Goal: Task Accomplishment & Management: Manage account settings

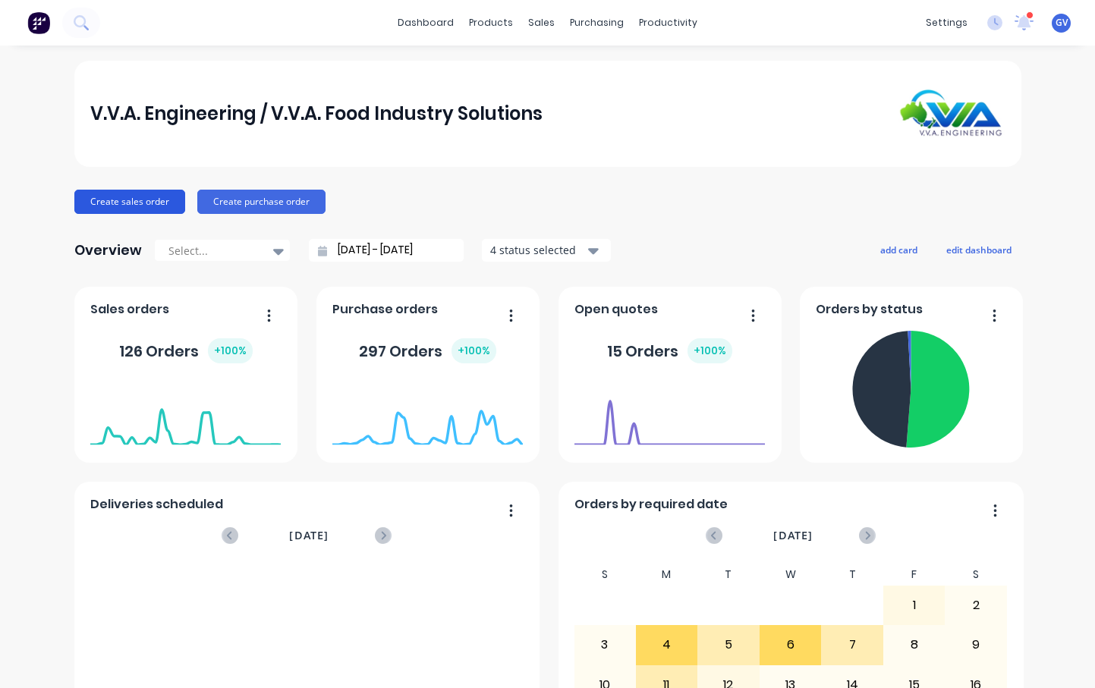
click at [140, 201] on button "Create sales order" at bounding box center [129, 202] width 111 height 24
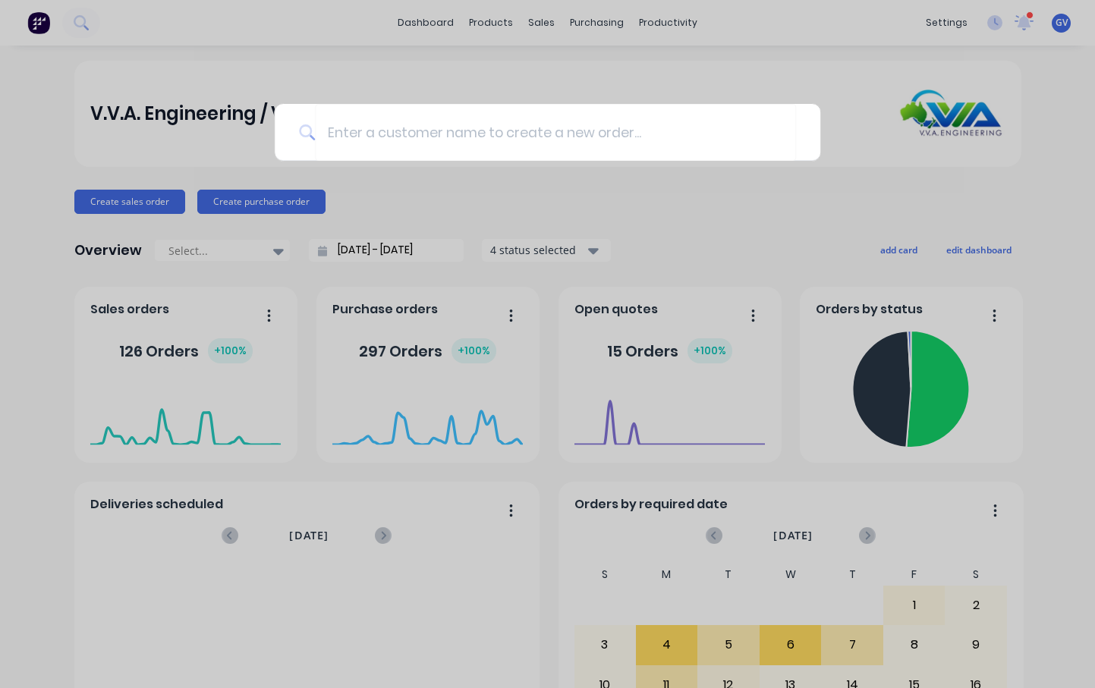
click at [838, 65] on div at bounding box center [547, 344] width 1095 height 688
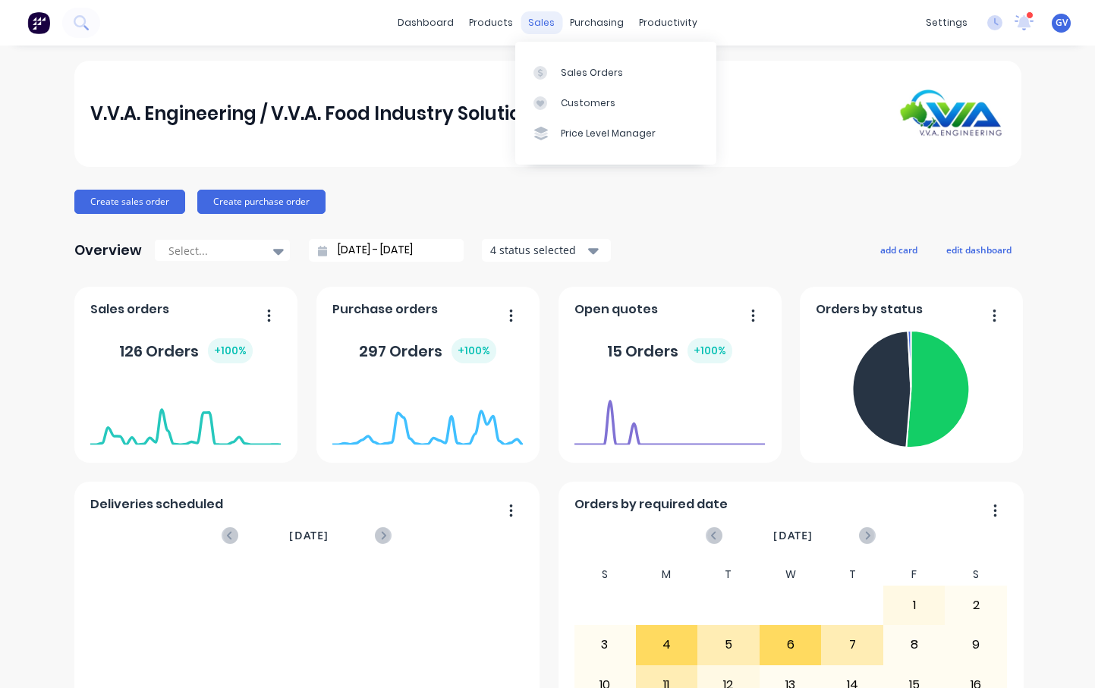
click at [536, 20] on div "sales" at bounding box center [541, 22] width 42 height 23
click at [577, 73] on div "Sales Orders" at bounding box center [592, 73] width 62 height 14
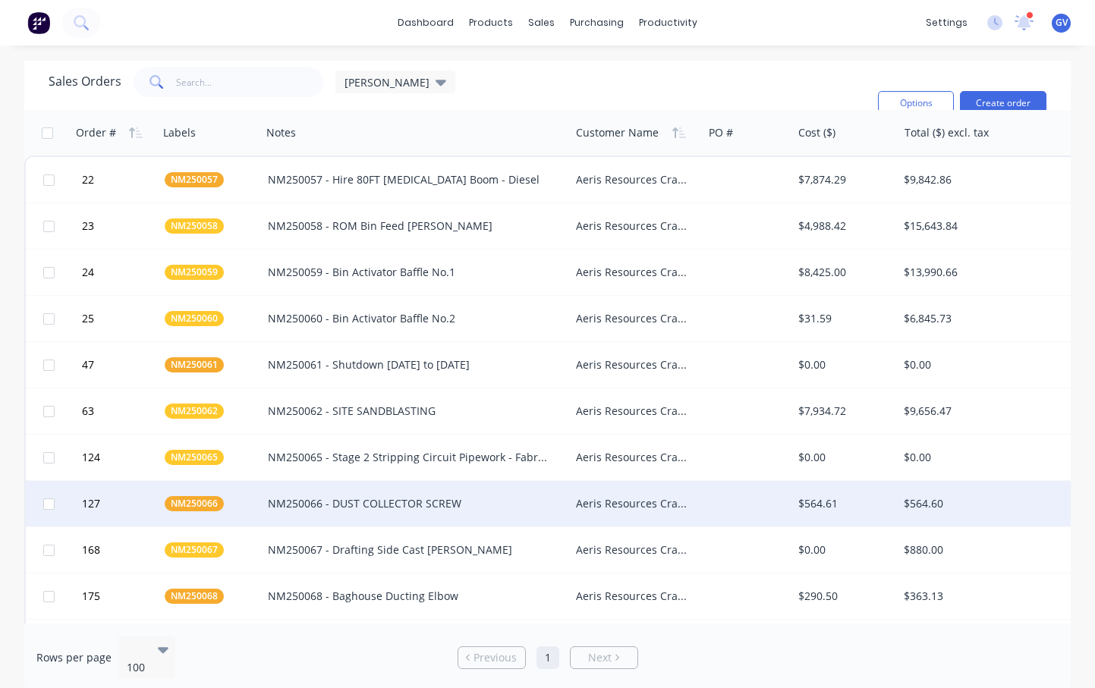
click at [568, 501] on div "NM250066 - DUST COLLECTOR SCREW" at bounding box center [416, 504] width 309 height 46
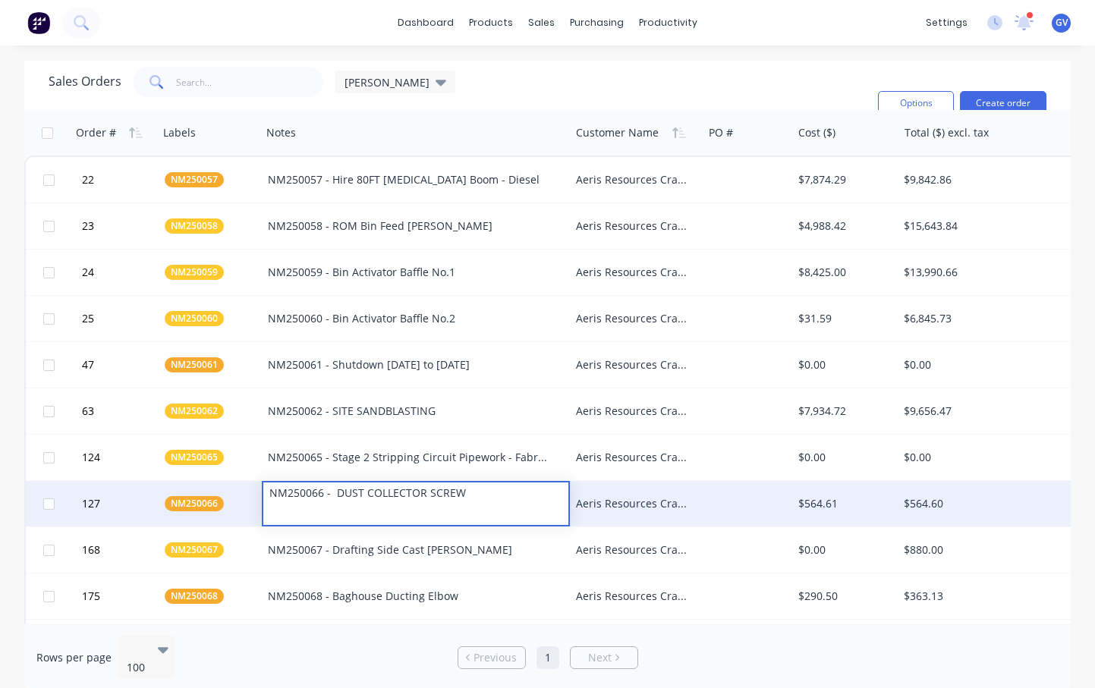
click at [732, 503] on div at bounding box center [748, 504] width 90 height 46
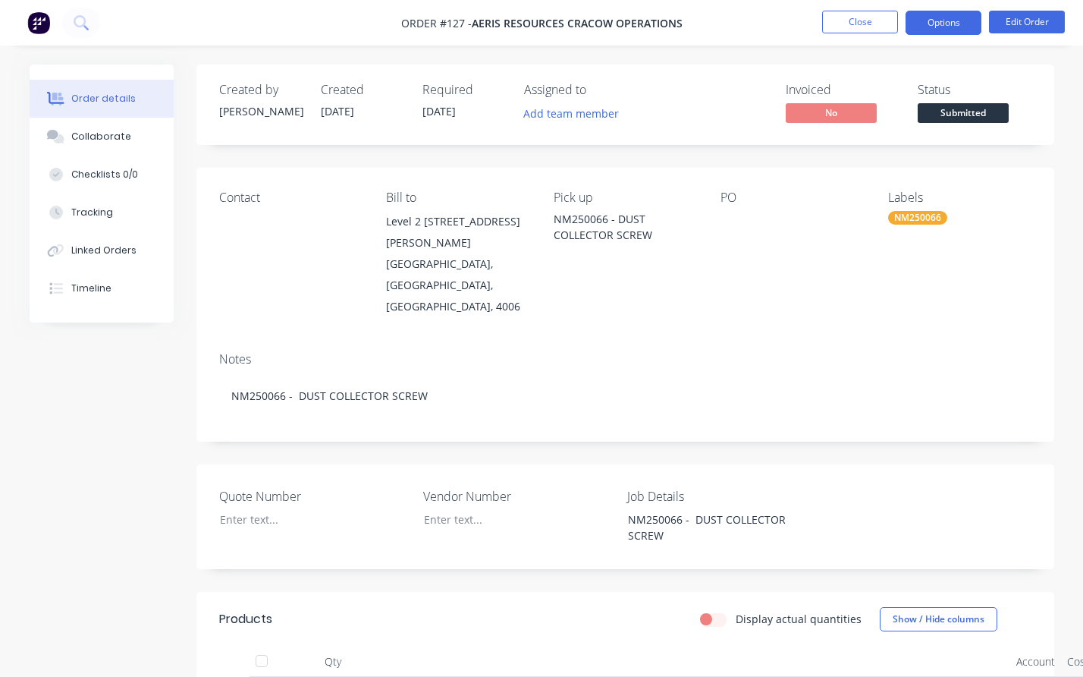
click at [952, 17] on button "Options" at bounding box center [944, 23] width 76 height 24
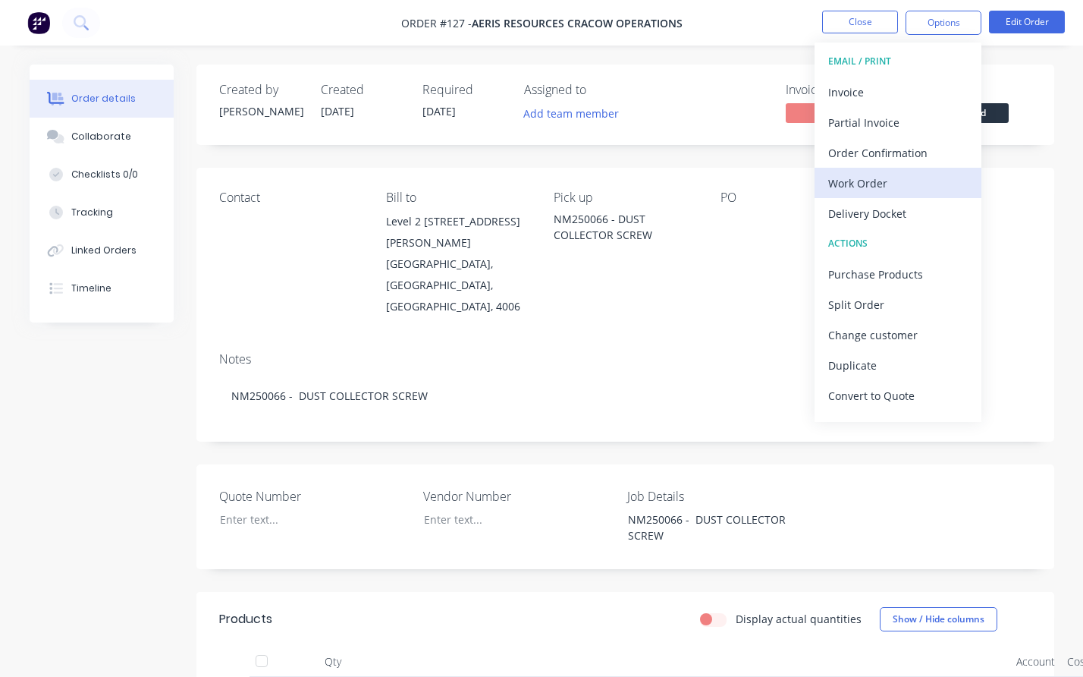
click at [906, 178] on div "Work Order" at bounding box center [898, 183] width 140 height 22
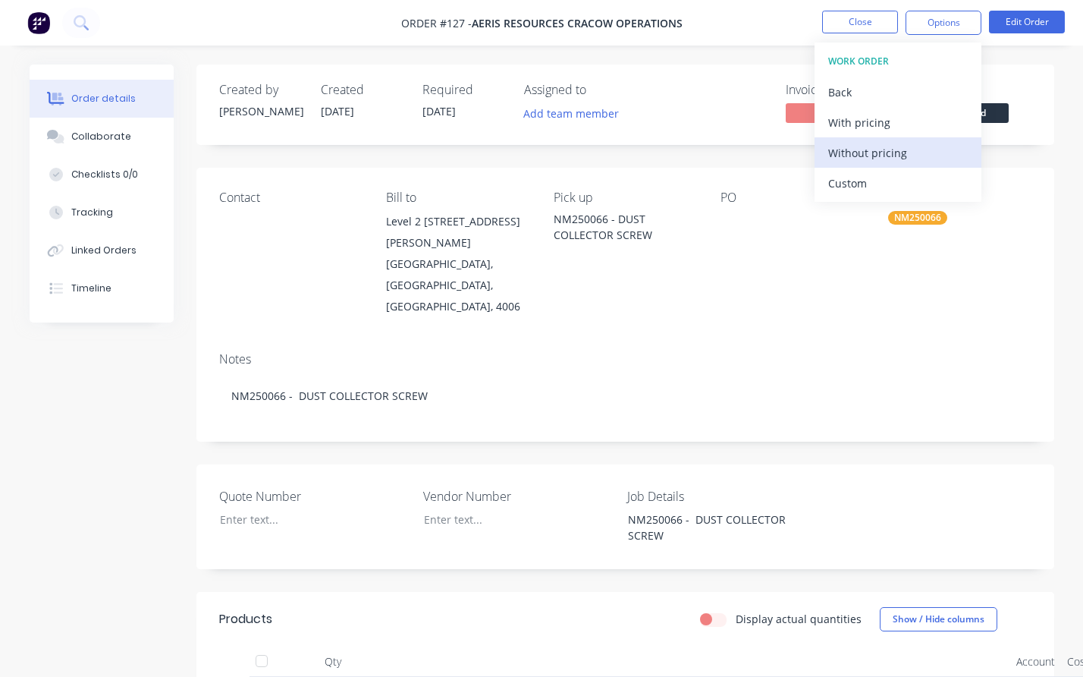
click at [891, 151] on div "Without pricing" at bounding box center [898, 153] width 140 height 22
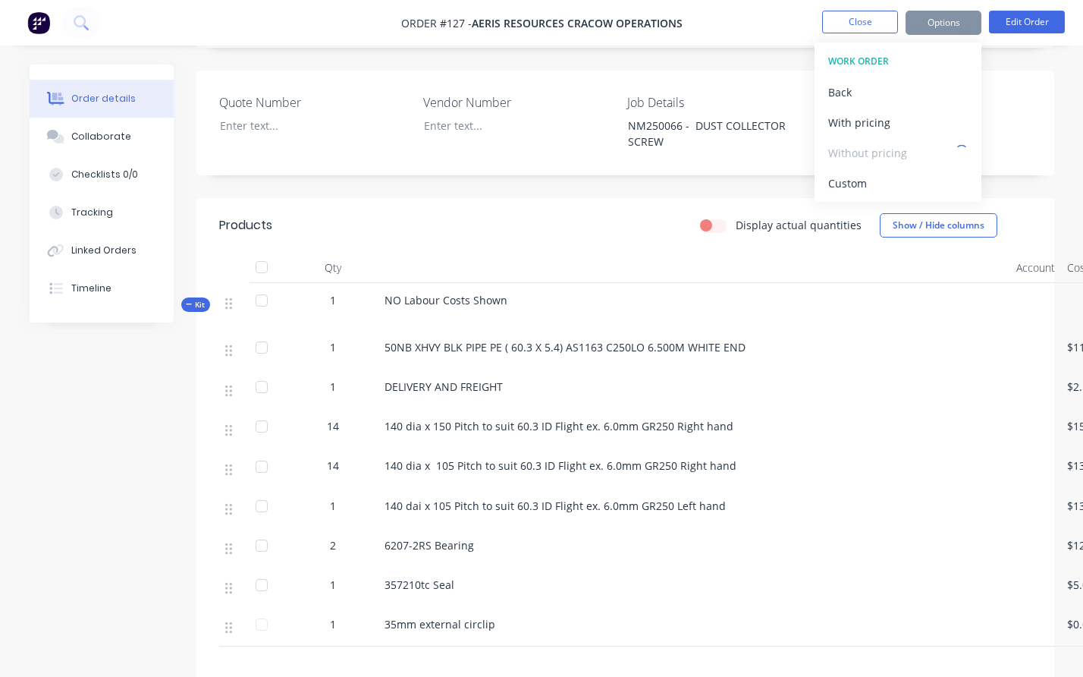
scroll to position [363, 0]
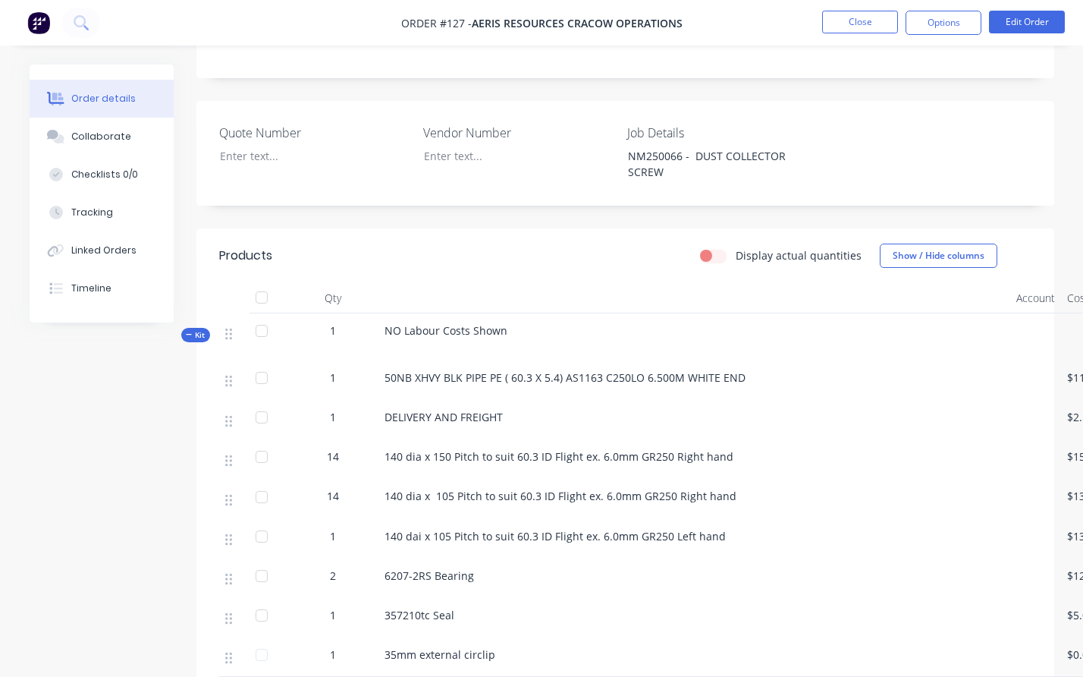
click at [525, 228] on header "Products Display actual quantities Show / Hide columns" at bounding box center [625, 255] width 858 height 55
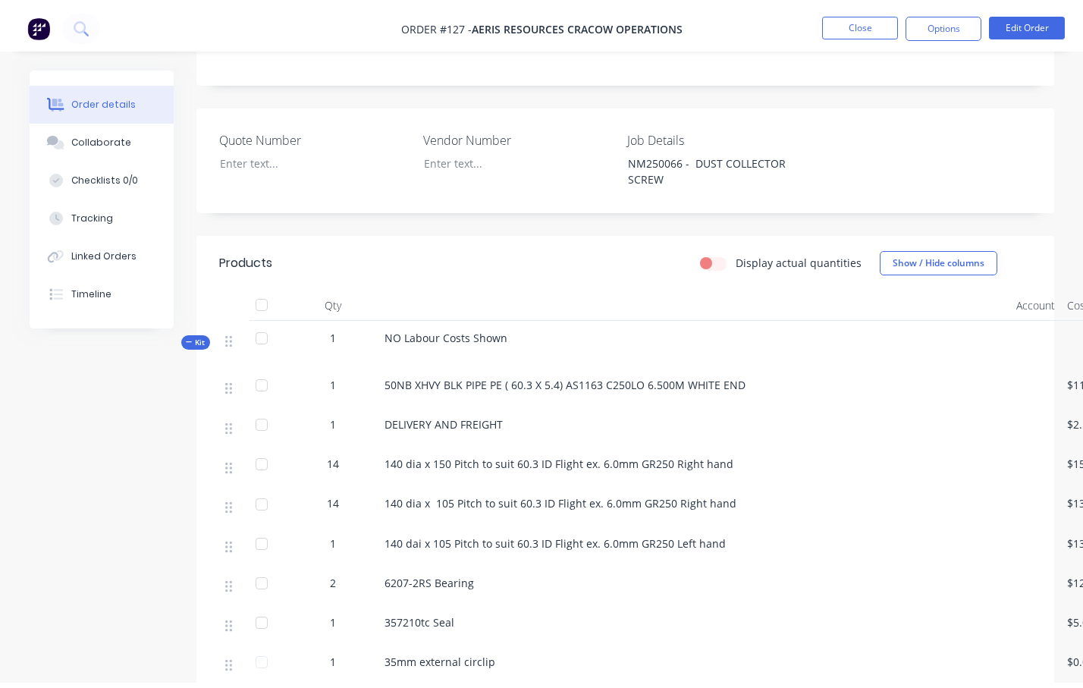
scroll to position [0, 0]
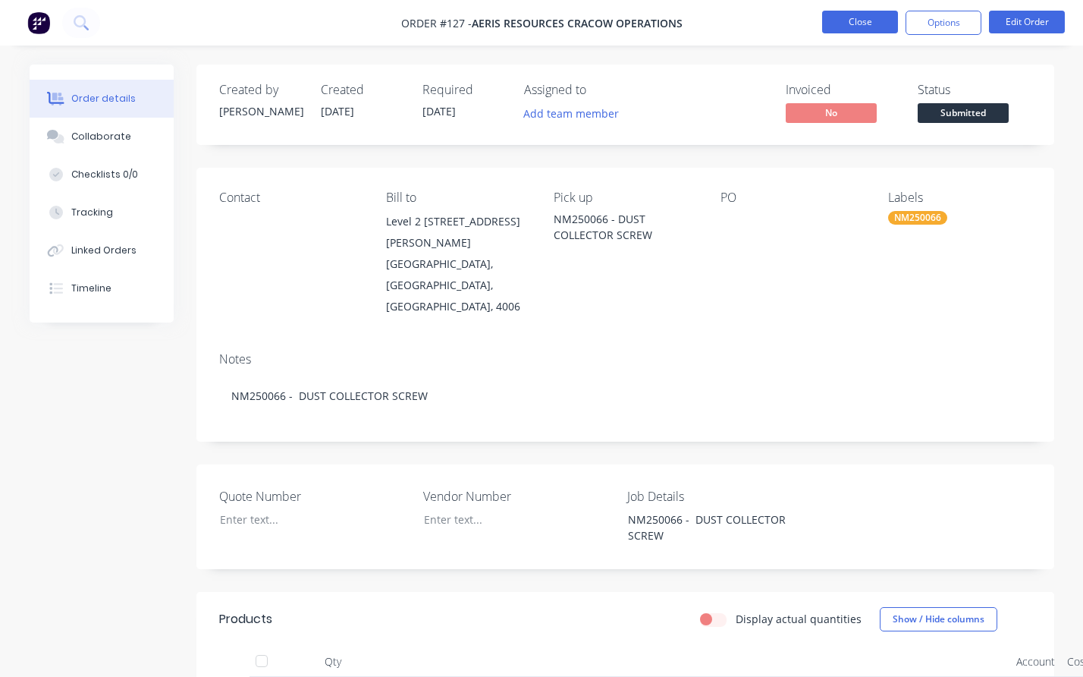
click at [853, 17] on button "Close" at bounding box center [860, 22] width 76 height 23
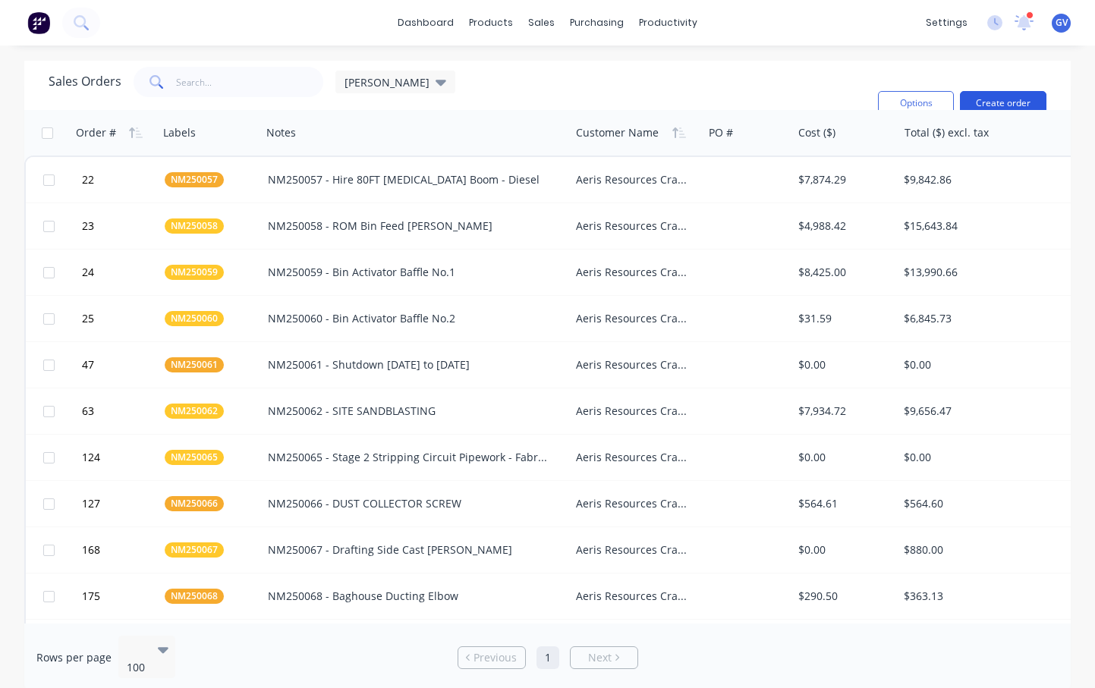
click at [1000, 97] on button "Create order" at bounding box center [1003, 103] width 86 height 24
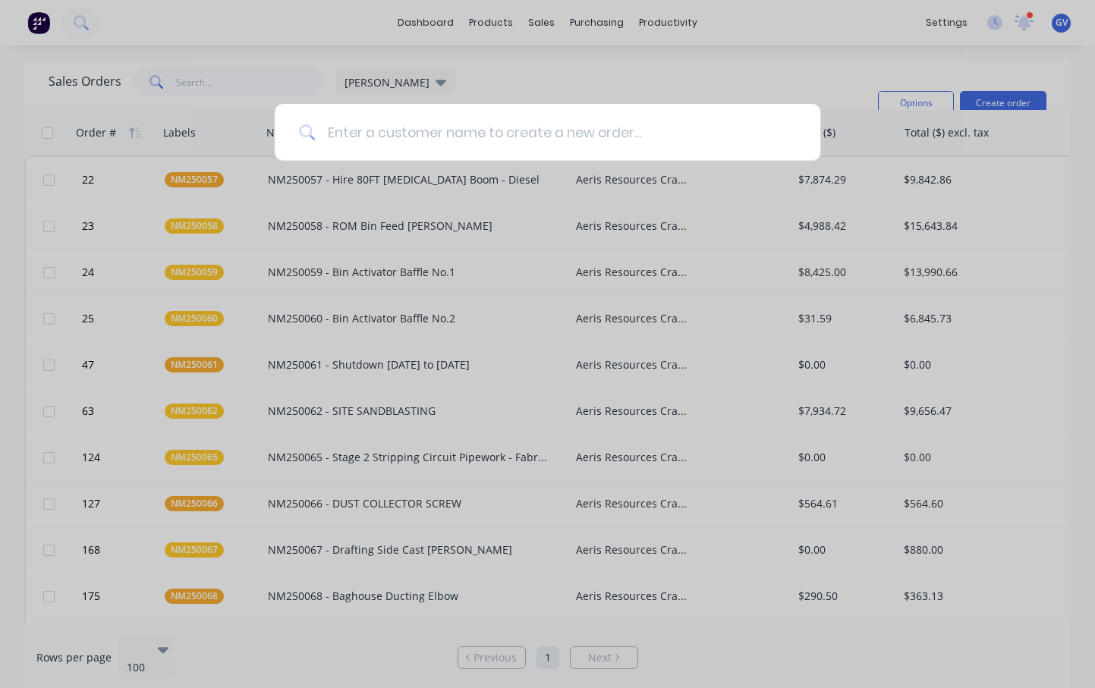
click at [501, 124] on input at bounding box center [555, 132] width 481 height 57
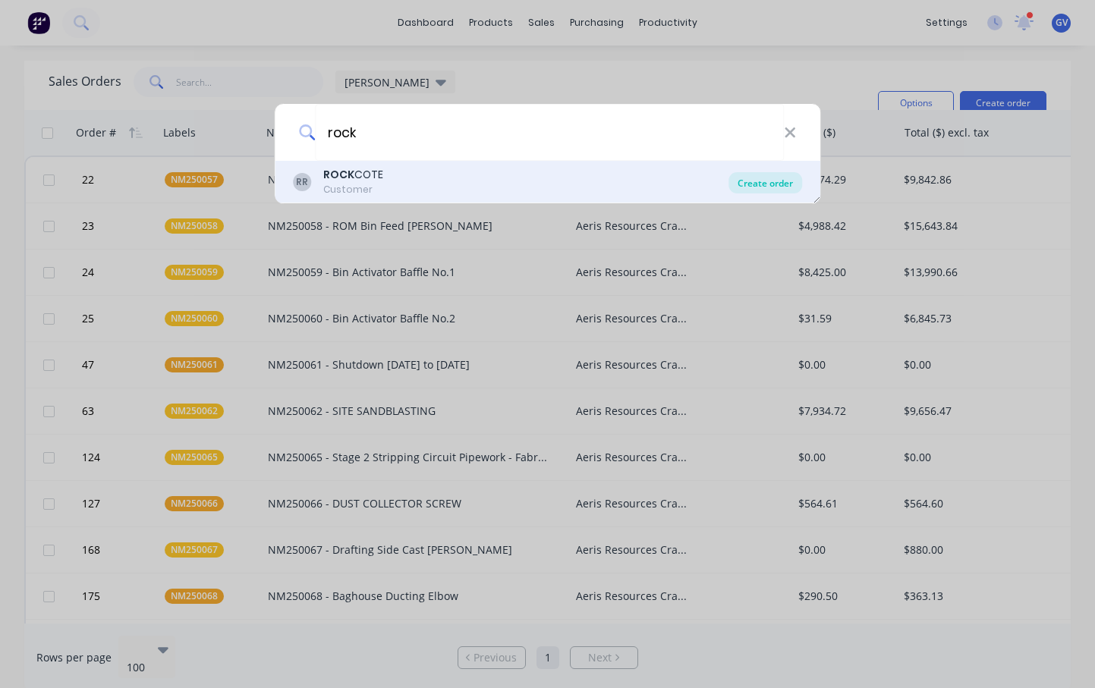
type input "rock"
click at [771, 181] on div "Create order" at bounding box center [765, 182] width 74 height 21
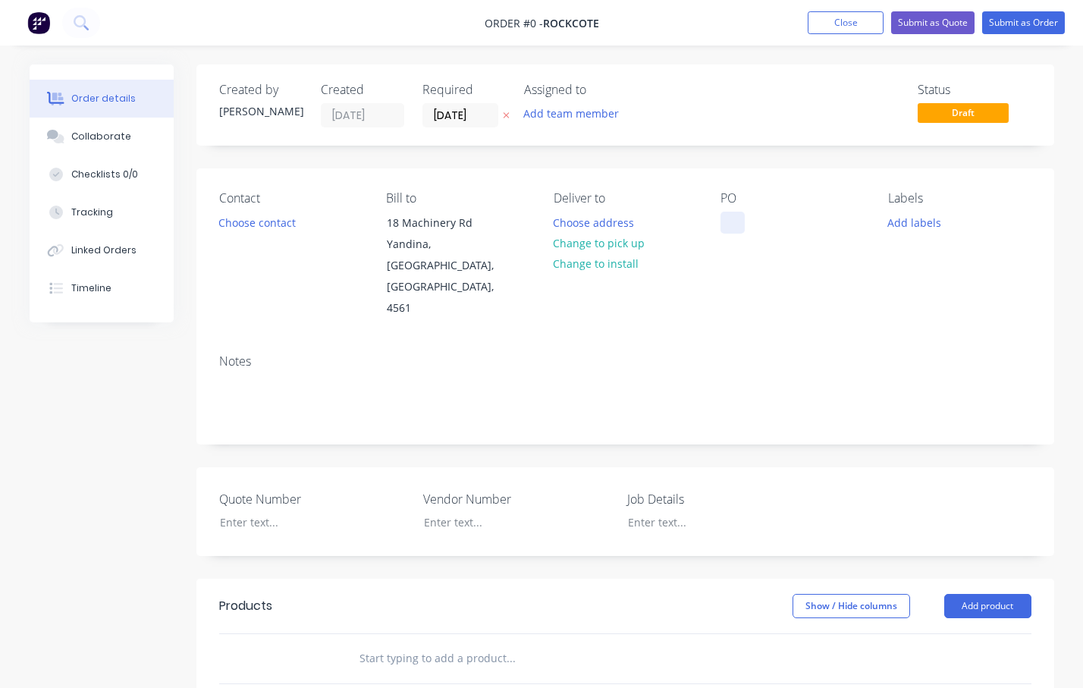
click at [721, 221] on div at bounding box center [733, 223] width 24 height 22
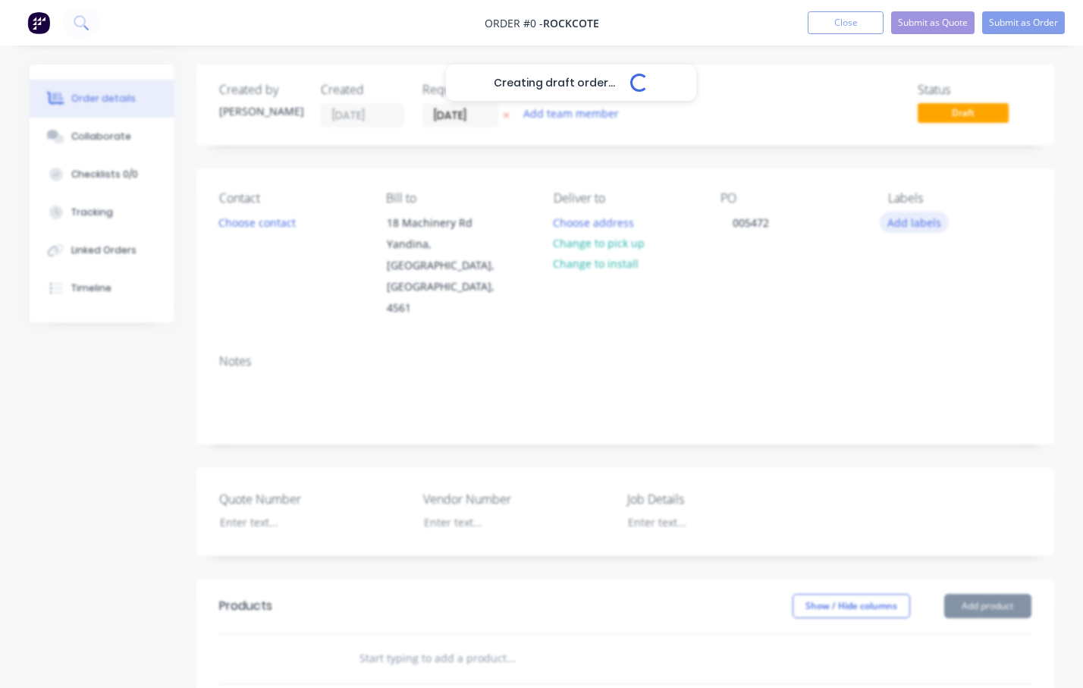
click at [924, 222] on div "Creating draft order... Loading... Order details Collaborate Checklists 0/0 Tra…" at bounding box center [541, 567] width 1055 height 1007
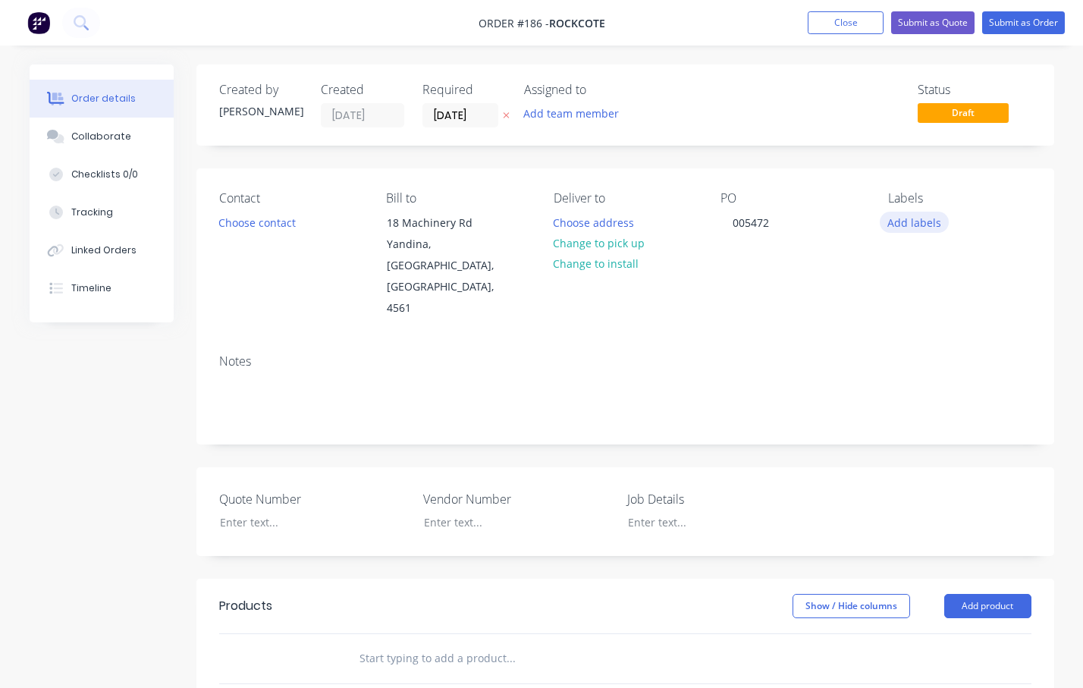
click at [910, 227] on button "Add labels" at bounding box center [915, 222] width 70 height 20
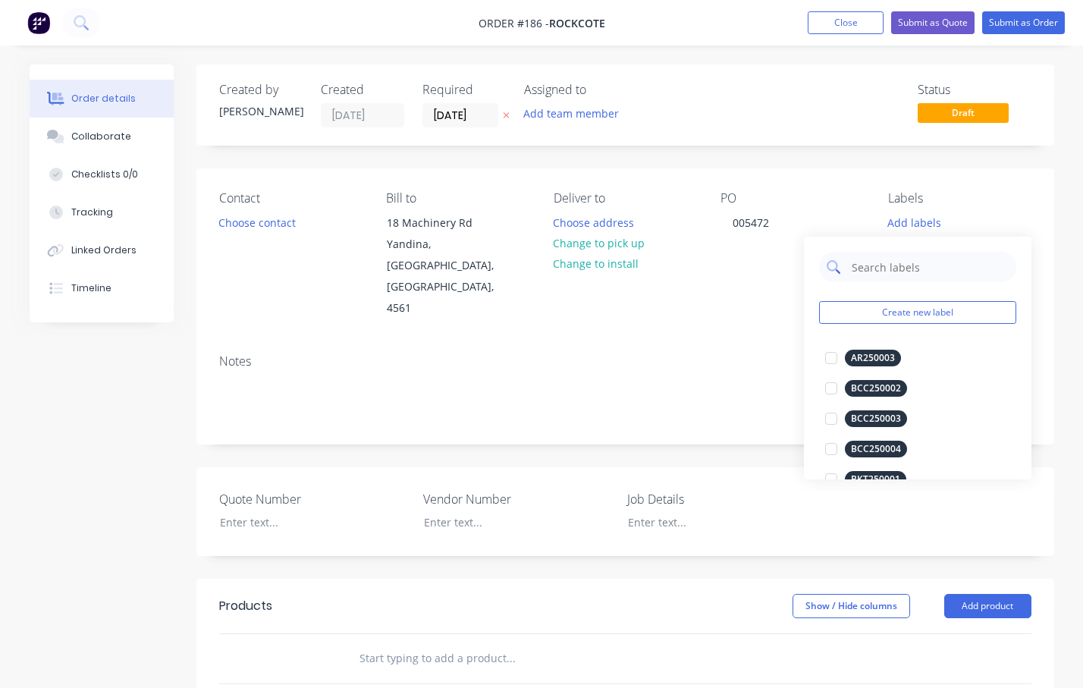
click at [891, 266] on input "text" at bounding box center [929, 267] width 159 height 30
type input "RC25"
click at [904, 313] on button "Create new label" at bounding box center [917, 312] width 197 height 23
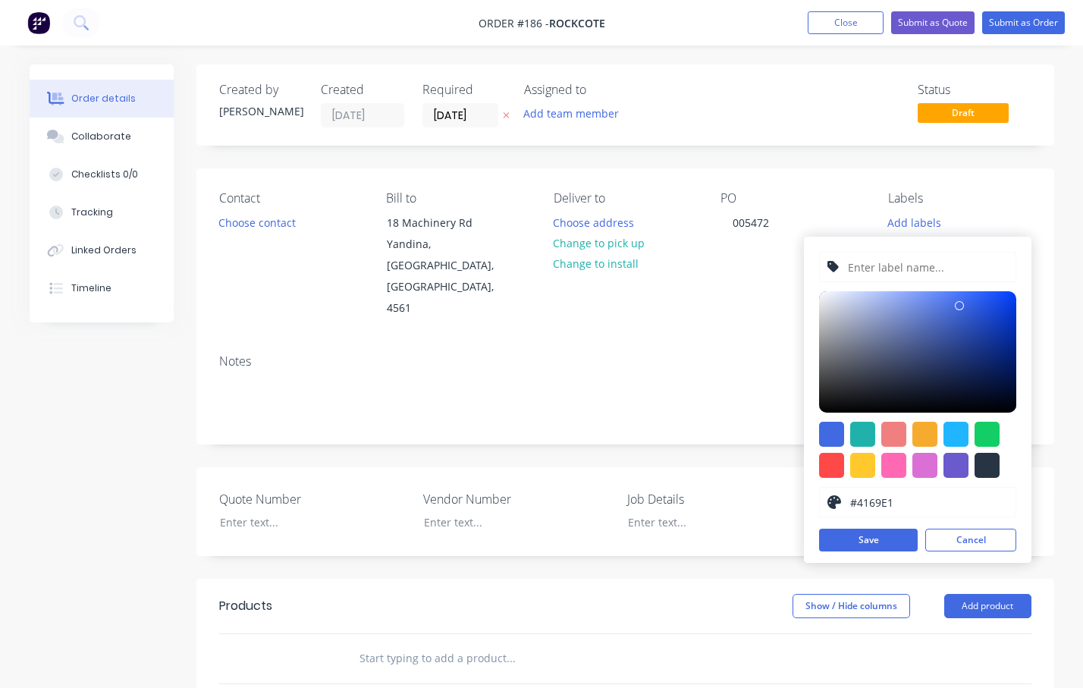
click at [890, 266] on input "text" at bounding box center [928, 267] width 162 height 29
click at [989, 467] on div at bounding box center [987, 465] width 25 height 25
type input "#273444"
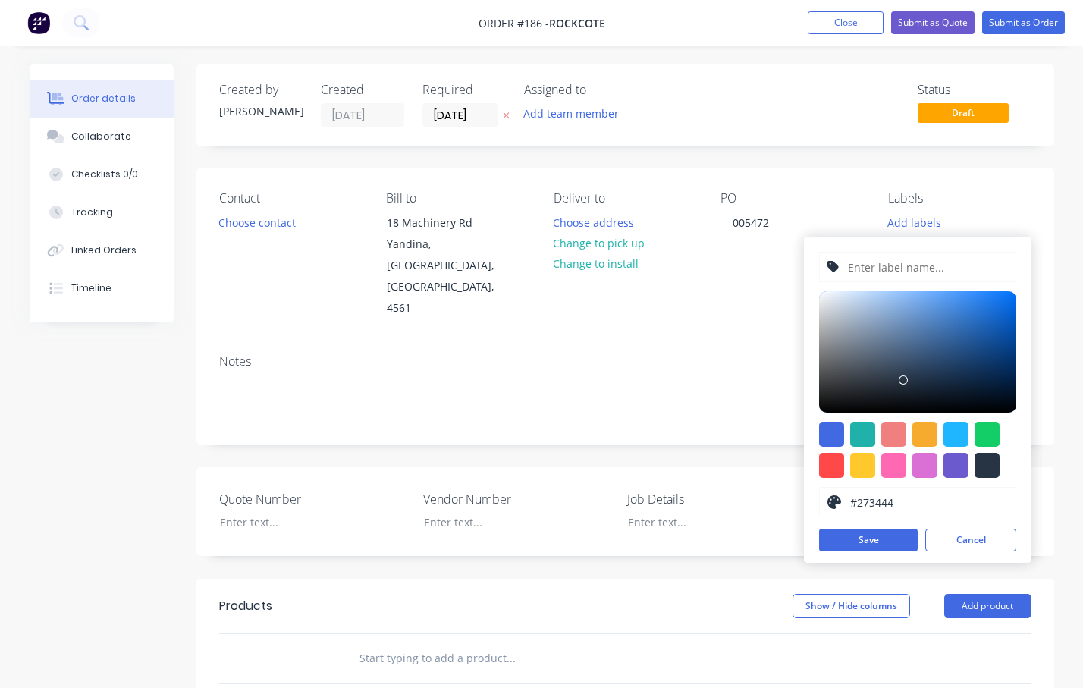
click at [903, 262] on input "text" at bounding box center [928, 267] width 162 height 29
type input "RC250011"
click at [887, 538] on button "Save" at bounding box center [868, 540] width 99 height 23
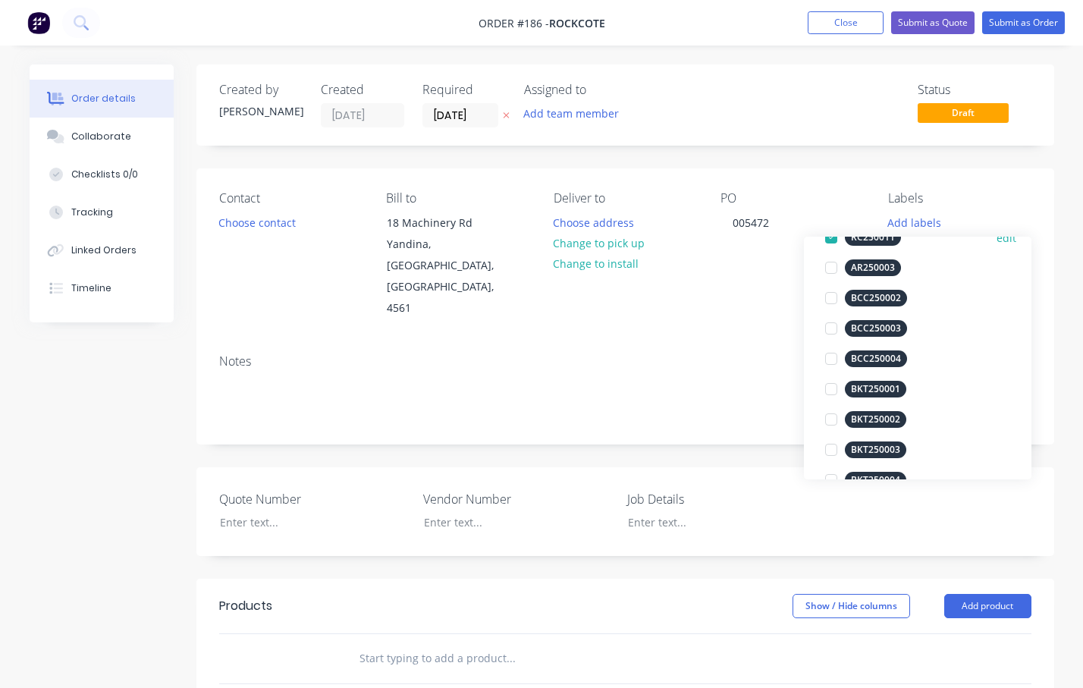
scroll to position [76, 0]
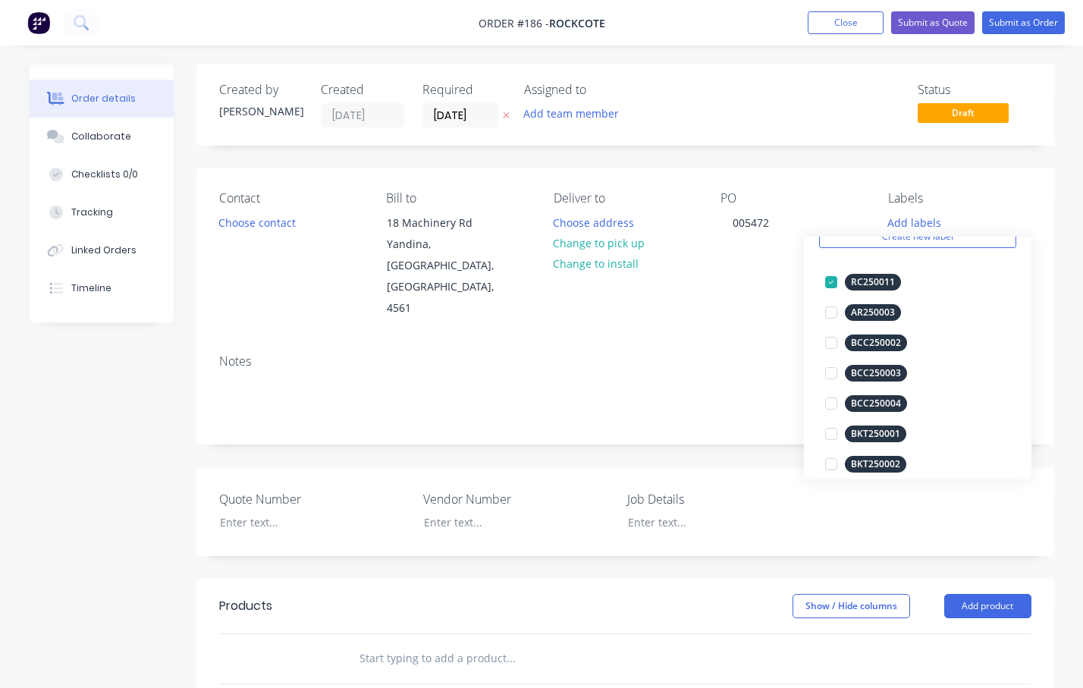
click at [1061, 330] on div "Order details Collaborate Checklists 0/0 Tracking Linked Orders Timeline Order …" at bounding box center [541, 567] width 1055 height 1007
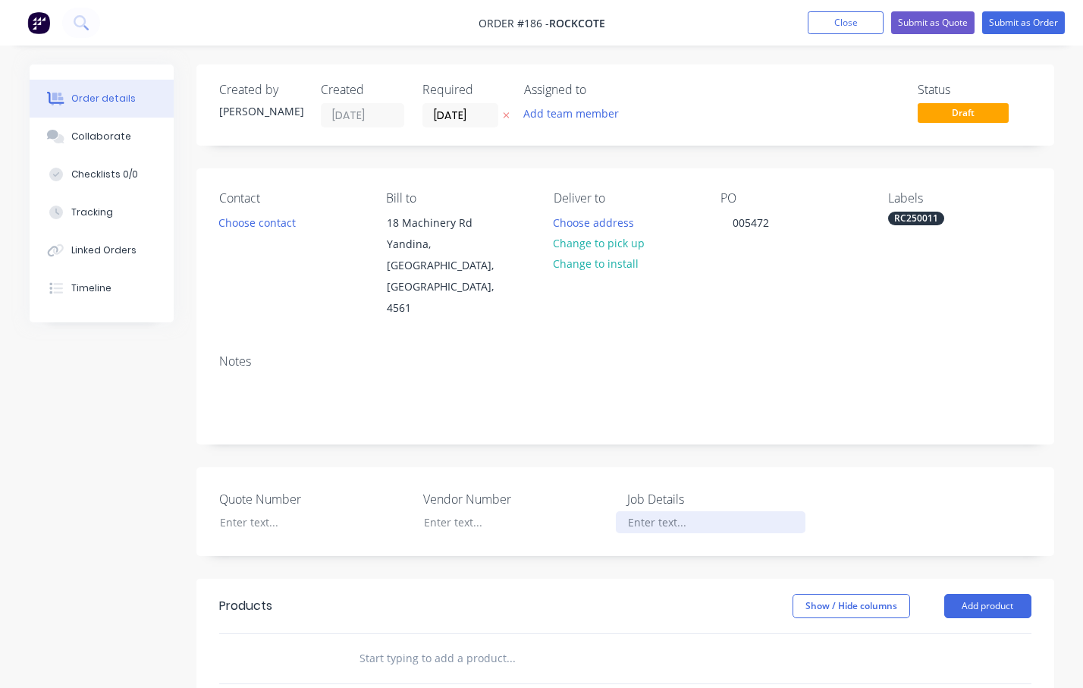
click at [649, 511] on div at bounding box center [711, 522] width 190 height 22
click at [741, 511] on div "Head Pulley Shell - Qtyu x 2" at bounding box center [711, 522] width 190 height 22
click at [746, 511] on div "Head Pulley Shell - Qtyu x 2" at bounding box center [711, 522] width 190 height 22
drag, startPoint x: 764, startPoint y: 483, endPoint x: 624, endPoint y: 467, distance: 141.3
click at [624, 467] on div "Quote Number Vendor Number Job Details Head Pulley Shell - Qty x 2" at bounding box center [625, 511] width 858 height 89
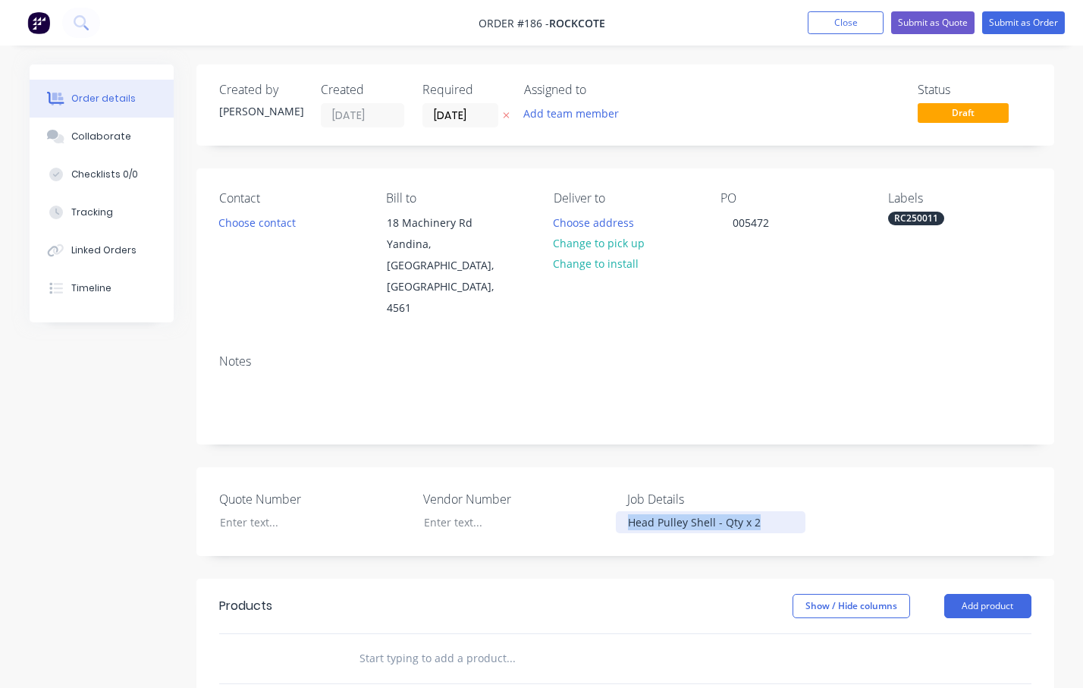
copy div "Head Pulley Shell - Qty x 2"
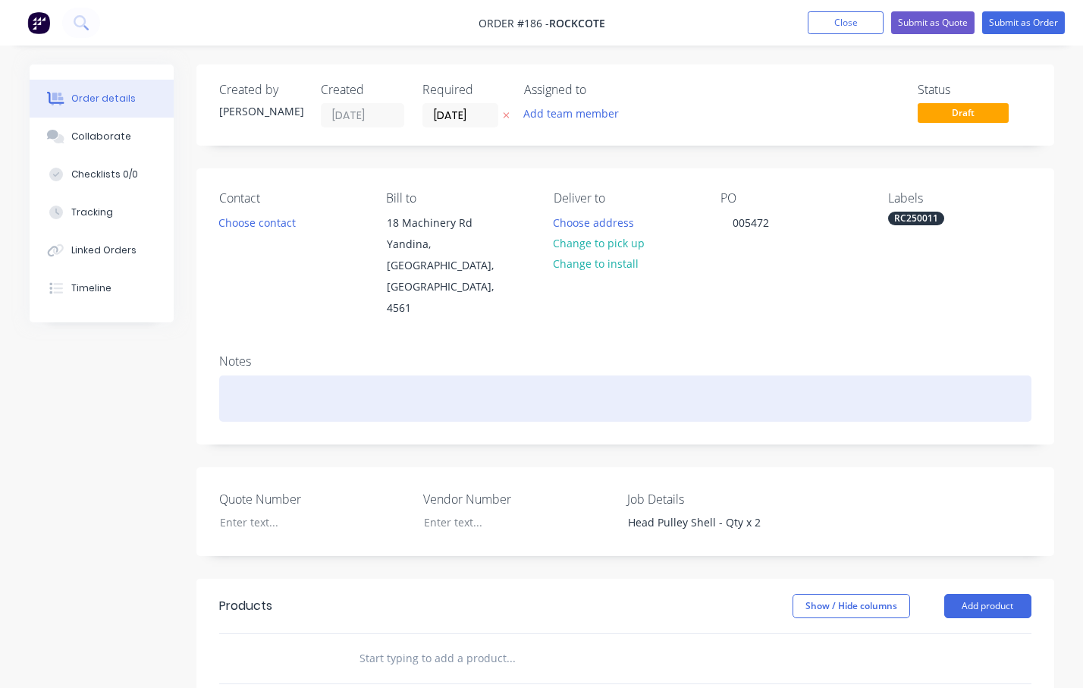
click at [298, 376] on div at bounding box center [625, 399] width 813 height 46
drag, startPoint x: 269, startPoint y: 347, endPoint x: 245, endPoint y: 352, distance: 24.7
paste div
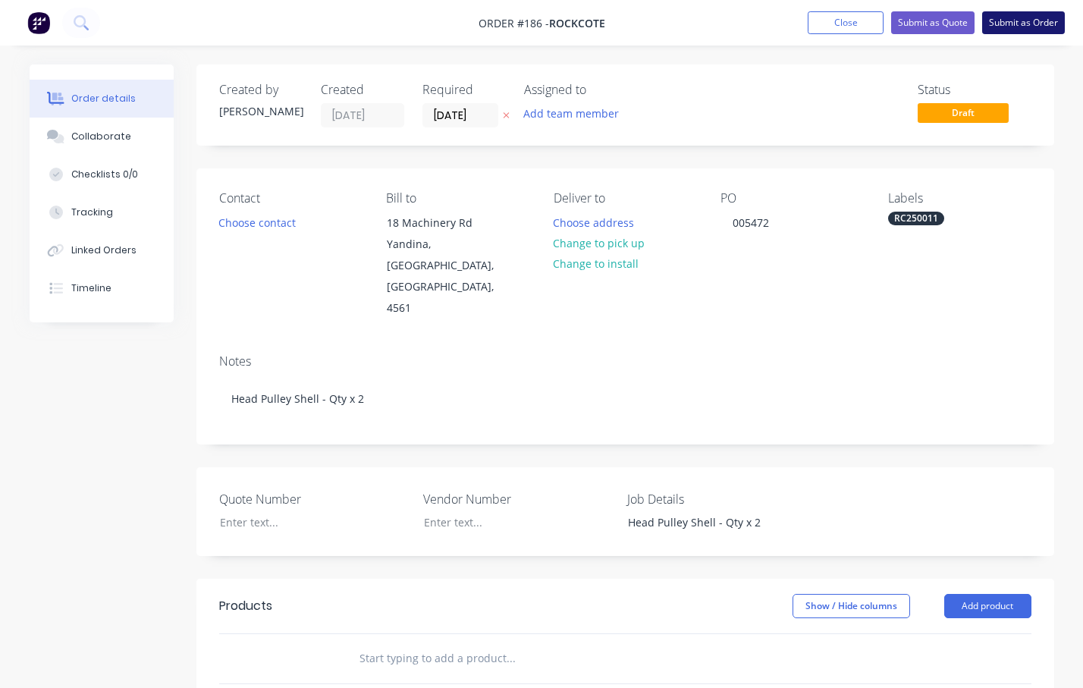
click at [1041, 23] on button "Submit as Order" at bounding box center [1023, 22] width 83 height 23
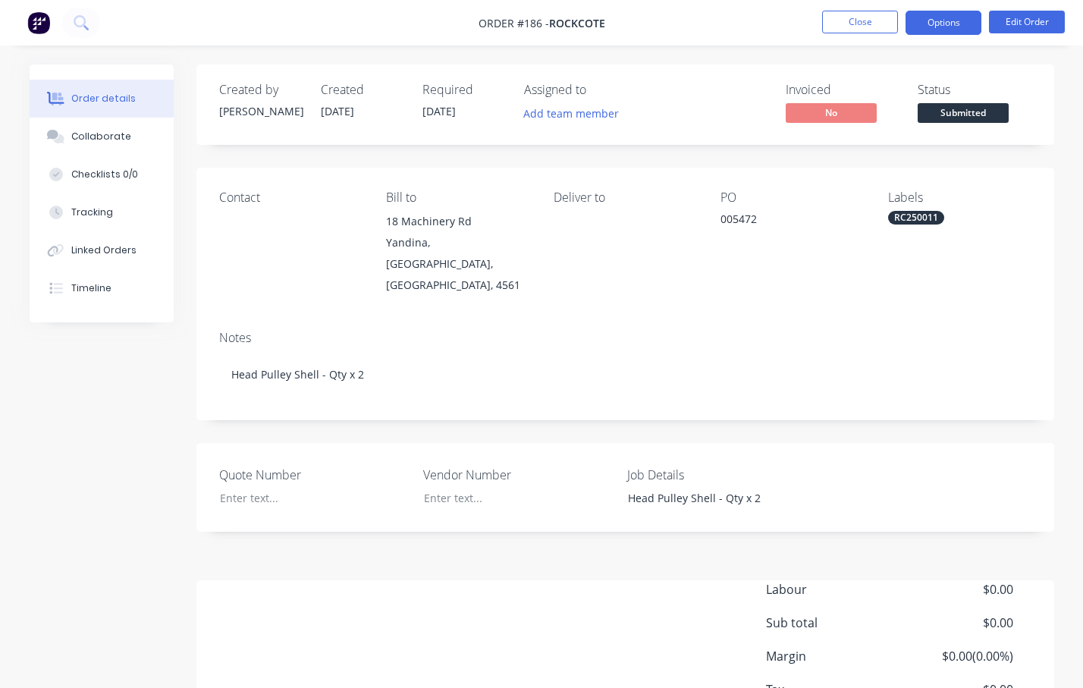
click at [970, 19] on button "Options" at bounding box center [944, 23] width 76 height 24
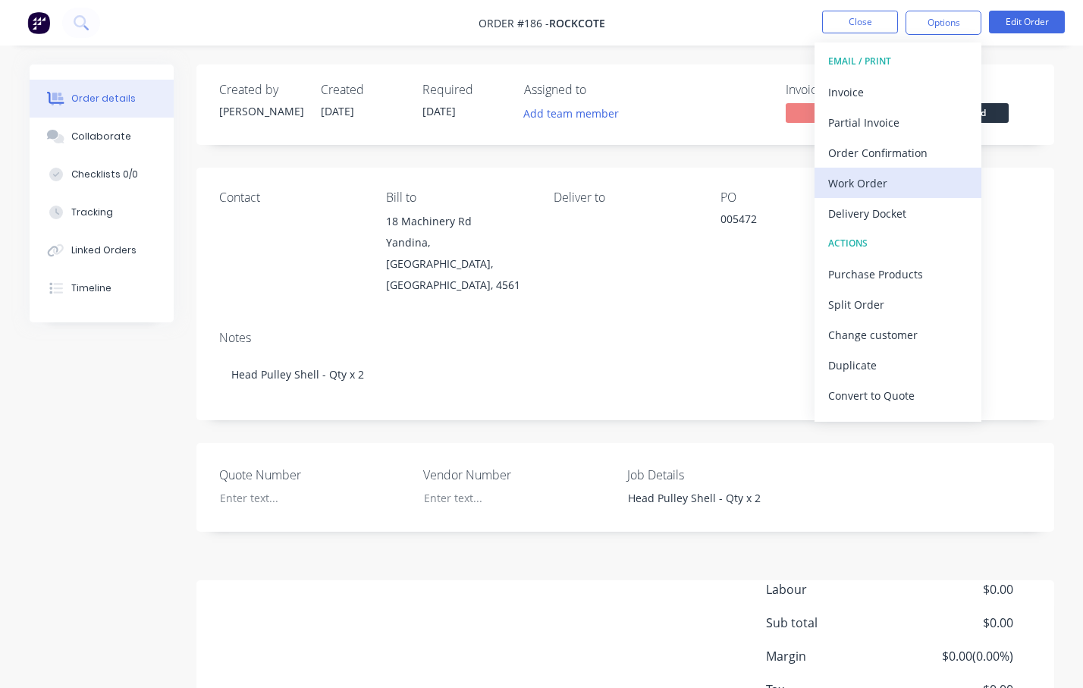
click at [890, 188] on div "Work Order" at bounding box center [898, 183] width 140 height 22
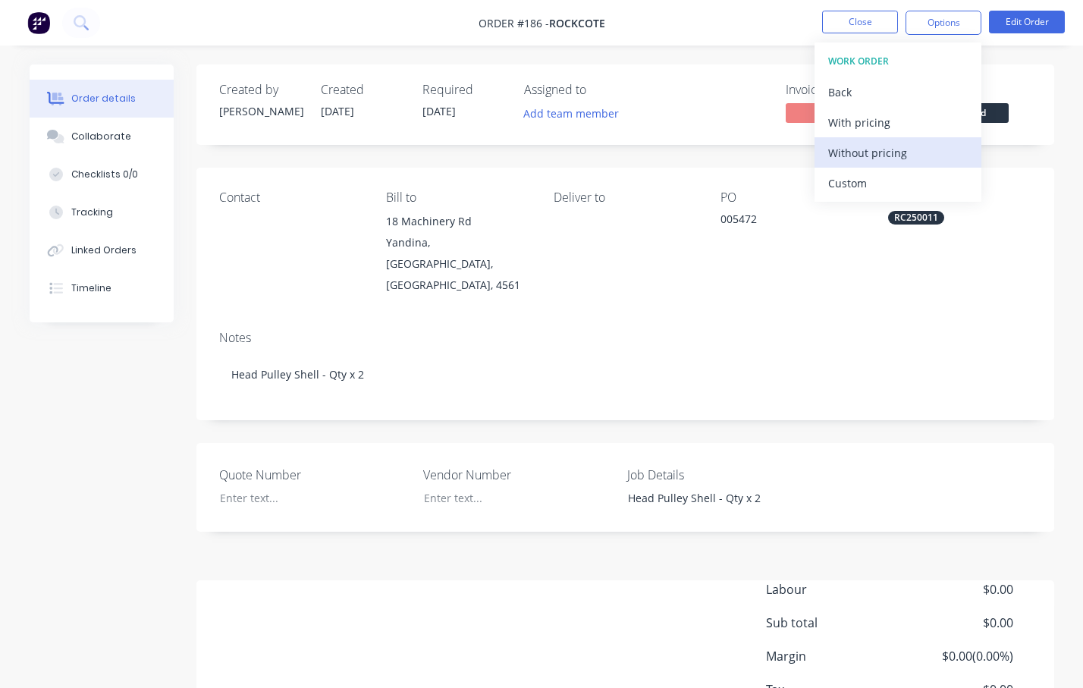
click at [894, 147] on div "Without pricing" at bounding box center [898, 153] width 140 height 22
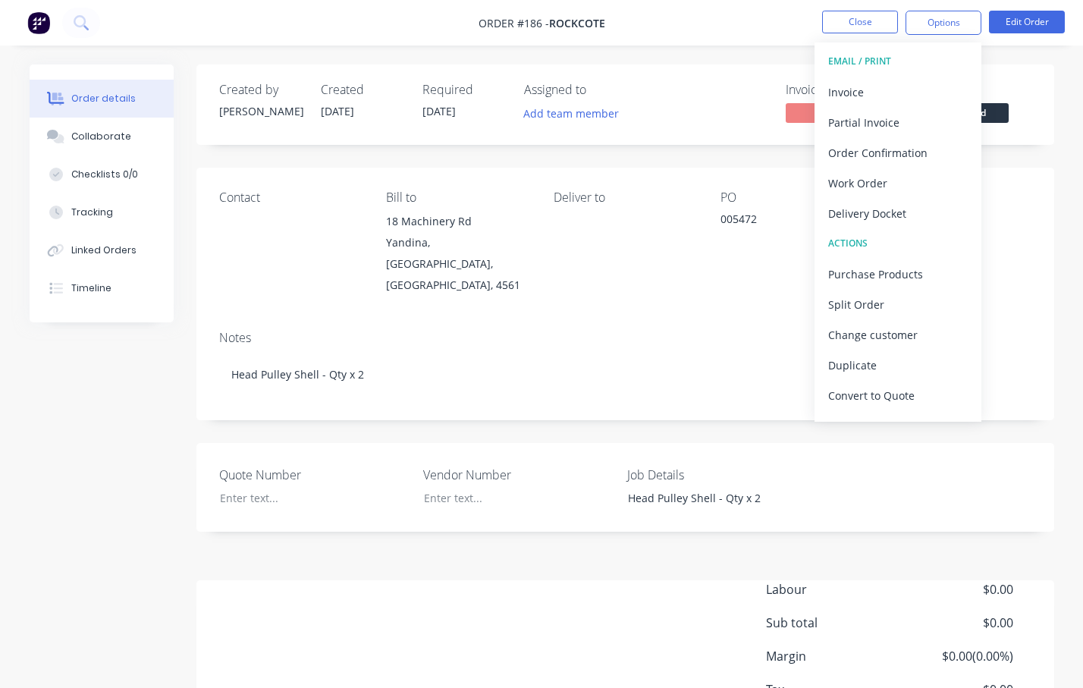
click at [670, 291] on div "Contact Bill to [STREET_ADDRESS] Deliver to PO 005472 Labels RC250011" at bounding box center [625, 243] width 858 height 151
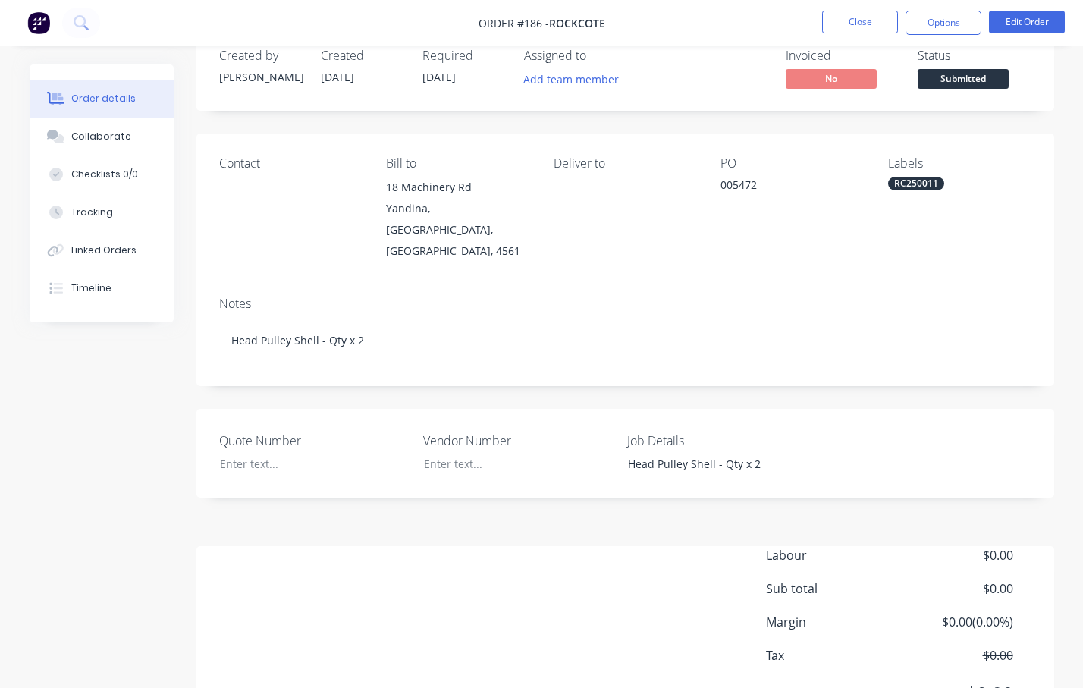
scroll to position [93, 0]
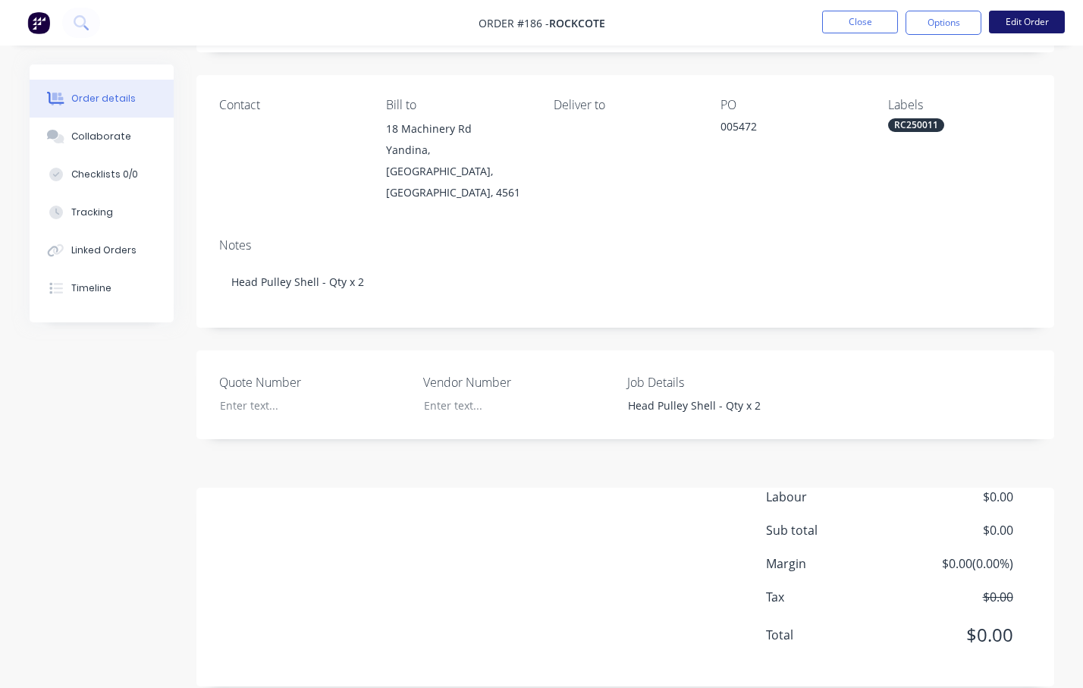
click at [1011, 20] on button "Edit Order" at bounding box center [1027, 22] width 76 height 23
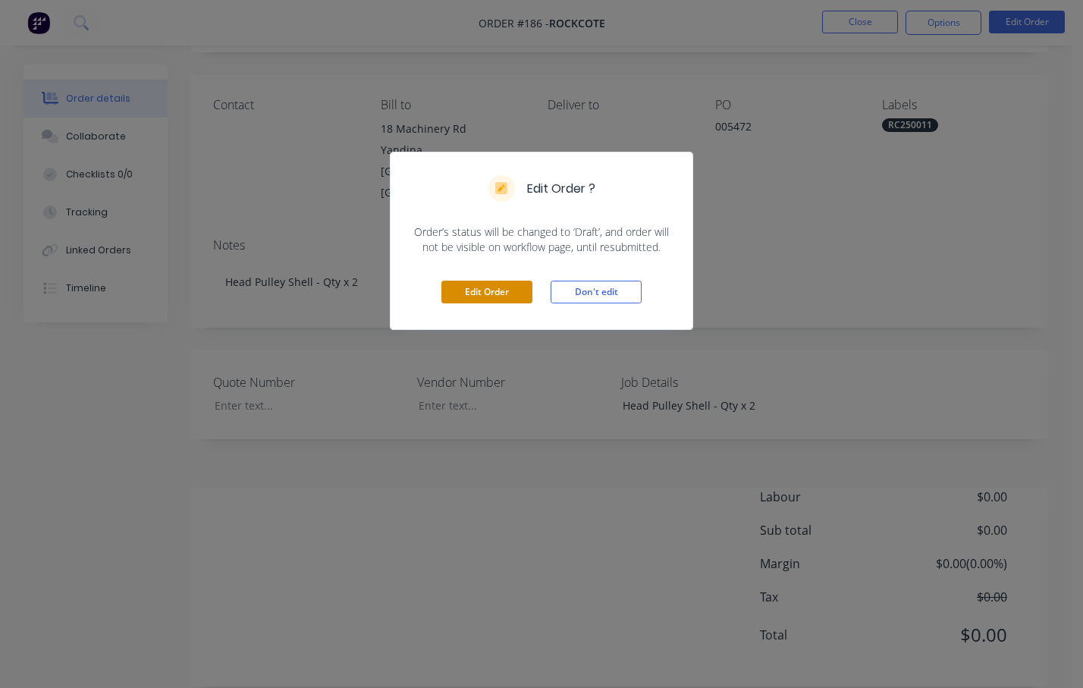
click at [468, 303] on button "Edit Order" at bounding box center [487, 292] width 91 height 23
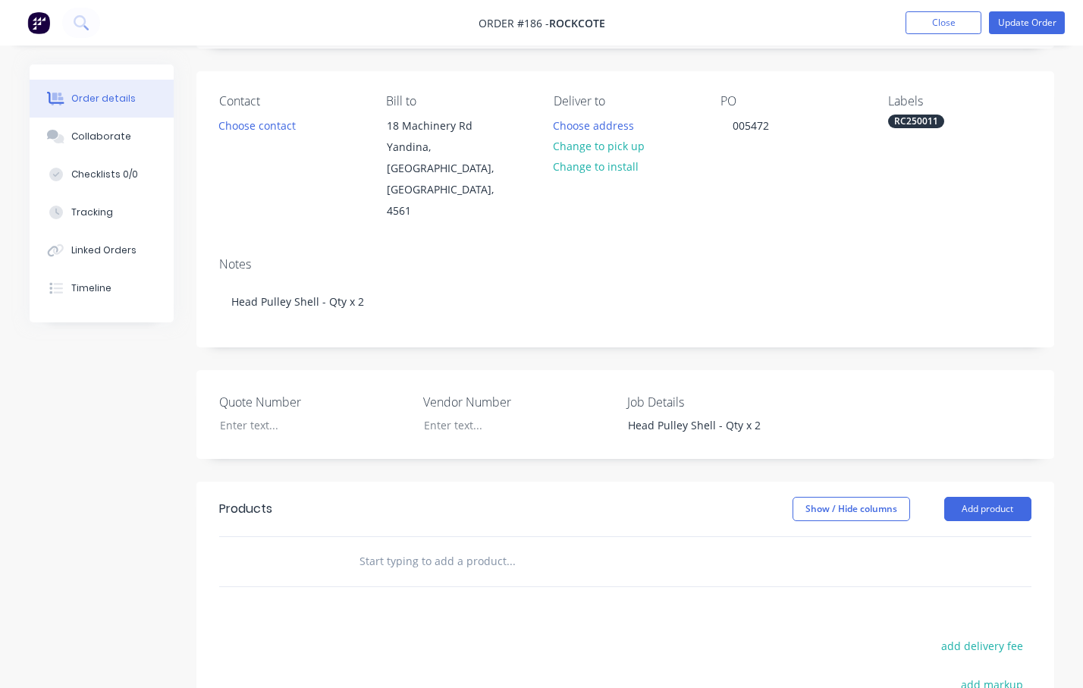
scroll to position [76, 0]
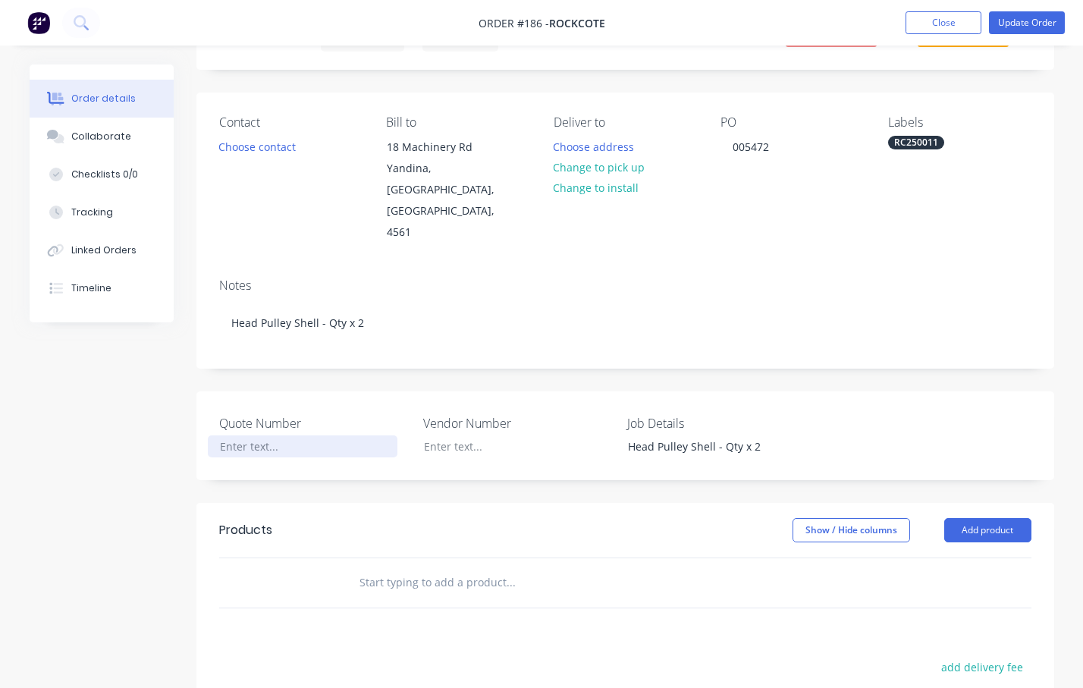
click at [262, 435] on div at bounding box center [303, 446] width 190 height 22
click at [490, 567] on input "text" at bounding box center [510, 582] width 303 height 30
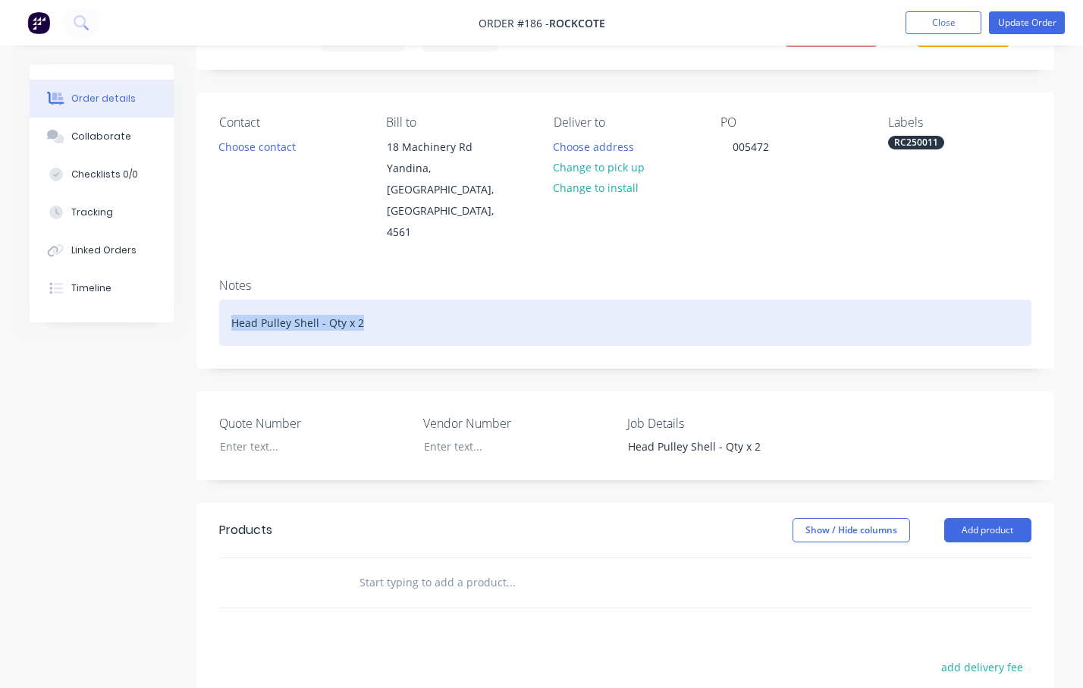
drag, startPoint x: 379, startPoint y: 282, endPoint x: 213, endPoint y: 269, distance: 165.9
click at [213, 269] on div "Notes Head Pulley Shell - Qty x 2" at bounding box center [625, 317] width 858 height 102
click at [399, 300] on div "Head Pulley Shell - Qty x 2" at bounding box center [625, 323] width 813 height 46
click at [367, 300] on div "Head Pulley Shell - Qty x 2 - $2776 + GST" at bounding box center [625, 323] width 813 height 46
drag, startPoint x: 361, startPoint y: 282, endPoint x: 186, endPoint y: 270, distance: 175.7
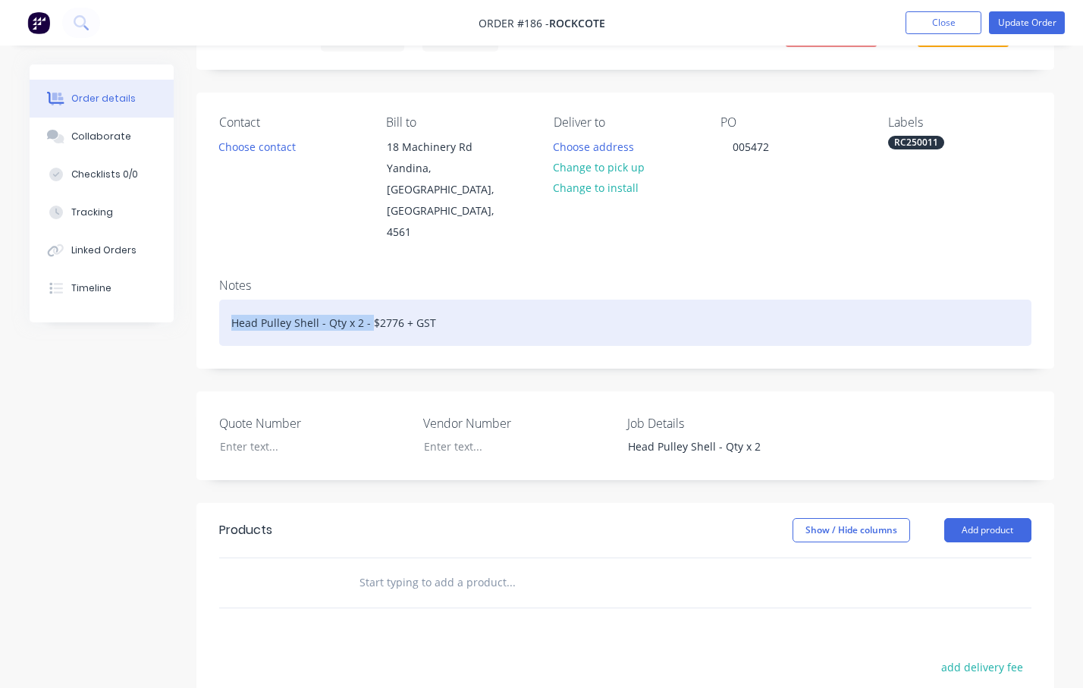
click at [186, 270] on div "Order details Collaborate Checklists 0/0 Tracking Linked Orders Timeline Order …" at bounding box center [541, 492] width 1055 height 1007
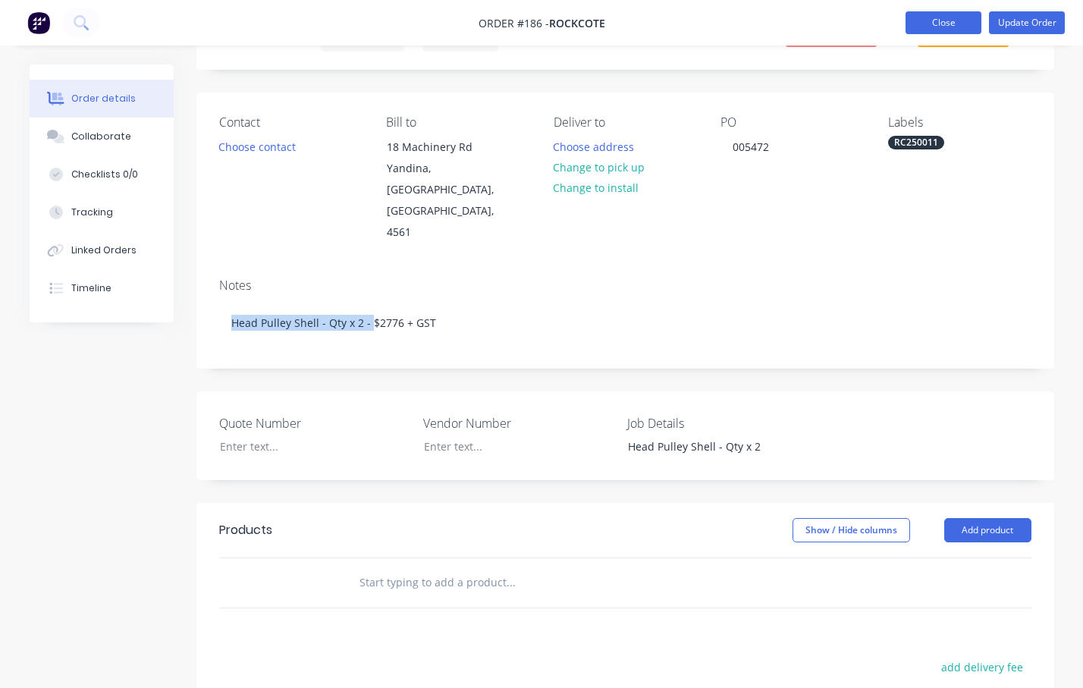
click at [964, 23] on button "Close" at bounding box center [944, 22] width 76 height 23
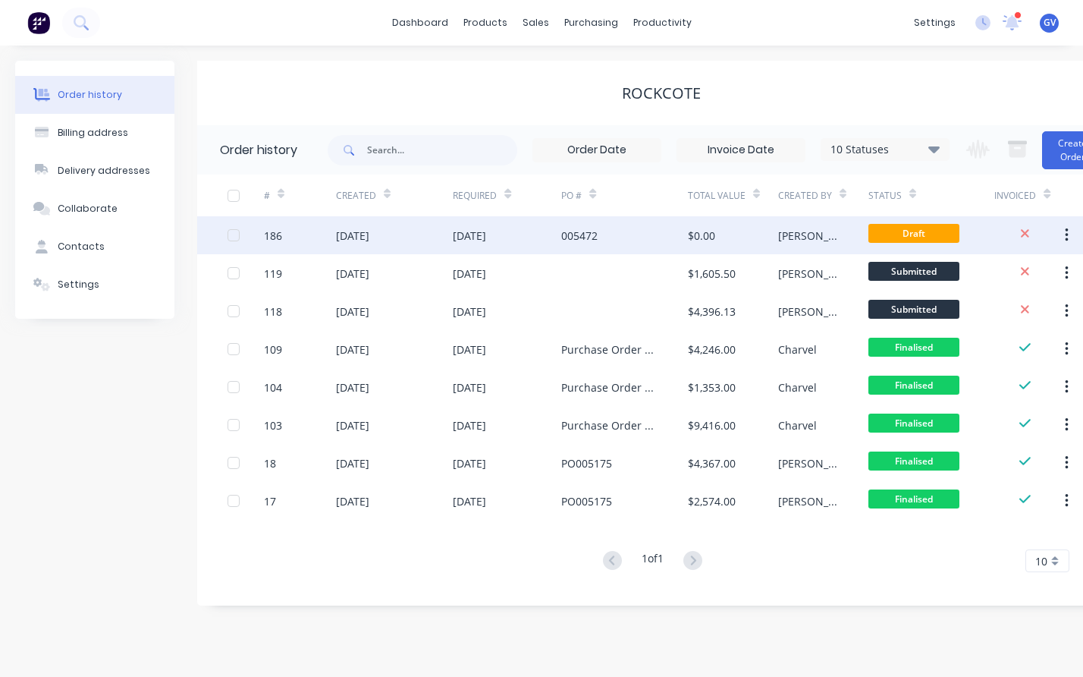
click at [341, 239] on div "[DATE]" at bounding box center [352, 236] width 33 height 16
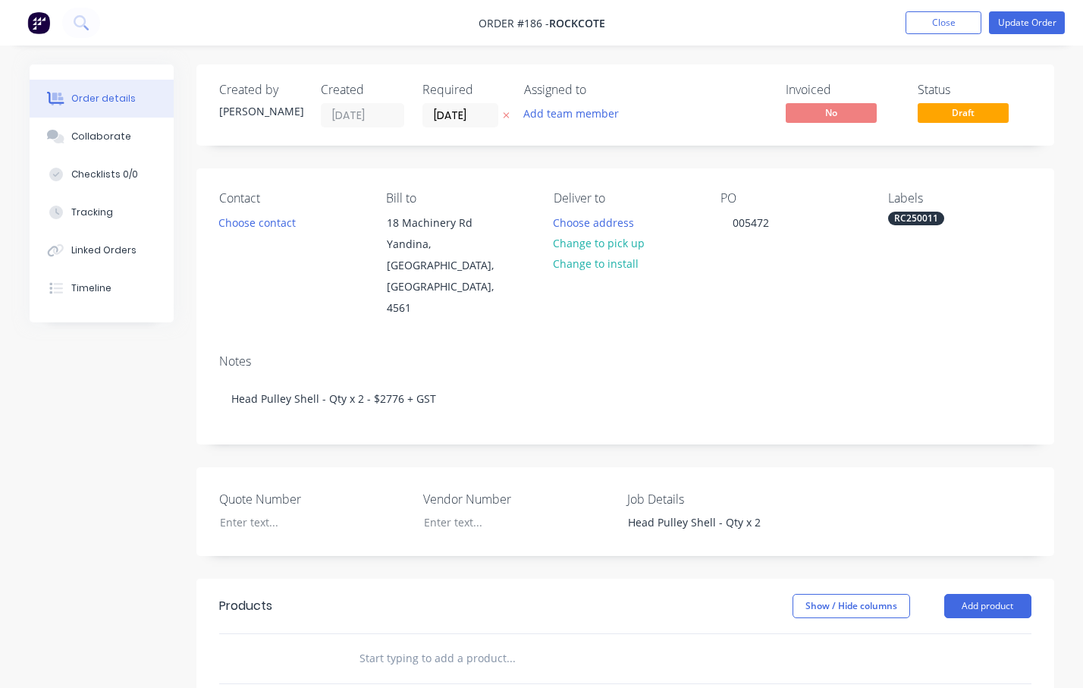
click at [659, 354] on div "Notes" at bounding box center [625, 361] width 813 height 14
click at [1004, 24] on button "Update Order" at bounding box center [1027, 22] width 76 height 23
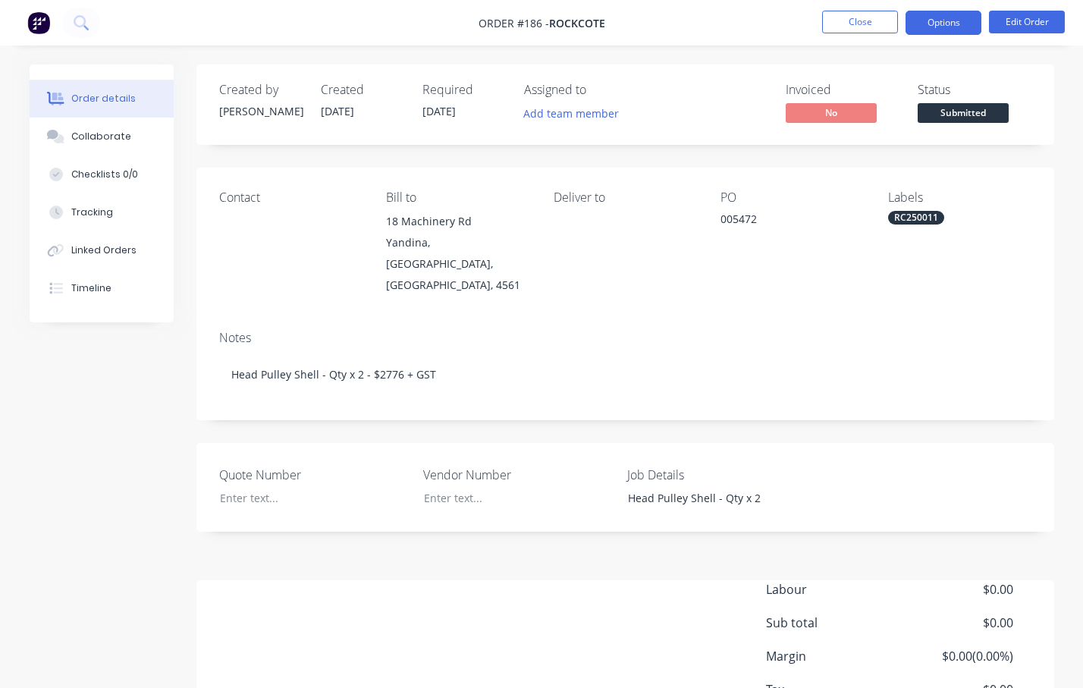
click at [928, 22] on button "Options" at bounding box center [944, 23] width 76 height 24
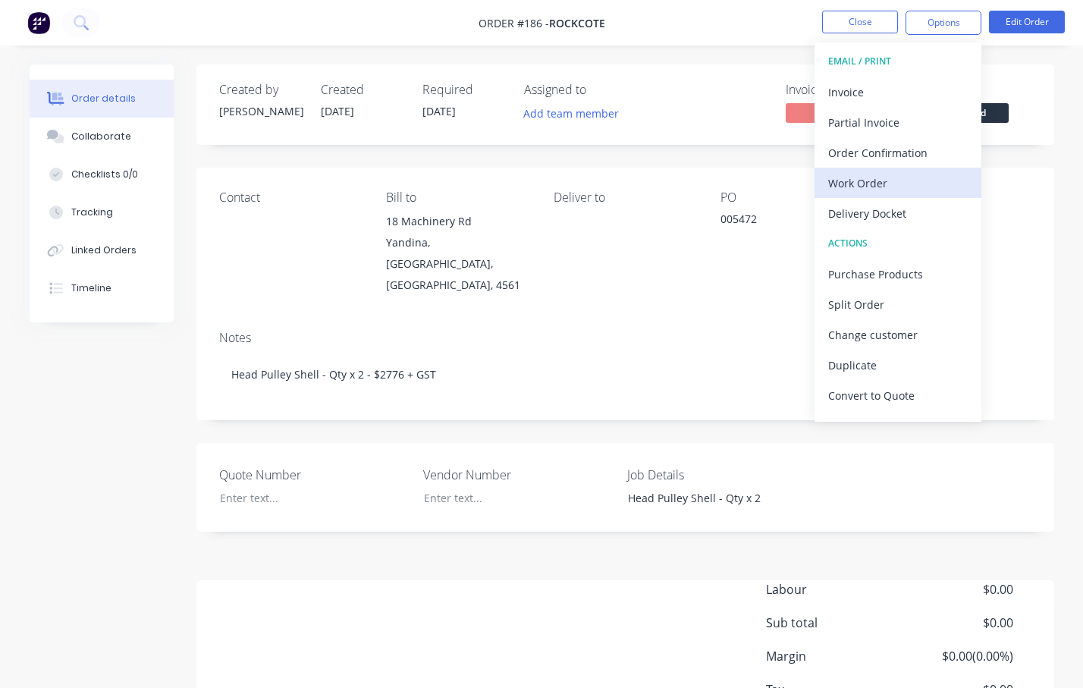
click at [886, 189] on div "Work Order" at bounding box center [898, 183] width 140 height 22
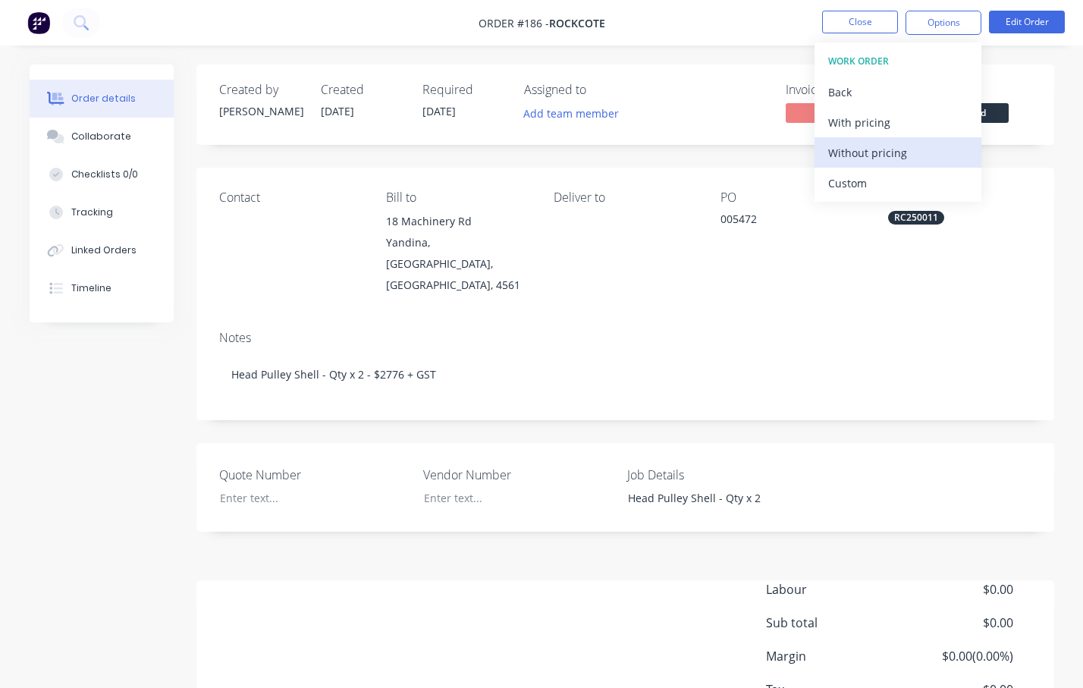
click at [897, 146] on div "Without pricing" at bounding box center [898, 153] width 140 height 22
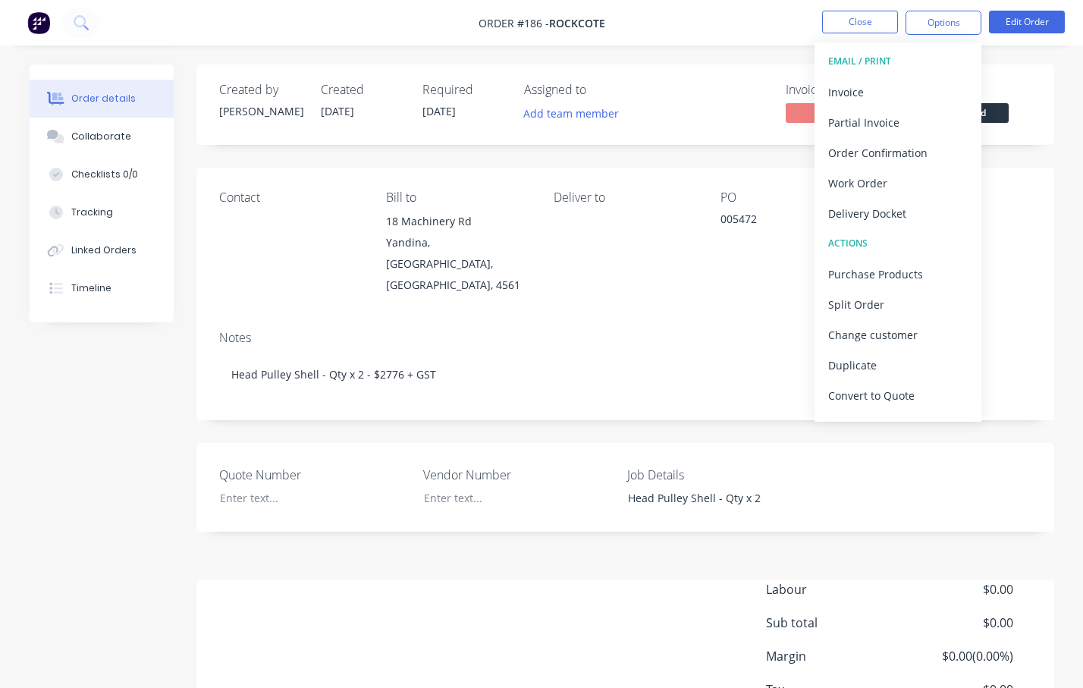
click at [626, 331] on div "Notes" at bounding box center [625, 338] width 813 height 14
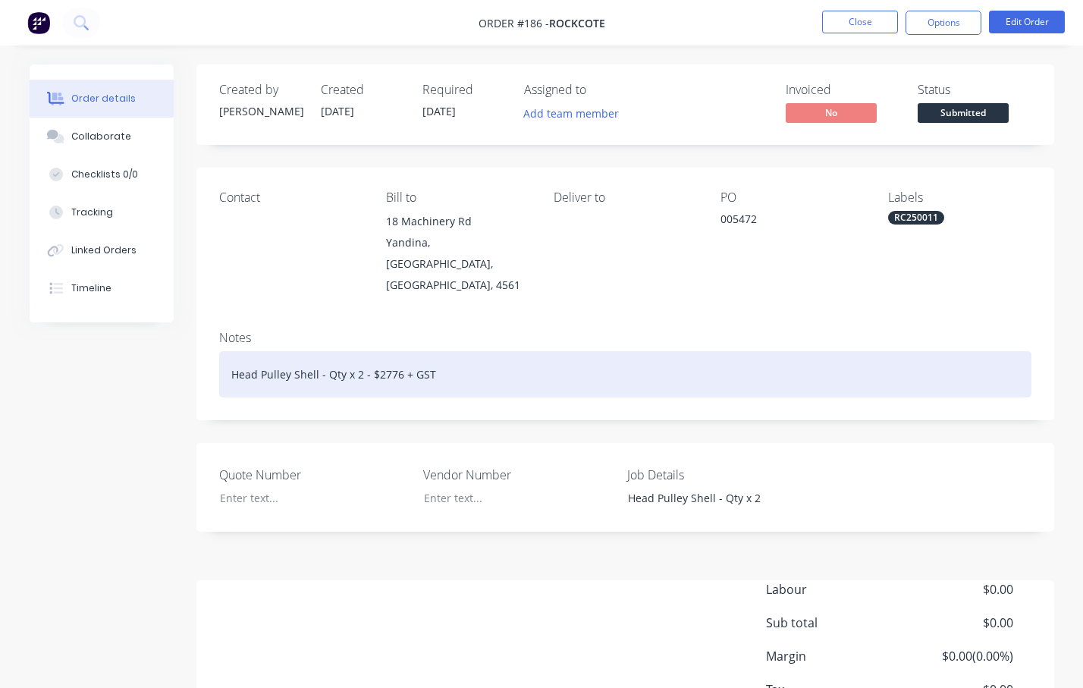
click at [227, 351] on div "Head Pulley Shell - Qty x 2 - $2776 + GST" at bounding box center [625, 374] width 813 height 46
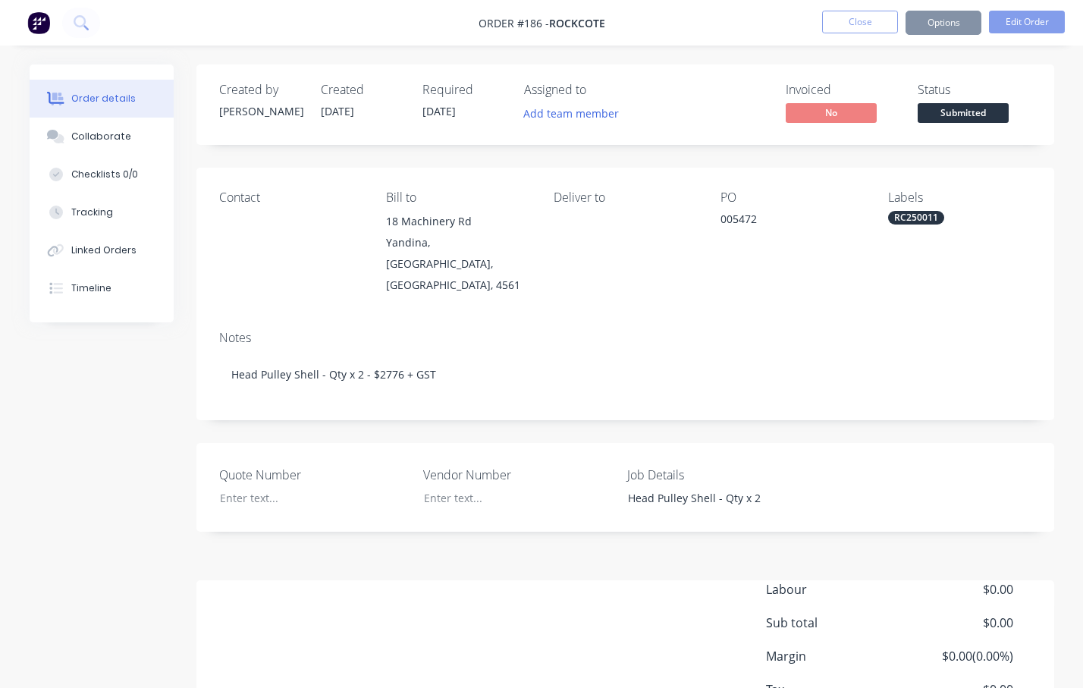
click at [935, 216] on div "RC250011" at bounding box center [916, 218] width 56 height 14
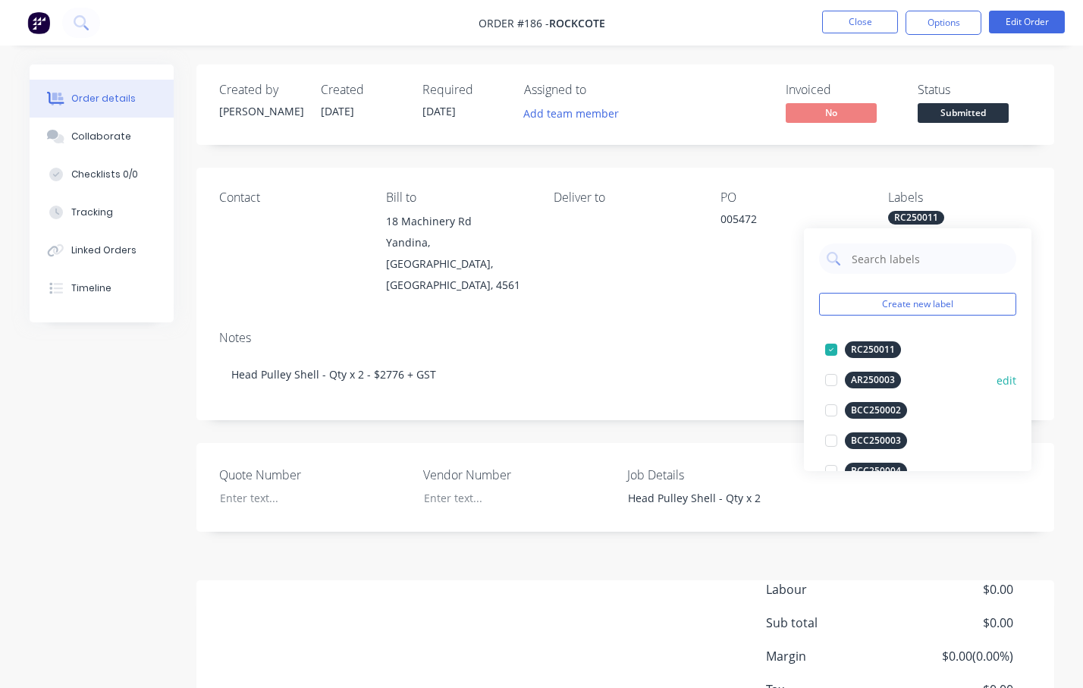
drag, startPoint x: 895, startPoint y: 349, endPoint x: 879, endPoint y: 341, distance: 18.7
click at [858, 341] on button "RC250011" at bounding box center [863, 349] width 88 height 21
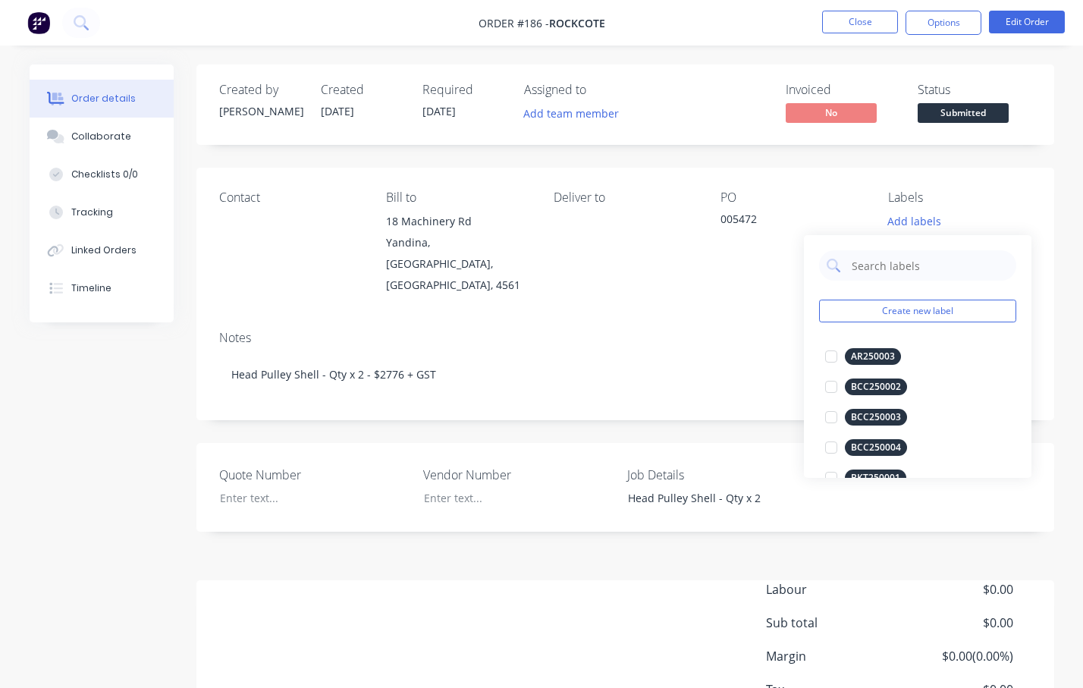
click at [999, 200] on div "Labels" at bounding box center [959, 197] width 143 height 14
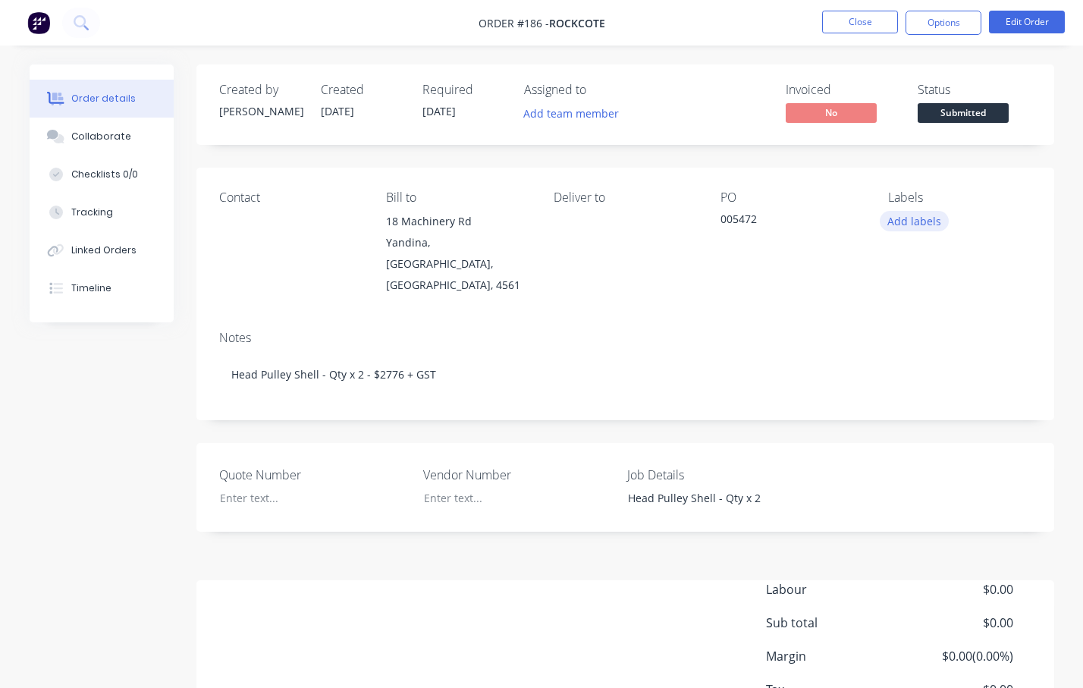
click at [917, 224] on button "Add labels" at bounding box center [915, 221] width 70 height 20
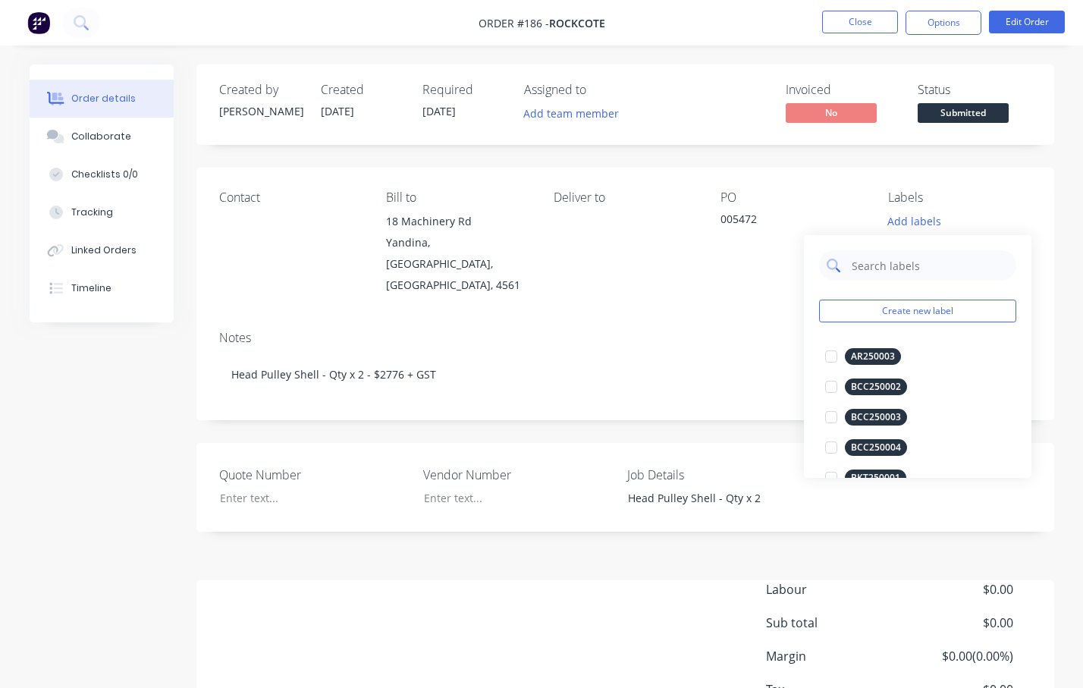
click at [885, 278] on input "text" at bounding box center [929, 265] width 159 height 30
type input "RC25"
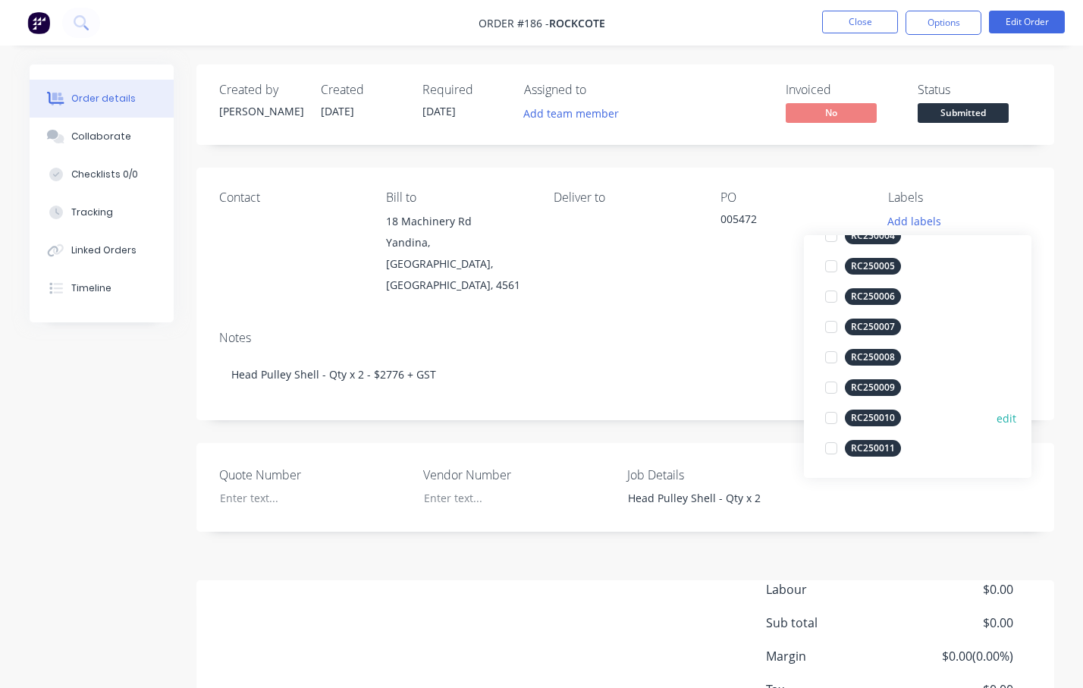
scroll to position [152, 0]
click at [833, 444] on div at bounding box center [831, 447] width 30 height 30
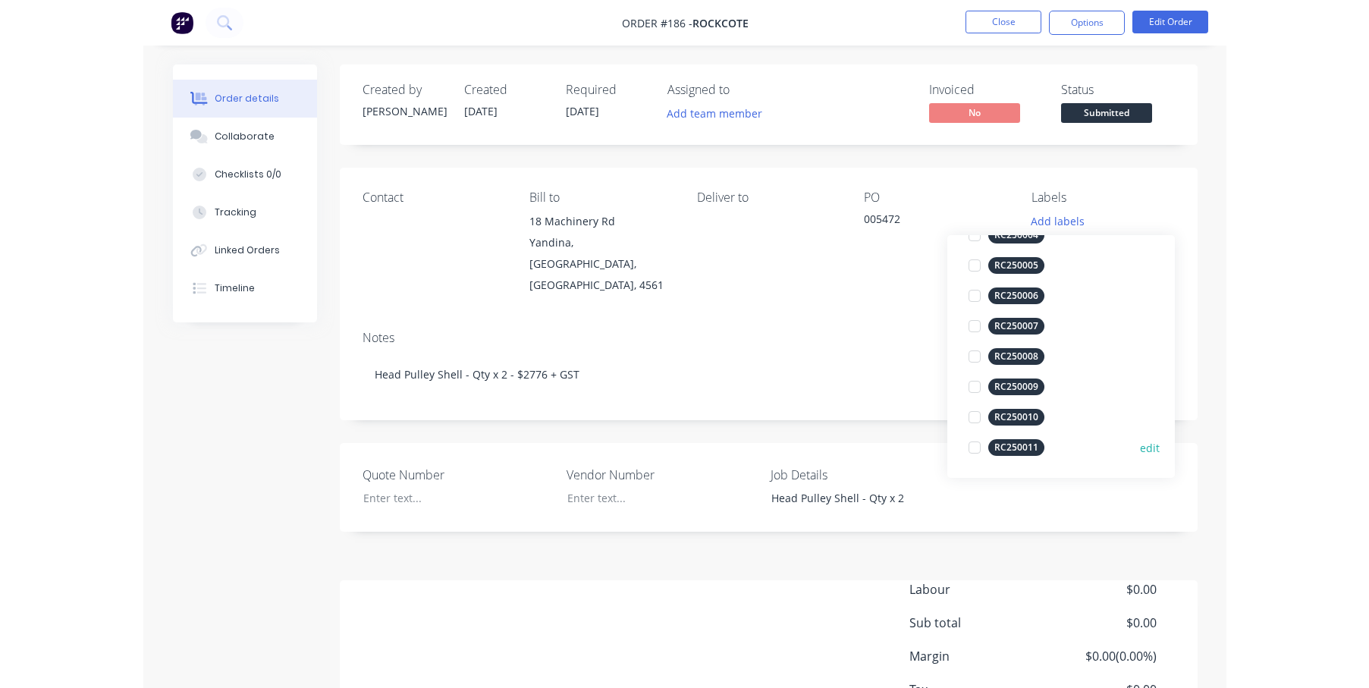
scroll to position [0, 0]
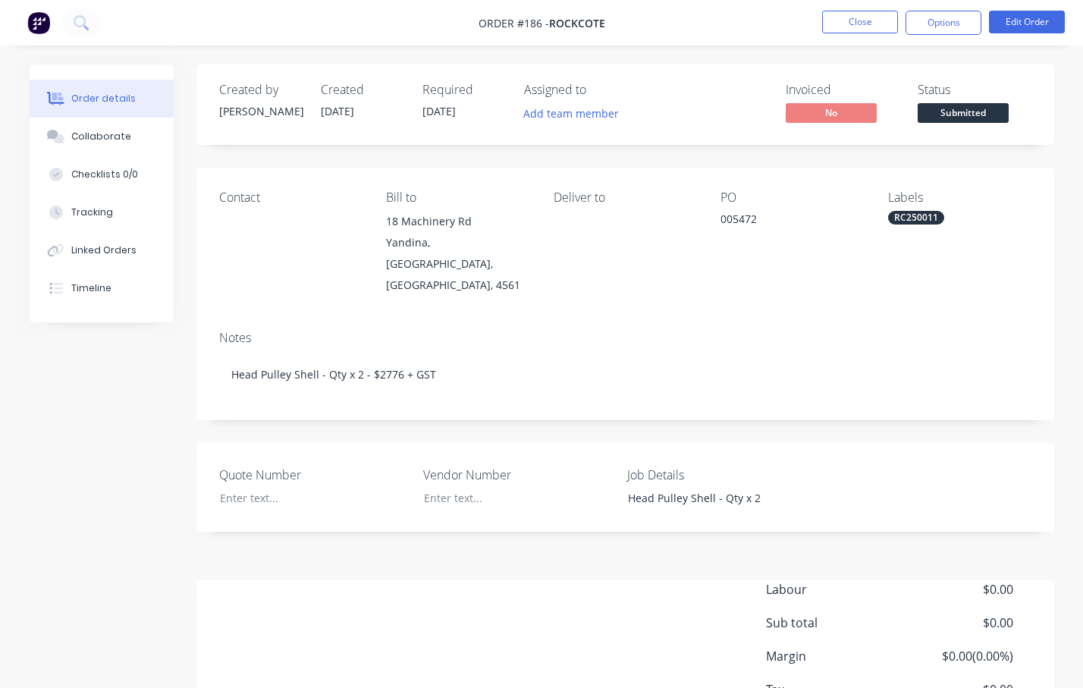
click at [1057, 214] on div "Order details Collaborate Checklists 0/0 Tracking Linked Orders Timeline Order …" at bounding box center [541, 432] width 1055 height 737
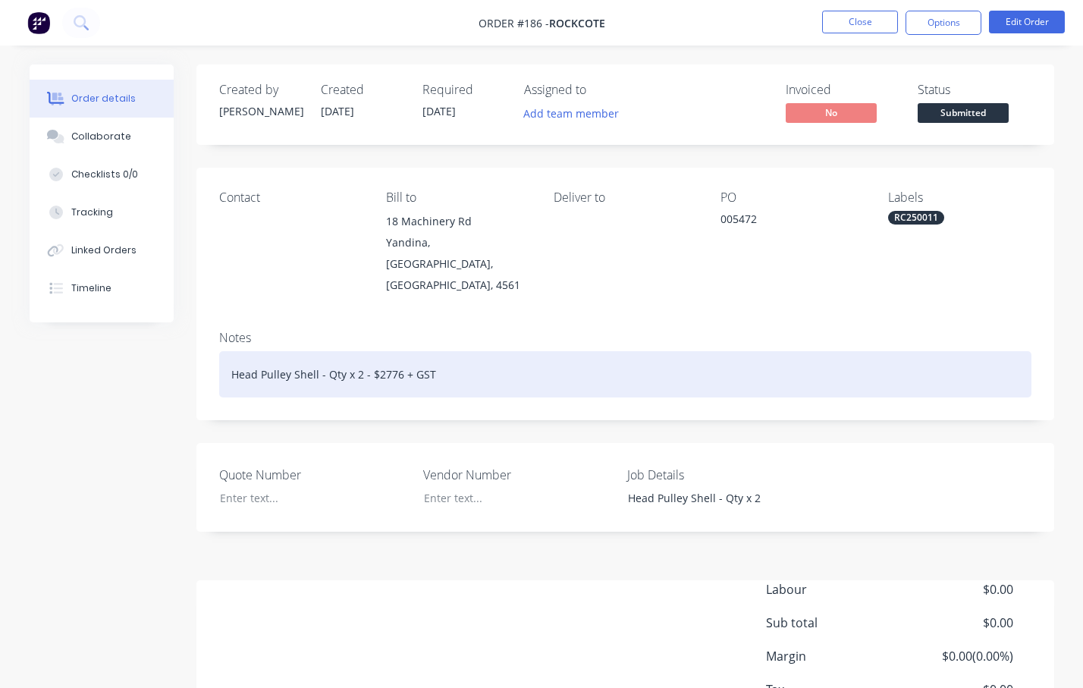
click at [227, 351] on div "Head Pulley Shell - Qty x 2 - $2776 + GST" at bounding box center [625, 374] width 813 height 46
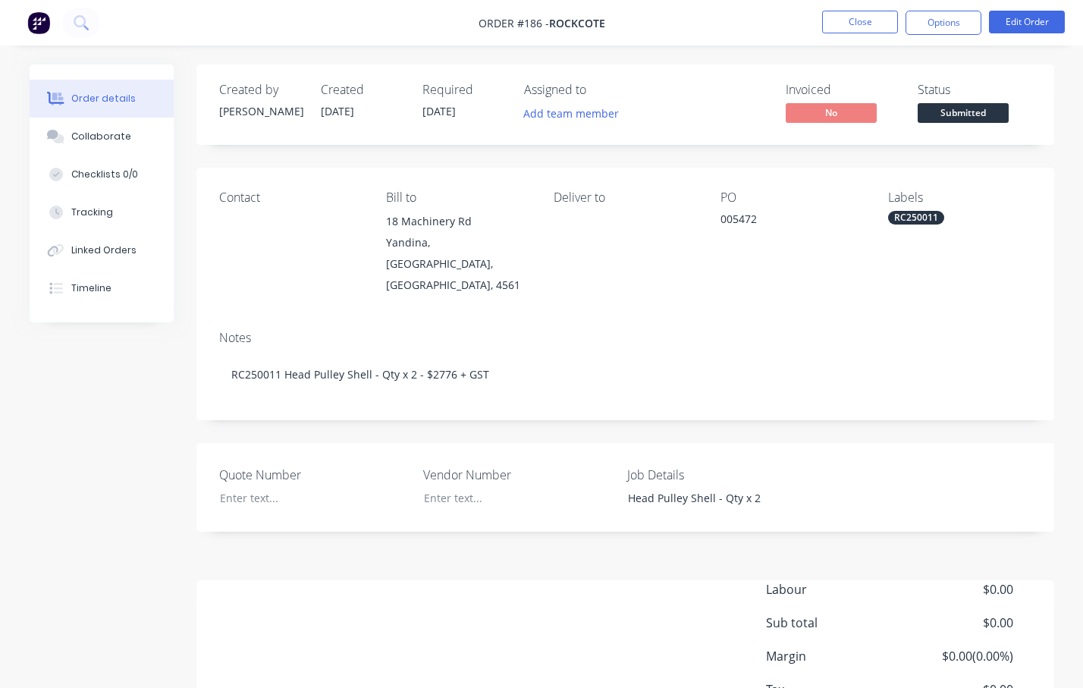
click at [750, 288] on div "Contact Bill to [STREET_ADDRESS] Deliver to PO 005472 Labels RC250011" at bounding box center [625, 243] width 858 height 151
click at [923, 21] on button "Options" at bounding box center [944, 23] width 76 height 24
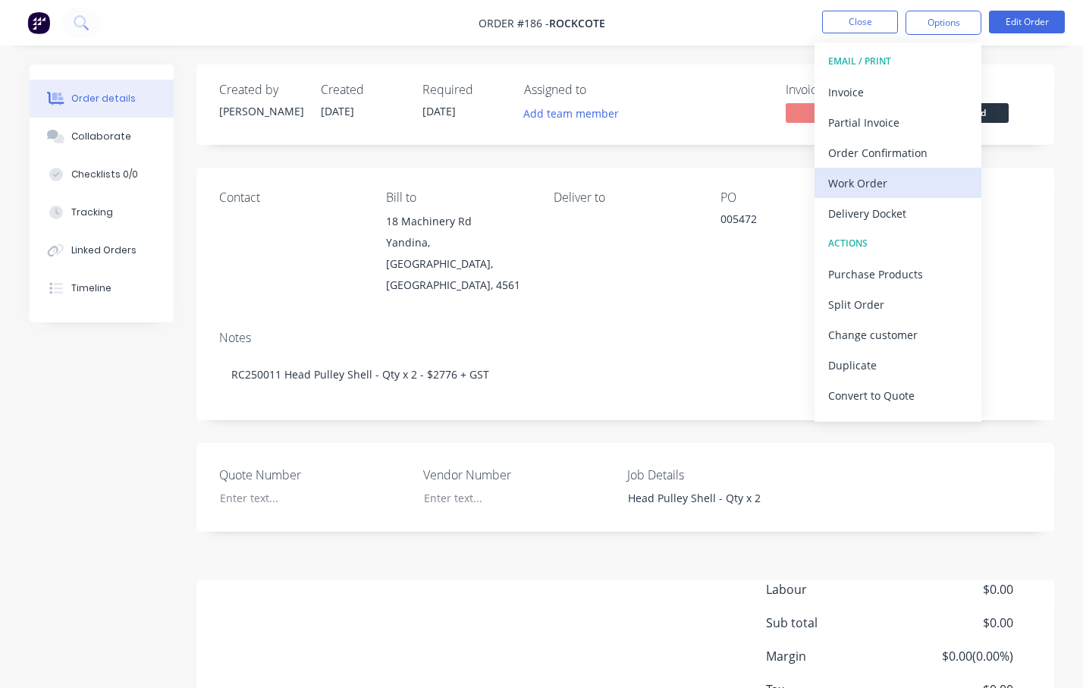
click at [883, 172] on div "Work Order" at bounding box center [898, 183] width 140 height 22
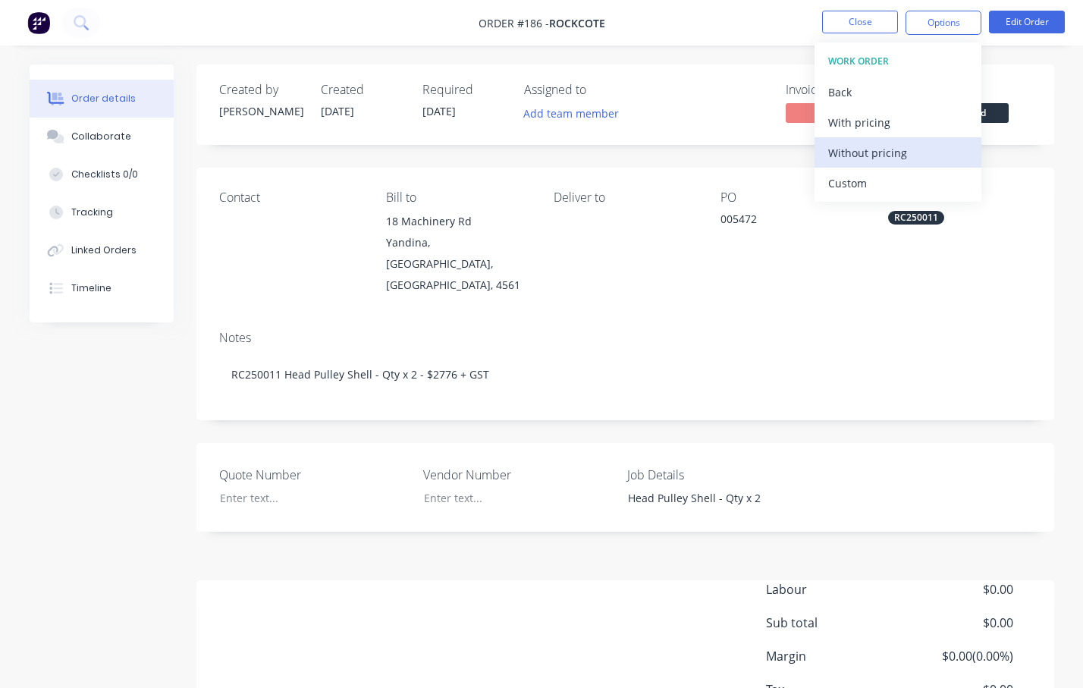
click at [874, 159] on div "Without pricing" at bounding box center [898, 153] width 140 height 22
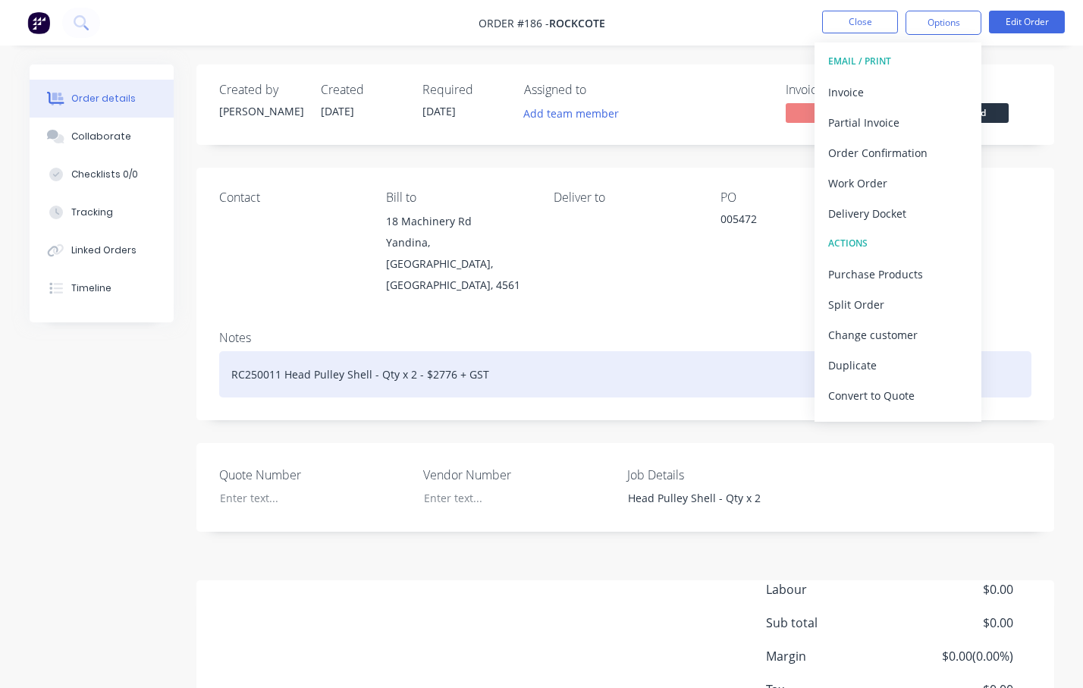
click at [735, 362] on div "RC250011 Head Pulley Shell - Qty x 2 - $2776 + GST" at bounding box center [625, 374] width 813 height 46
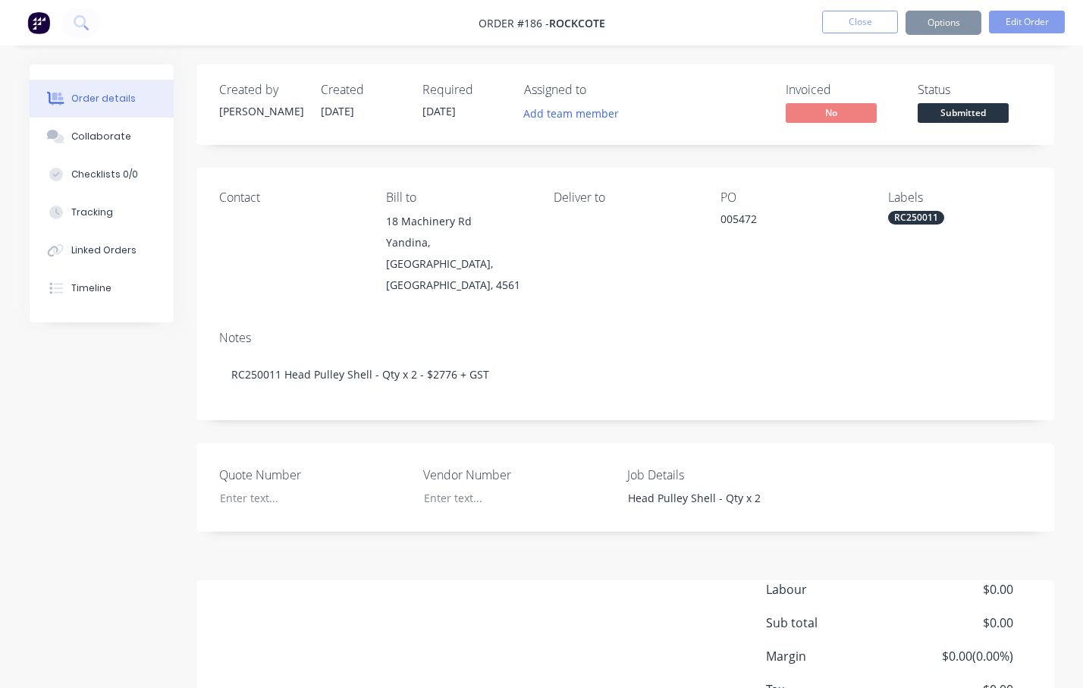
click at [676, 286] on div "Contact Bill to [STREET_ADDRESS] Deliver to PO 005472 Labels RC250011" at bounding box center [625, 243] width 858 height 151
click at [858, 25] on button "Close" at bounding box center [860, 22] width 76 height 23
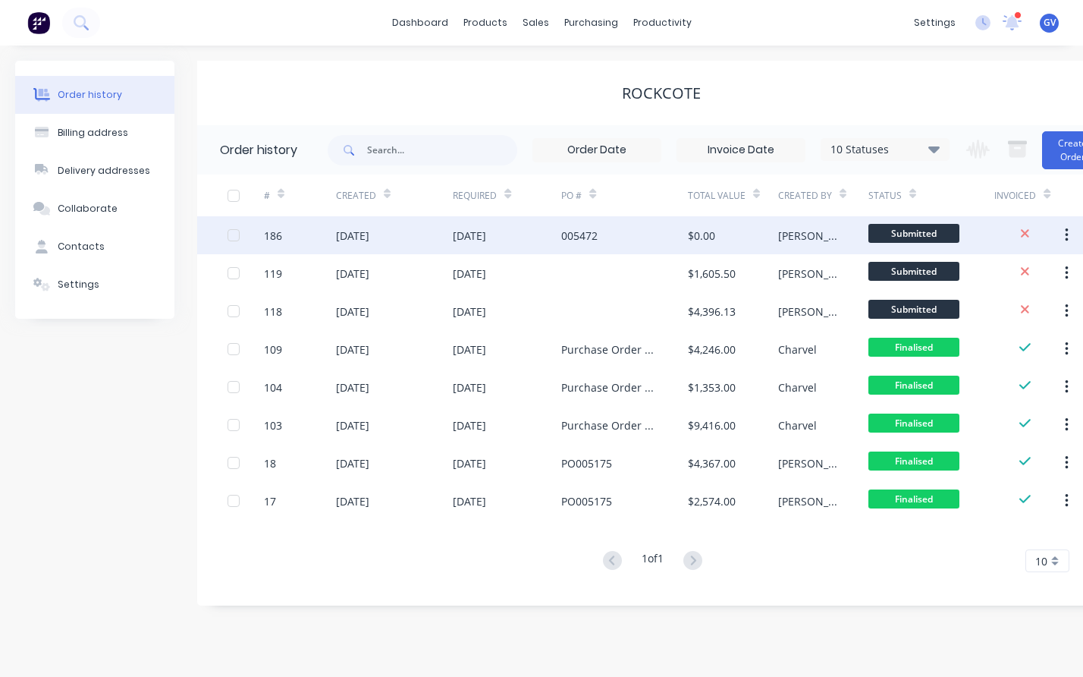
click at [350, 234] on div "[DATE]" at bounding box center [352, 236] width 33 height 16
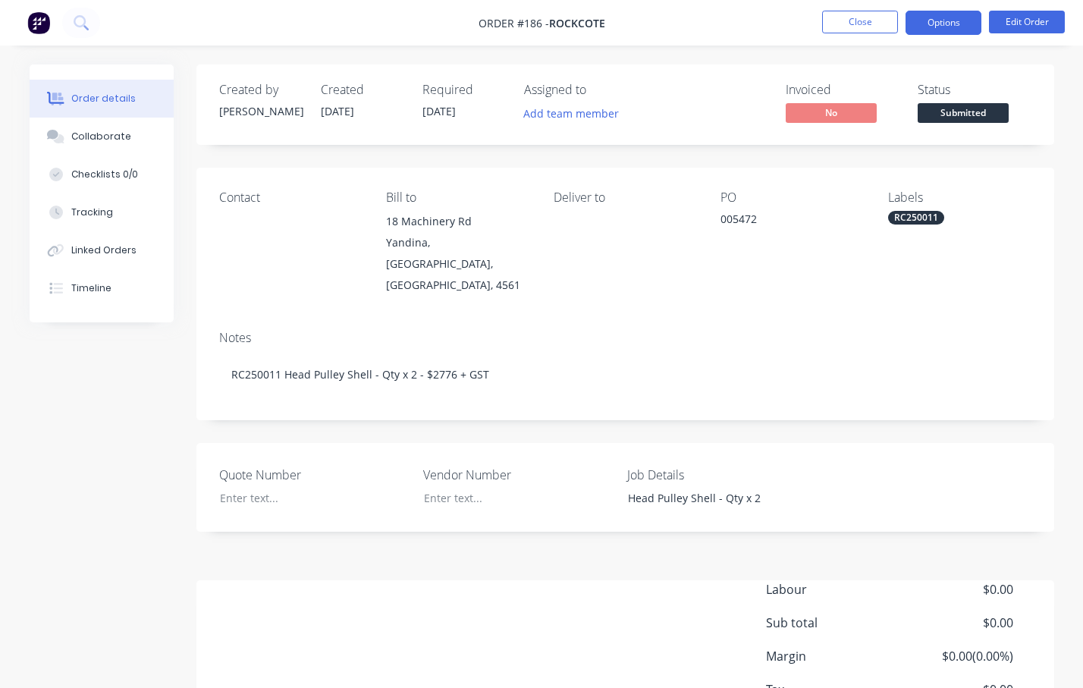
click at [960, 17] on button "Options" at bounding box center [944, 23] width 76 height 24
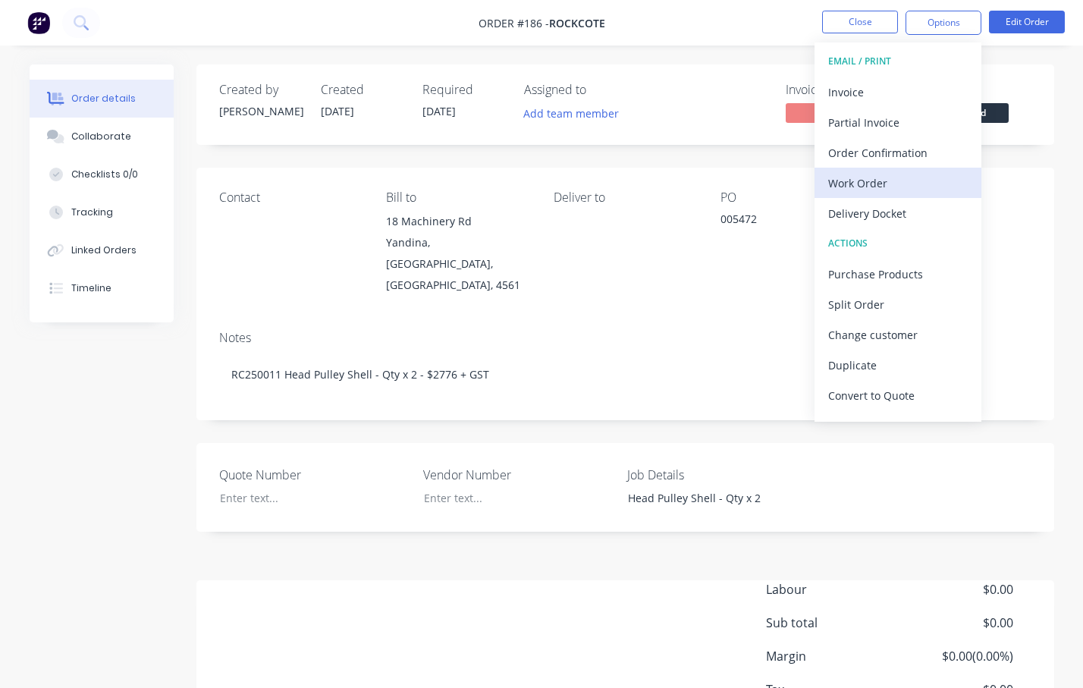
click at [873, 182] on div "Work Order" at bounding box center [898, 183] width 140 height 22
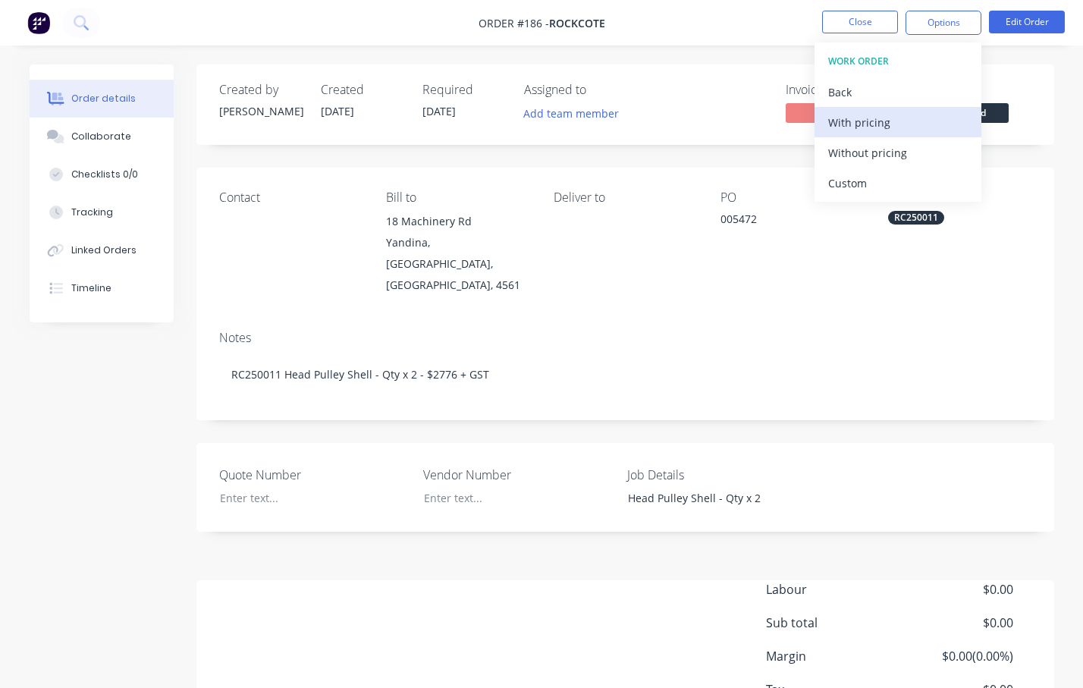
click at [889, 129] on div "With pricing" at bounding box center [898, 123] width 140 height 22
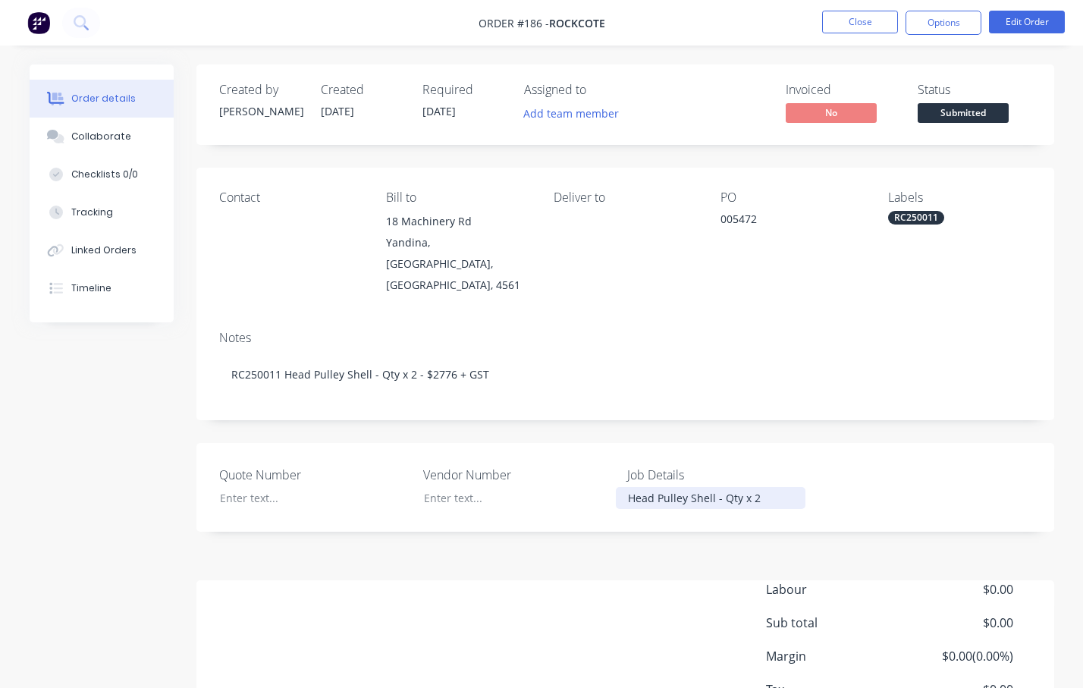
click at [623, 487] on div "Head Pulley Shell - Qty x 2" at bounding box center [711, 498] width 190 height 22
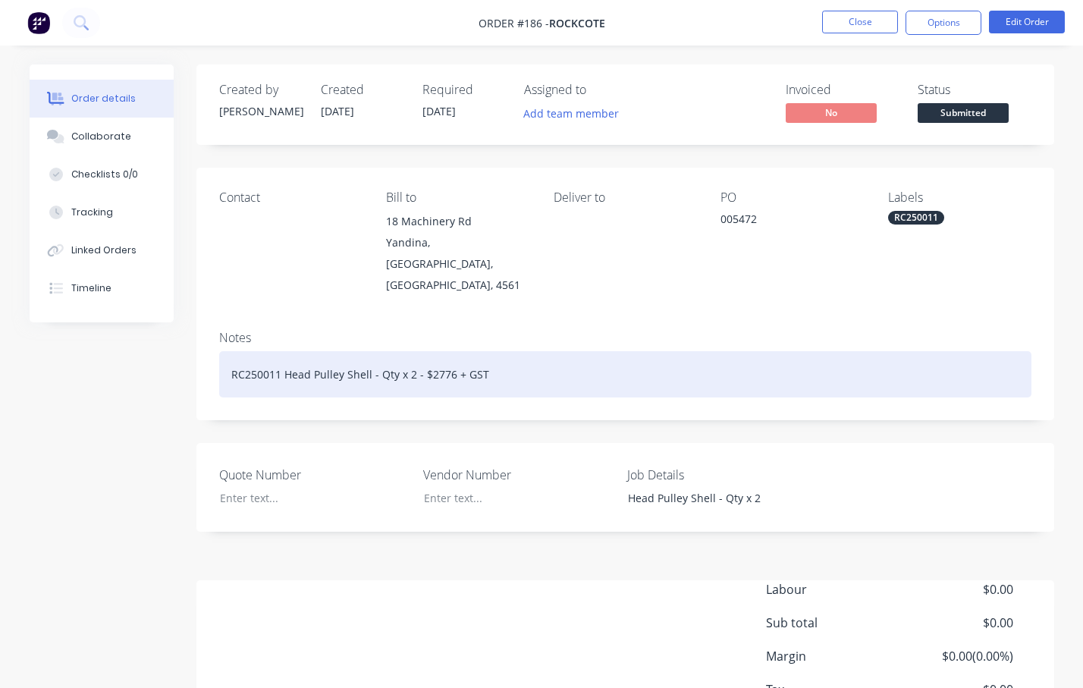
click at [235, 355] on div "RC250011 Head Pulley Shell - Qty x 2 - $2776 + GST" at bounding box center [625, 374] width 813 height 46
drag, startPoint x: 281, startPoint y: 357, endPoint x: 216, endPoint y: 344, distance: 65.8
click at [216, 344] on div "Notes RC250011 Head Pulley Shell - Qty x 2 - $2776 + GST" at bounding box center [625, 370] width 858 height 102
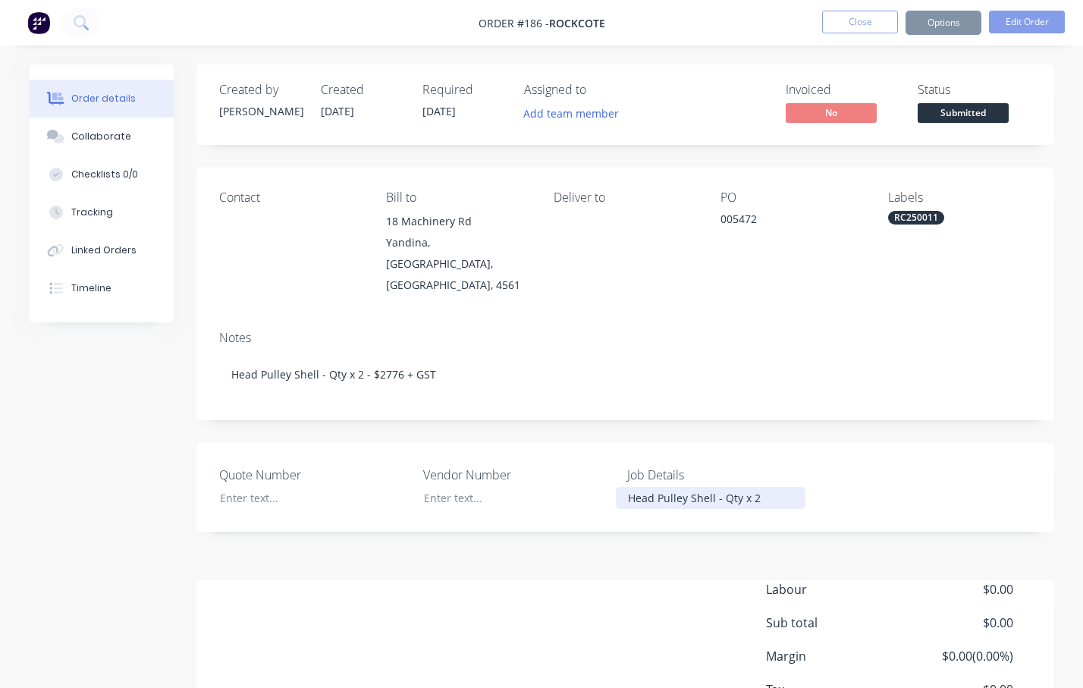
click at [627, 487] on div "Head Pulley Shell - Qty x 2" at bounding box center [711, 498] width 190 height 22
paste div
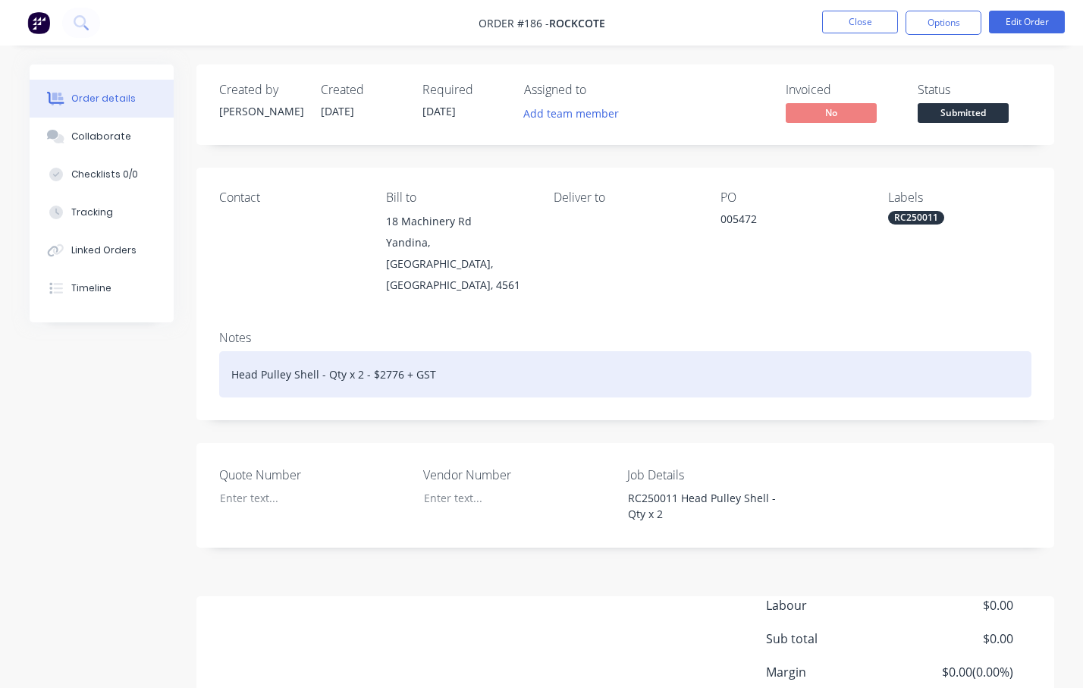
click at [722, 351] on div "Head Pulley Shell - Qty x 2 - $2776 + GST" at bounding box center [625, 374] width 813 height 46
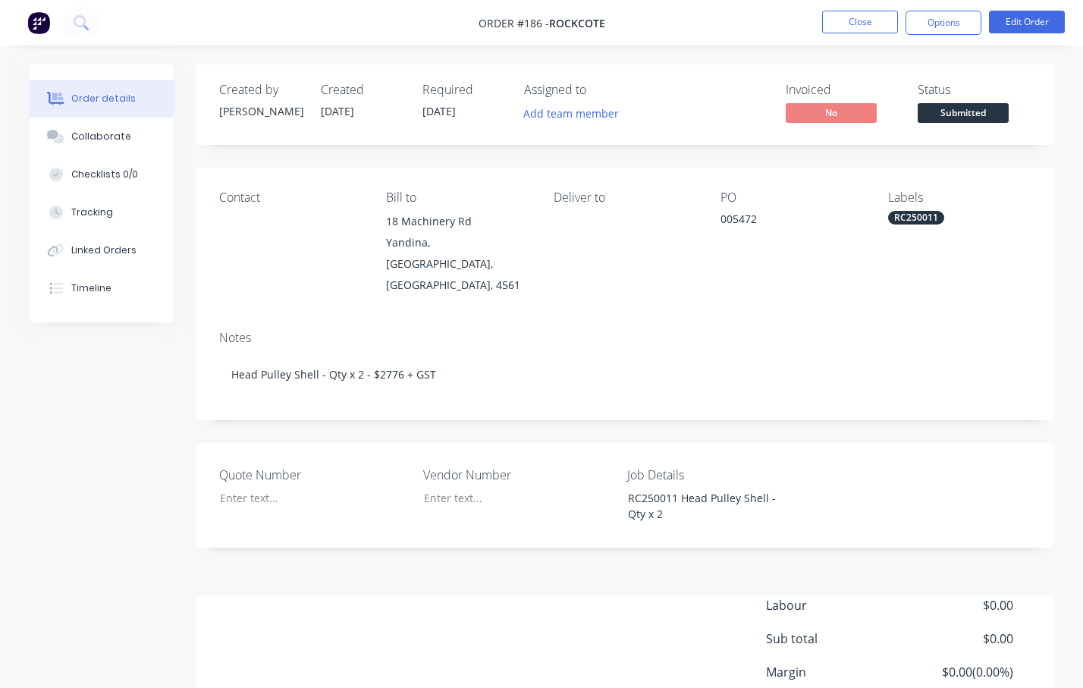
click at [739, 286] on div "Contact Bill to [STREET_ADDRESS] Deliver to PO 005472 Labels RC250011" at bounding box center [625, 243] width 858 height 151
click at [946, 32] on button "Options" at bounding box center [944, 23] width 76 height 24
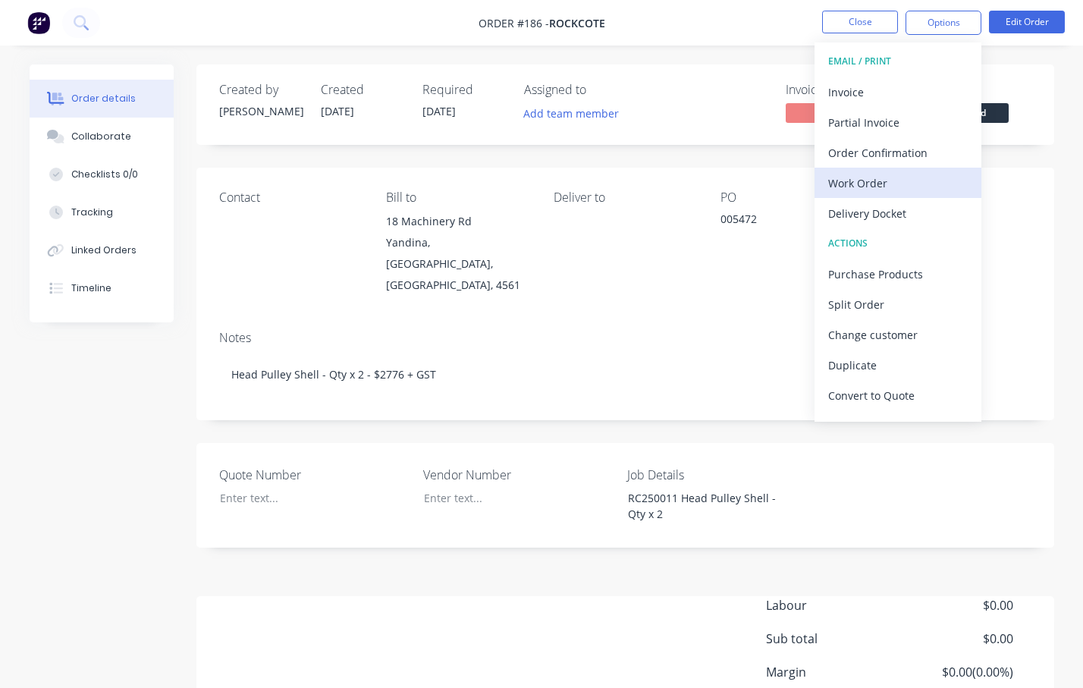
click at [891, 182] on div "Work Order" at bounding box center [898, 183] width 140 height 22
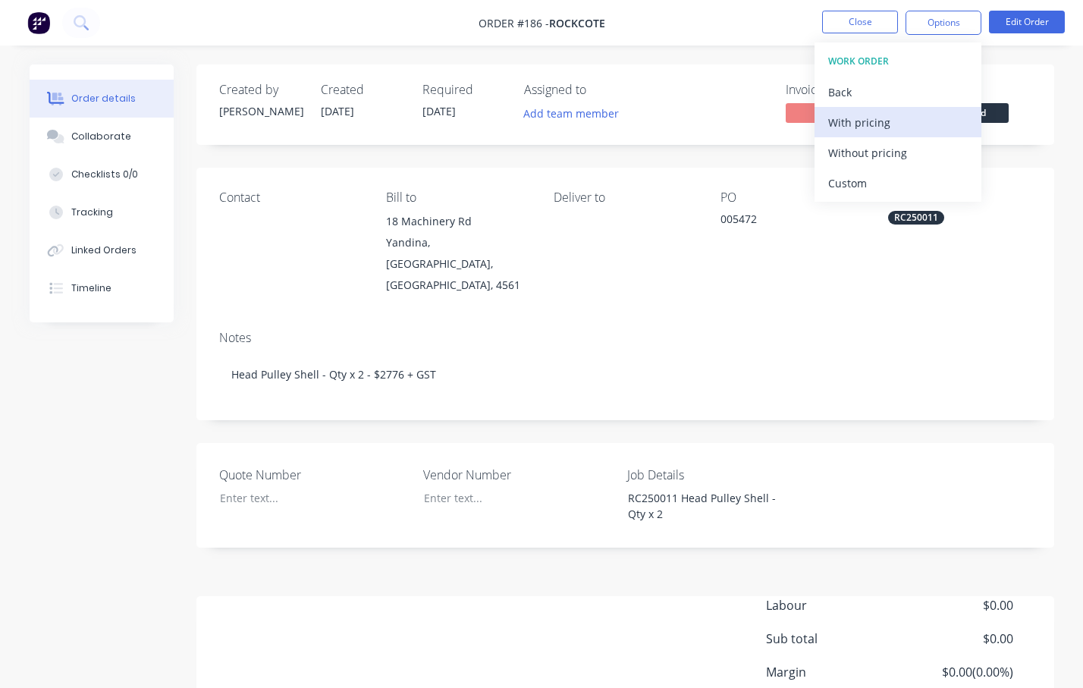
click at [898, 121] on div "With pricing" at bounding box center [898, 123] width 140 height 22
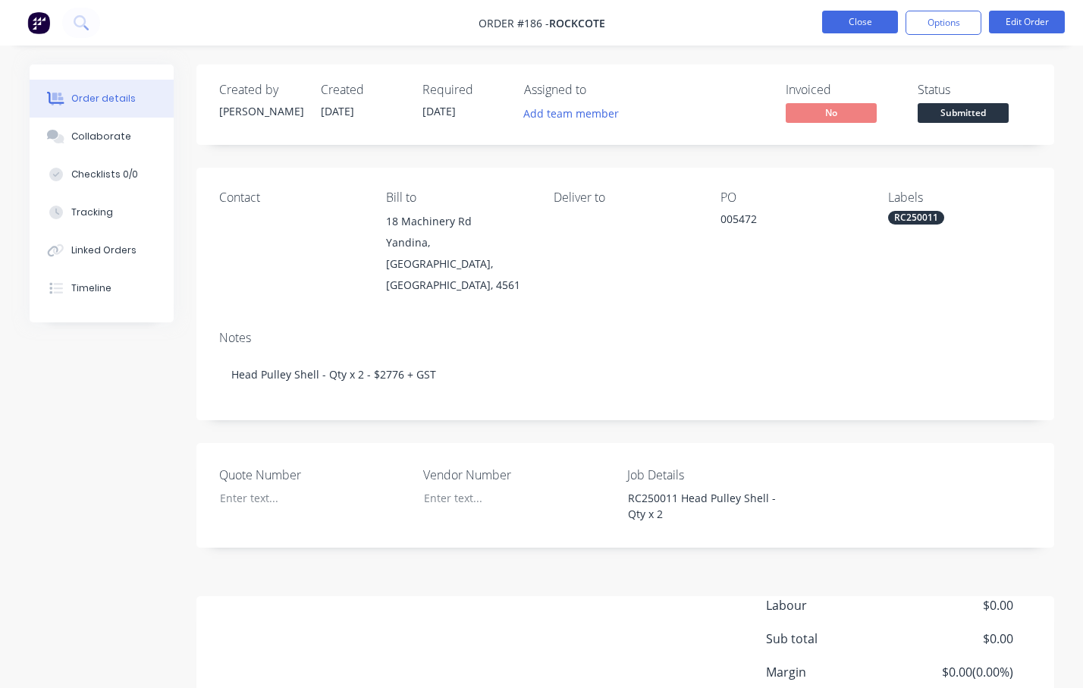
click at [848, 21] on button "Close" at bounding box center [860, 22] width 76 height 23
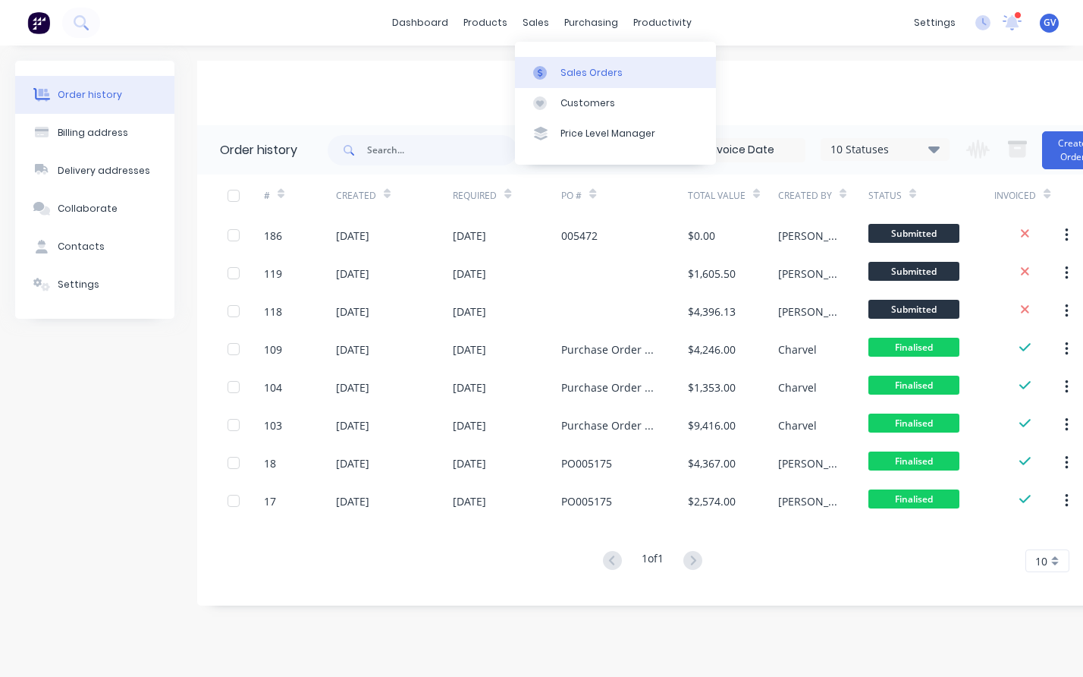
click at [542, 70] on icon at bounding box center [540, 73] width 14 height 14
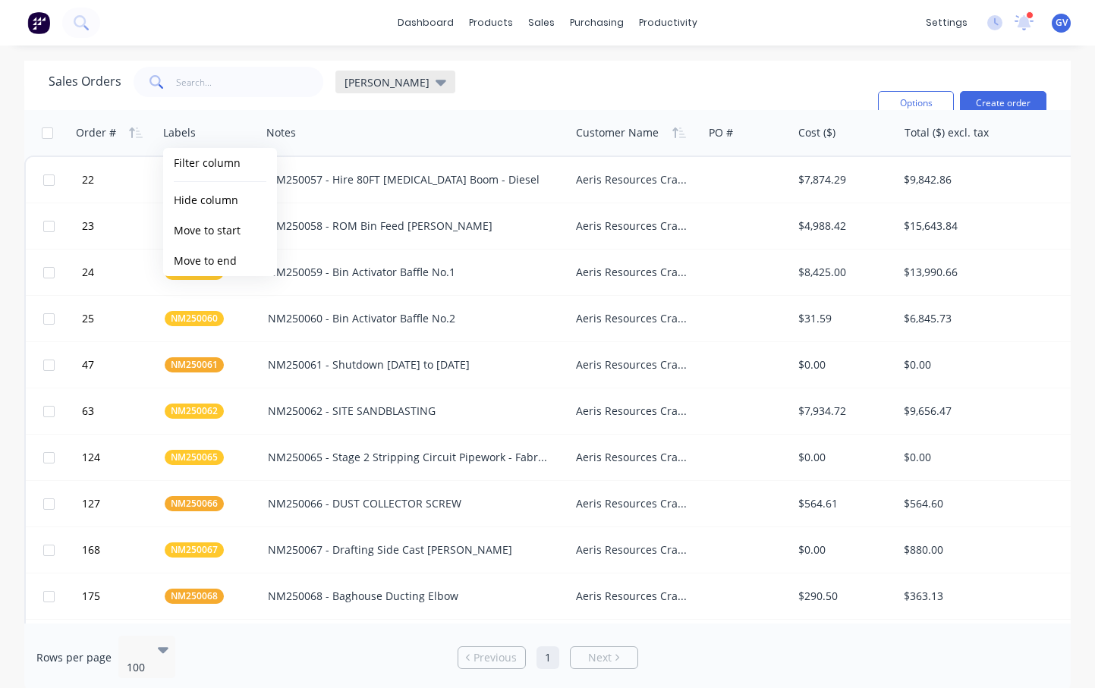
click at [435, 78] on icon at bounding box center [440, 82] width 11 height 17
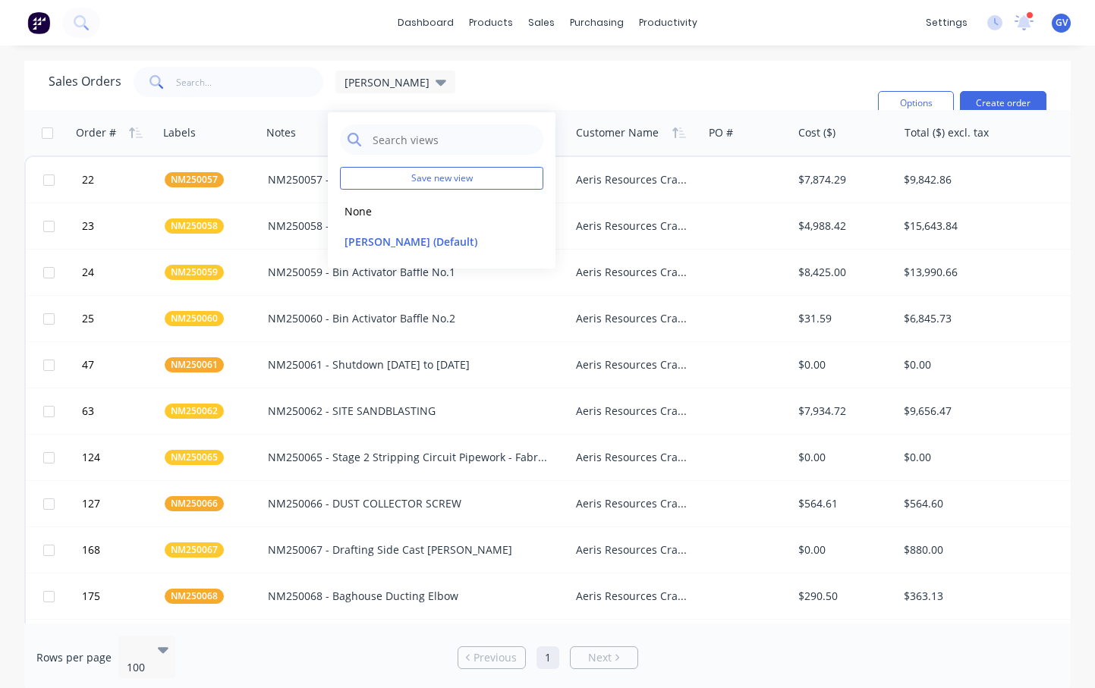
click at [415, 74] on div "Sales Orders [PERSON_NAME] Filters: Status Sorting: Customer Name, Order # Reset" at bounding box center [457, 103] width 817 height 73
click at [920, 90] on div "Options Create order" at bounding box center [959, 103] width 174 height 73
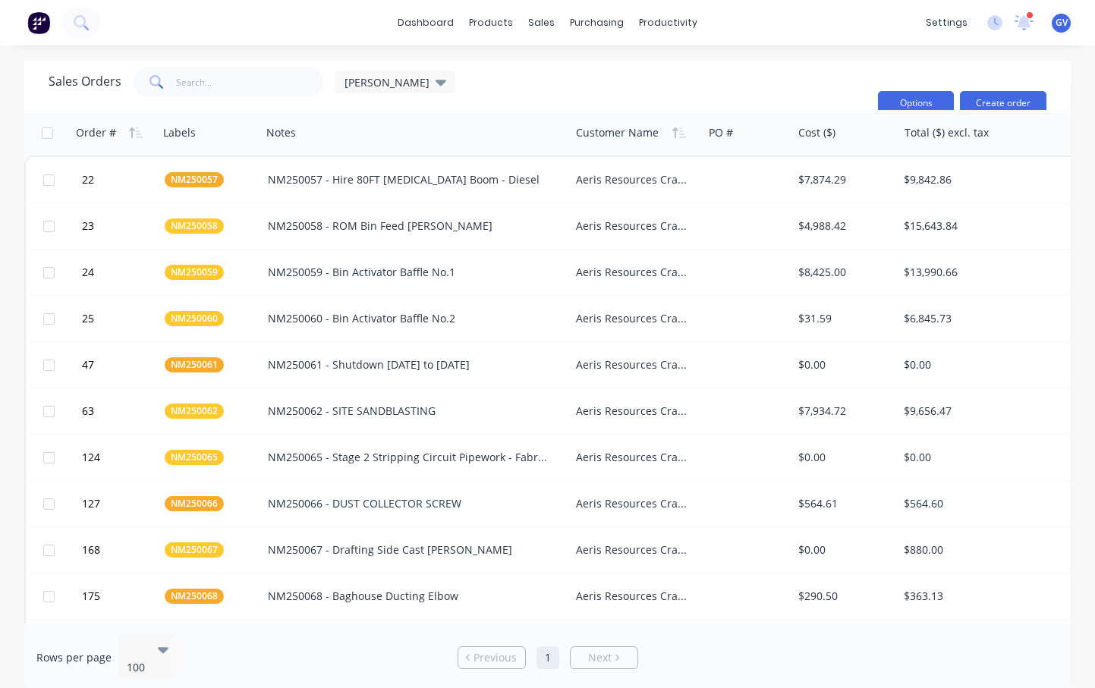
click at [920, 96] on button "Options" at bounding box center [916, 103] width 76 height 24
click at [636, 90] on div "Sales Orders [PERSON_NAME] Filters: Status Sorting: Customer Name, Order # Reset" at bounding box center [457, 103] width 817 height 73
click at [435, 81] on icon at bounding box center [440, 83] width 11 height 6
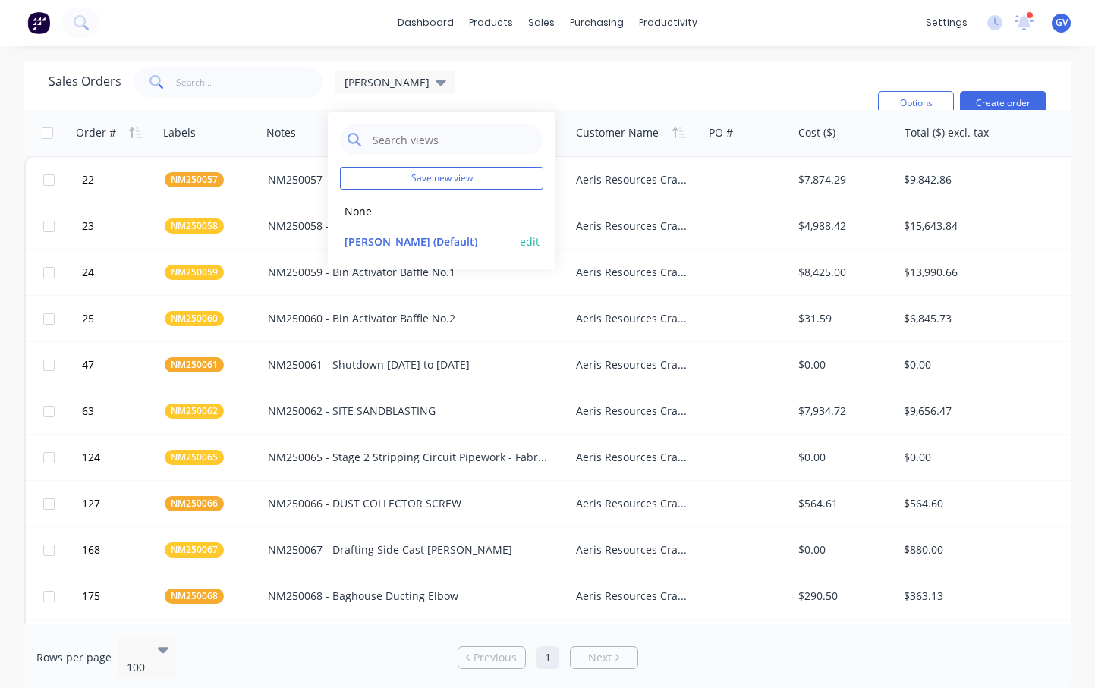
click at [526, 241] on button "edit" at bounding box center [530, 242] width 20 height 16
click at [619, 62] on div "Sales Orders [PERSON_NAME] Filters: Status Sorting: Customer Name, Order # Rese…" at bounding box center [547, 85] width 1046 height 49
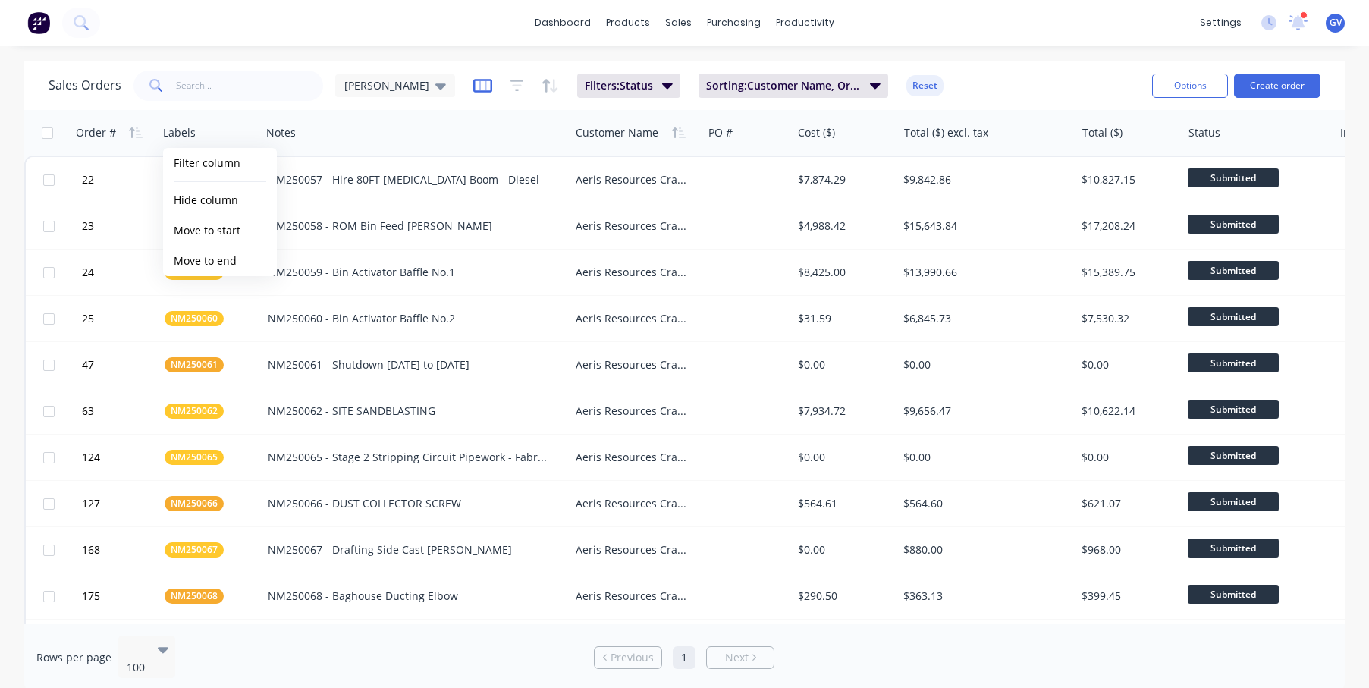
click at [473, 90] on icon "button" at bounding box center [482, 85] width 19 height 15
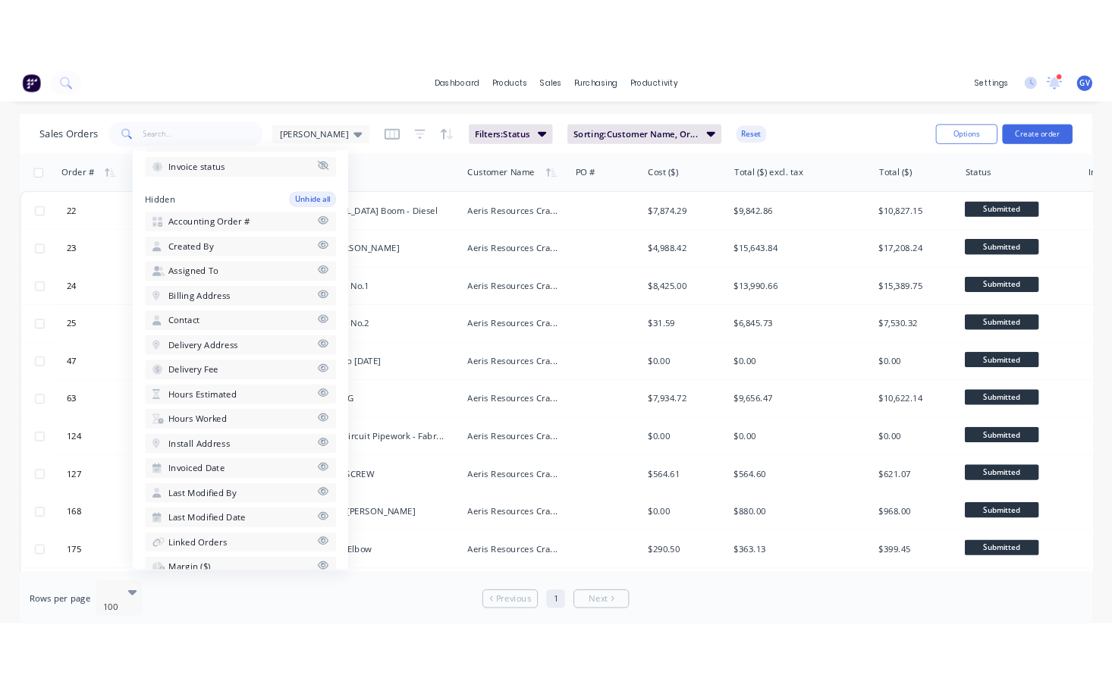
scroll to position [44, 0]
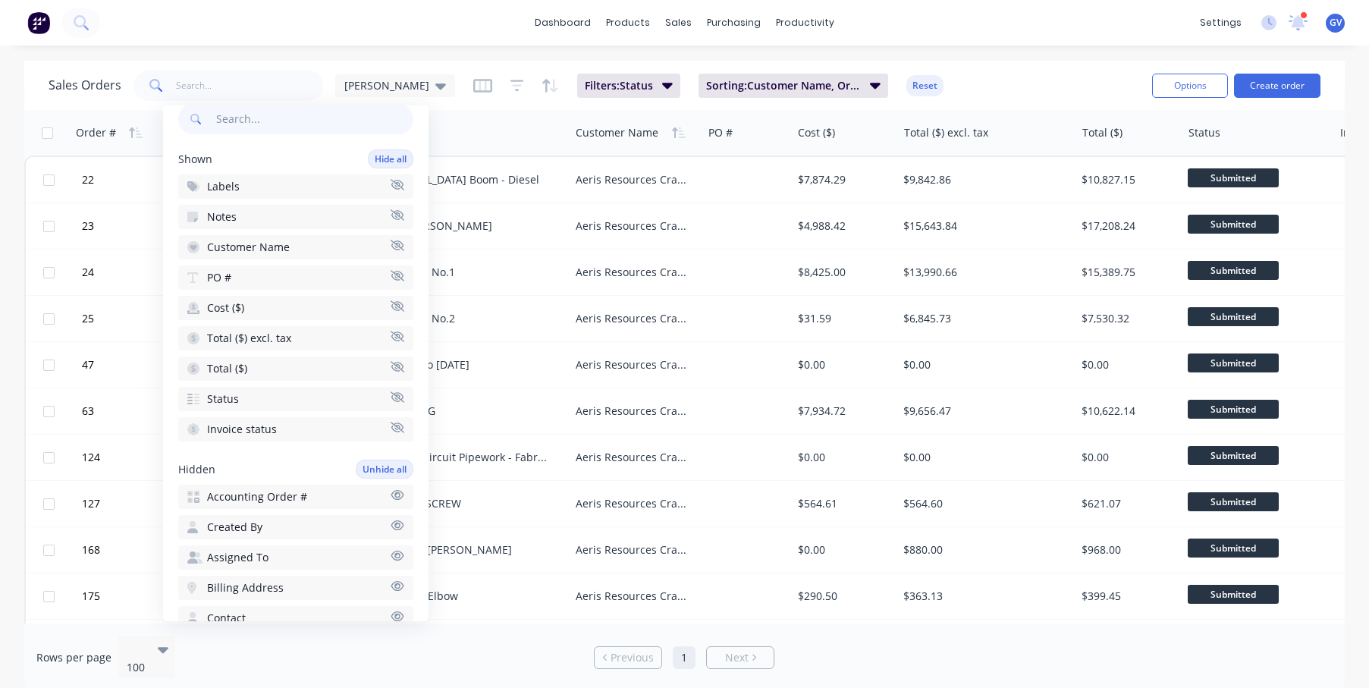
click at [372, 29] on div "dashboard products sales purchasing productivity dashboard products Product Cat…" at bounding box center [684, 23] width 1369 height 46
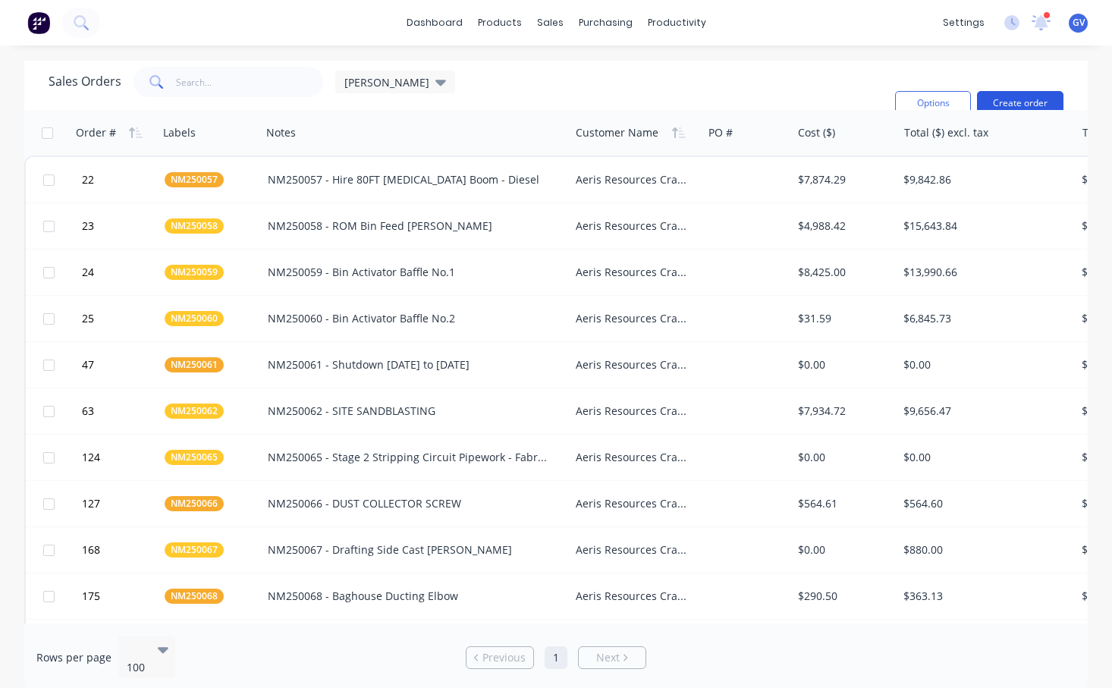
click at [1020, 91] on button "Create order" at bounding box center [1020, 103] width 86 height 24
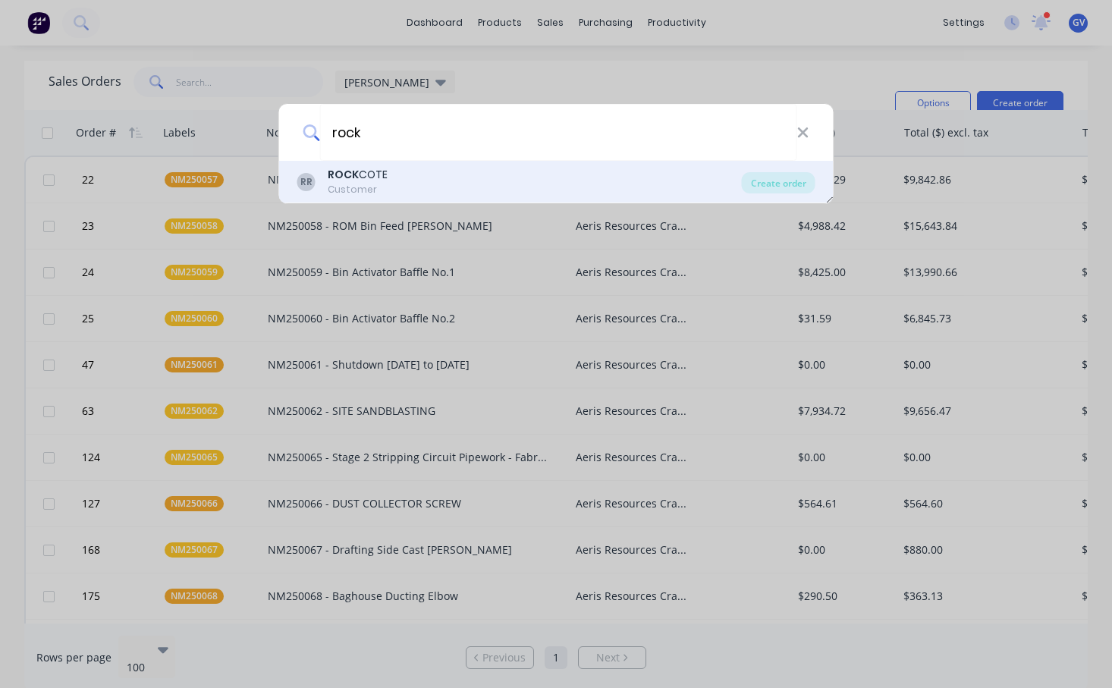
type input "rock"
click at [360, 178] on div "ROCK COTE" at bounding box center [358, 175] width 60 height 16
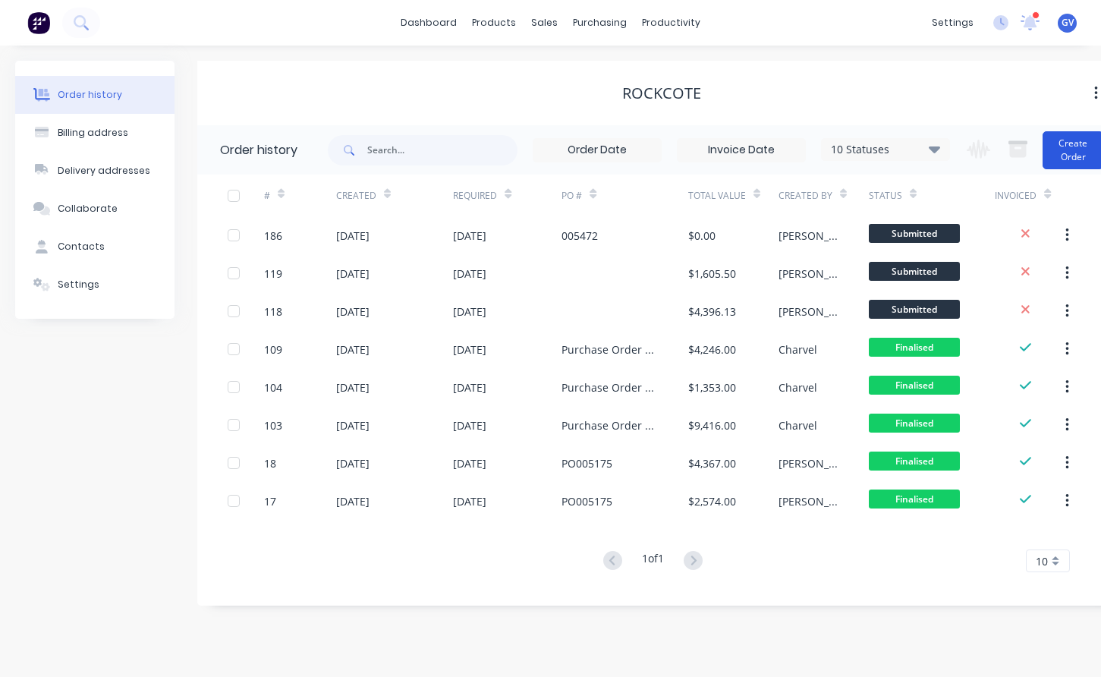
click at [1079, 143] on button "Create Order" at bounding box center [1072, 150] width 61 height 38
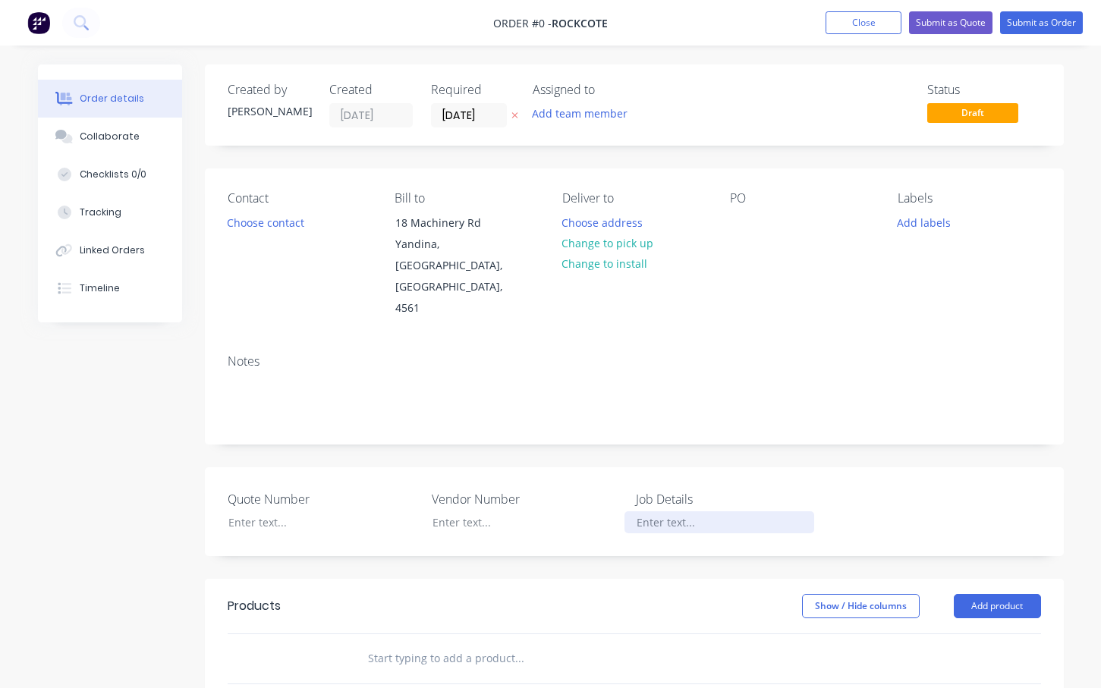
click at [662, 511] on div at bounding box center [719, 522] width 190 height 22
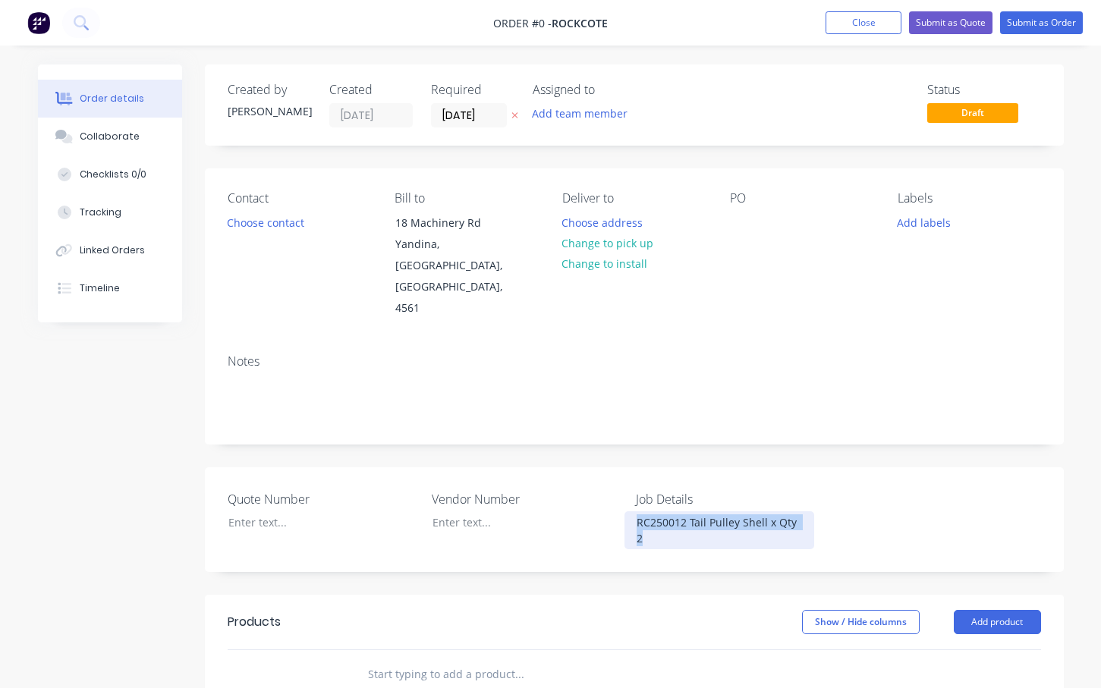
drag, startPoint x: 803, startPoint y: 483, endPoint x: 627, endPoint y: 504, distance: 177.2
click at [627, 504] on div "Quote Number Vendor Number Job Details RC250012 Tail Pulley Shell x Qty 2" at bounding box center [634, 519] width 859 height 105
copy div "RC250012 Tail Pulley Shell x Qty 2"
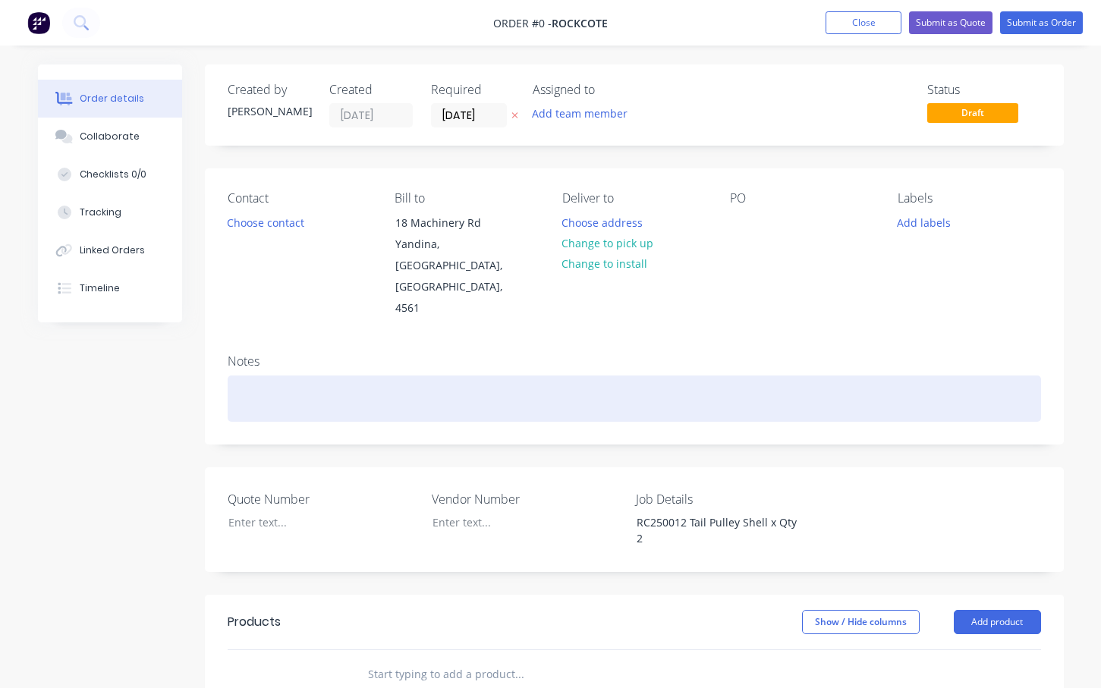
click at [245, 344] on div "Order details Collaborate Checklists 0/0 Tracking Linked Orders Timeline Order …" at bounding box center [551, 575] width 1056 height 1023
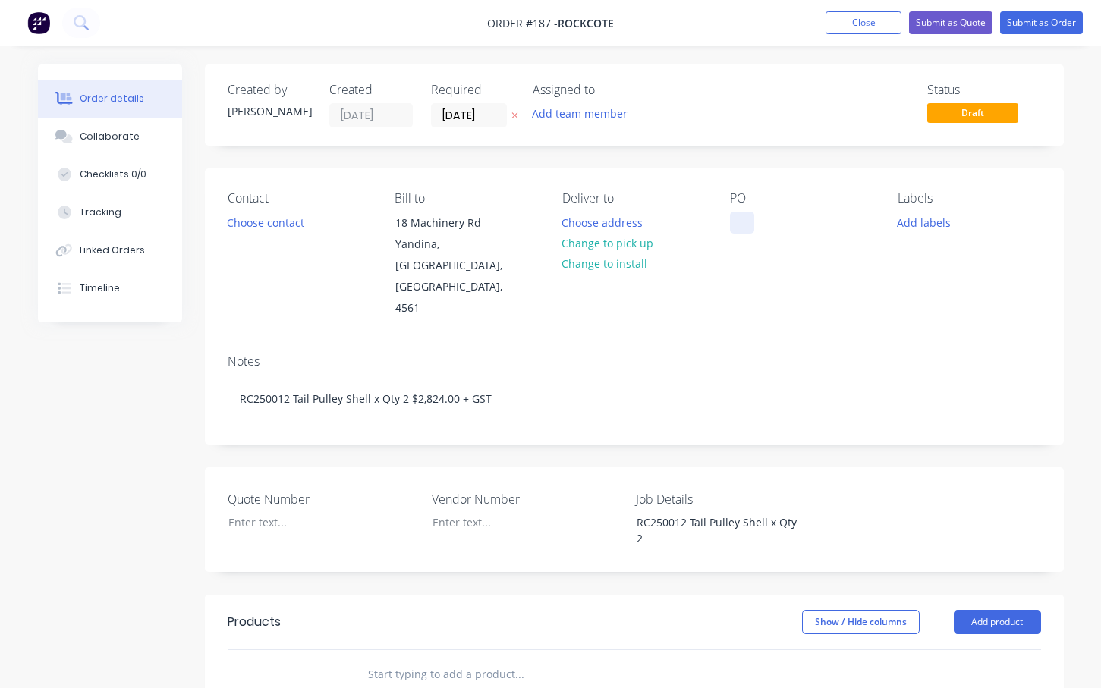
click at [745, 225] on div at bounding box center [742, 223] width 24 height 22
click at [930, 219] on button "Add labels" at bounding box center [924, 222] width 70 height 20
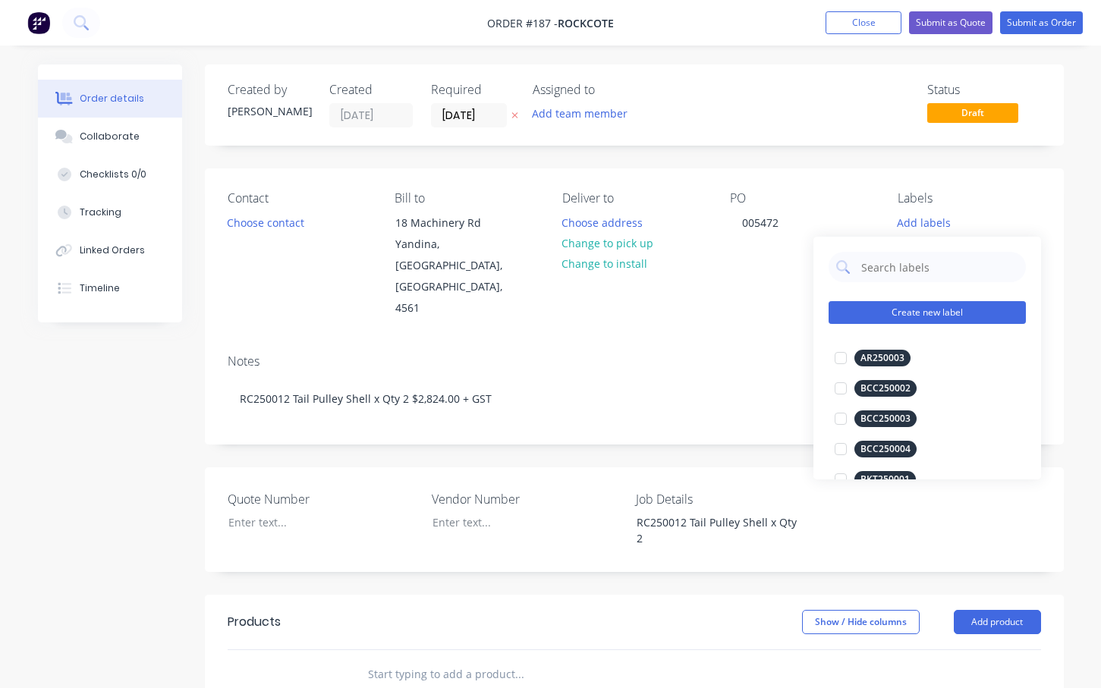
click at [940, 312] on button "Create new label" at bounding box center [926, 312] width 197 height 23
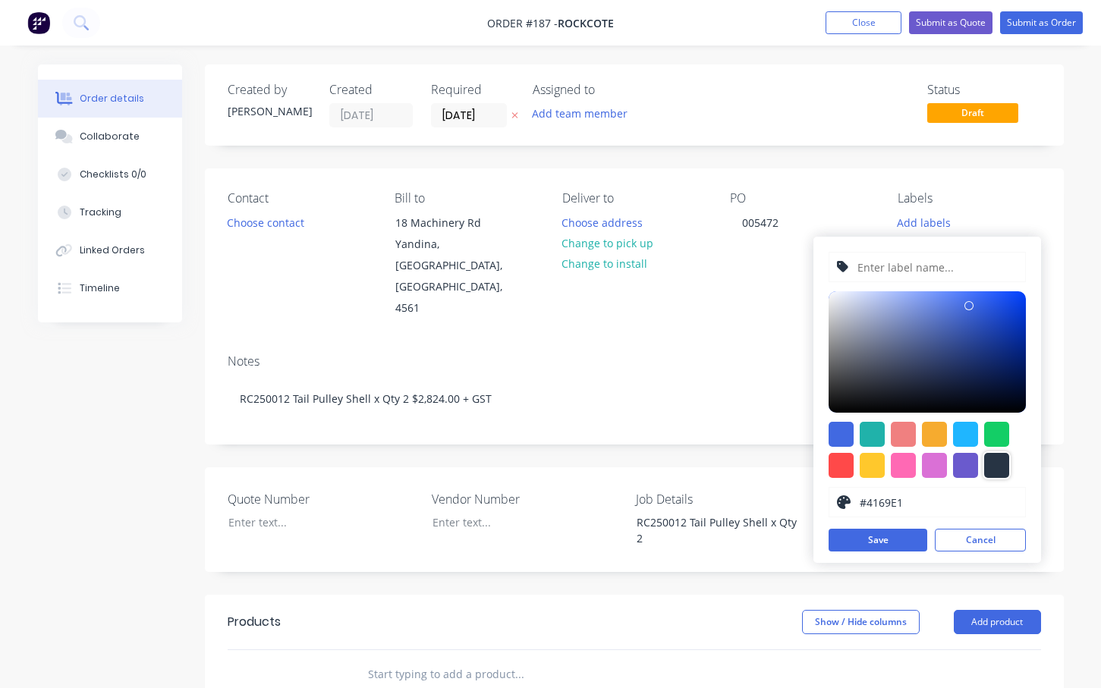
click at [998, 470] on div at bounding box center [996, 465] width 25 height 25
type input "#273444"
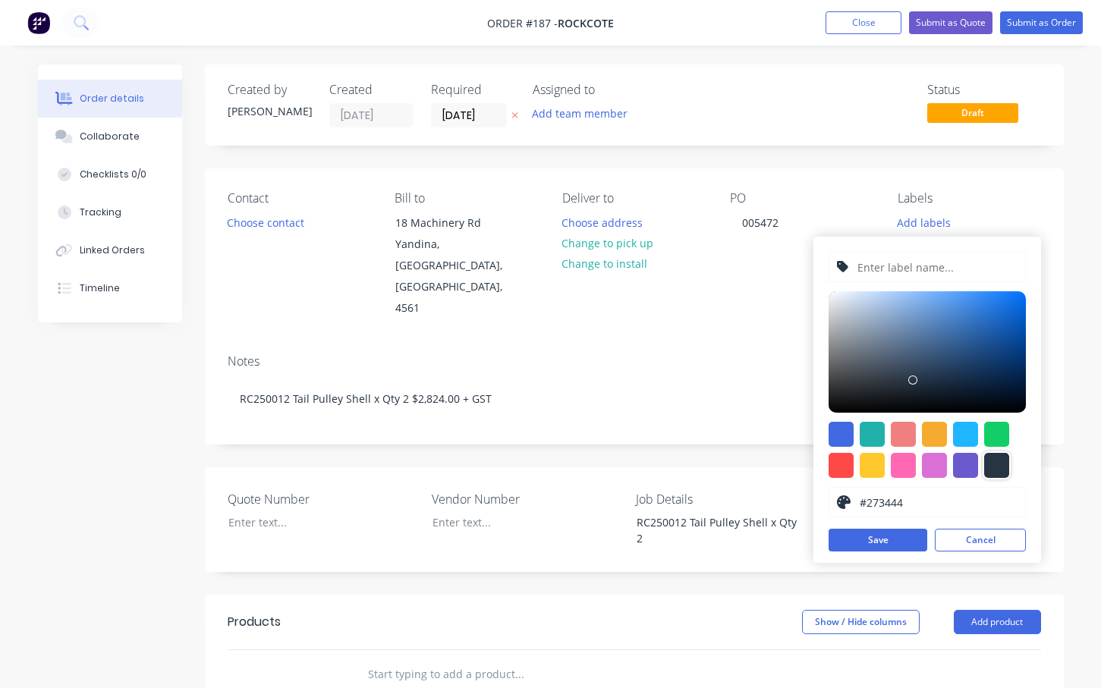
click at [938, 266] on input "text" at bounding box center [937, 267] width 162 height 29
type input "RC250012"
click at [891, 539] on button "Save" at bounding box center [877, 540] width 99 height 23
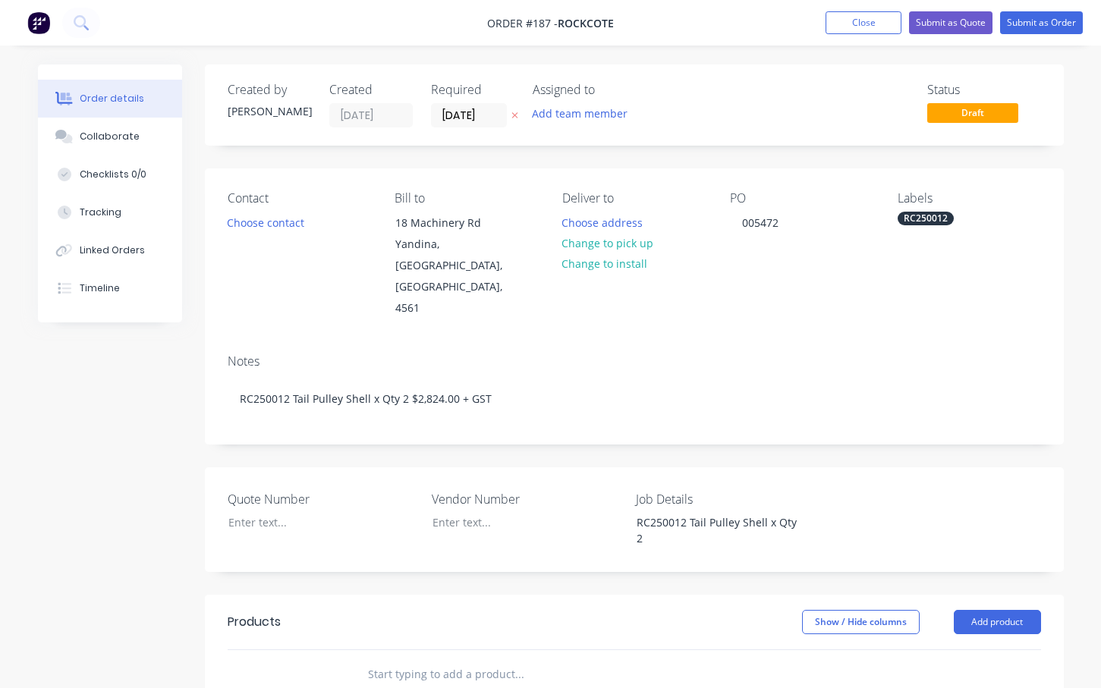
click at [994, 198] on div "Labels" at bounding box center [968, 198] width 143 height 14
click at [1045, 22] on button "Submit as Order" at bounding box center [1041, 22] width 83 height 23
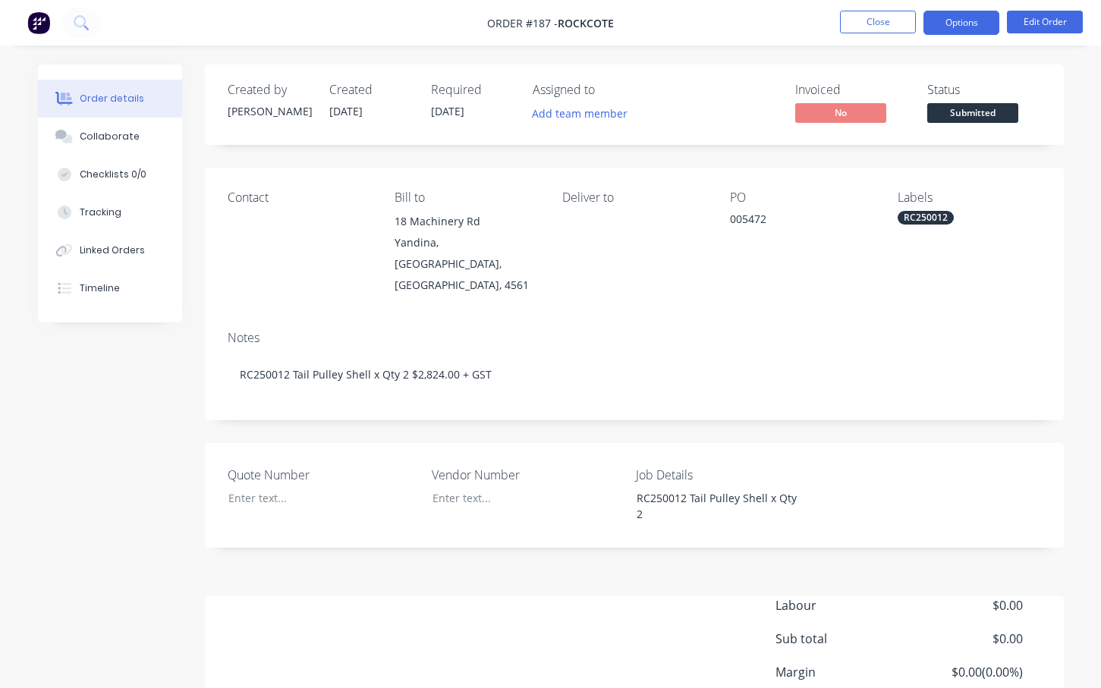
click at [950, 22] on button "Options" at bounding box center [961, 23] width 76 height 24
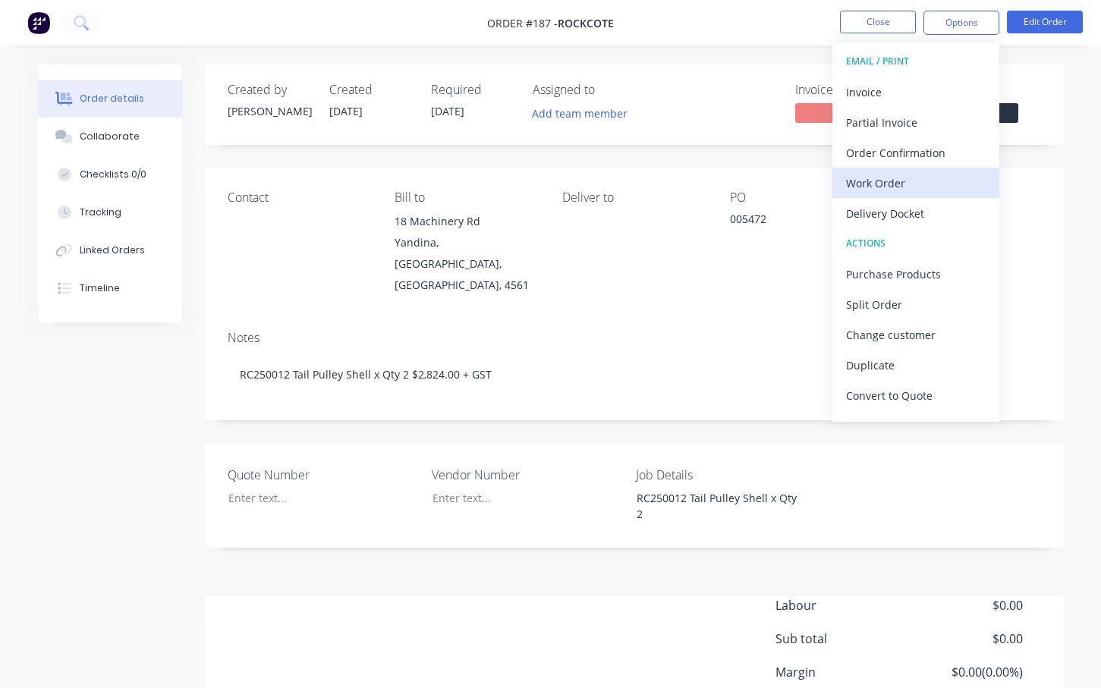
click at [874, 181] on div "Work Order" at bounding box center [916, 183] width 140 height 22
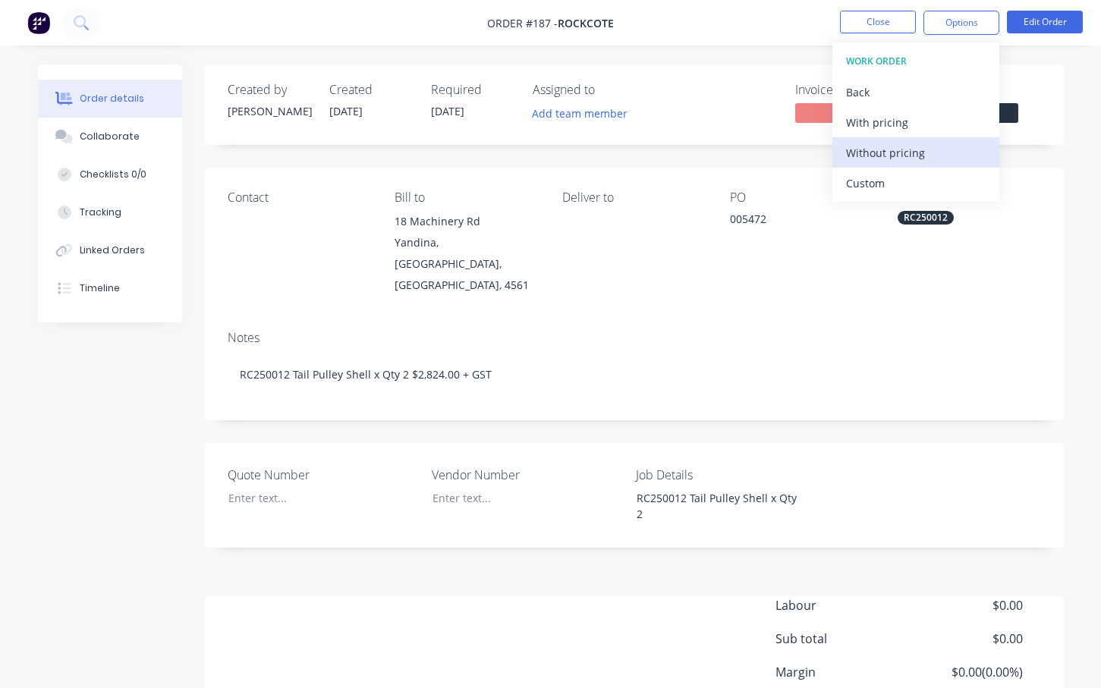
click at [879, 154] on div "Without pricing" at bounding box center [916, 153] width 140 height 22
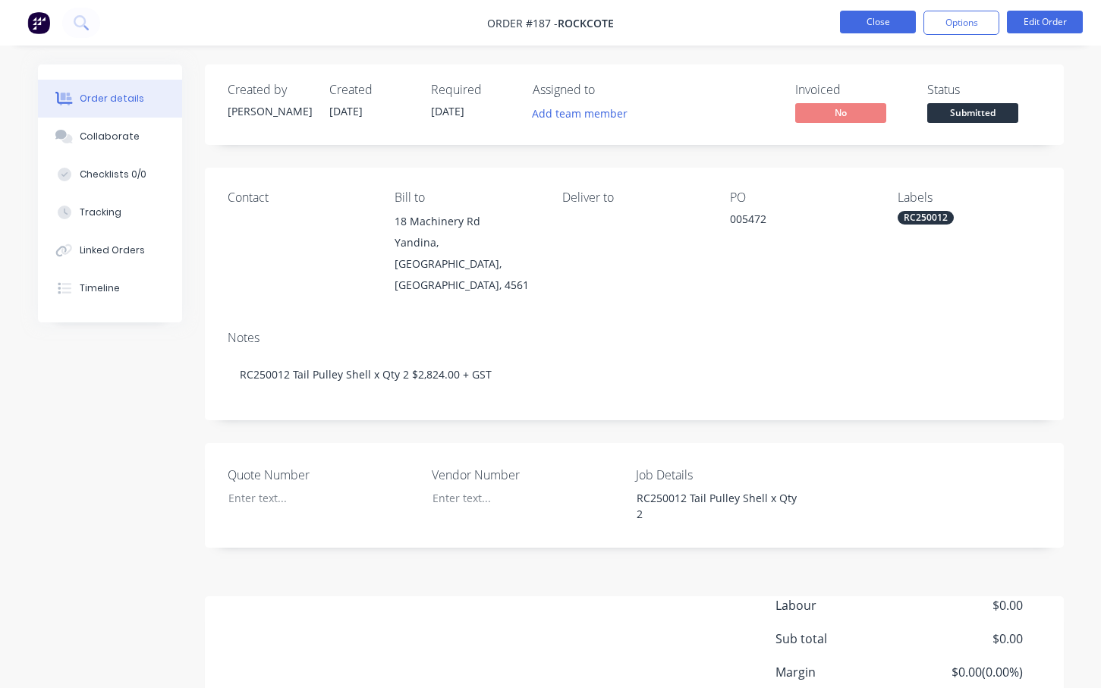
click at [894, 19] on button "Close" at bounding box center [878, 22] width 76 height 23
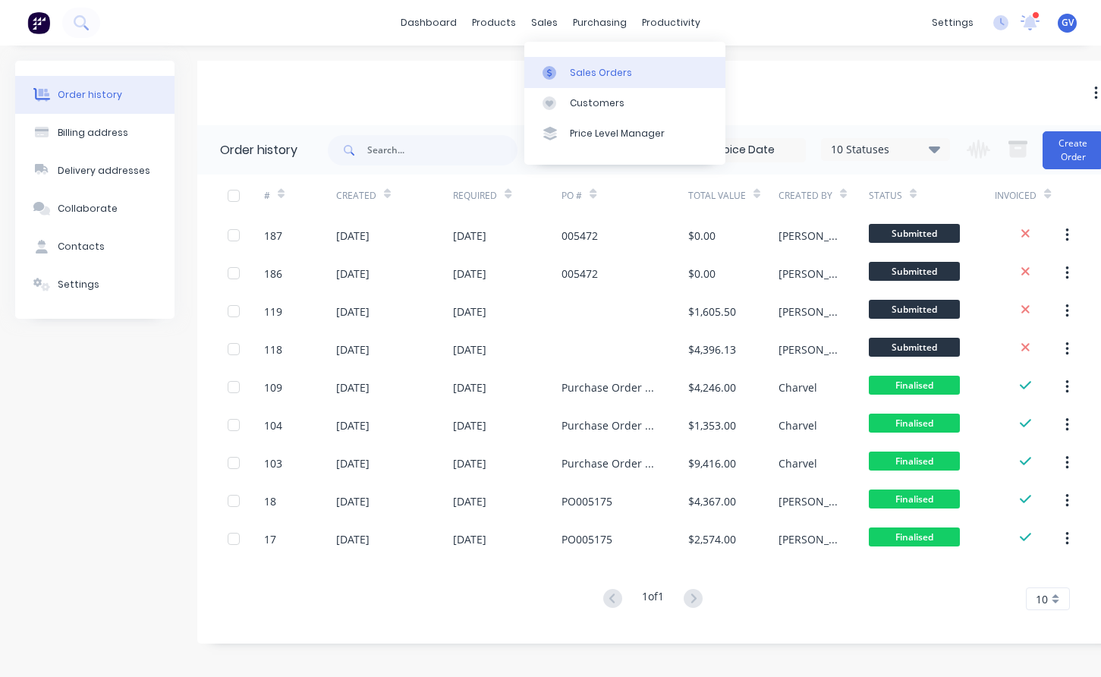
click at [610, 69] on div "Sales Orders" at bounding box center [601, 73] width 62 height 14
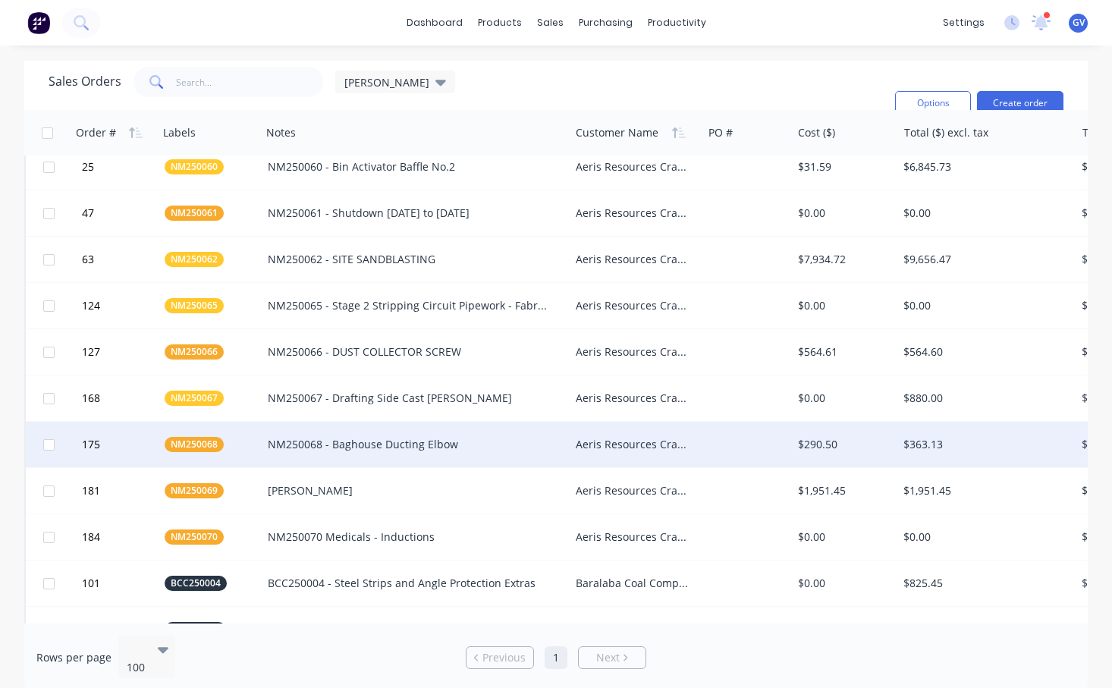
scroll to position [228, 0]
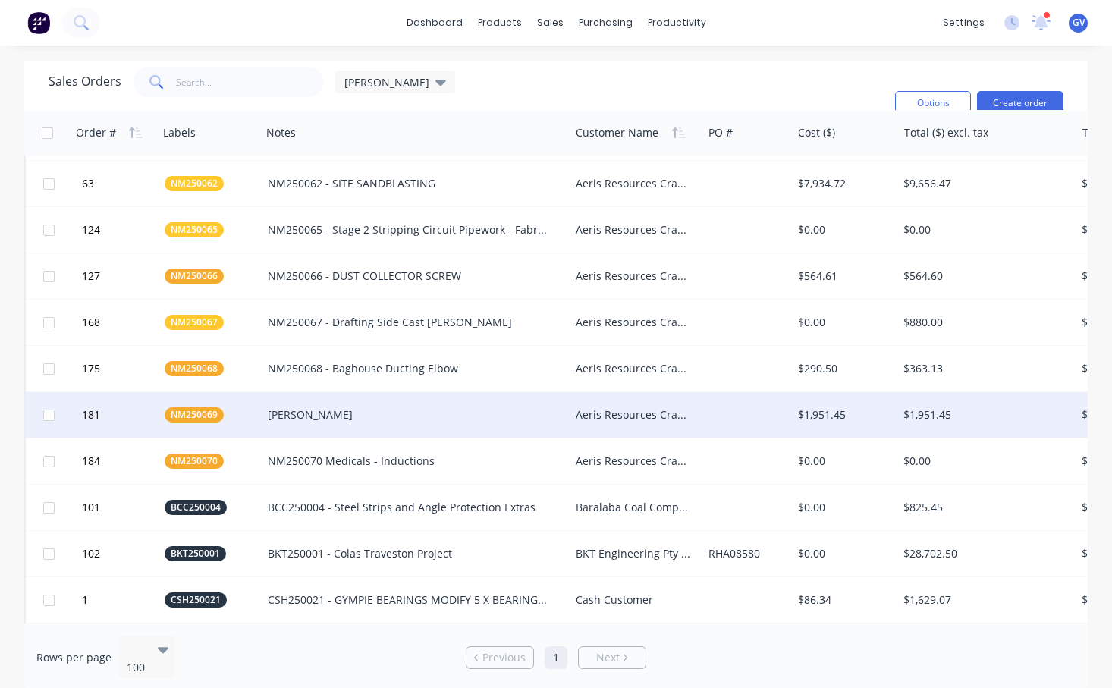
click at [295, 416] on div "[PERSON_NAME]" at bounding box center [408, 414] width 281 height 15
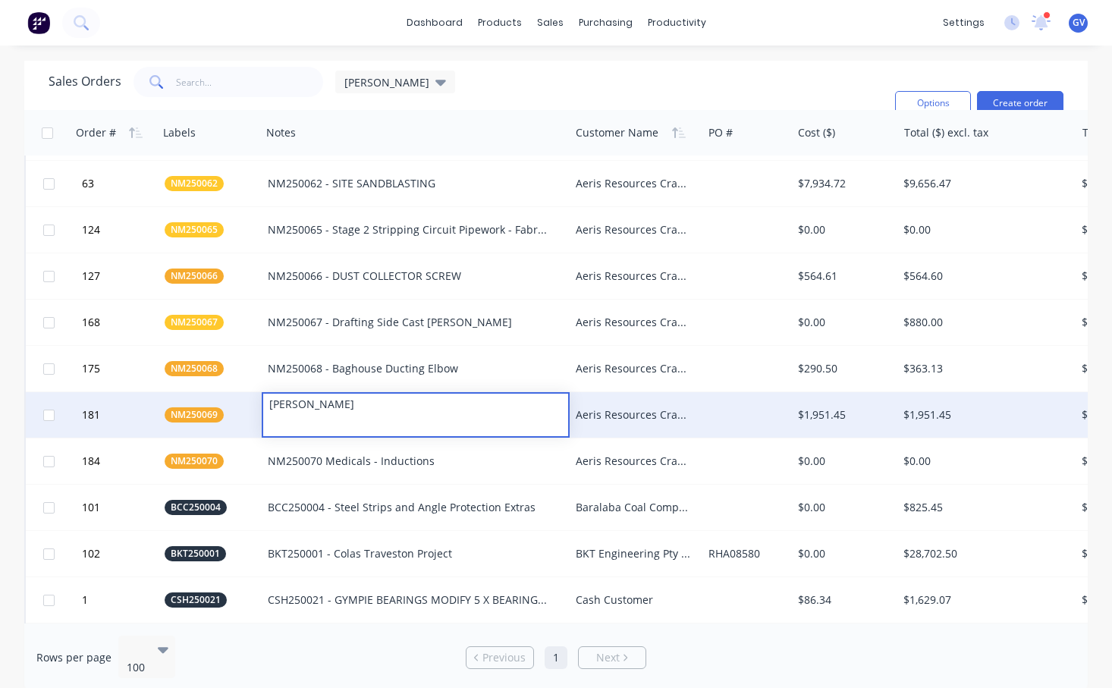
click at [649, 410] on div "Aeris Resources Cracow Operations" at bounding box center [633, 414] width 115 height 15
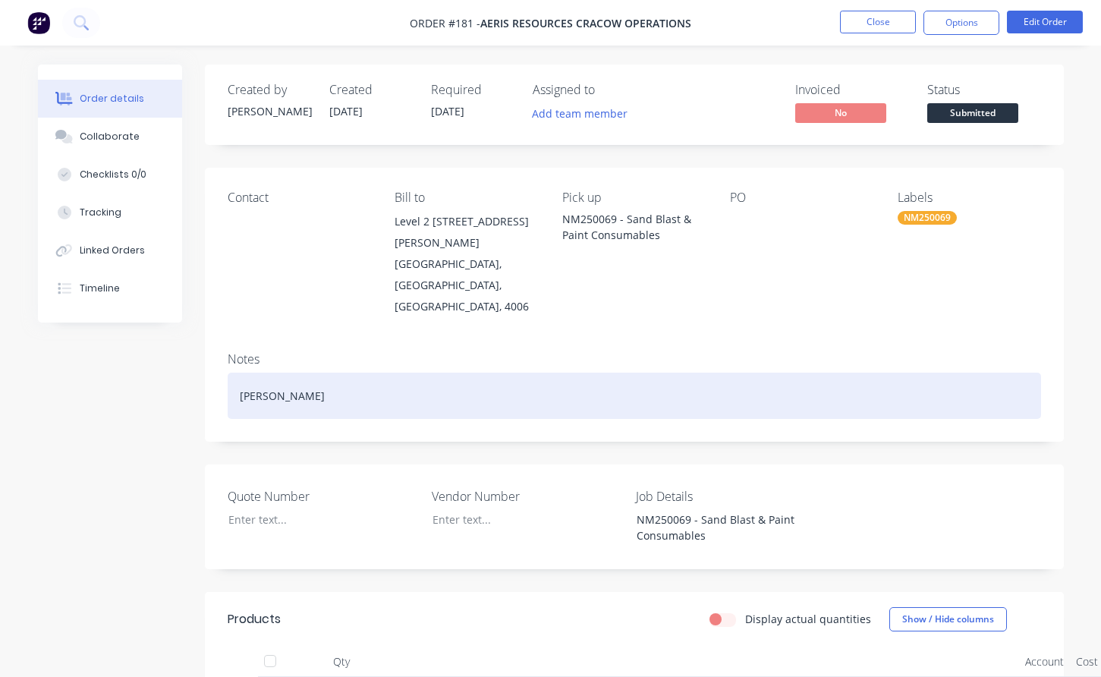
click at [283, 373] on div "[PERSON_NAME]" at bounding box center [634, 396] width 813 height 46
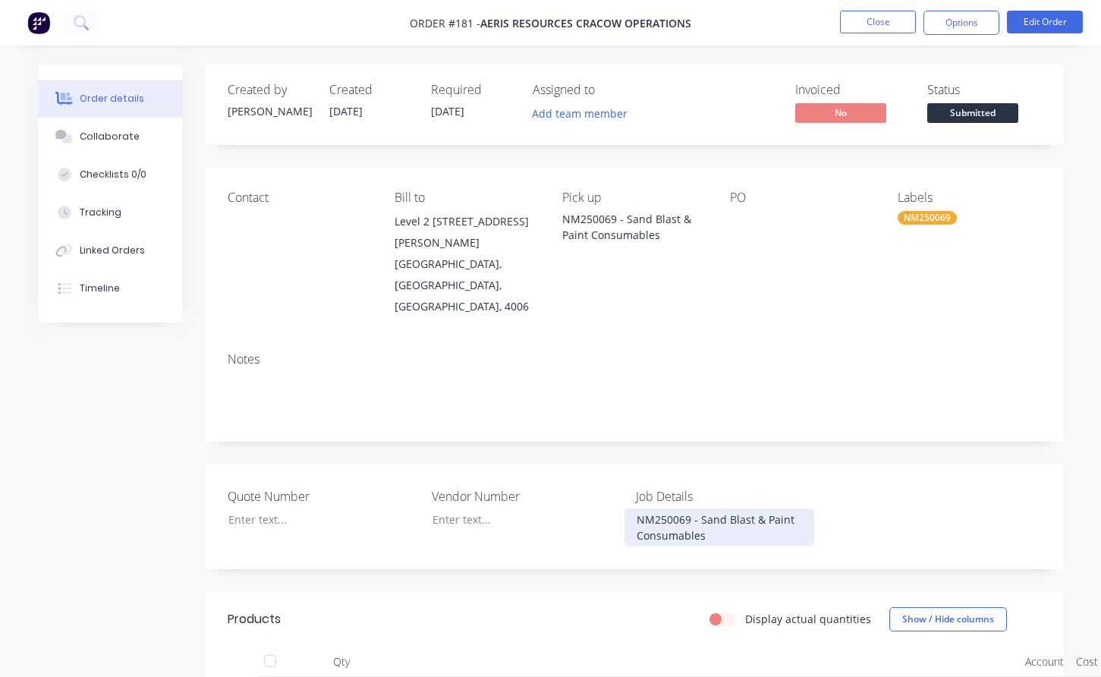
click at [716, 508] on div "NM250069 - Sand Blast & Paint Consumables" at bounding box center [719, 527] width 190 height 38
drag, startPoint x: 797, startPoint y: 479, endPoint x: 691, endPoint y: 477, distance: 105.5
click at [691, 508] on div "NM250069 - Sand Blast & Paint Consumables" at bounding box center [719, 527] width 190 height 38
drag, startPoint x: 683, startPoint y: 495, endPoint x: 628, endPoint y: 478, distance: 57.1
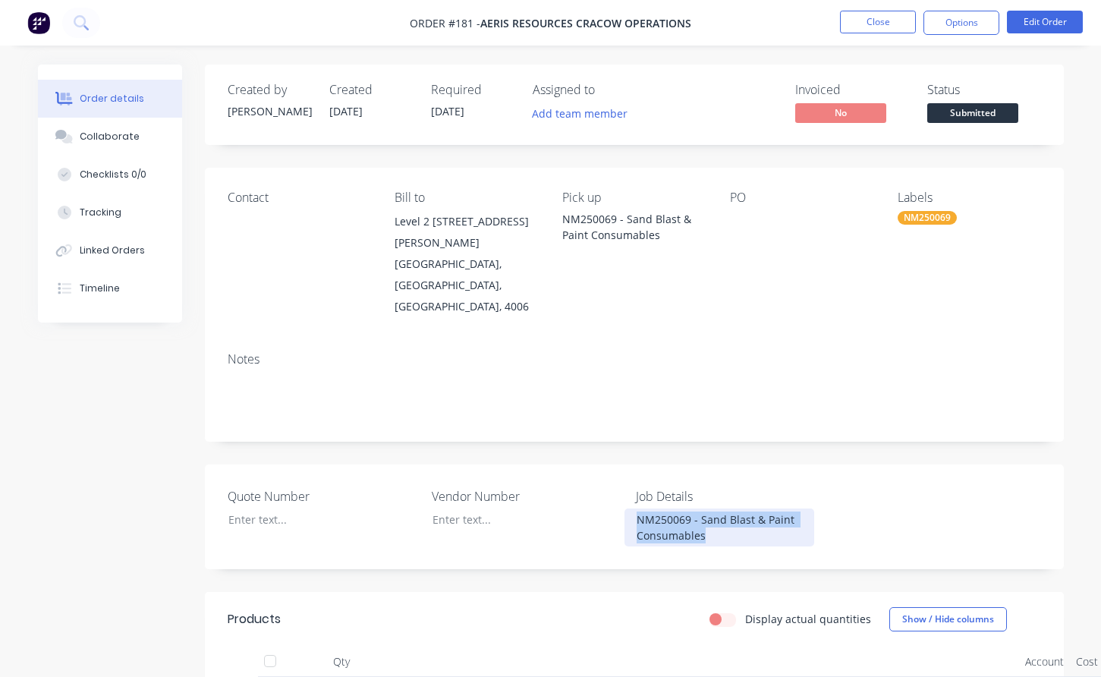
click at [628, 508] on div "NM250069 - Sand Blast & Paint Consumables" at bounding box center [719, 527] width 190 height 38
copy div "NM250069 - Sand Blast & Paint Consumables"
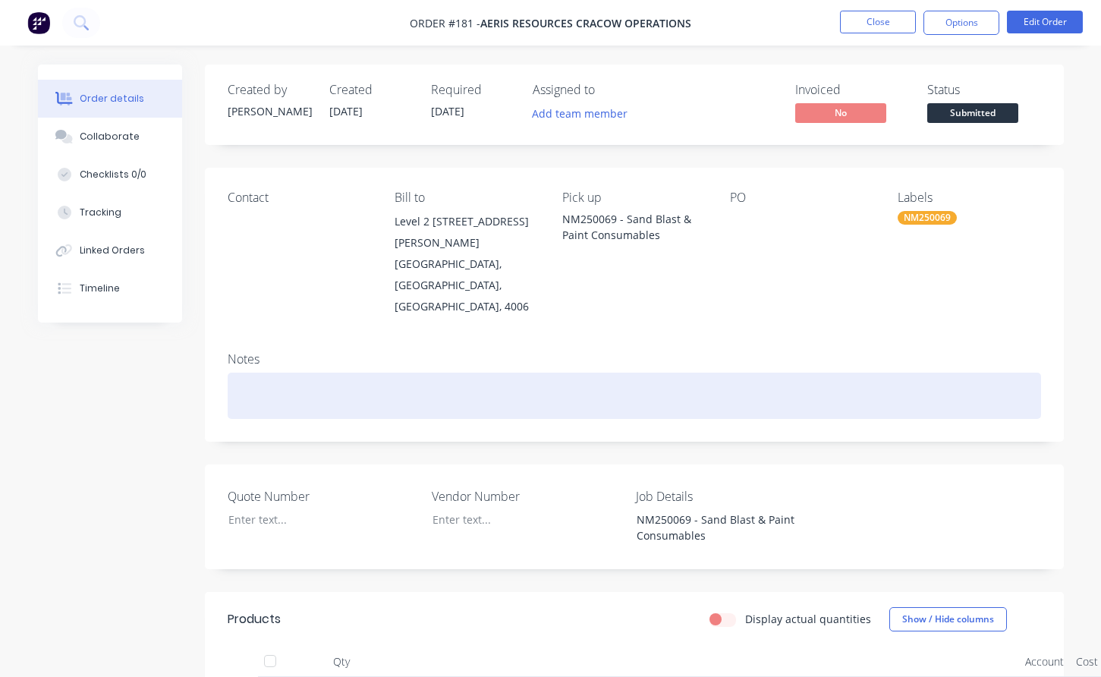
click at [244, 373] on div at bounding box center [634, 396] width 813 height 46
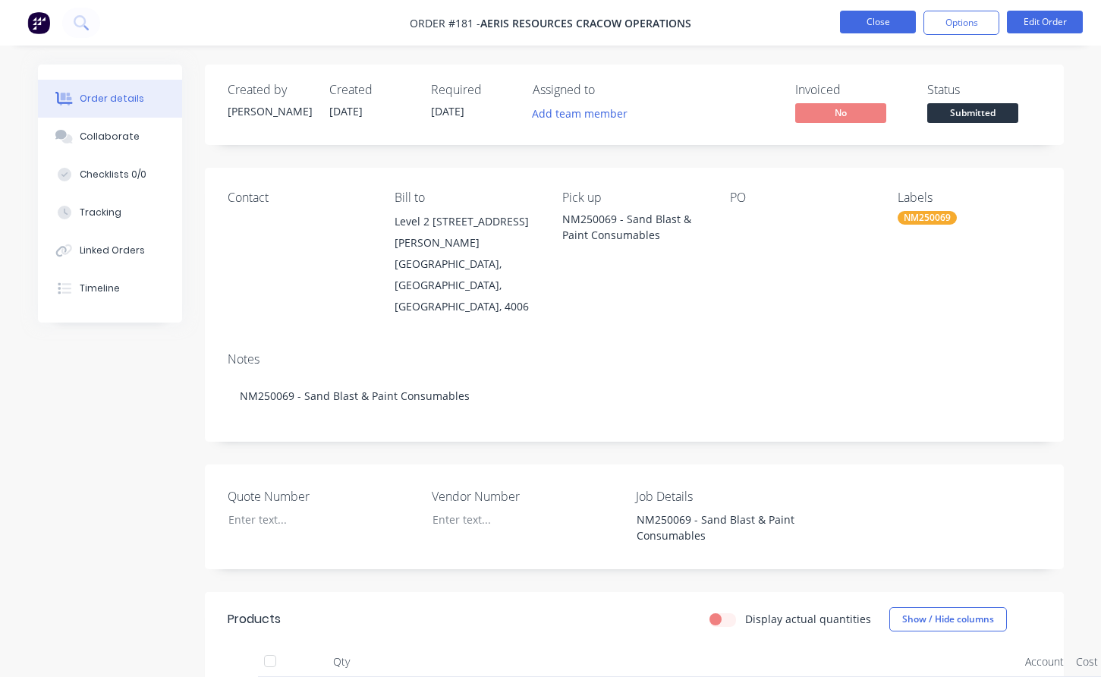
click at [885, 19] on button "Close" at bounding box center [878, 22] width 76 height 23
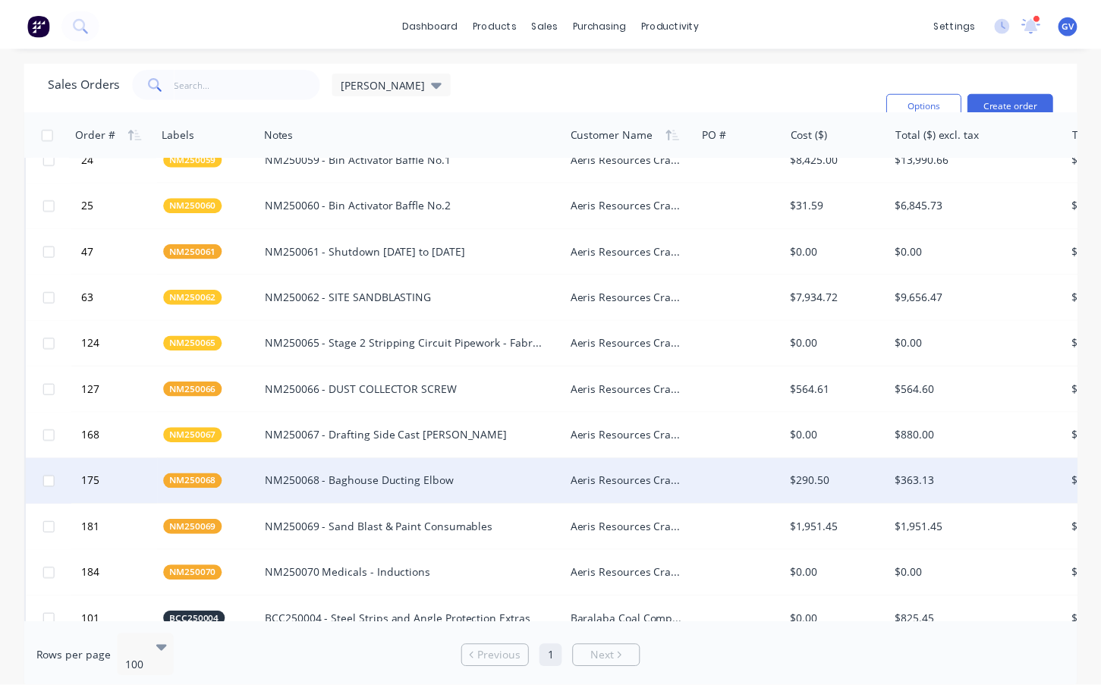
scroll to position [152, 0]
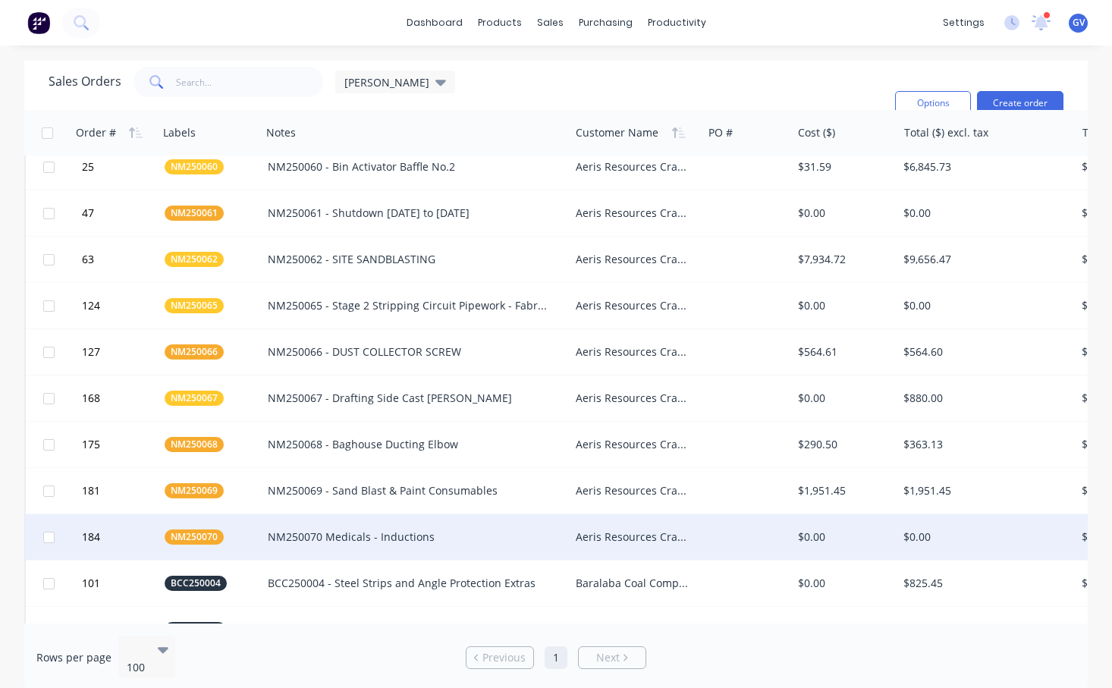
click at [596, 539] on div "Aeris Resources Cracow Operations" at bounding box center [633, 537] width 115 height 15
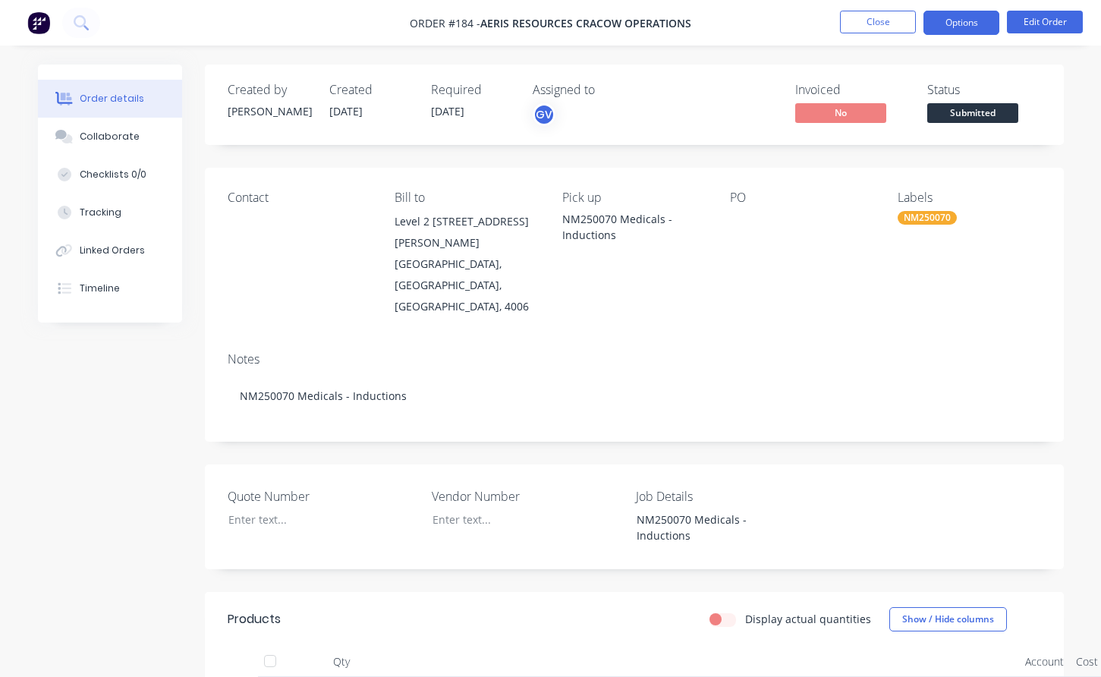
click at [957, 19] on button "Options" at bounding box center [961, 23] width 76 height 24
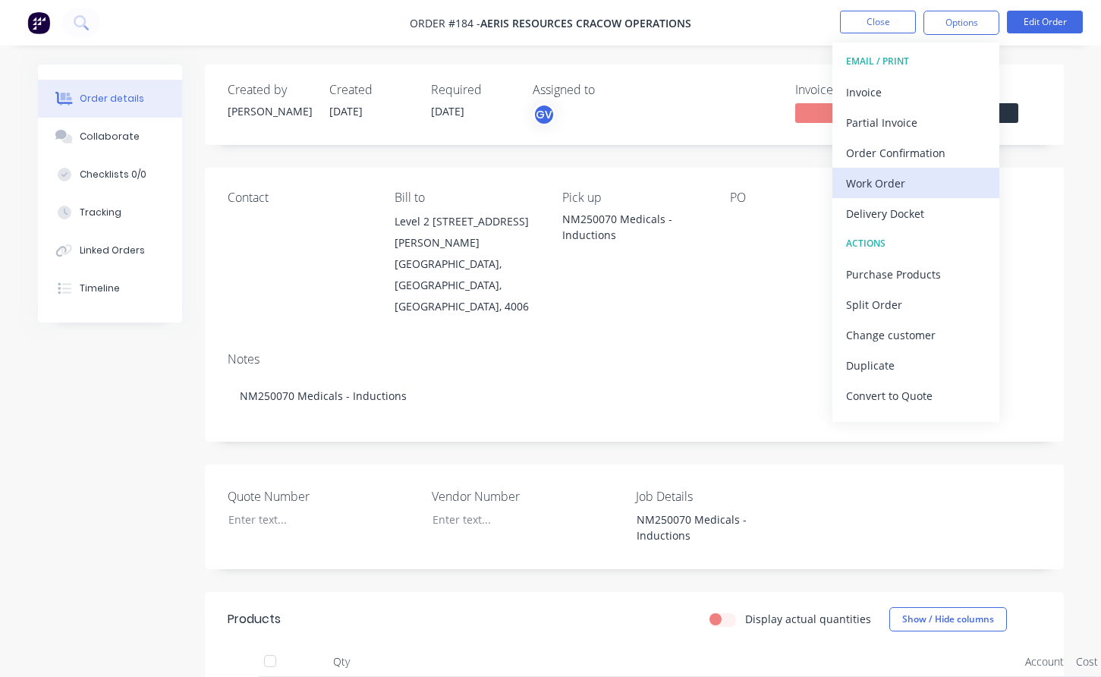
click at [885, 179] on div "Work Order" at bounding box center [916, 183] width 140 height 22
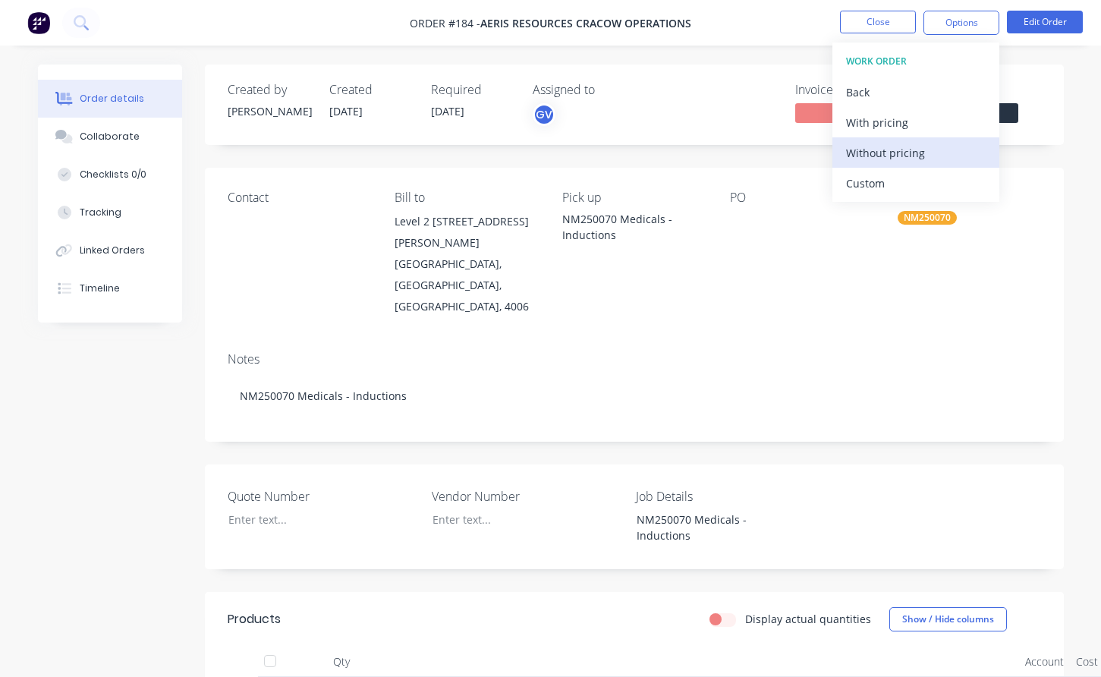
click at [891, 155] on div "Without pricing" at bounding box center [916, 153] width 140 height 22
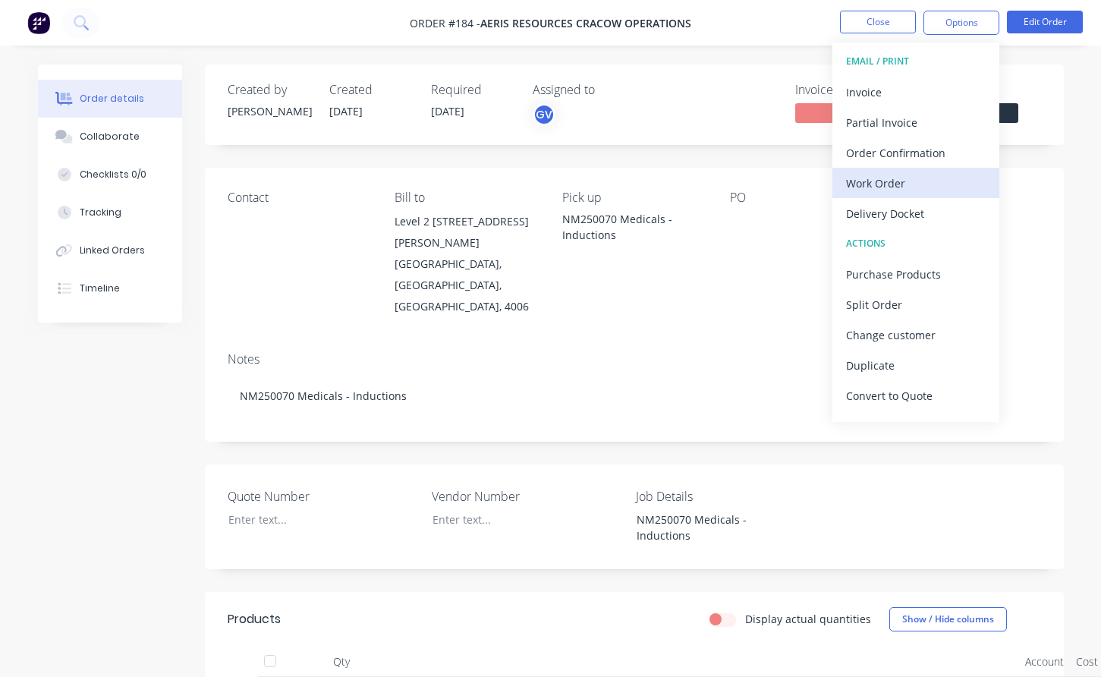
click at [879, 184] on div "Work Order" at bounding box center [916, 183] width 140 height 22
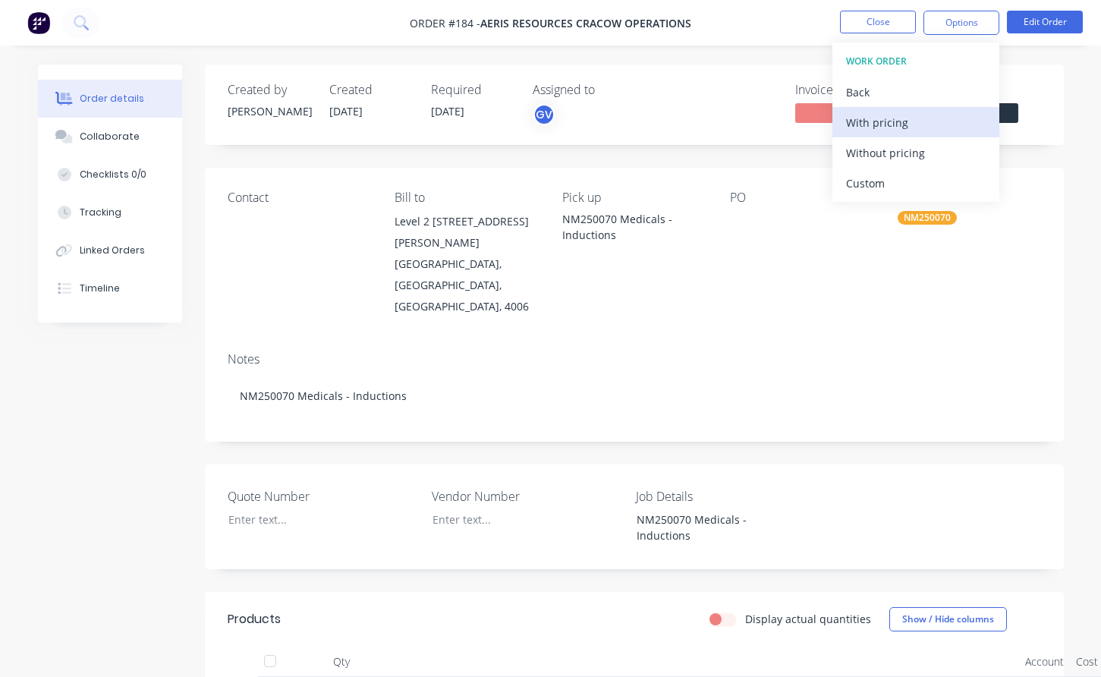
click at [897, 121] on div "With pricing" at bounding box center [916, 123] width 140 height 22
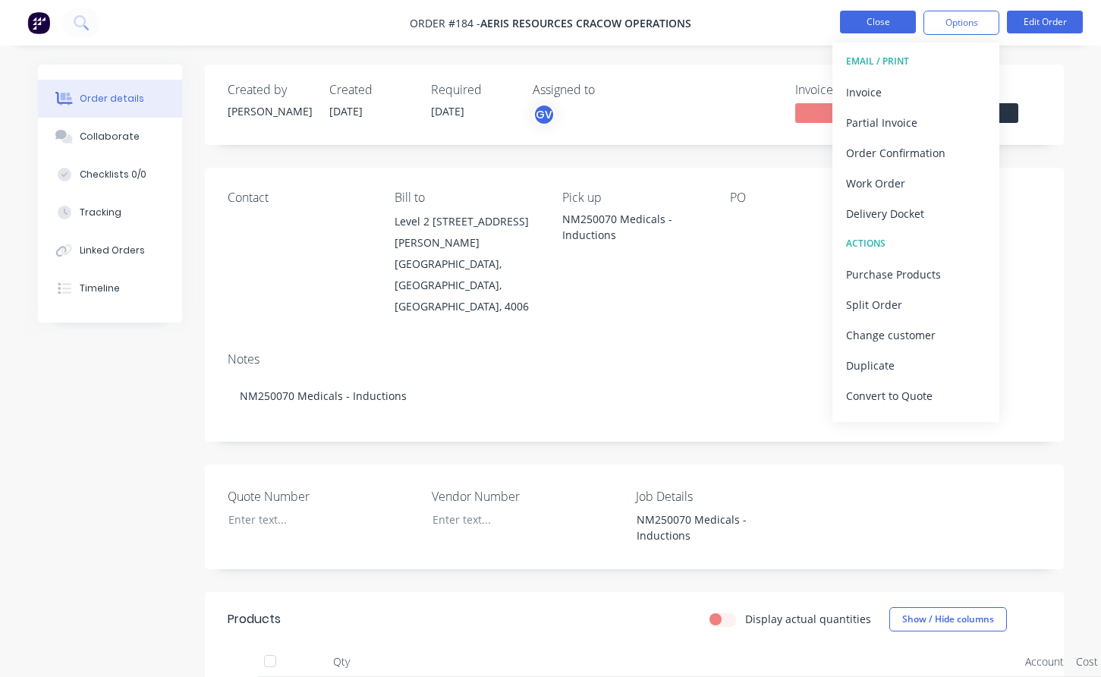
click at [904, 20] on button "Close" at bounding box center [878, 22] width 76 height 23
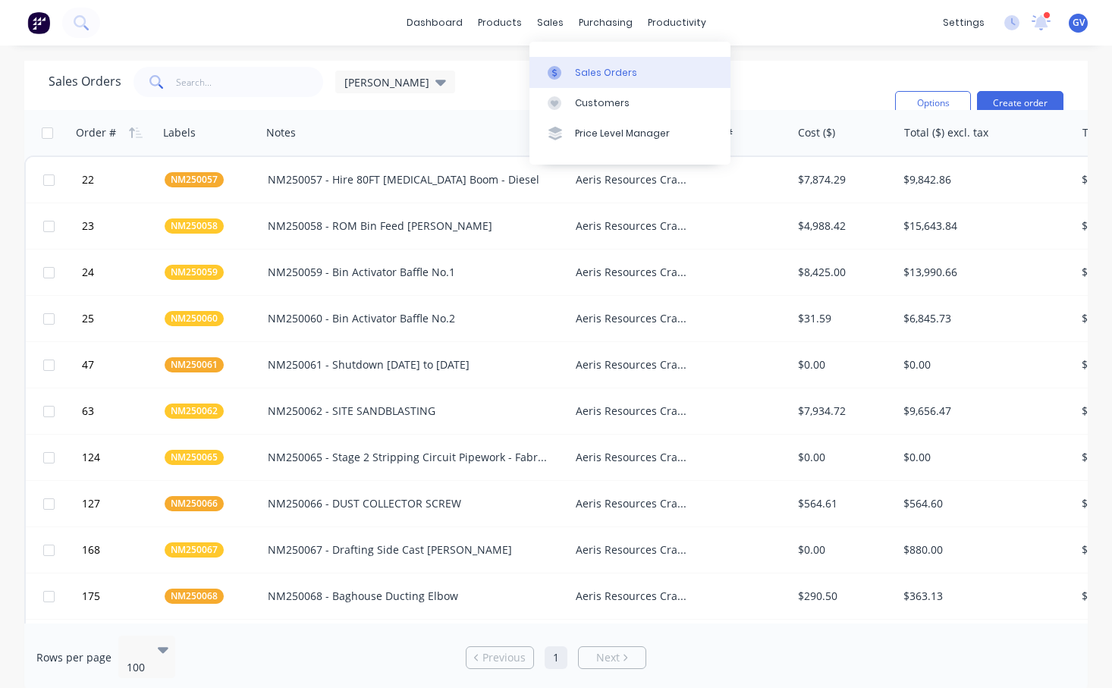
click at [586, 67] on div "Sales Orders" at bounding box center [606, 73] width 62 height 14
click at [616, 71] on div "Sales Orders" at bounding box center [606, 73] width 62 height 14
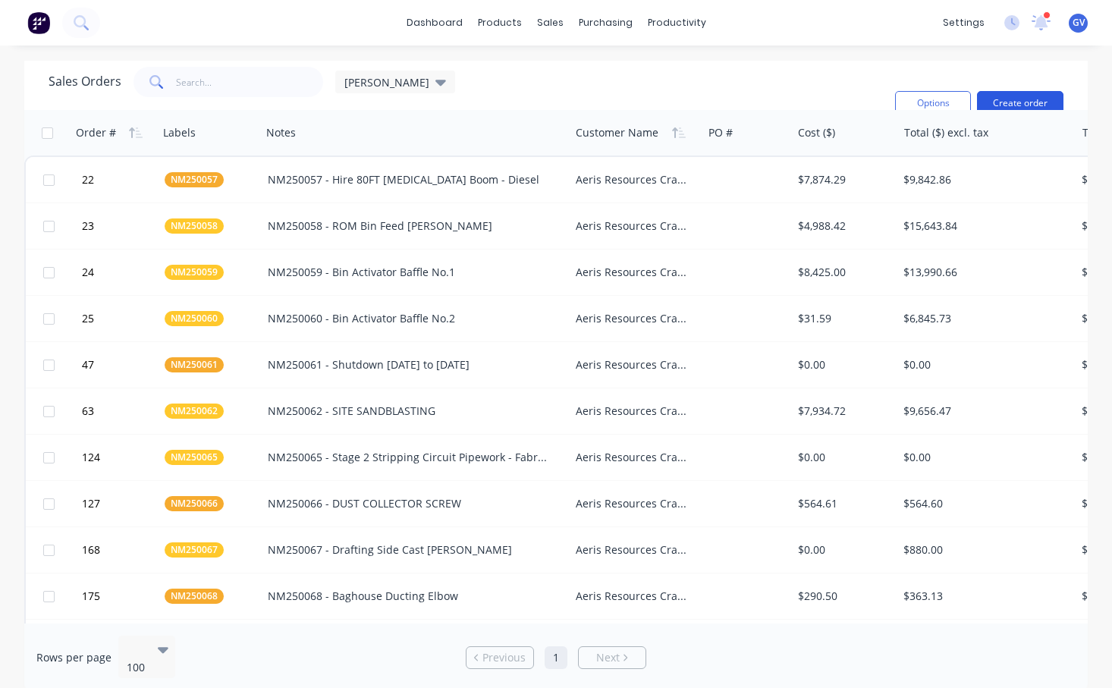
click at [1027, 91] on button "Create order" at bounding box center [1020, 103] width 86 height 24
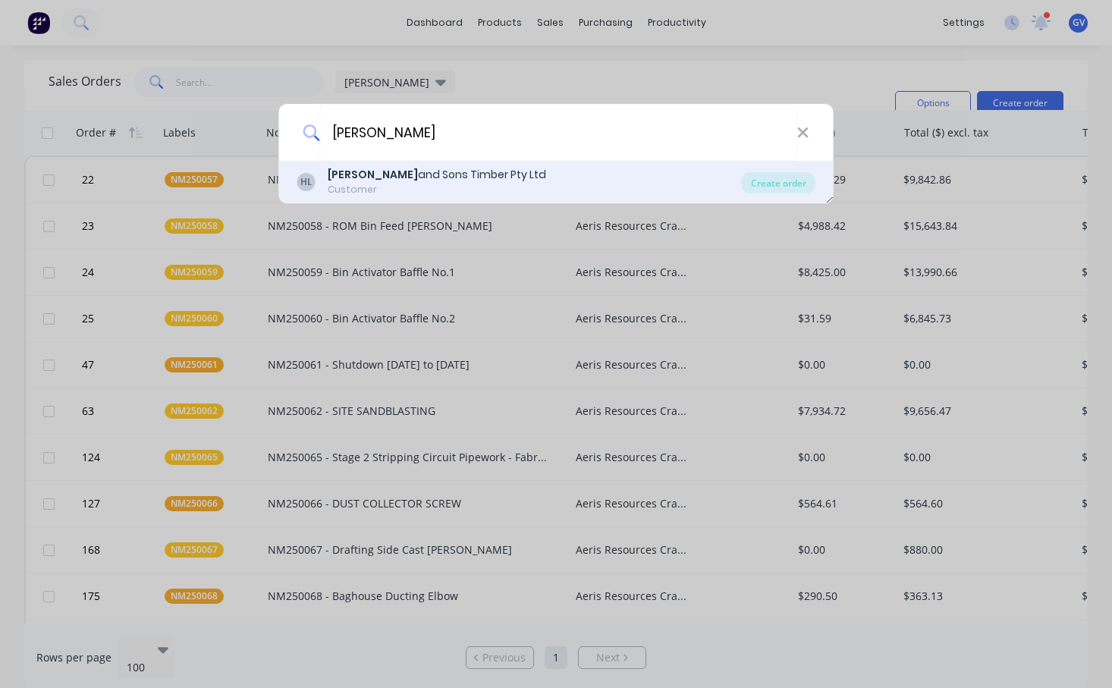
type input "[PERSON_NAME]"
click at [620, 176] on div "[PERSON_NAME] and Sons Timber Pty Ltd Customer" at bounding box center [519, 182] width 445 height 30
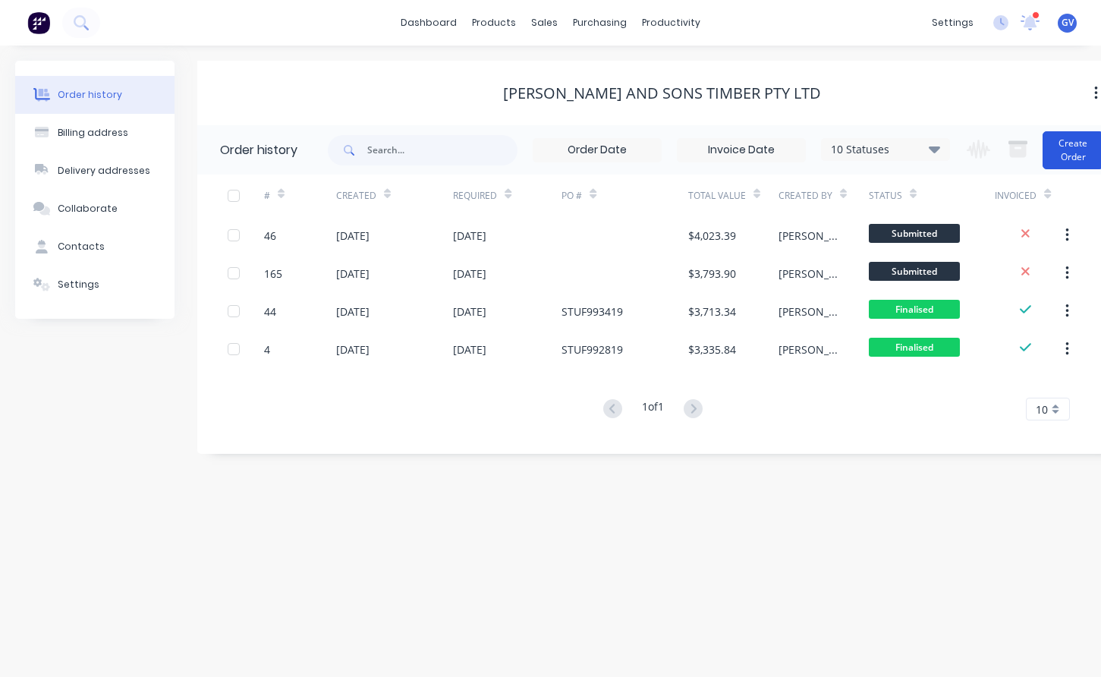
click at [1077, 149] on button "Create Order" at bounding box center [1072, 150] width 61 height 38
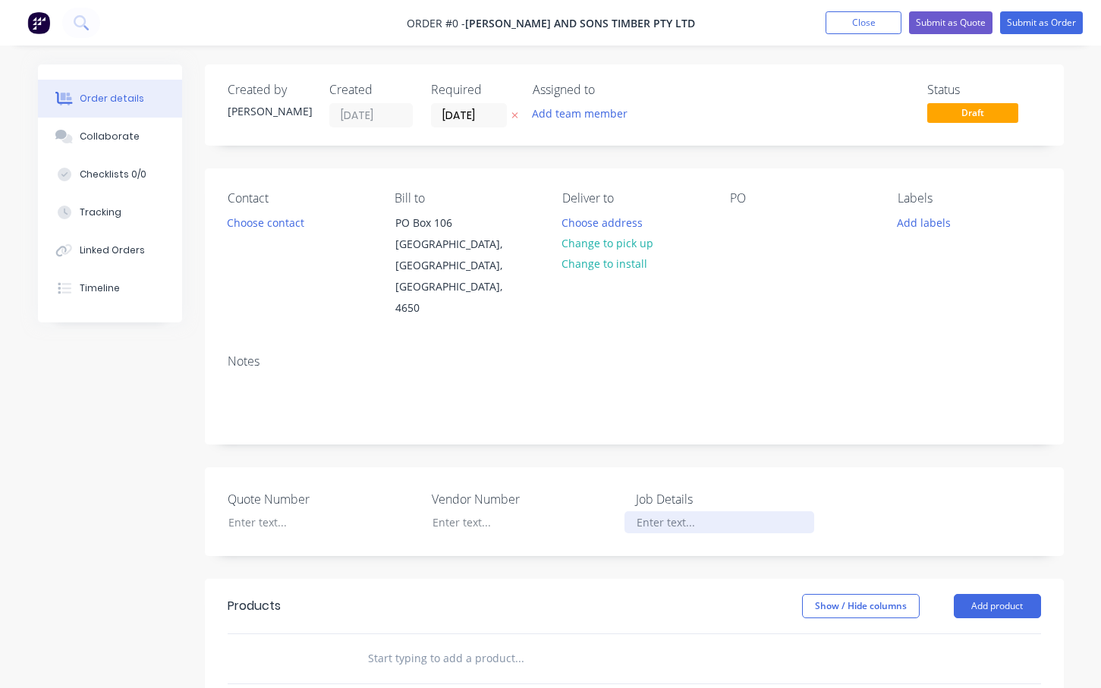
click at [659, 511] on div at bounding box center [719, 522] width 190 height 22
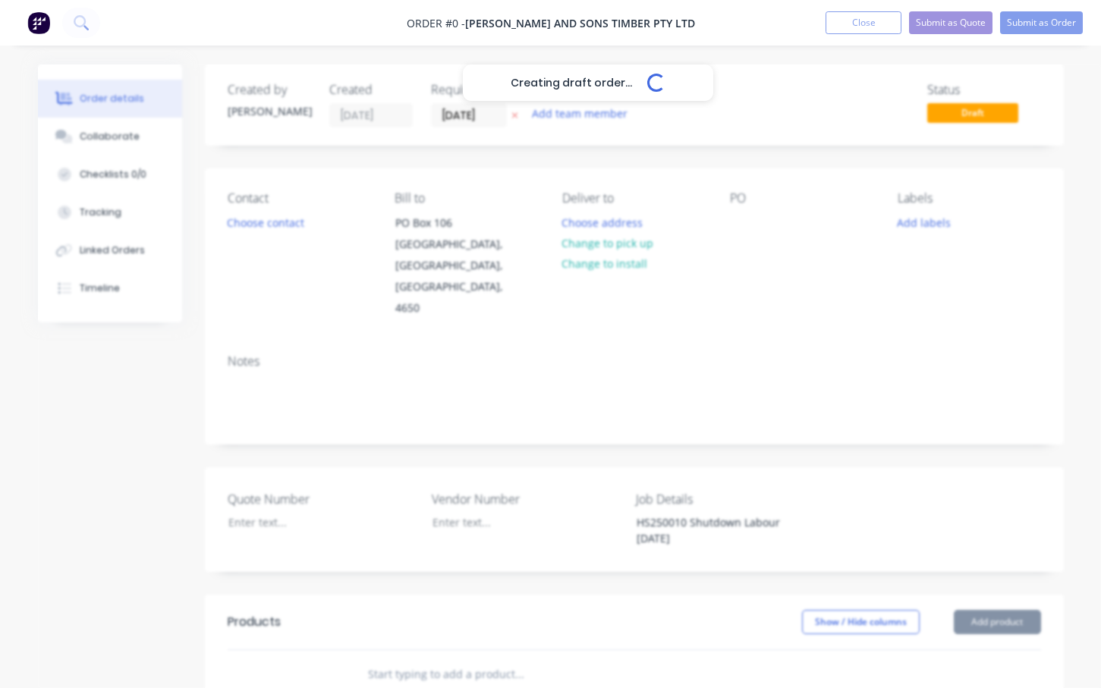
click at [901, 514] on div "Creating draft order... Loading... Order details Collaborate Checklists 0/0 Tra…" at bounding box center [551, 575] width 1056 height 1023
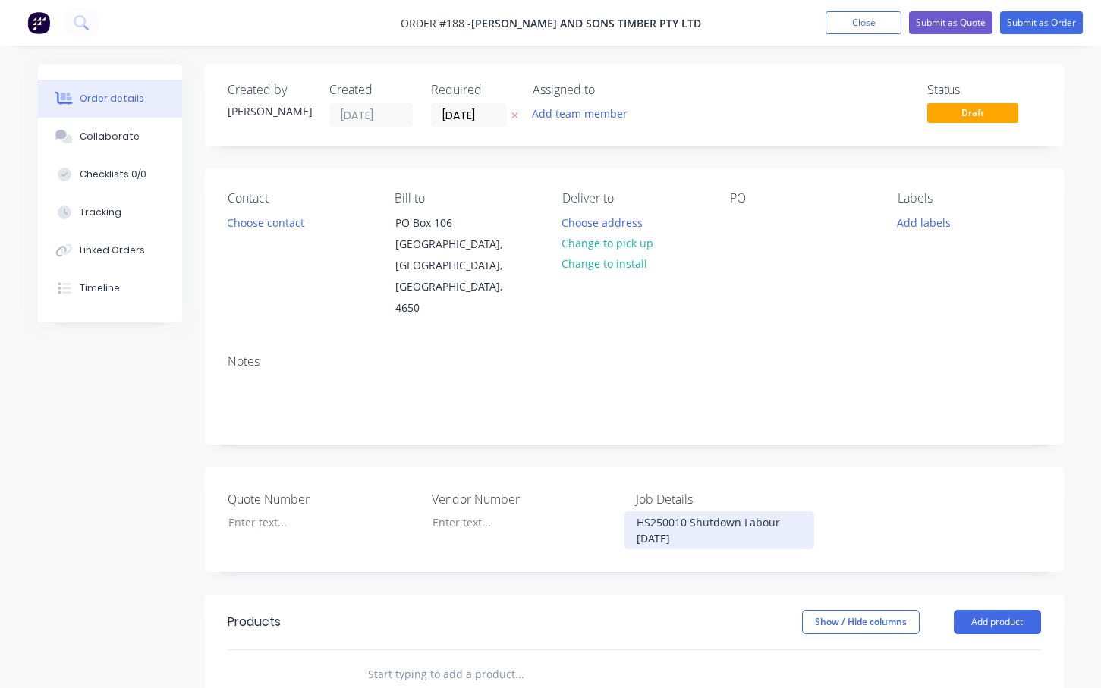
drag, startPoint x: 708, startPoint y: 525, endPoint x: 637, endPoint y: 505, distance: 73.3
click at [637, 511] on div "HS250010 Shutdown Labour [DATE]" at bounding box center [719, 530] width 190 height 38
copy div "HS250010 Shutdown Labour [DATE]"
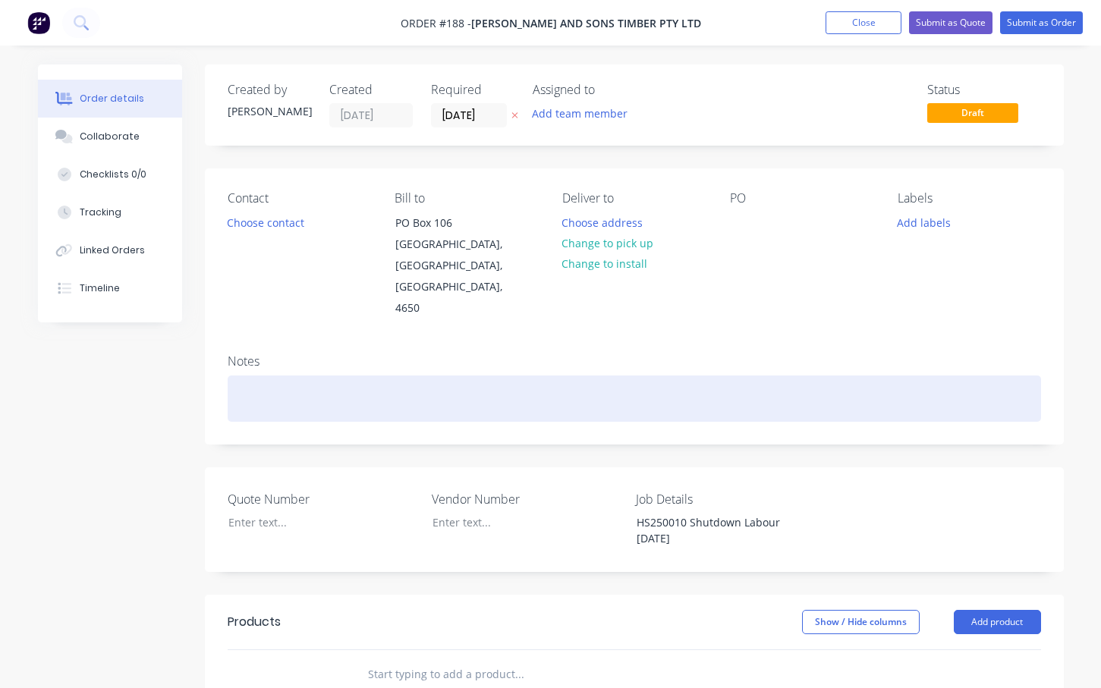
click at [258, 376] on div at bounding box center [634, 399] width 813 height 46
paste div
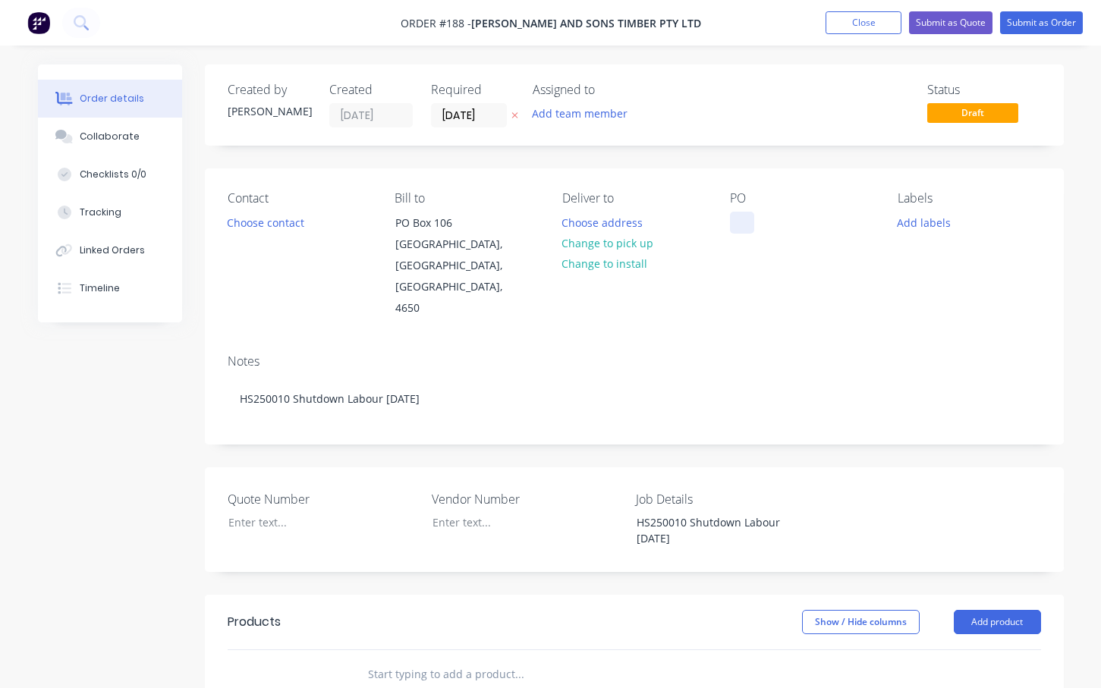
click at [740, 219] on div at bounding box center [742, 223] width 24 height 22
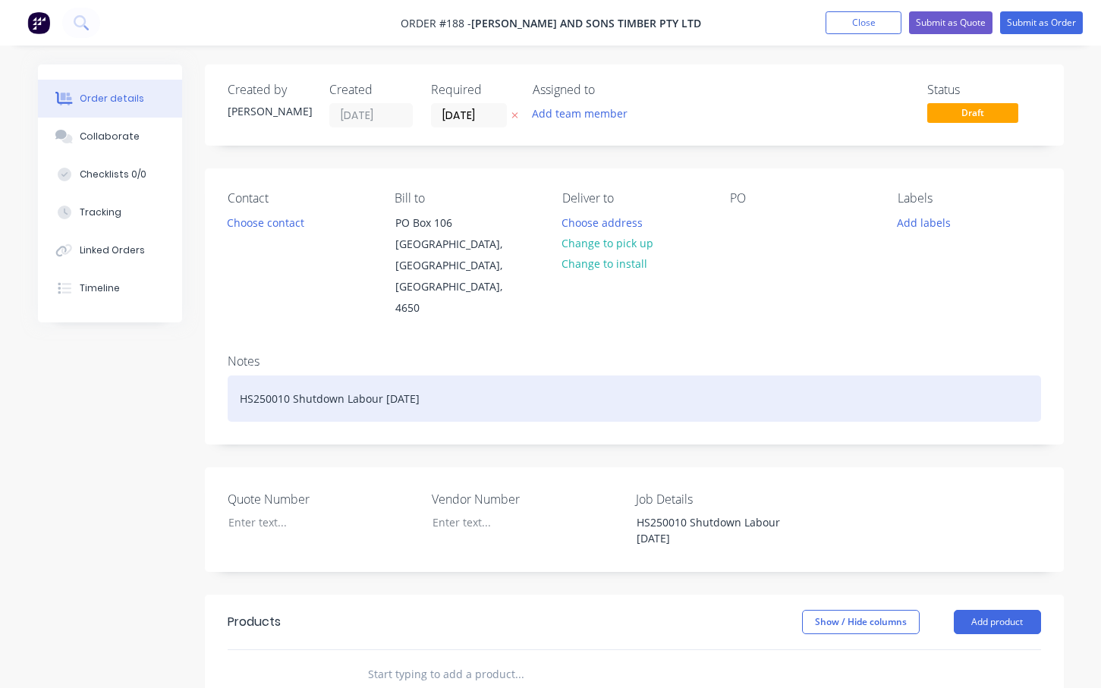
click at [455, 382] on div "HS250010 Shutdown Labour [DATE]" at bounding box center [634, 399] width 813 height 46
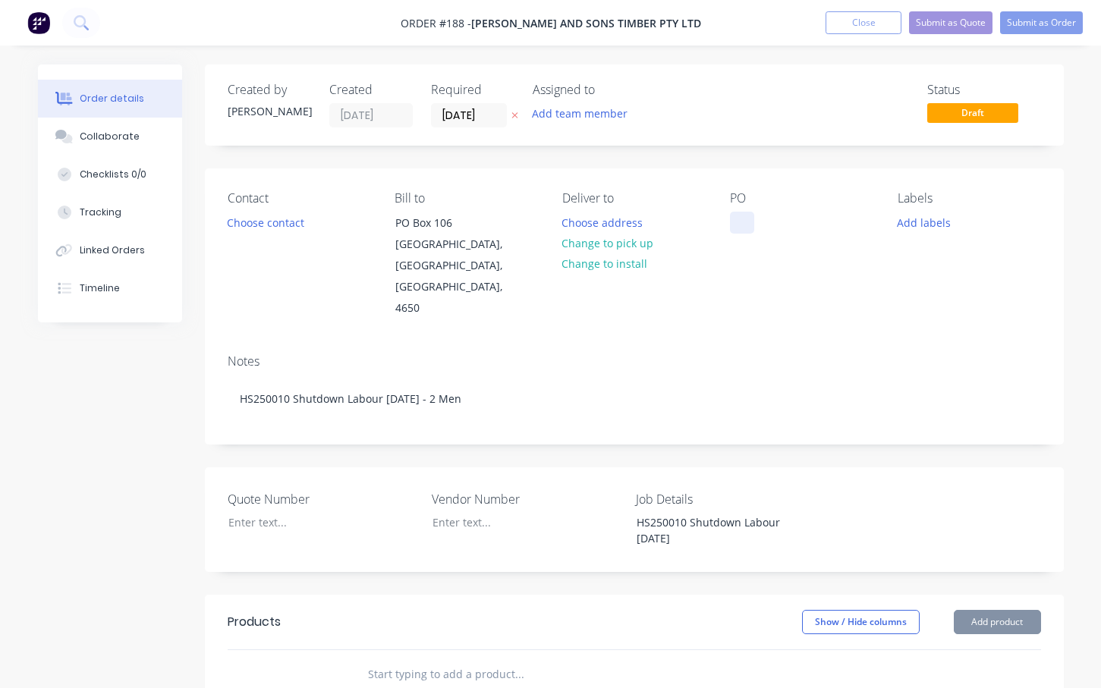
click at [737, 228] on div at bounding box center [742, 223] width 24 height 22
click at [923, 222] on button "Add labels" at bounding box center [924, 222] width 70 height 20
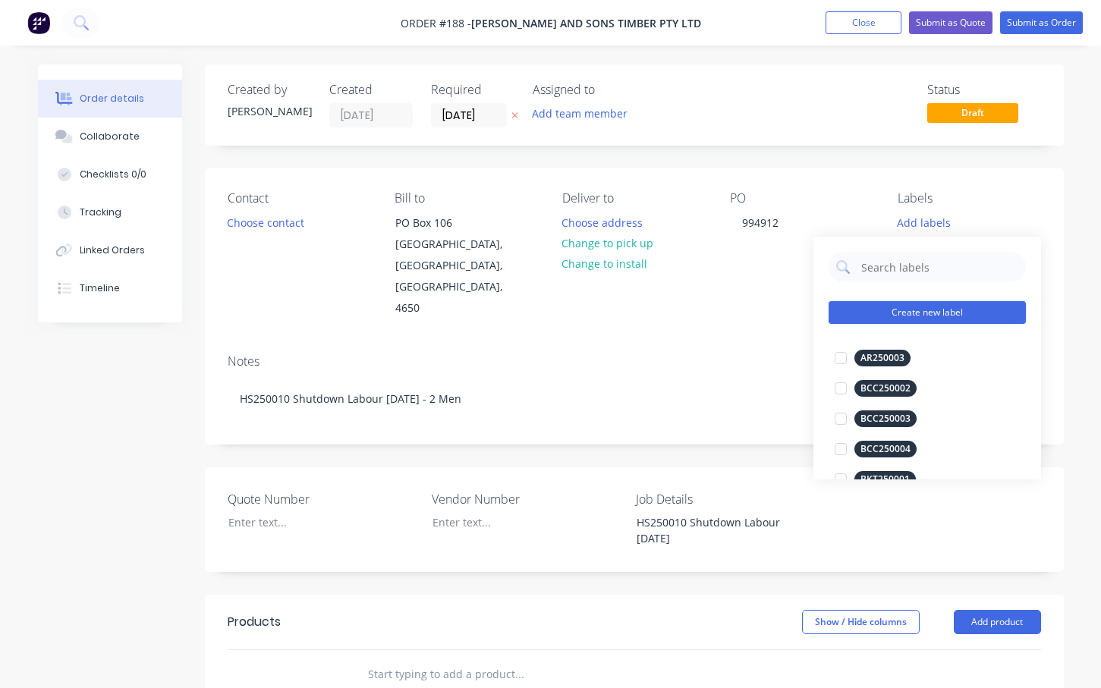
click at [932, 312] on button "Create new label" at bounding box center [926, 312] width 197 height 23
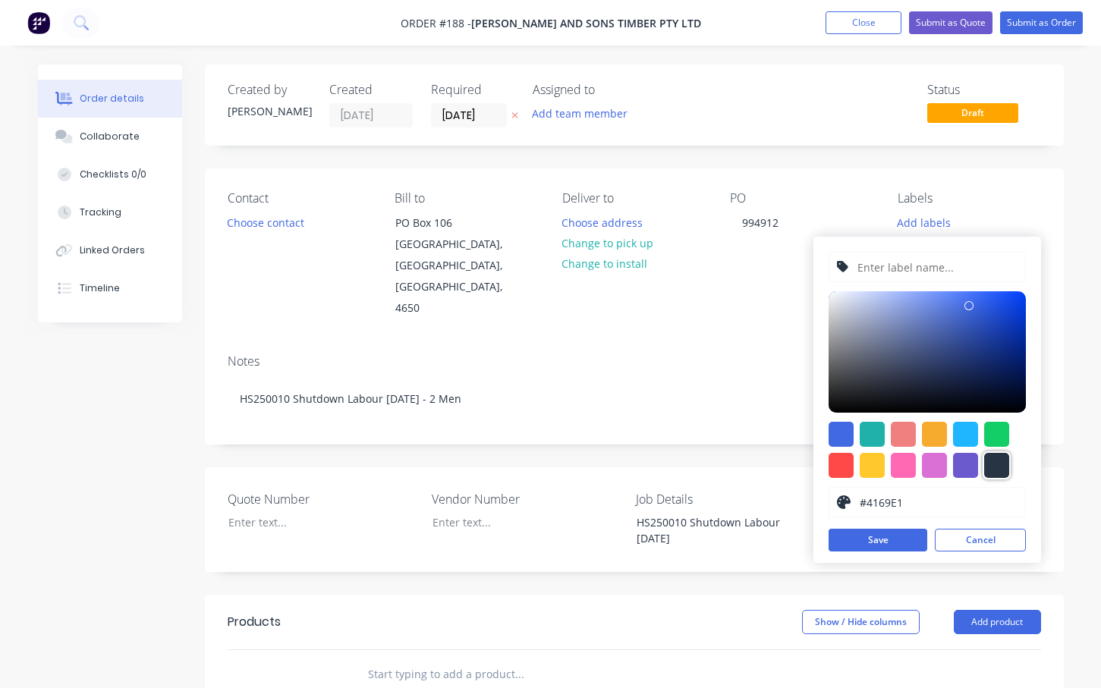
click at [992, 467] on div at bounding box center [996, 465] width 25 height 25
type input "#273444"
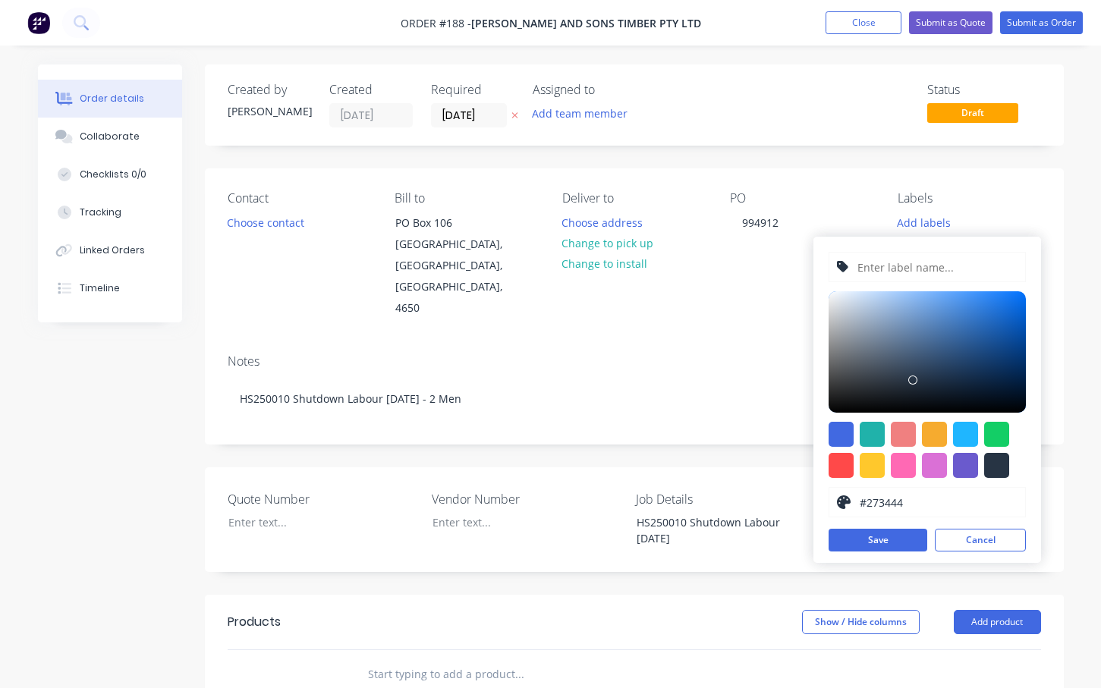
click at [894, 268] on input "text" at bounding box center [937, 267] width 162 height 29
type input "HS250010"
click at [881, 542] on button "Save" at bounding box center [877, 540] width 99 height 23
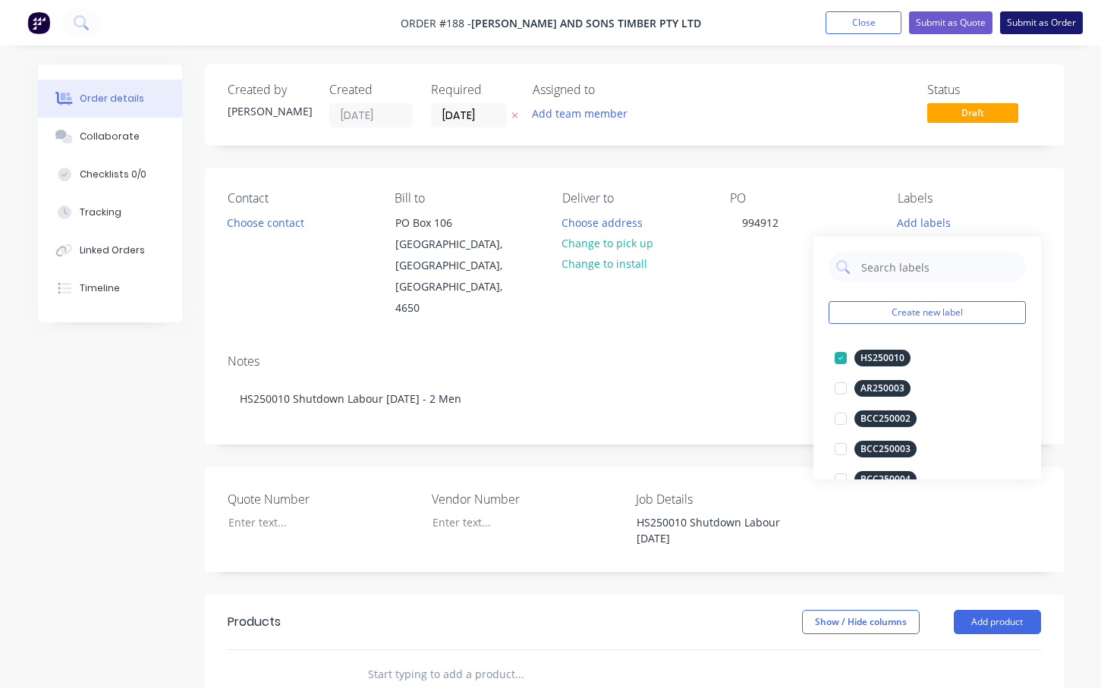
click at [1039, 21] on button "Submit as Order" at bounding box center [1041, 22] width 83 height 23
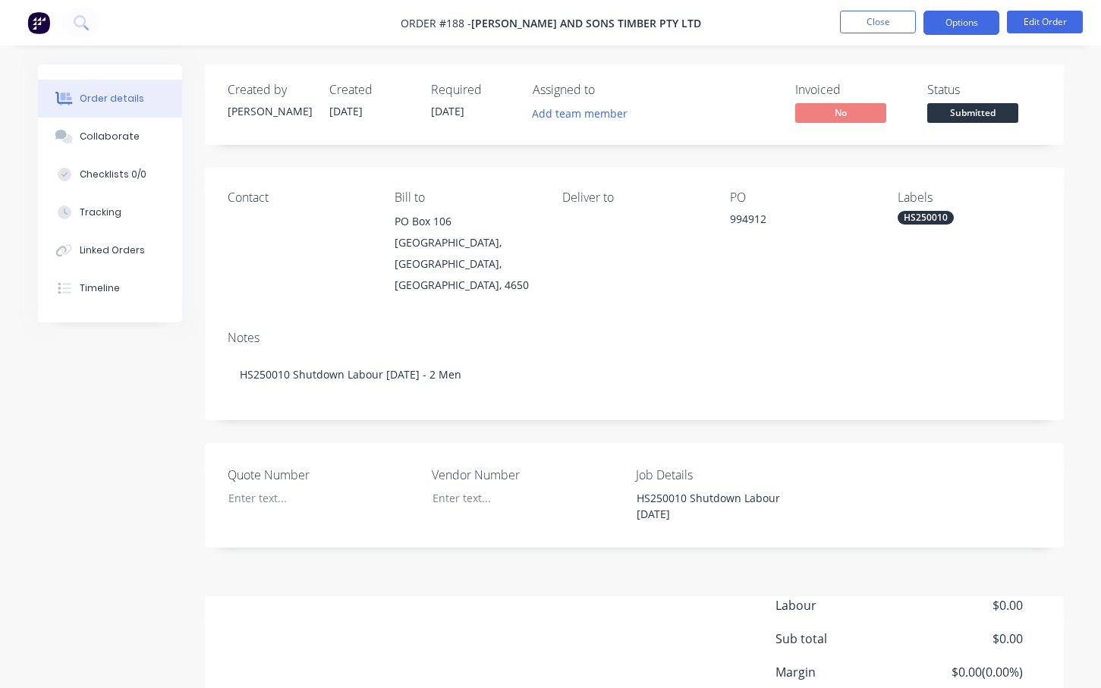
click at [962, 17] on button "Options" at bounding box center [961, 23] width 76 height 24
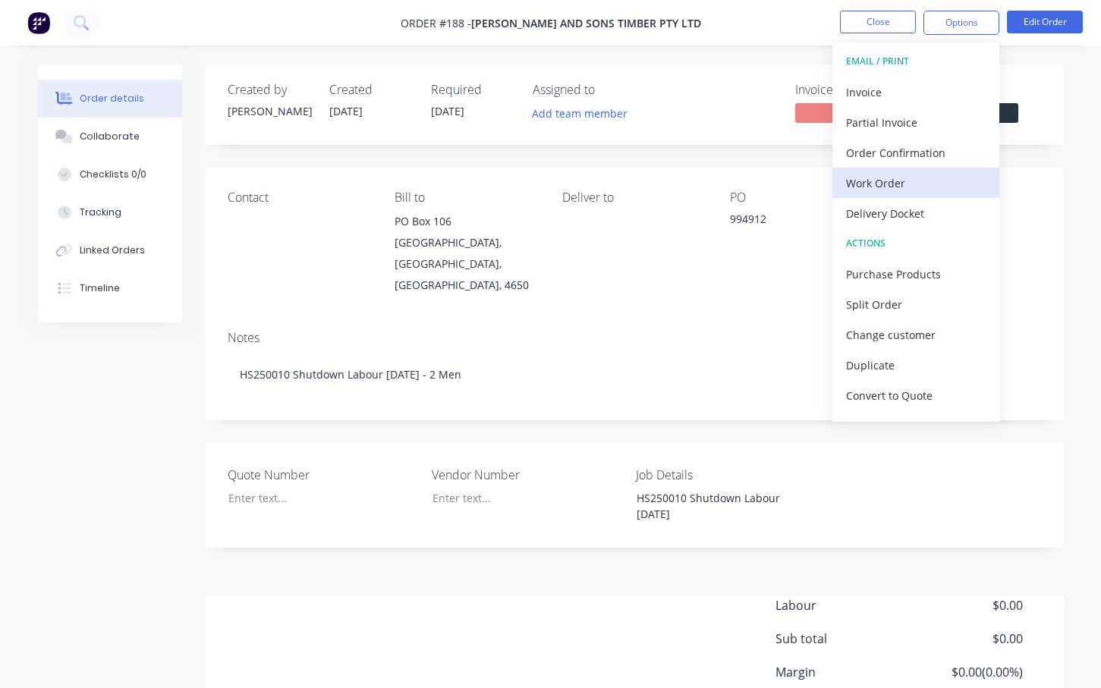
click at [878, 181] on div "Work Order" at bounding box center [916, 183] width 140 height 22
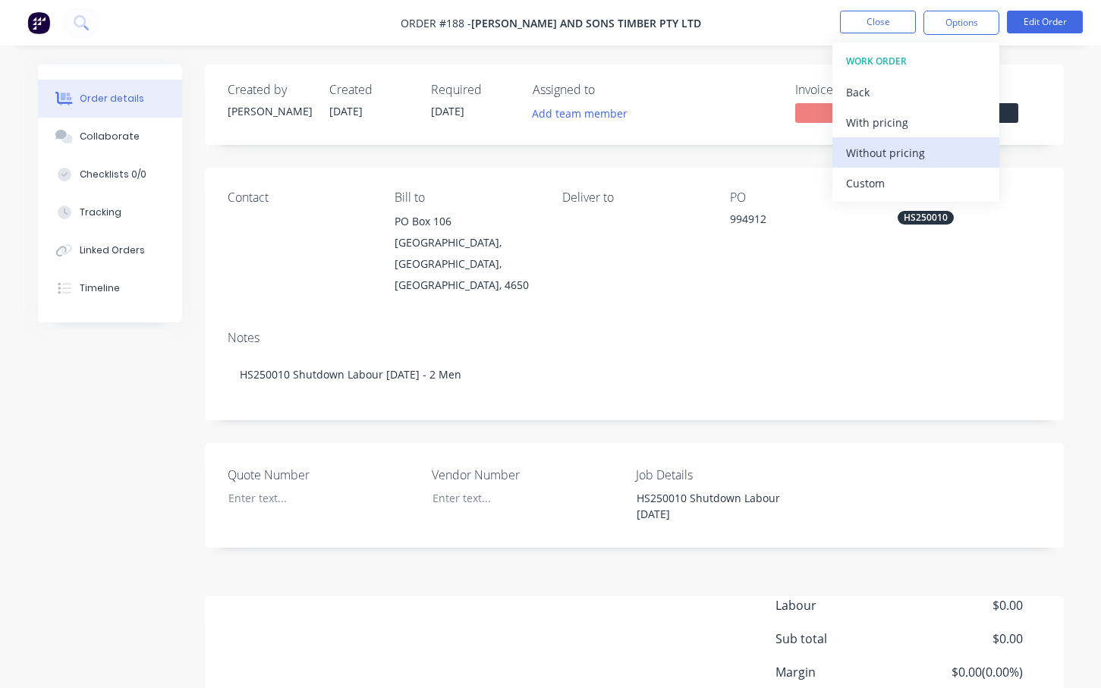
click at [893, 148] on div "Without pricing" at bounding box center [916, 153] width 140 height 22
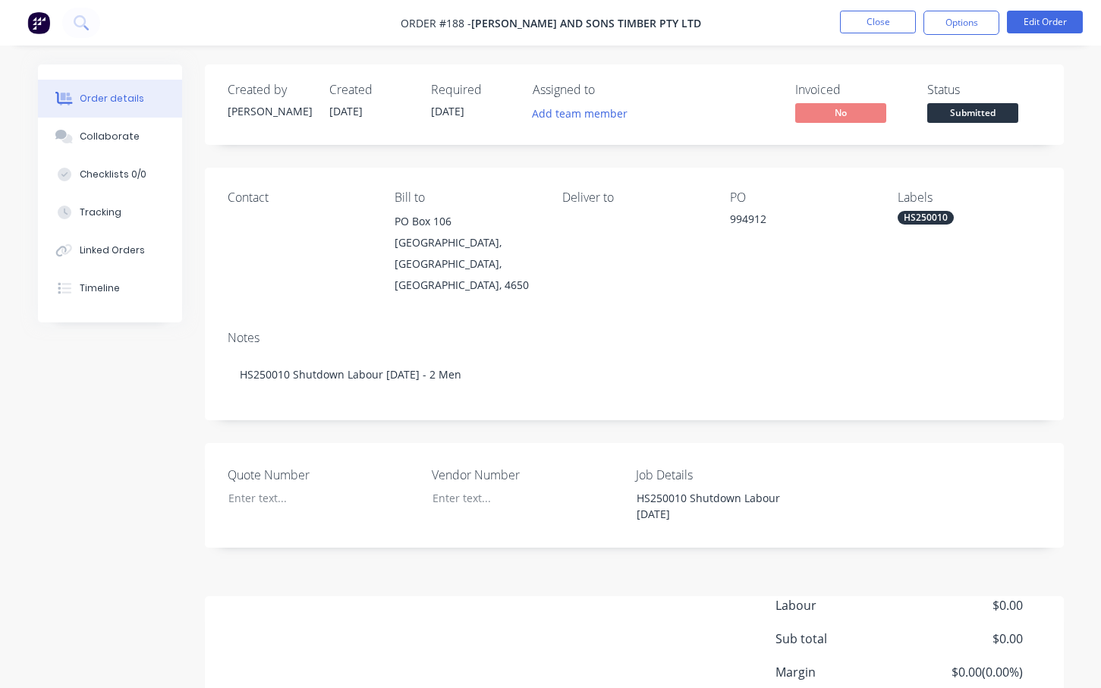
click at [744, 154] on div "Created by [PERSON_NAME] Created [DATE] Required [DATE] Assigned to Add team me…" at bounding box center [634, 429] width 859 height 731
click at [869, 23] on button "Close" at bounding box center [878, 22] width 76 height 23
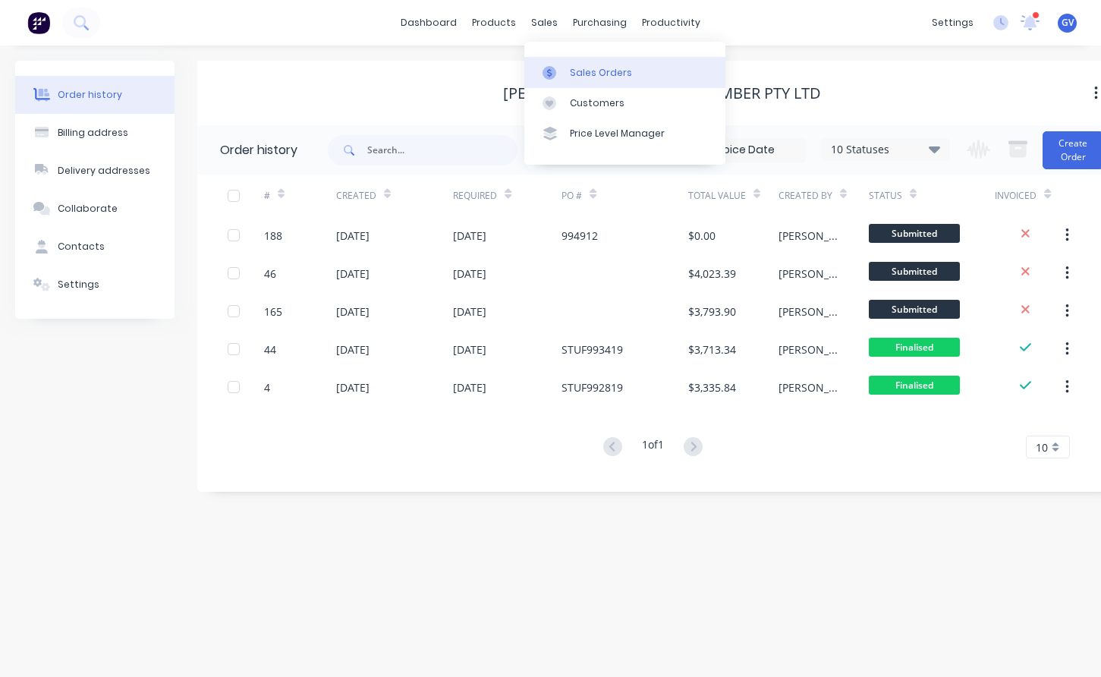
click at [596, 70] on div "Sales Orders" at bounding box center [601, 73] width 62 height 14
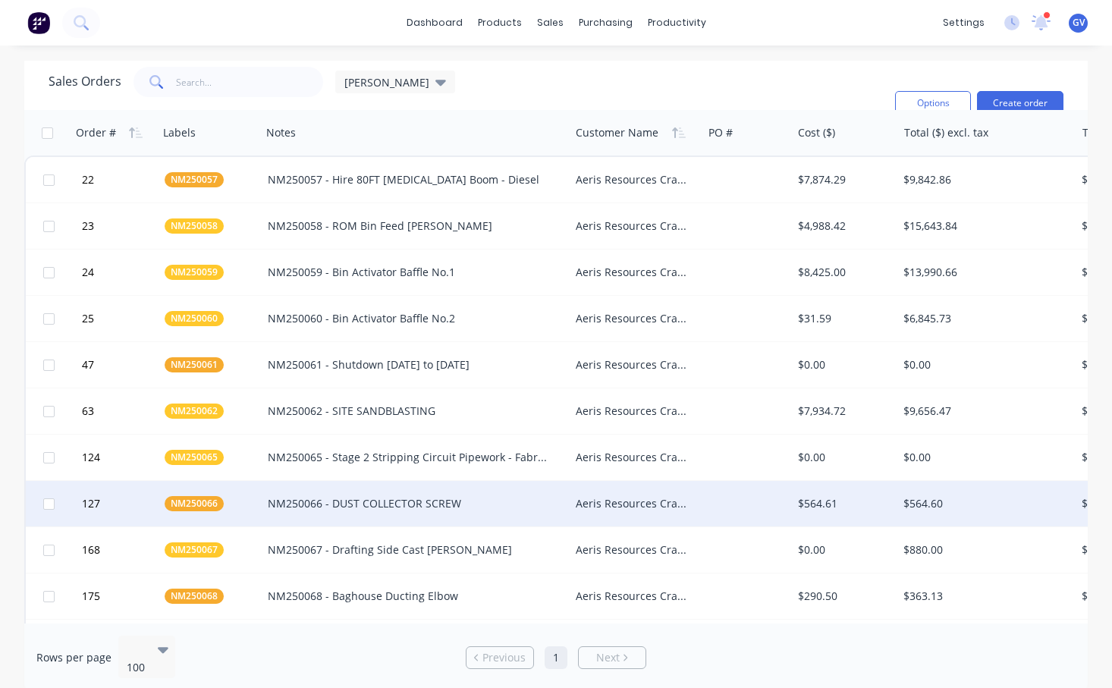
click at [711, 502] on div at bounding box center [748, 504] width 90 height 46
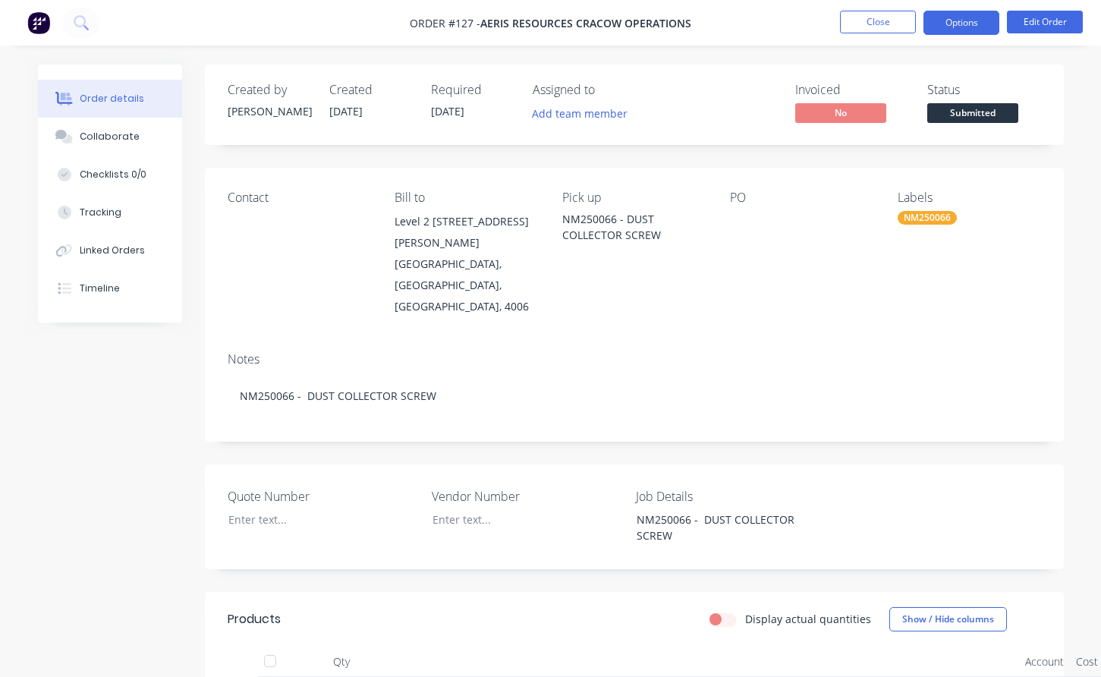
click at [953, 23] on button "Options" at bounding box center [961, 23] width 76 height 24
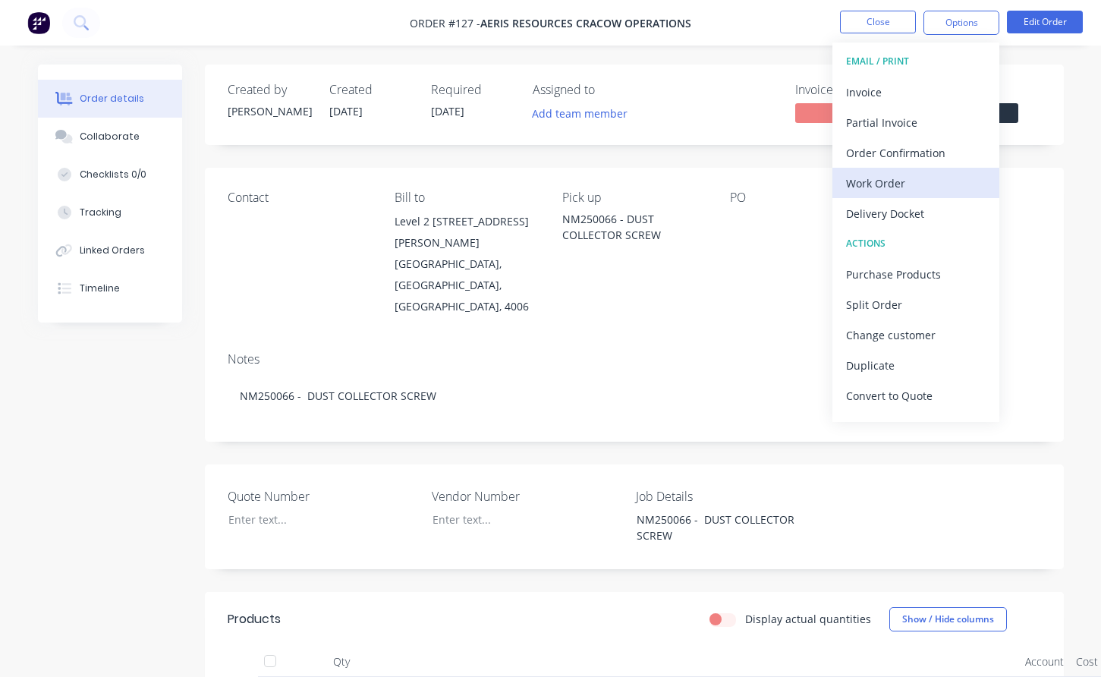
click at [891, 183] on div "Work Order" at bounding box center [916, 183] width 140 height 22
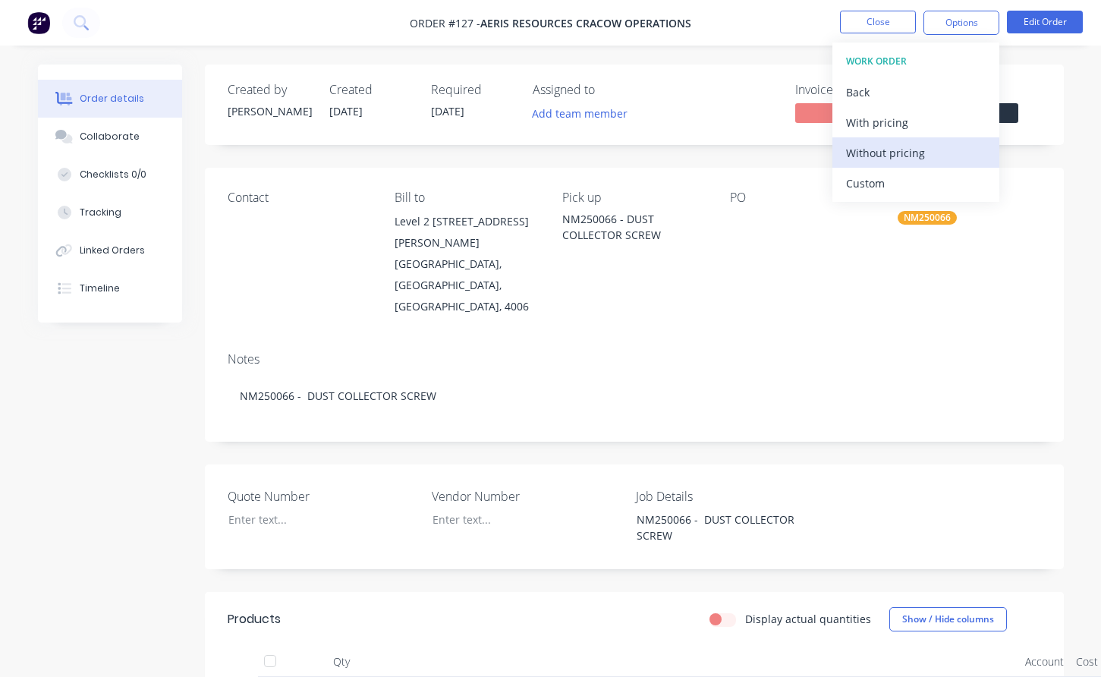
click at [884, 153] on div "Without pricing" at bounding box center [916, 153] width 140 height 22
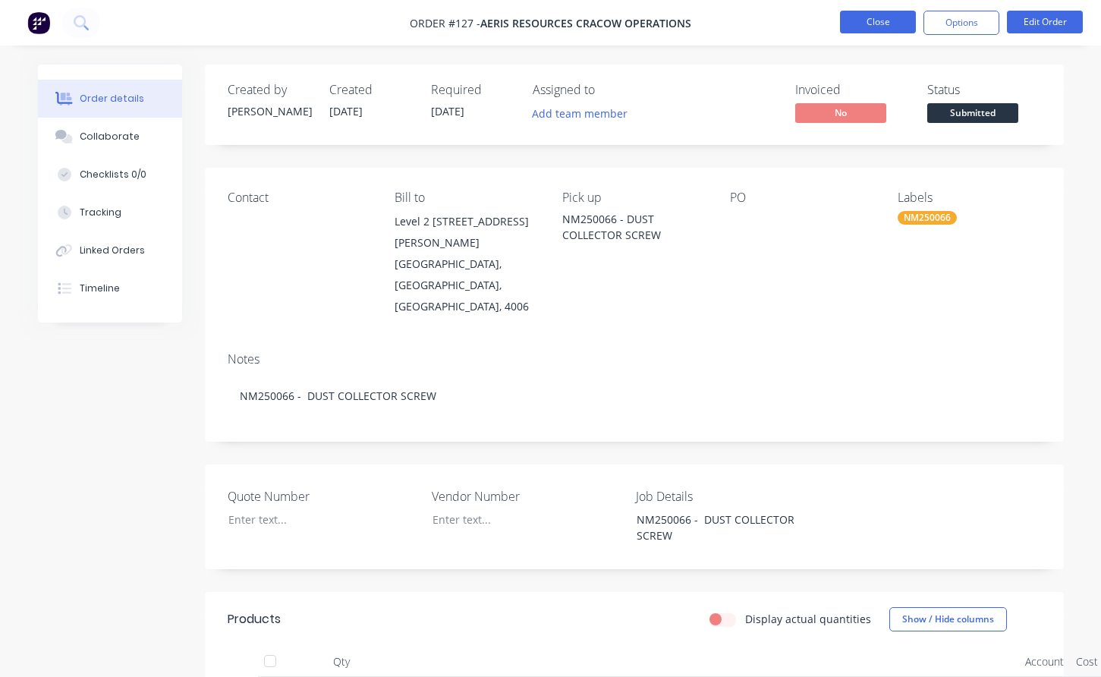
click at [882, 15] on button "Close" at bounding box center [878, 22] width 76 height 23
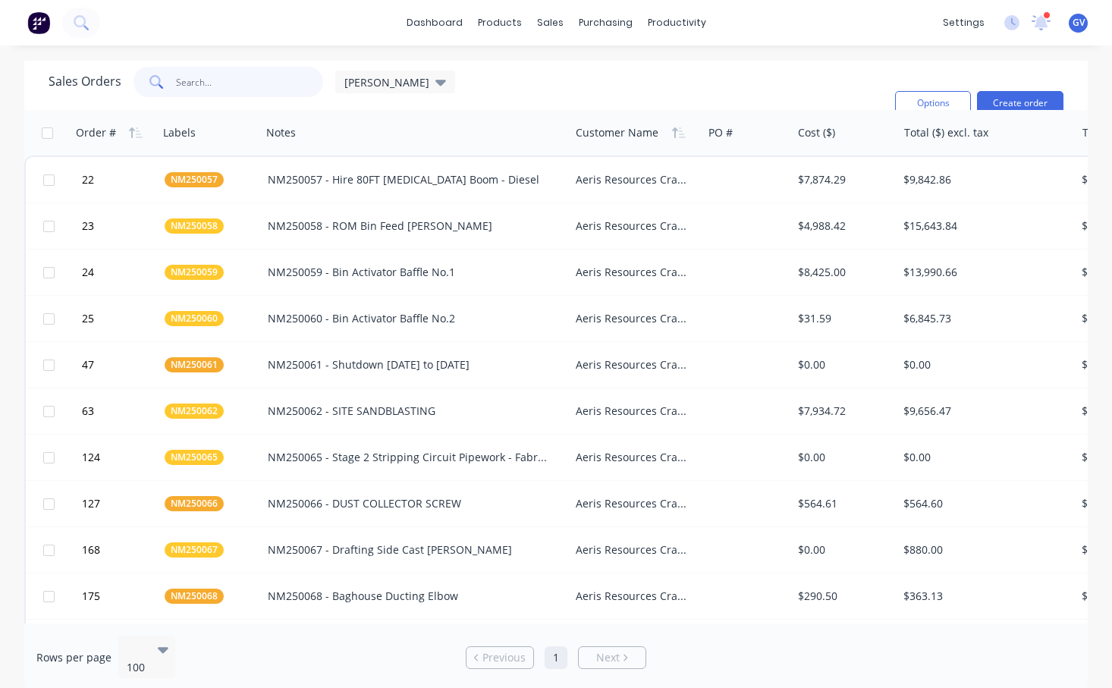
click at [192, 84] on input "text" at bounding box center [250, 82] width 148 height 30
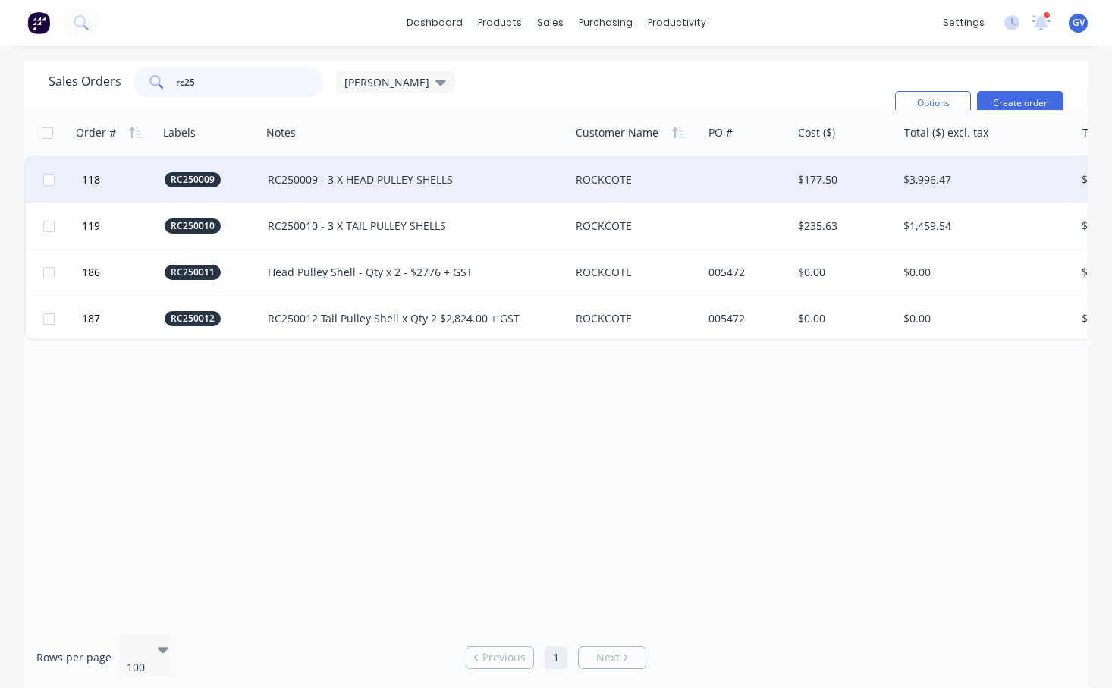
type input "rc25"
click at [613, 177] on div "ROCKCOTE" at bounding box center [633, 179] width 115 height 15
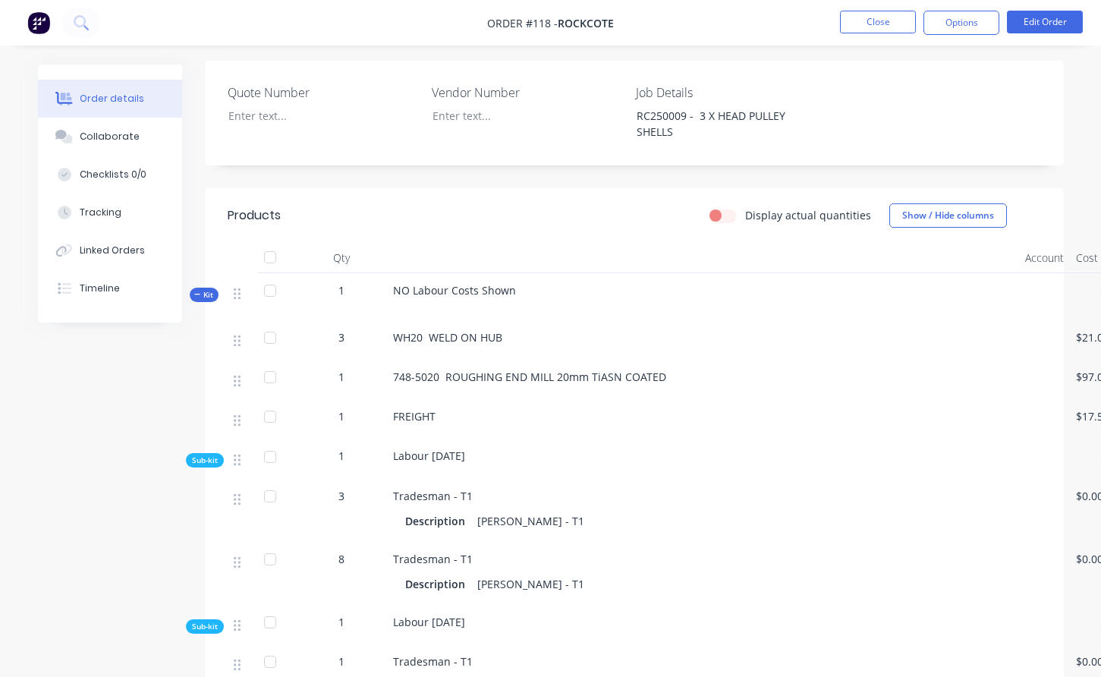
scroll to position [334, 0]
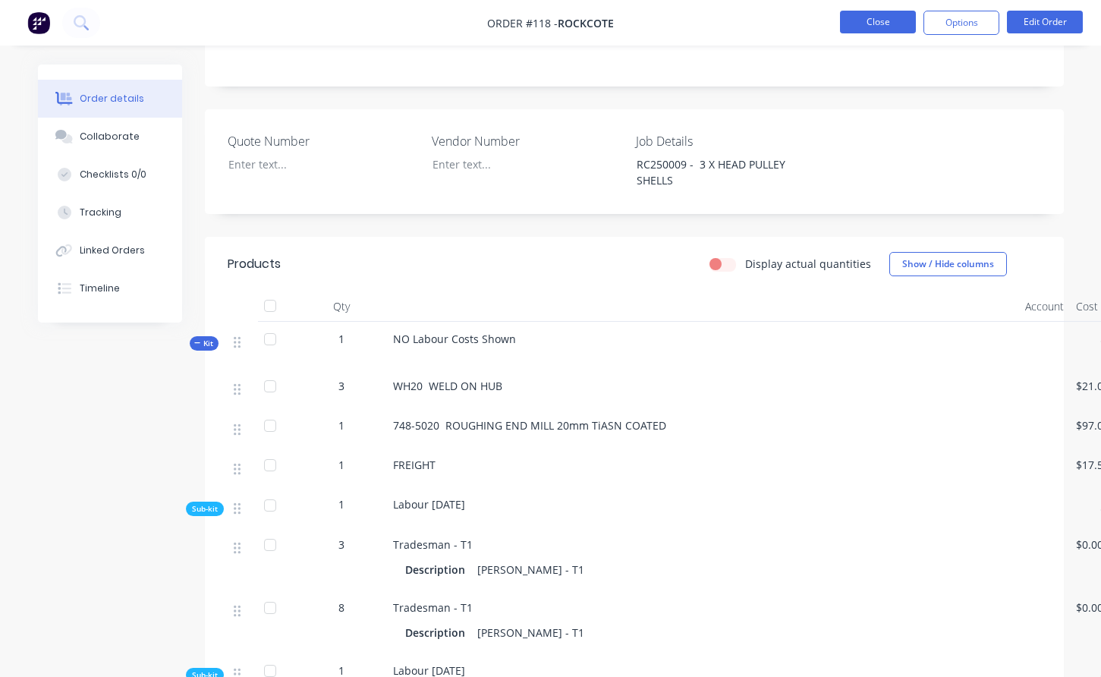
click at [865, 20] on button "Close" at bounding box center [878, 22] width 76 height 23
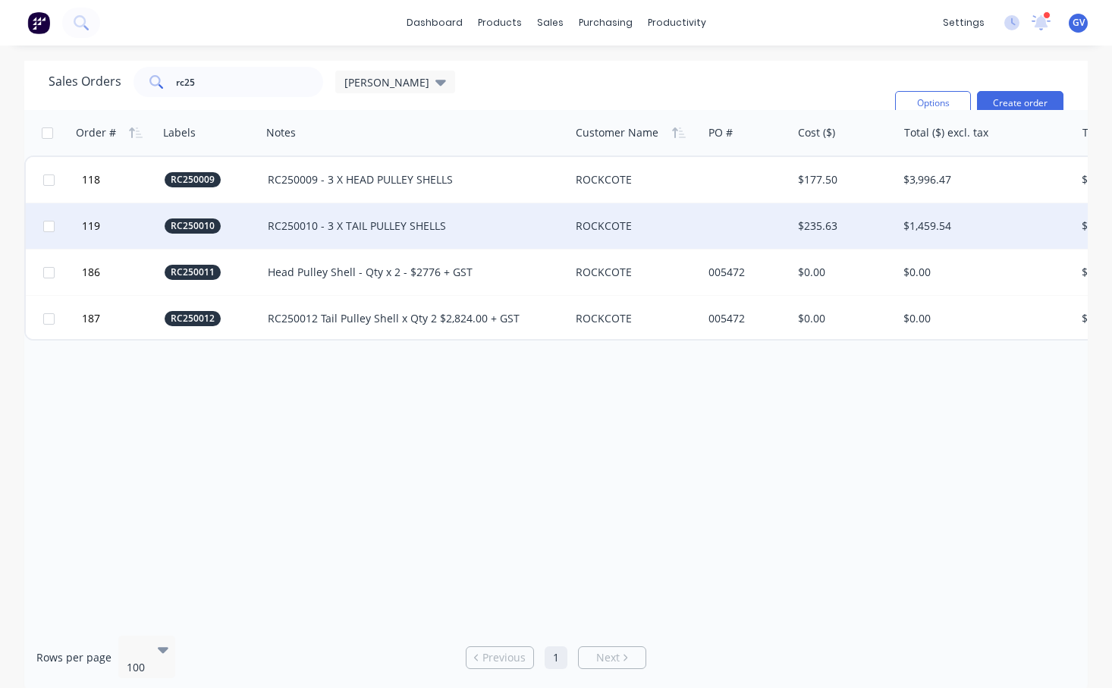
click at [598, 220] on div "ROCKCOTE" at bounding box center [633, 225] width 115 height 15
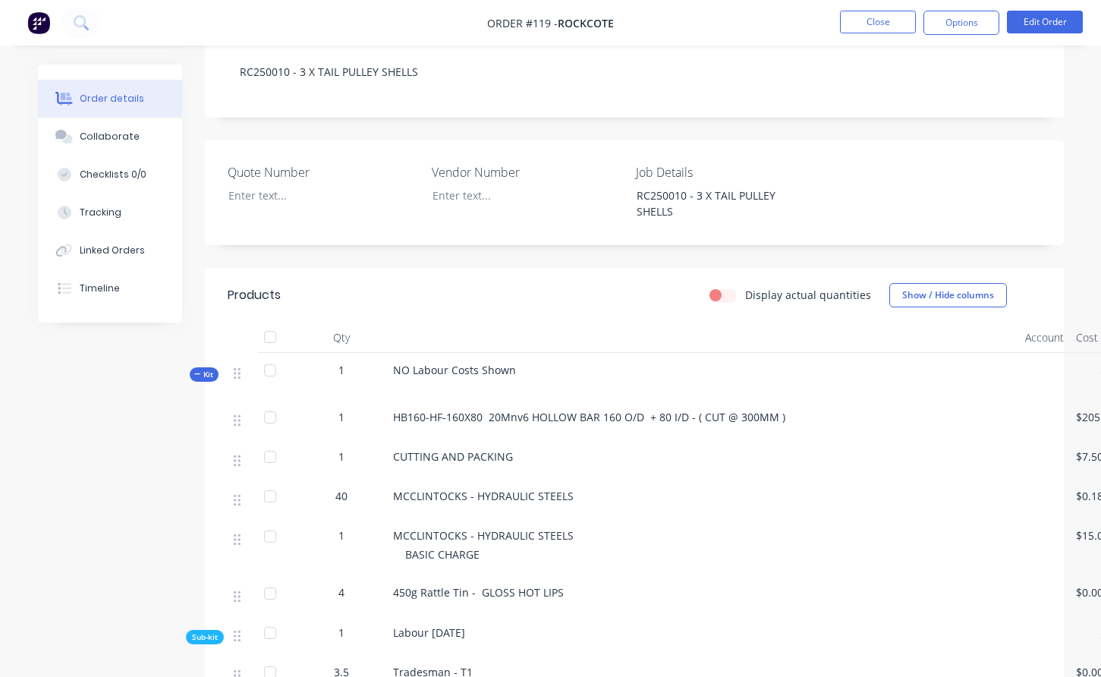
scroll to position [303, 0]
click at [891, 21] on button "Close" at bounding box center [878, 22] width 76 height 23
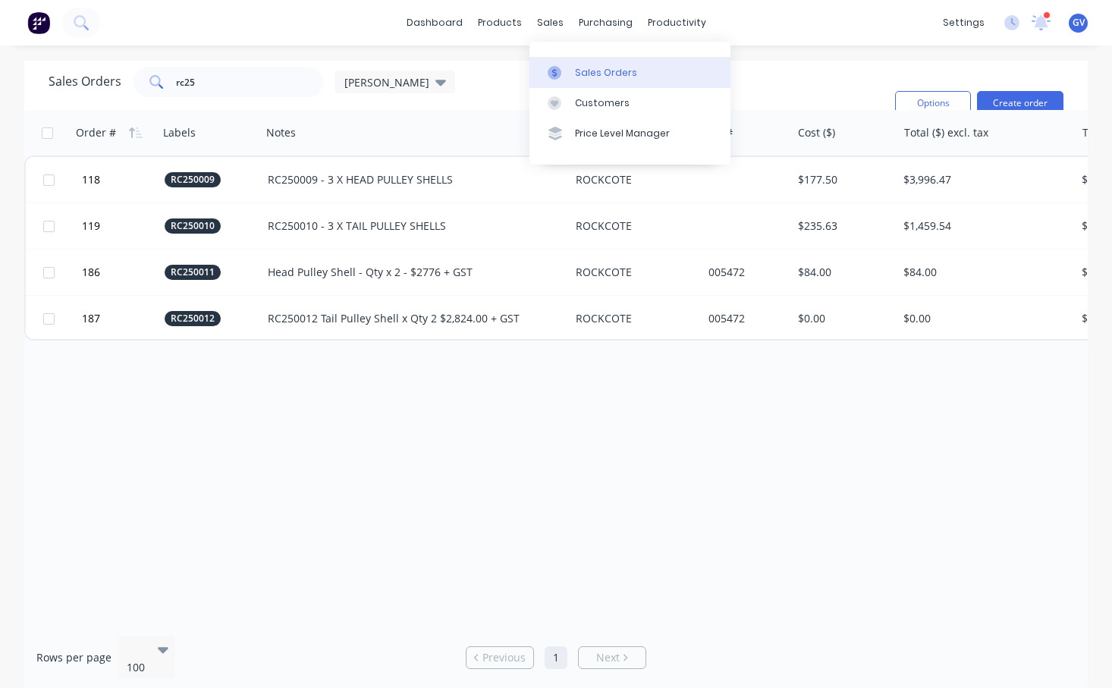
click at [589, 71] on div "Sales Orders" at bounding box center [606, 73] width 62 height 14
click at [611, 71] on div "Sales Orders" at bounding box center [606, 73] width 62 height 14
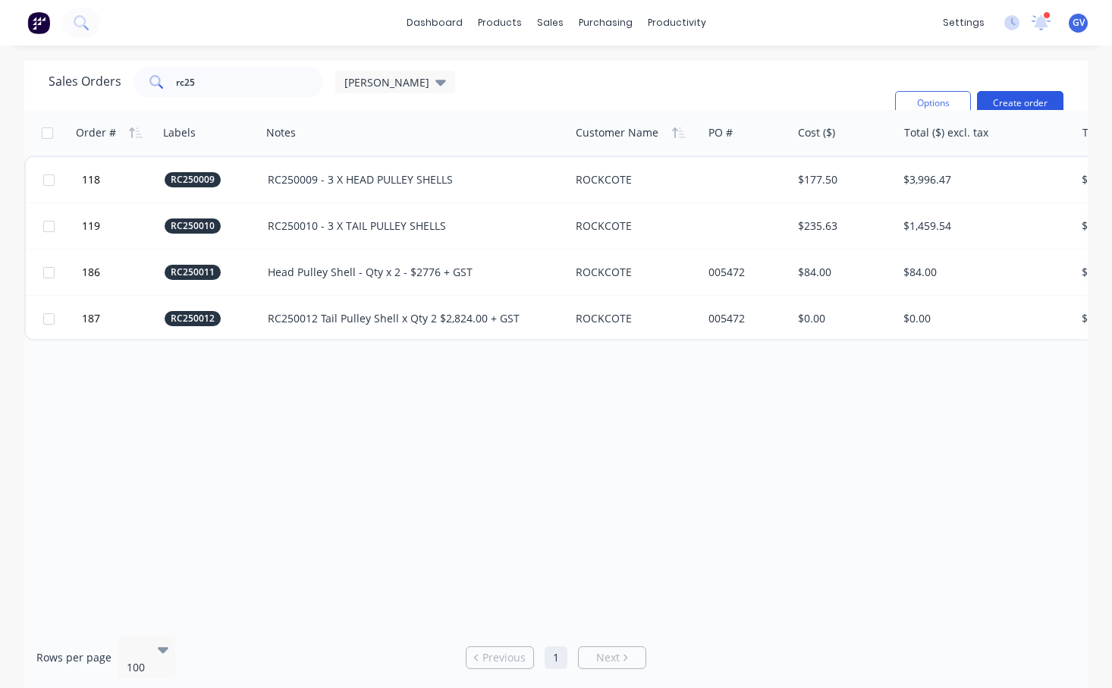
click at [1031, 91] on button "Create order" at bounding box center [1020, 103] width 86 height 24
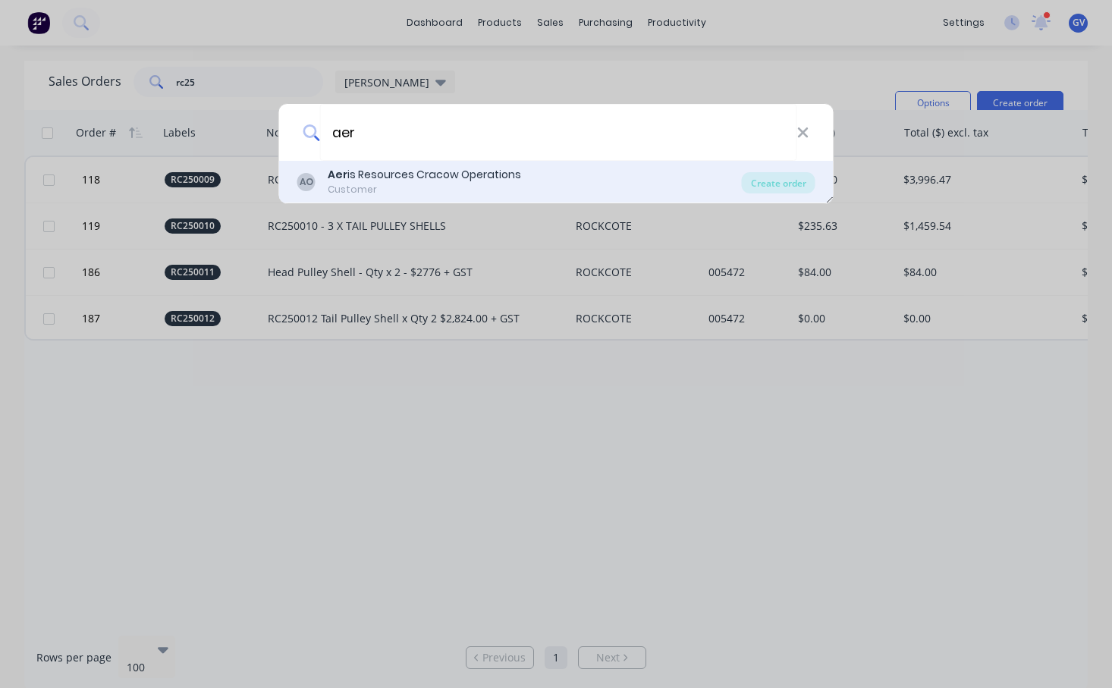
type input "aer"
click at [428, 171] on div "Aer is Resources Cracow Operations" at bounding box center [424, 175] width 193 height 16
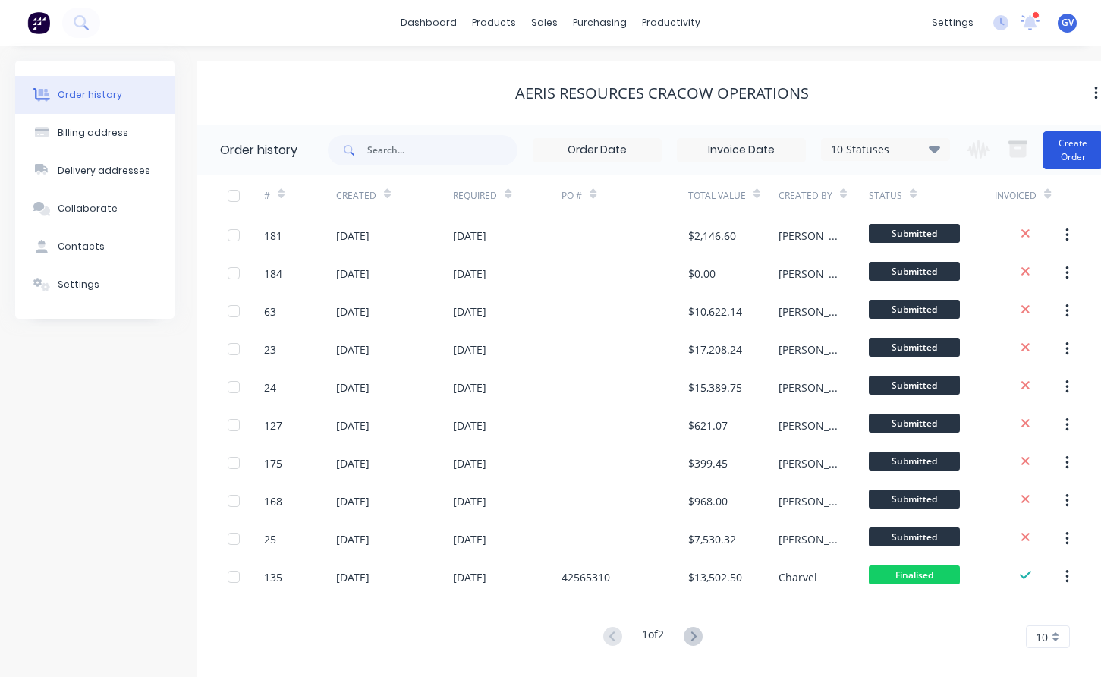
click at [1070, 148] on button "Create Order" at bounding box center [1072, 150] width 61 height 38
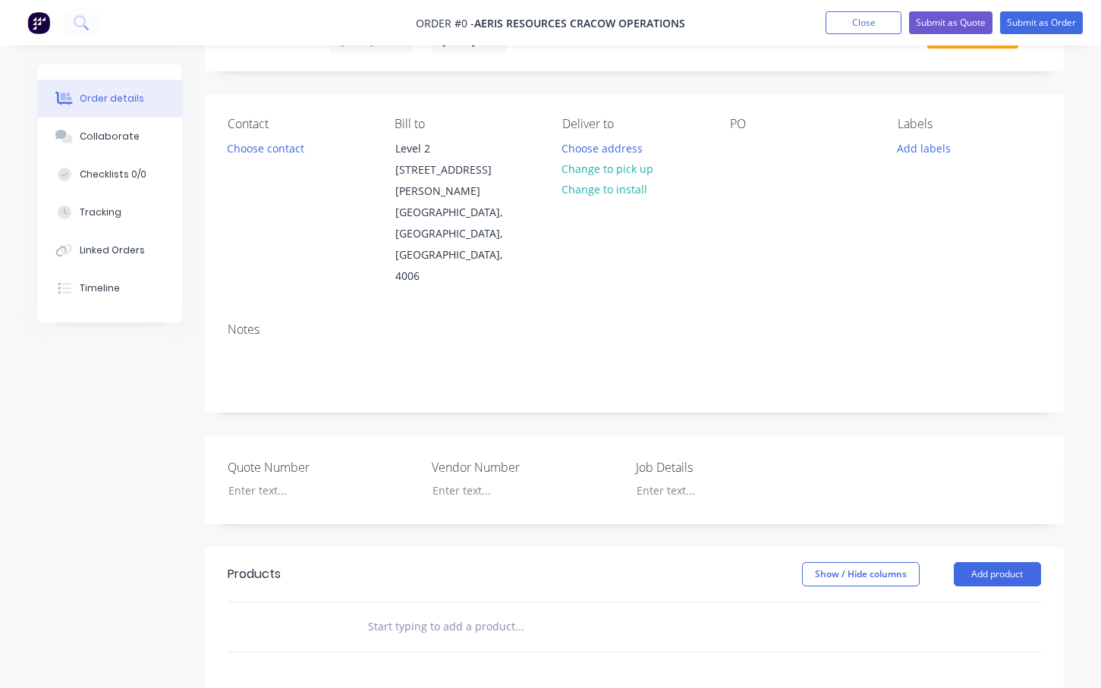
scroll to position [76, 0]
click at [668, 478] on div at bounding box center [719, 489] width 190 height 22
click at [677, 478] on div at bounding box center [719, 489] width 190 height 22
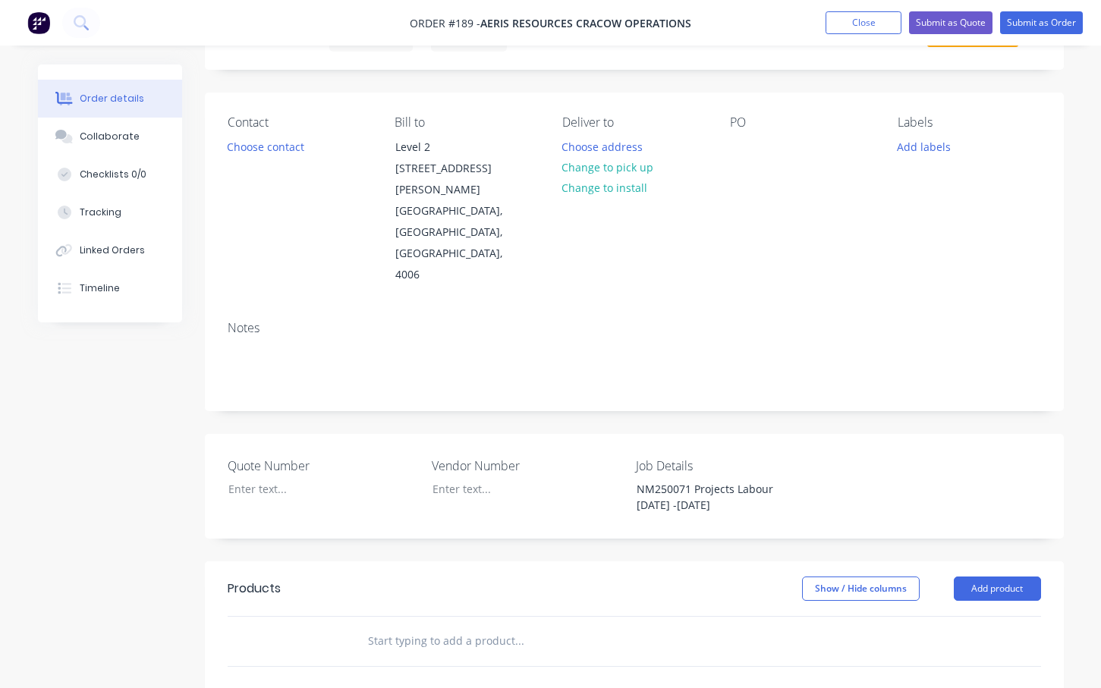
click at [936, 455] on div "Quote Number Vendor Number Job Details NM250071 Projects Labour [DATE] -[DATE]" at bounding box center [634, 486] width 859 height 105
drag, startPoint x: 705, startPoint y: 462, endPoint x: 637, endPoint y: 453, distance: 68.9
click at [637, 478] on div "NM250071 Projects Labour [DATE] -[DATE]" at bounding box center [719, 497] width 190 height 38
copy div "NM250071 Projects Labour [DATE] -[DATE]"
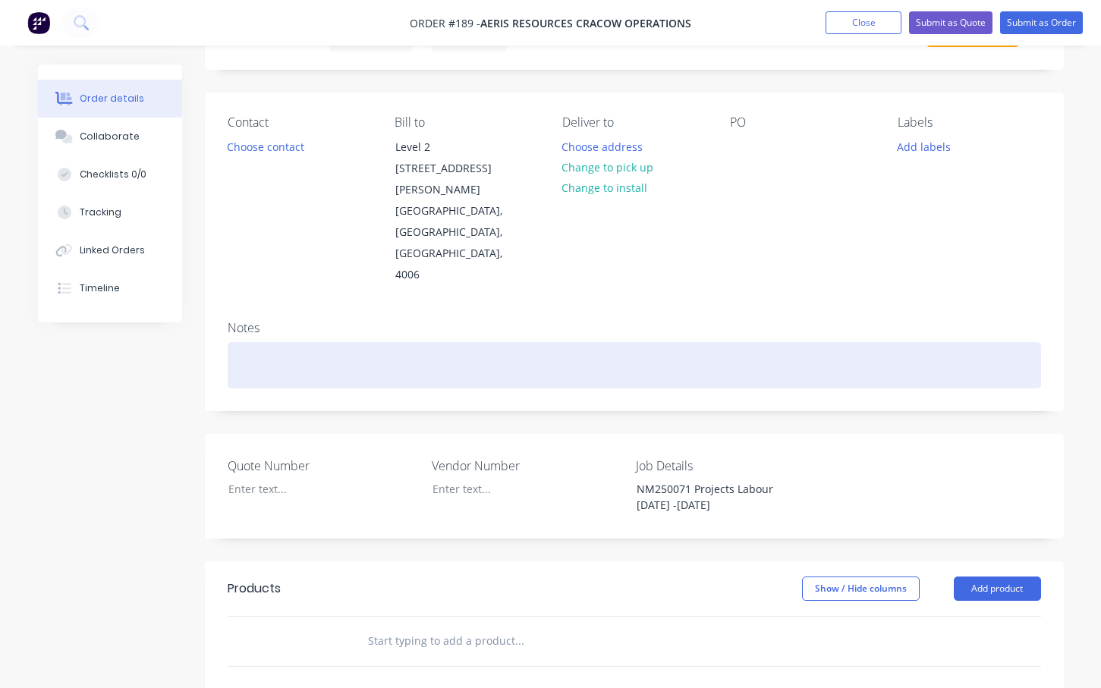
click at [240, 342] on div at bounding box center [634, 365] width 813 height 46
paste div
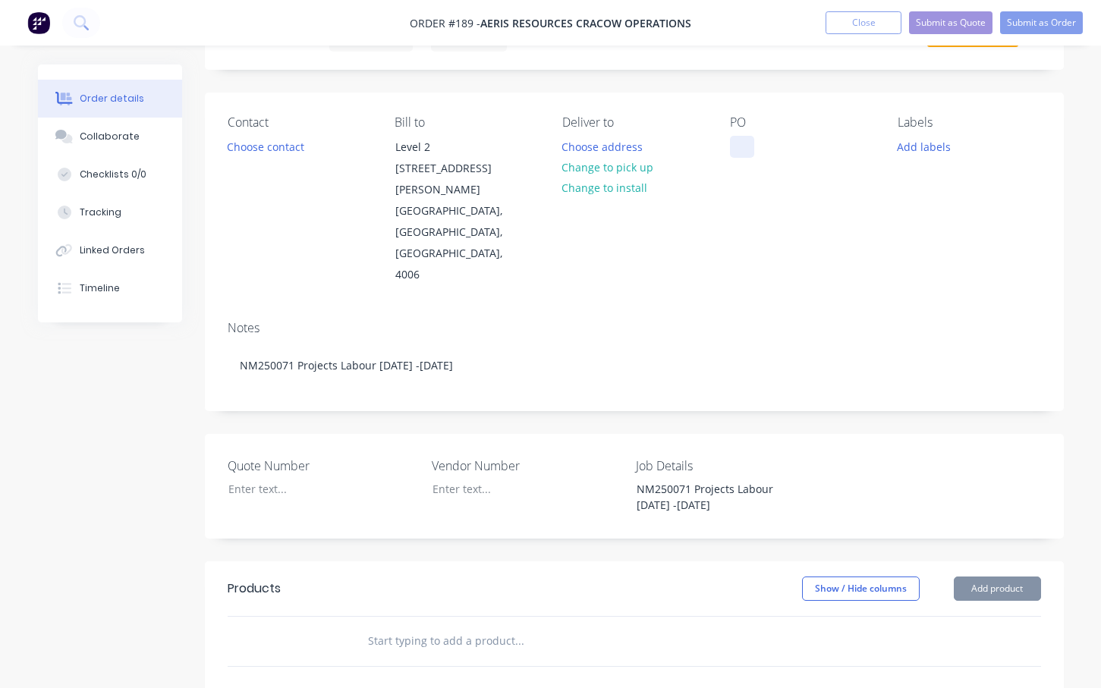
click at [742, 147] on div at bounding box center [742, 147] width 24 height 22
click at [927, 149] on button "Add labels" at bounding box center [924, 146] width 70 height 20
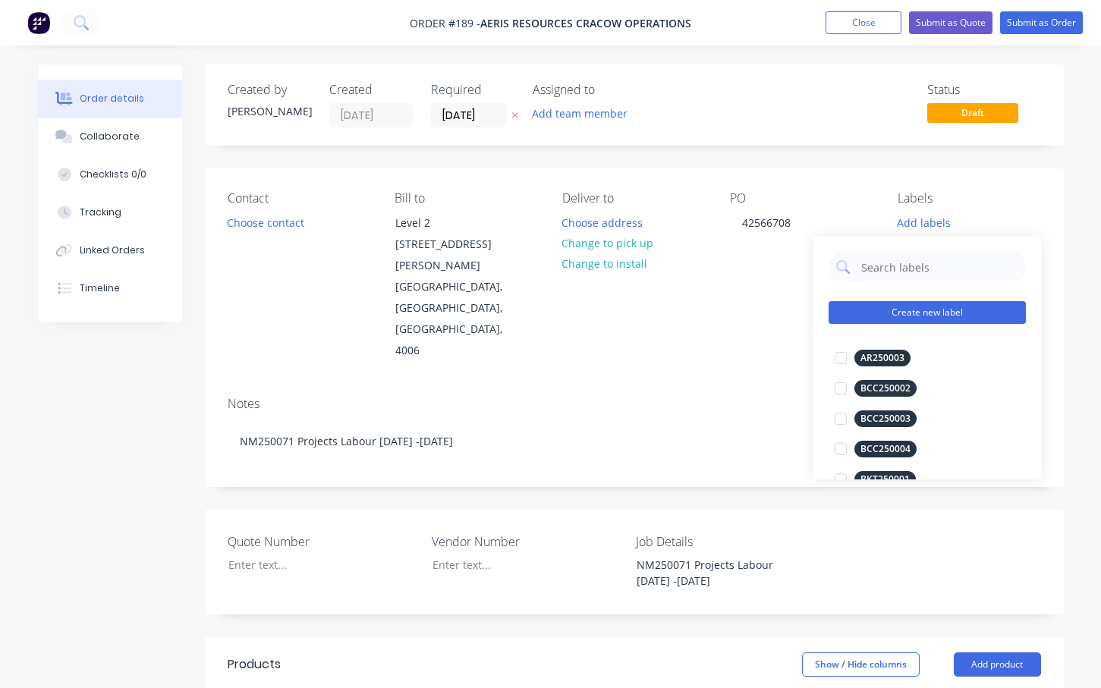
click at [927, 313] on button "Create new label" at bounding box center [926, 312] width 197 height 23
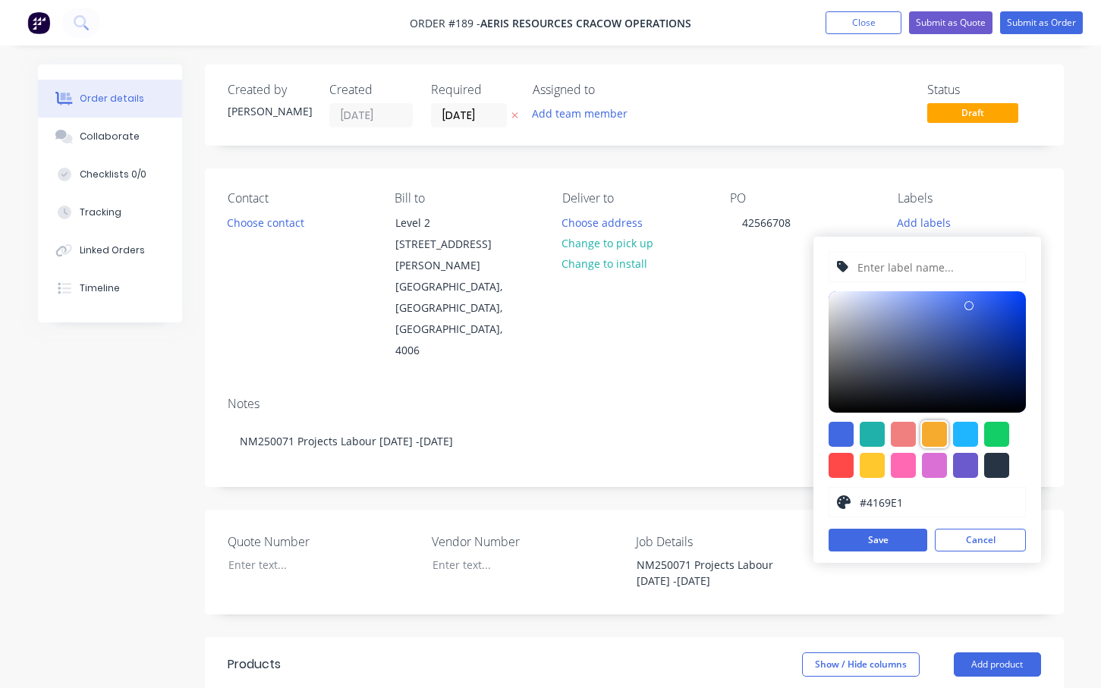
click at [936, 435] on div at bounding box center [934, 434] width 25 height 25
type input "#F6AB2F"
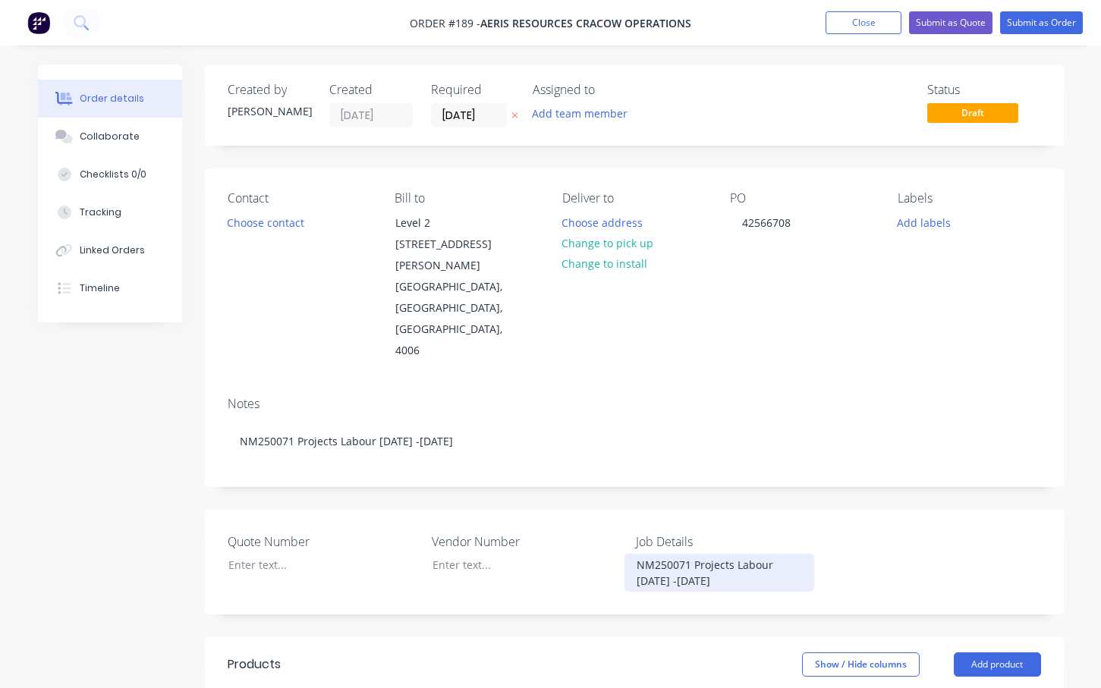
drag, startPoint x: 695, startPoint y: 540, endPoint x: 620, endPoint y: 521, distance: 77.5
click at [620, 521] on div "Quote Number Vendor Number Job Details NM250071 Projects Labour [DATE] -[DATE]" at bounding box center [634, 562] width 859 height 105
copy div "NM250071 Projects Labour [DATE] -[DATE]"
click at [920, 224] on button "Add labels" at bounding box center [924, 222] width 70 height 20
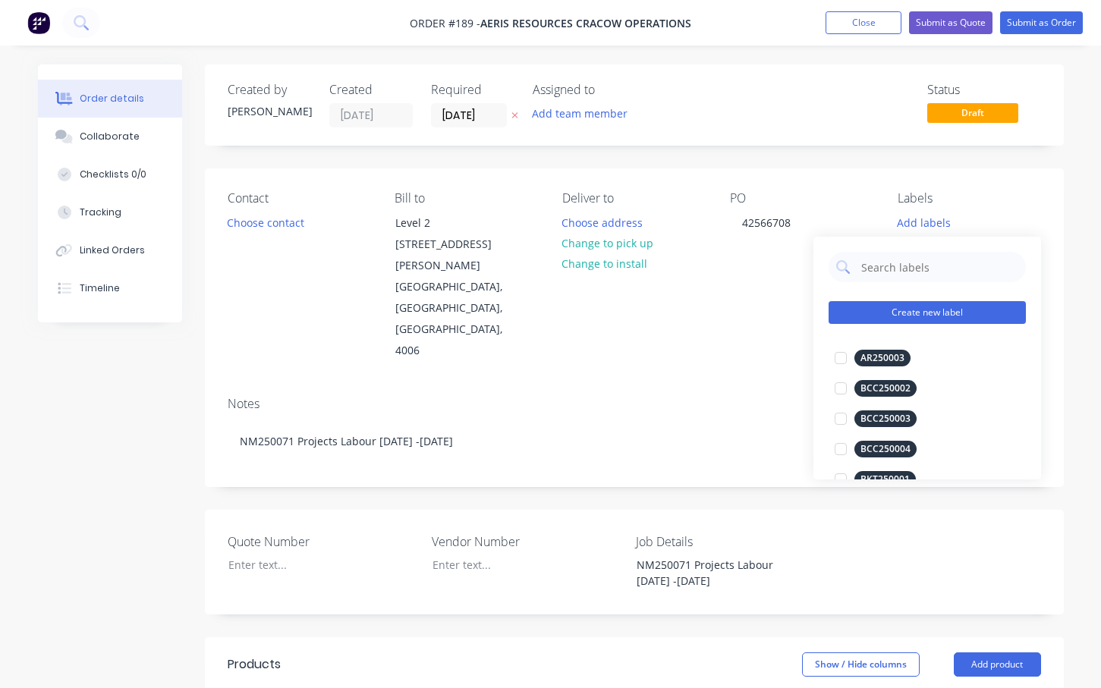
click at [903, 312] on button "Create new label" at bounding box center [926, 312] width 197 height 23
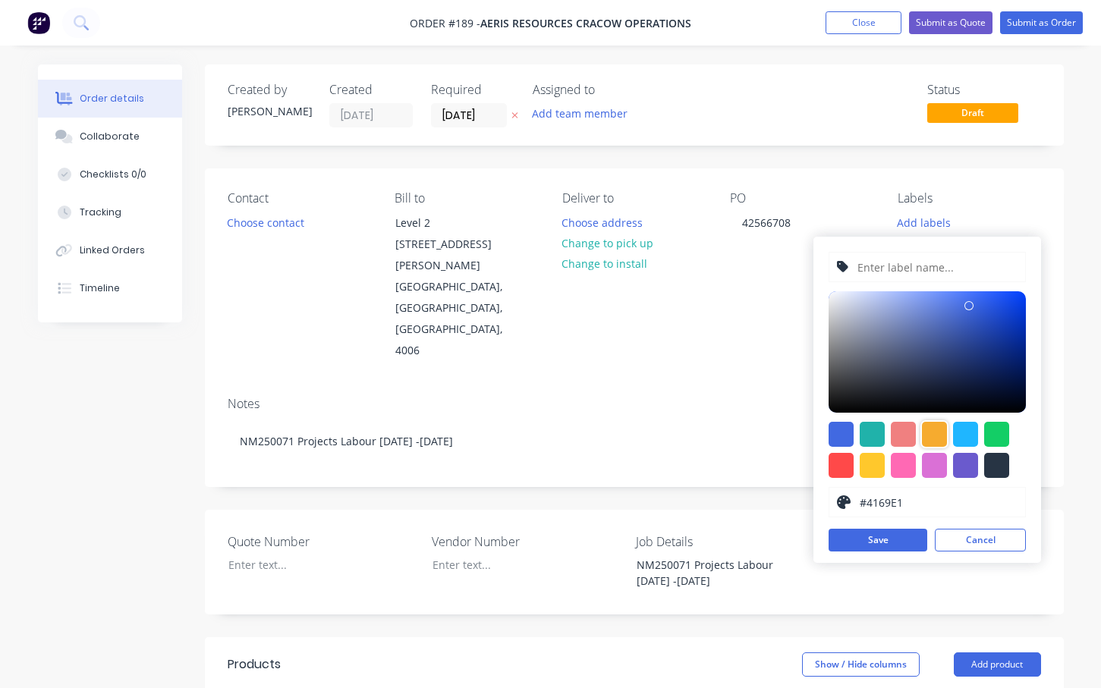
click at [928, 434] on div at bounding box center [934, 434] width 25 height 25
type input "#F6AB2F"
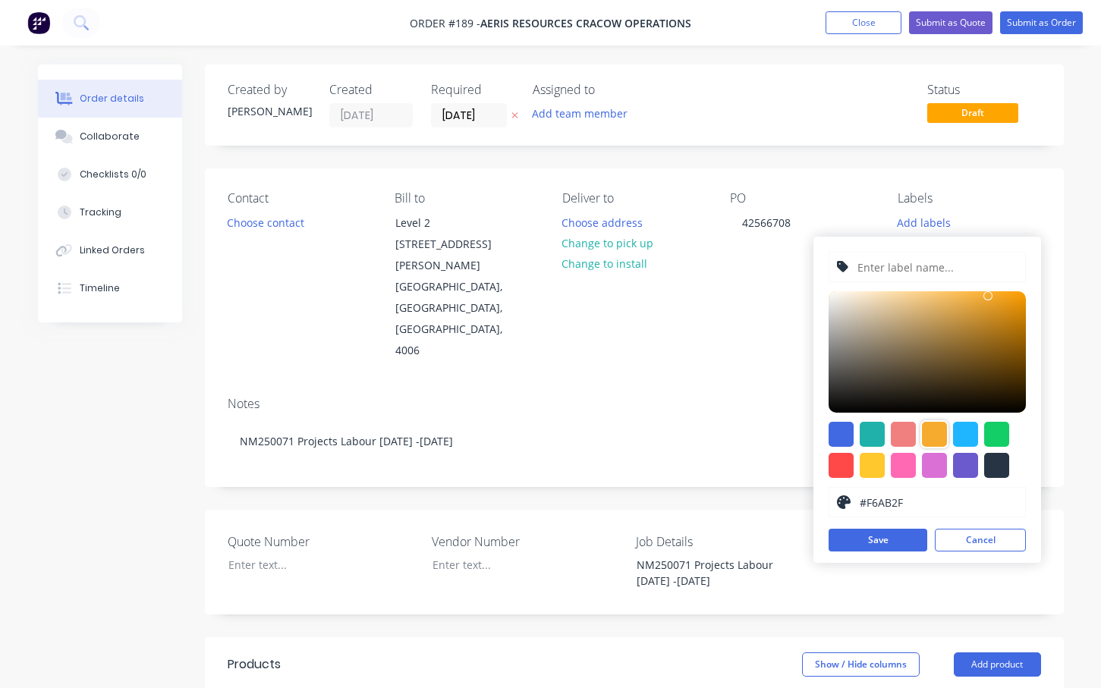
click at [880, 267] on input "text" at bounding box center [937, 267] width 162 height 29
click at [1008, 248] on div "#F6AB2F hex #F6AB2F Save Cancel" at bounding box center [927, 400] width 228 height 326
click at [938, 433] on div at bounding box center [934, 434] width 25 height 25
click at [883, 268] on input "text" at bounding box center [937, 267] width 162 height 29
paste input "NM250071 Projects Labour [DATE] -[DATE]"
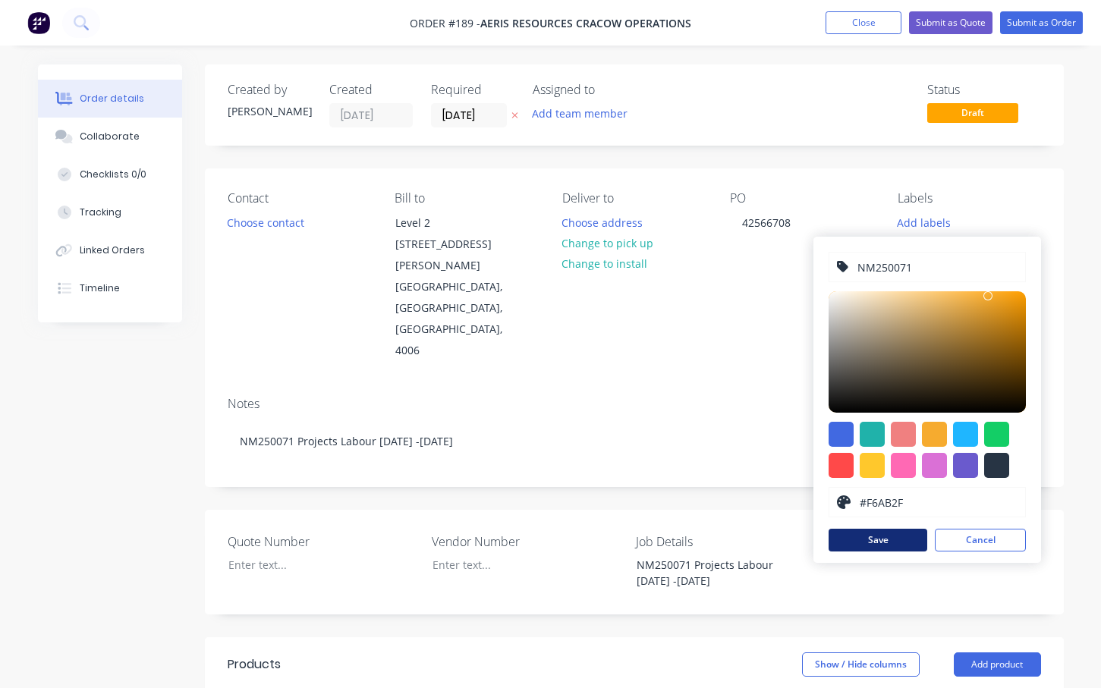
type input "NM250071"
click at [889, 536] on button "Save" at bounding box center [877, 540] width 99 height 23
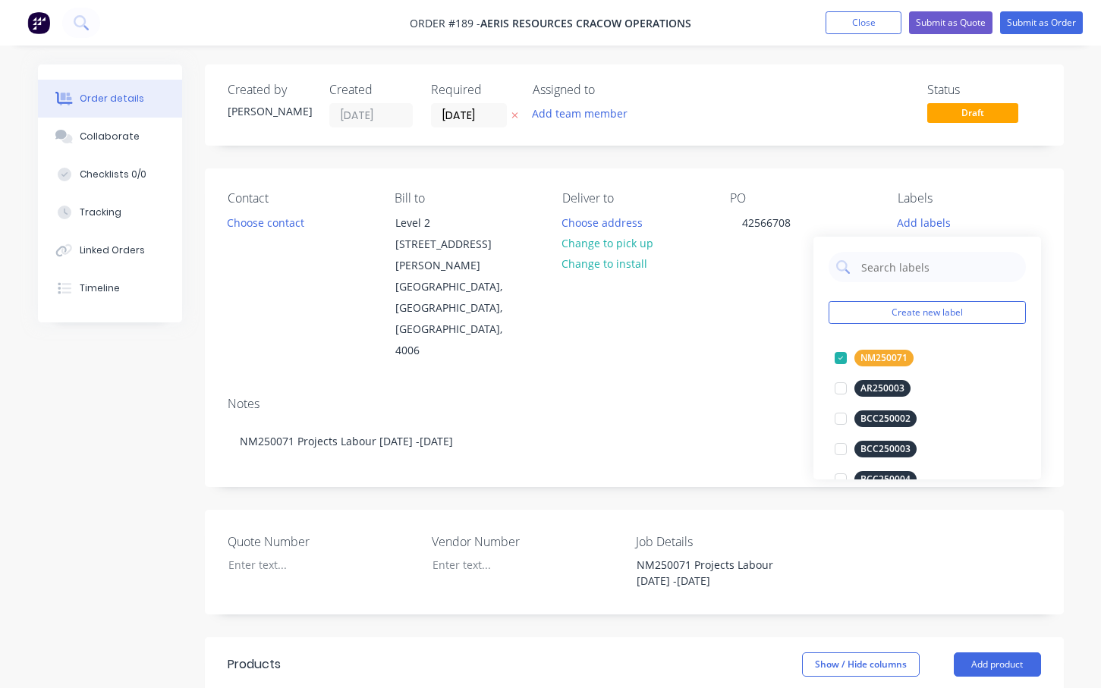
click at [1017, 159] on div "Created by [PERSON_NAME] Created [DATE] Required [DATE] Assigned to Add team me…" at bounding box center [634, 585] width 859 height 1042
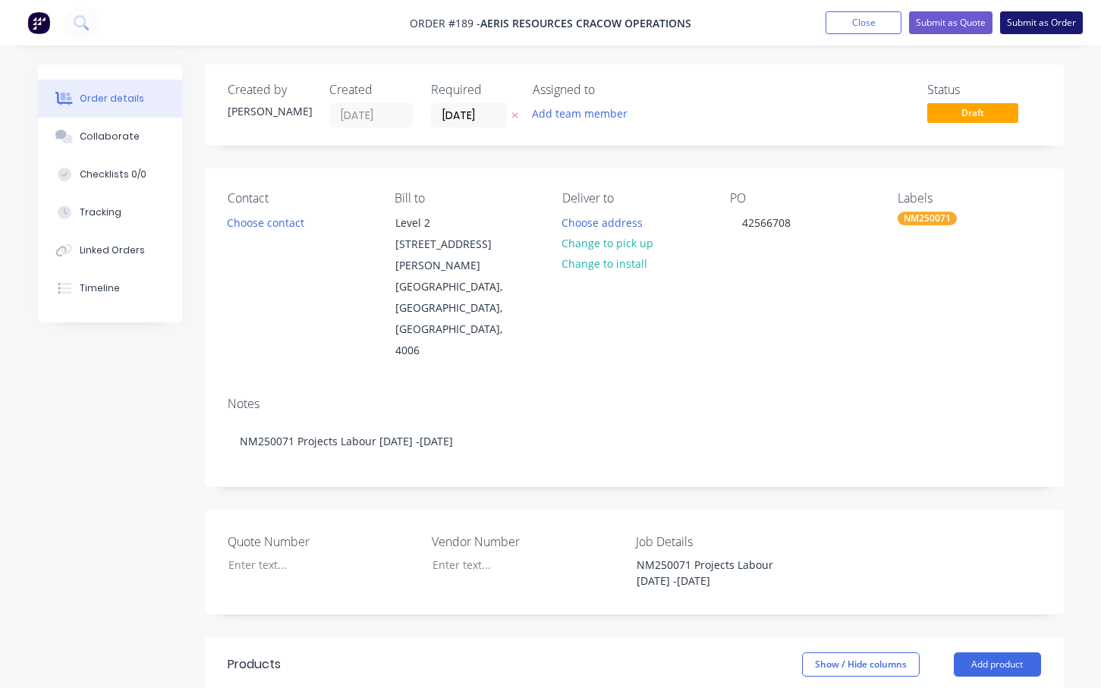
click at [1035, 22] on button "Submit as Order" at bounding box center [1041, 22] width 83 height 23
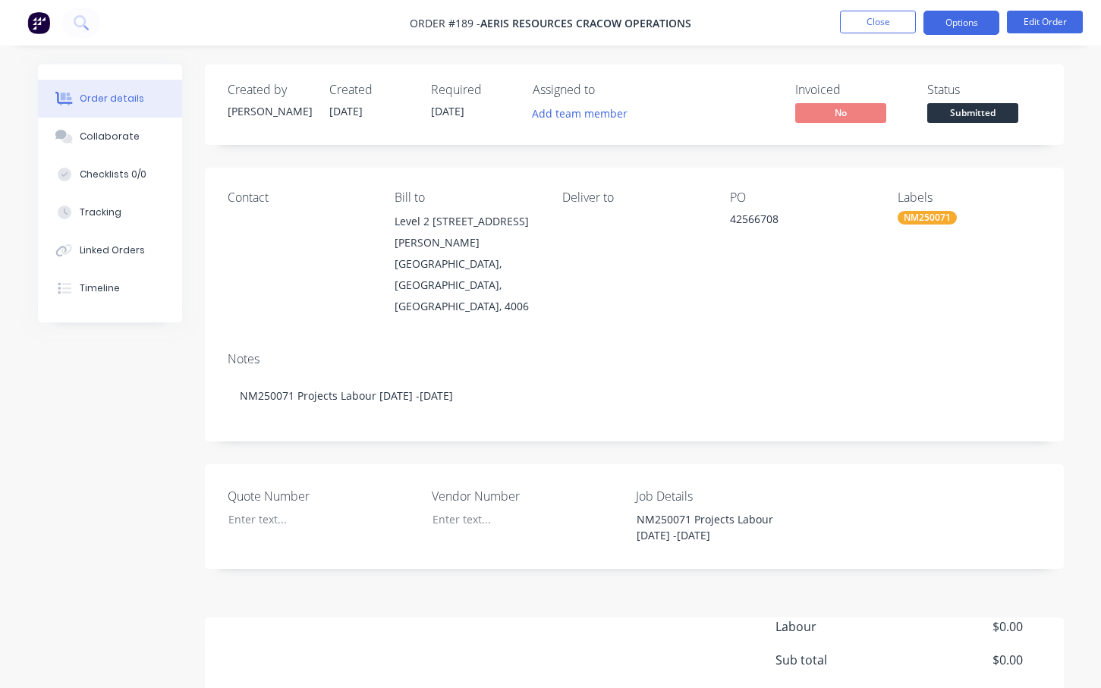
click at [967, 17] on button "Options" at bounding box center [961, 23] width 76 height 24
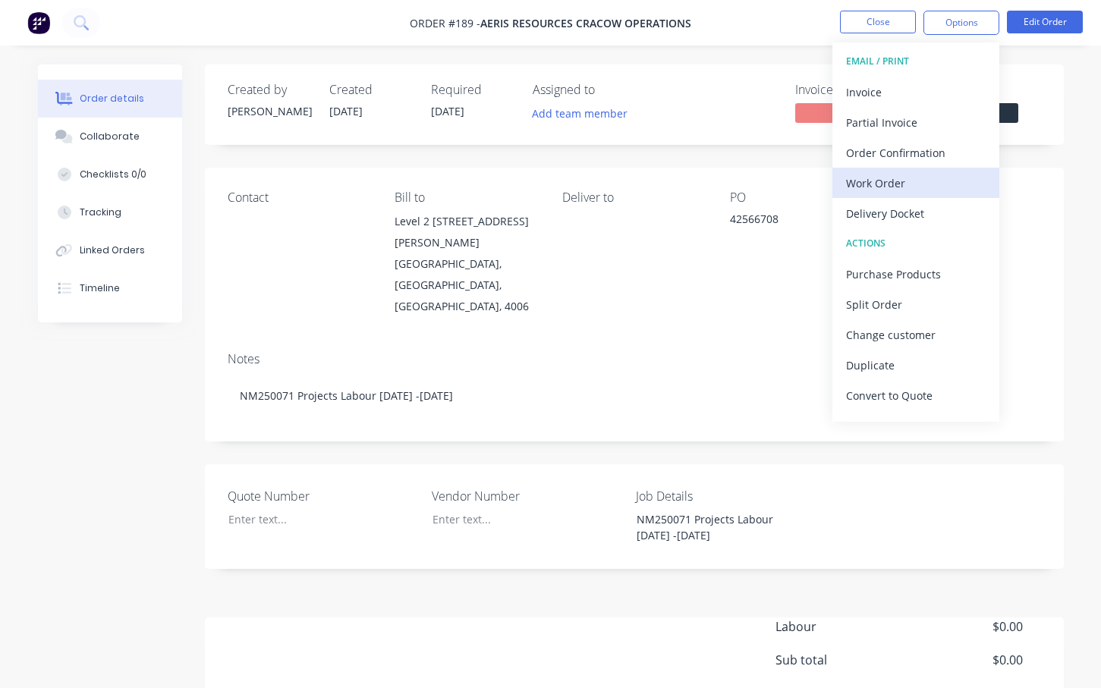
click at [872, 181] on div "Work Order" at bounding box center [916, 183] width 140 height 22
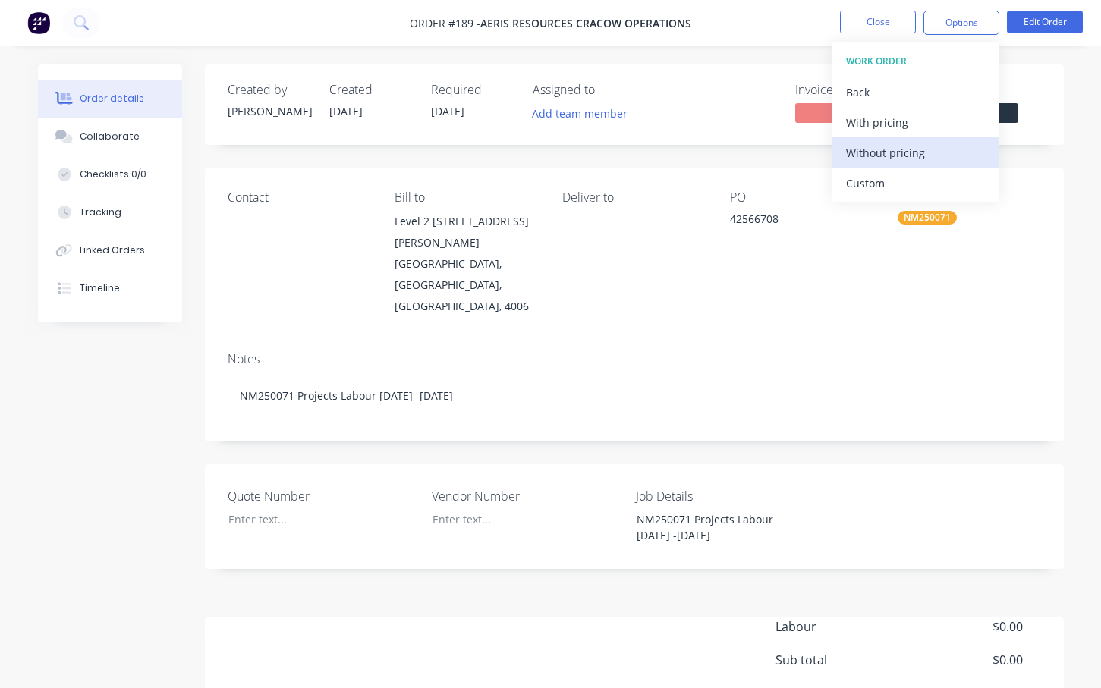
click at [880, 150] on div "Without pricing" at bounding box center [916, 153] width 140 height 22
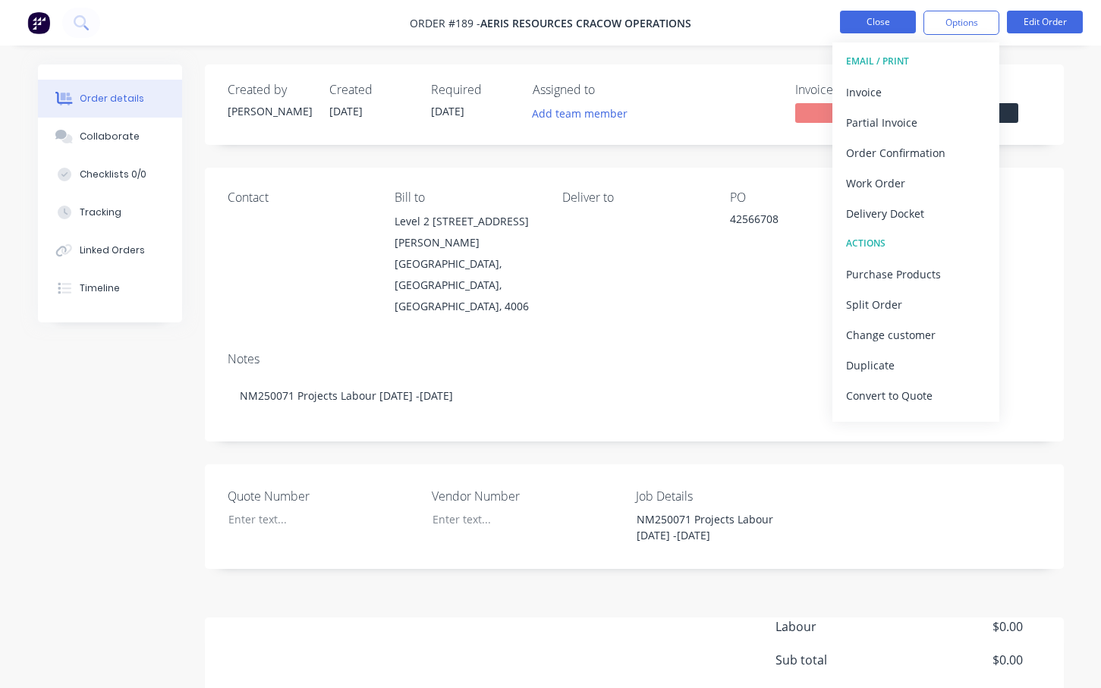
click at [882, 21] on button "Close" at bounding box center [878, 22] width 76 height 23
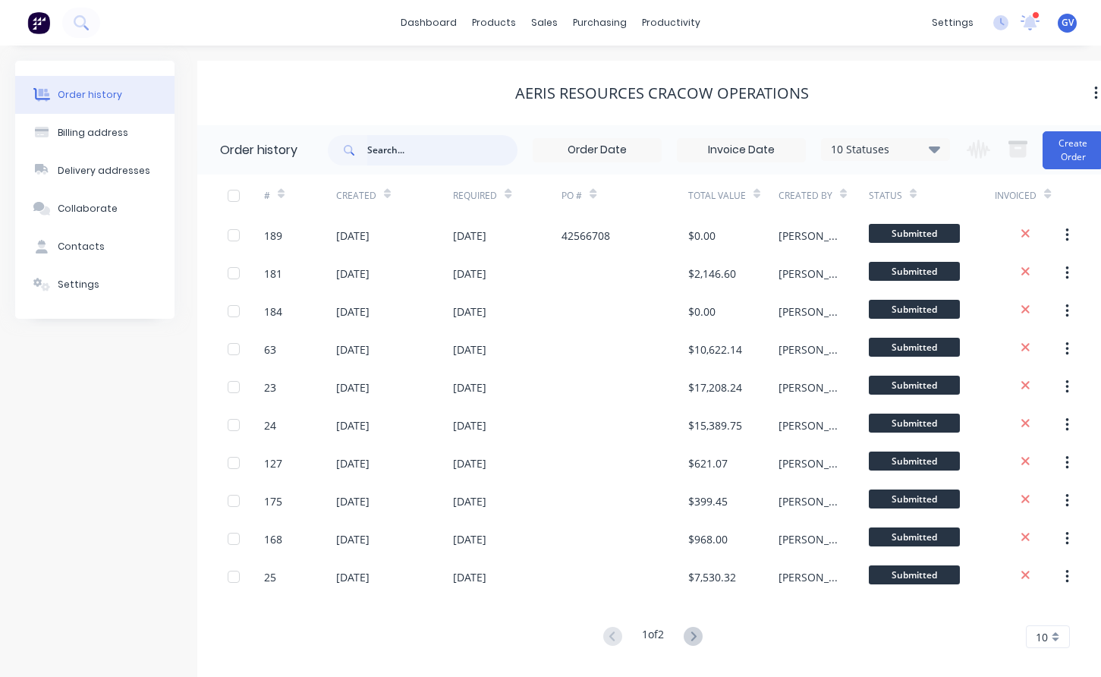
click at [391, 153] on input "text" at bounding box center [442, 150] width 150 height 30
type input "nm25"
click at [368, 83] on div "Aeris Resources Cracow Operations" at bounding box center [661, 93] width 929 height 27
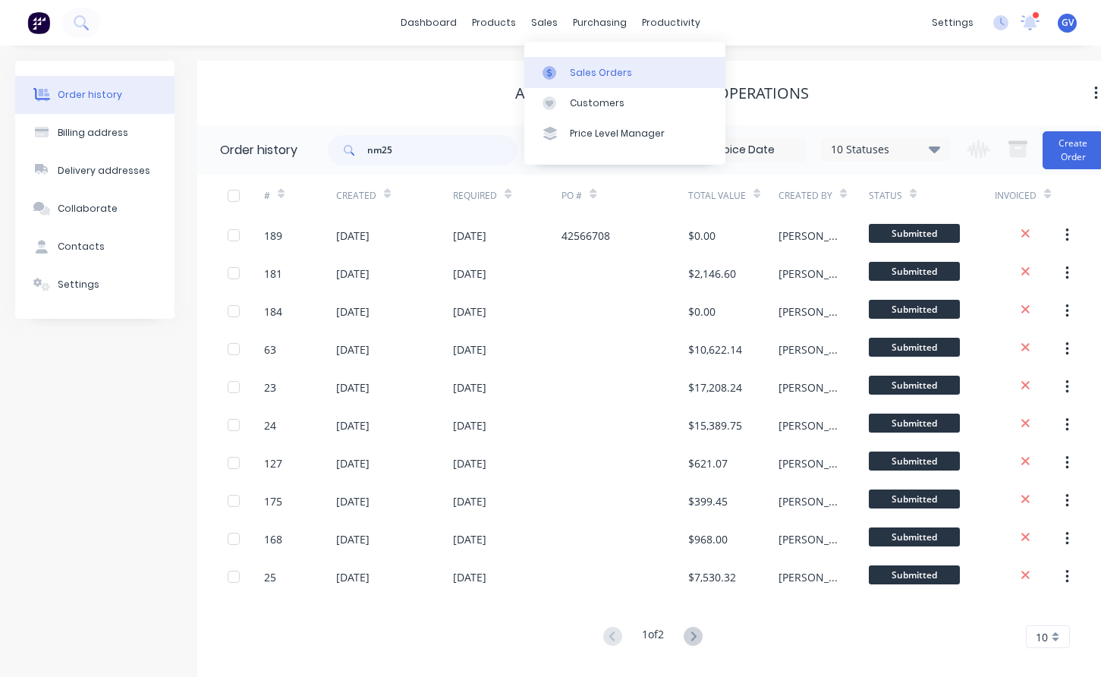
click at [593, 69] on div "Sales Orders" at bounding box center [601, 73] width 62 height 14
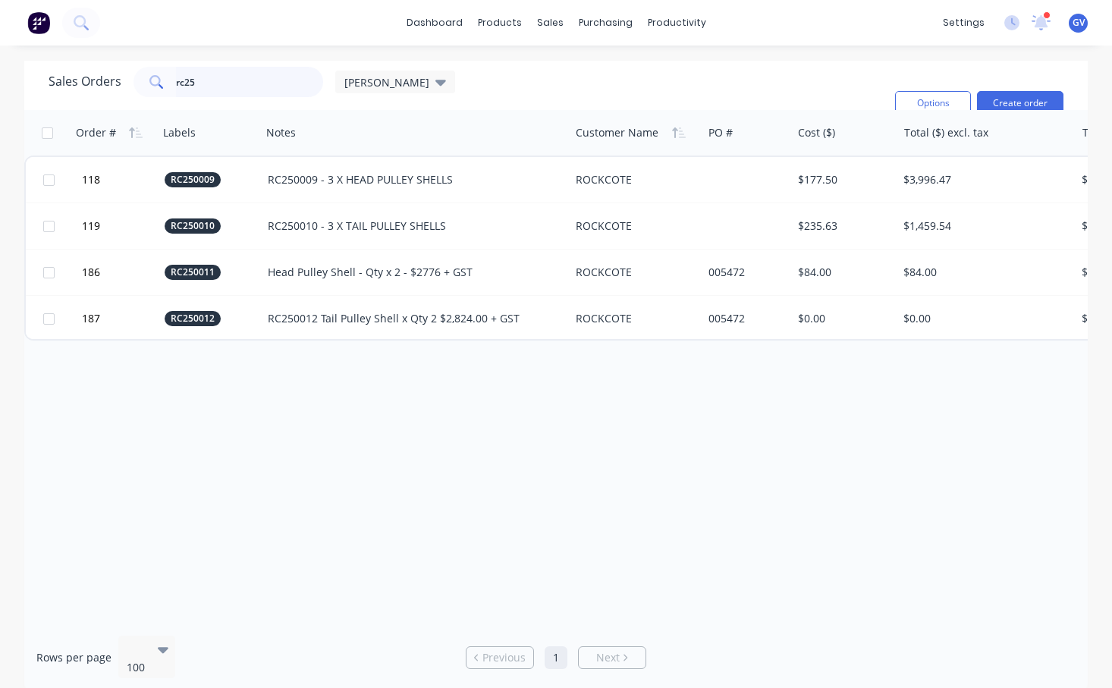
click at [206, 85] on input "rc25" at bounding box center [250, 82] width 148 height 30
type input "r"
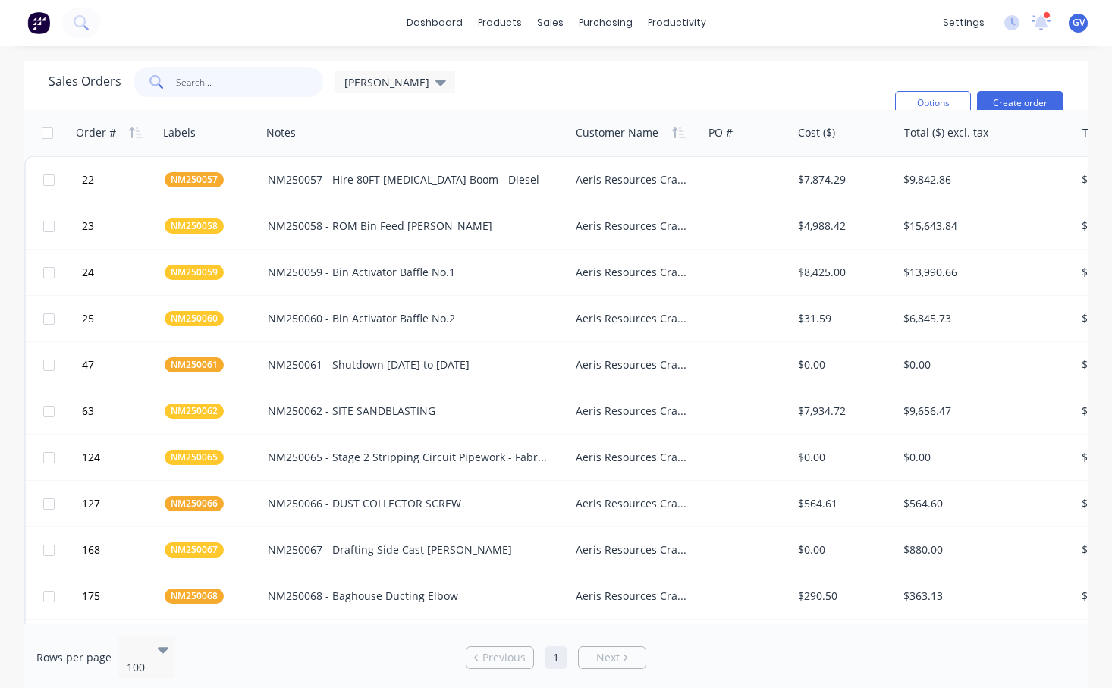
type input "a"
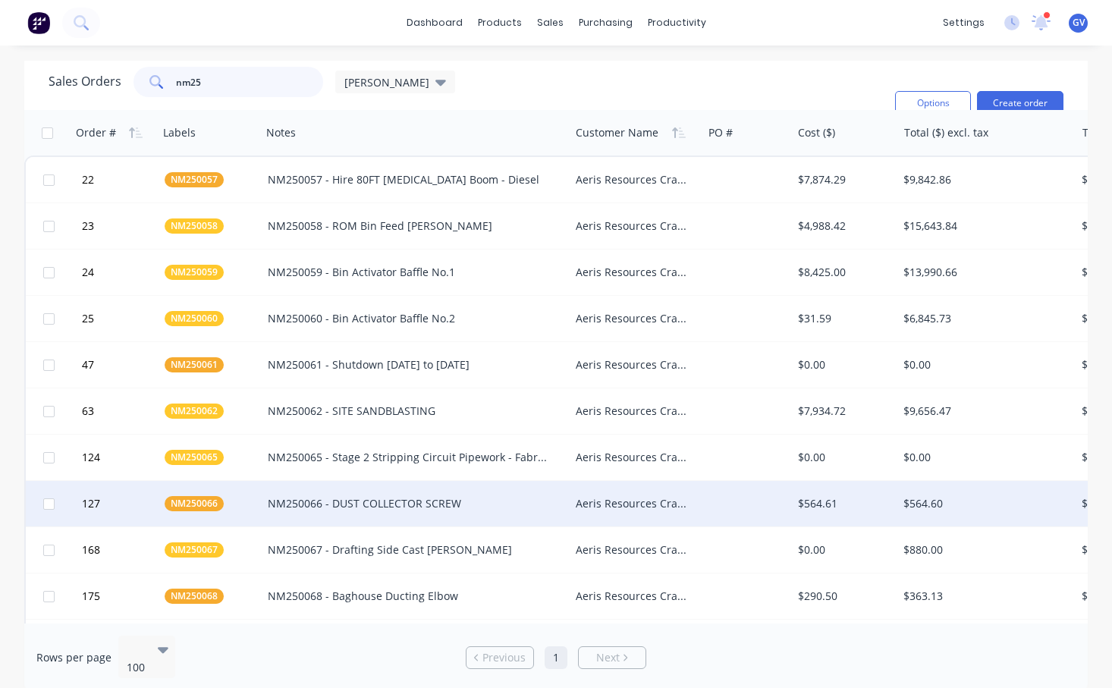
type input "nm25"
click at [714, 498] on div at bounding box center [748, 504] width 90 height 46
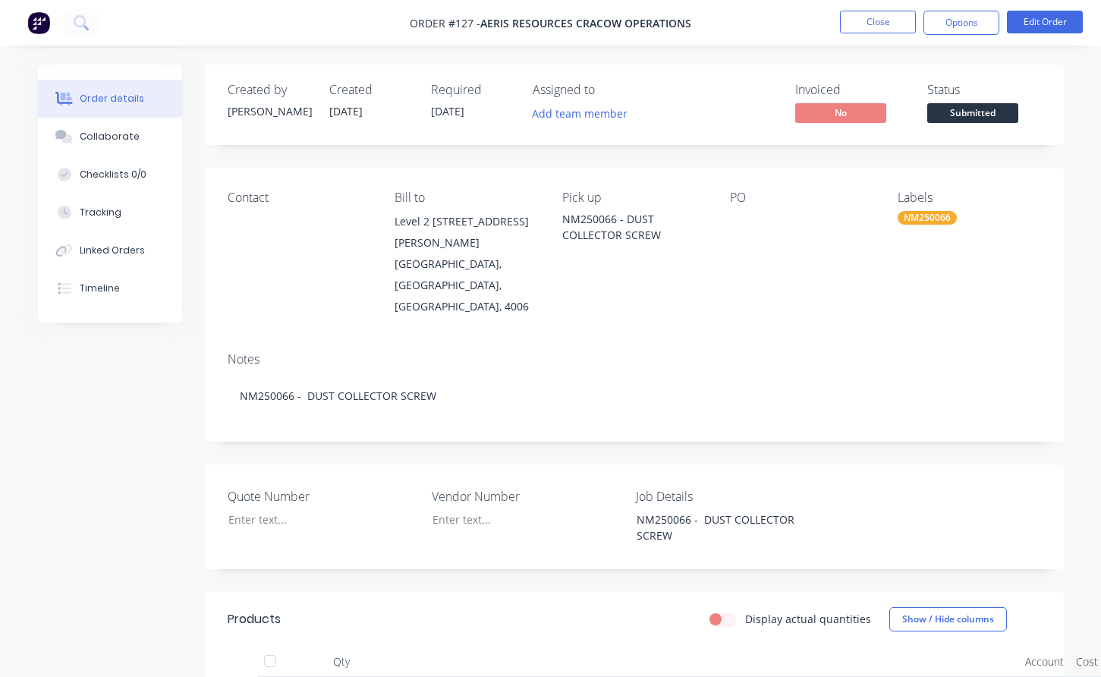
click at [743, 220] on div at bounding box center [801, 221] width 143 height 21
click at [733, 215] on div at bounding box center [801, 221] width 143 height 21
click at [719, 266] on div "Contact Bill to Level 2 [STREET_ADDRESS][PERSON_NAME] Pick up NM250066 - DUST C…" at bounding box center [634, 254] width 859 height 172
click at [737, 219] on div at bounding box center [801, 221] width 143 height 21
click at [747, 218] on div at bounding box center [801, 221] width 143 height 21
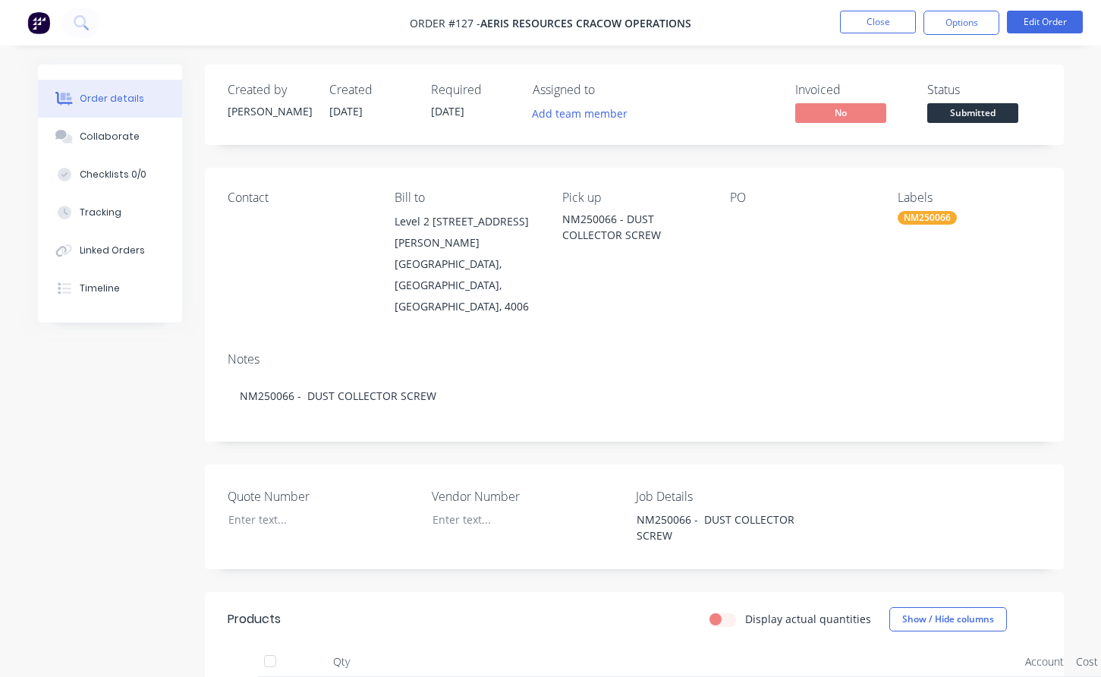
click at [747, 202] on div "PO" at bounding box center [801, 197] width 143 height 14
click at [1052, 20] on button "Edit Order" at bounding box center [1045, 22] width 76 height 23
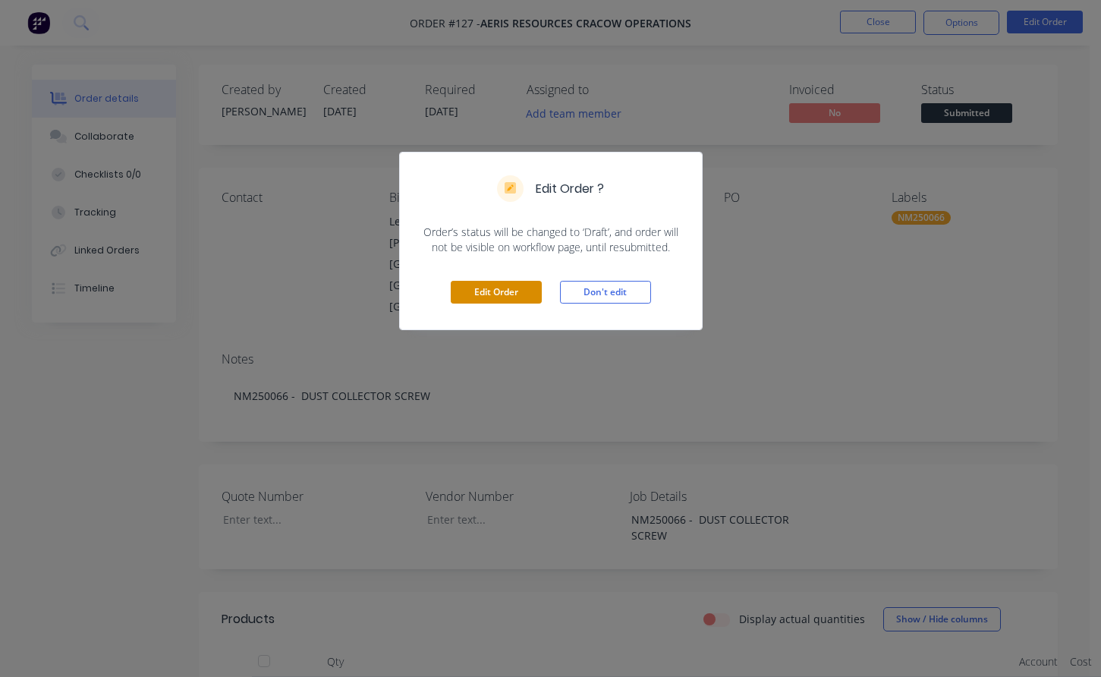
click at [508, 296] on button "Edit Order" at bounding box center [496, 292] width 91 height 23
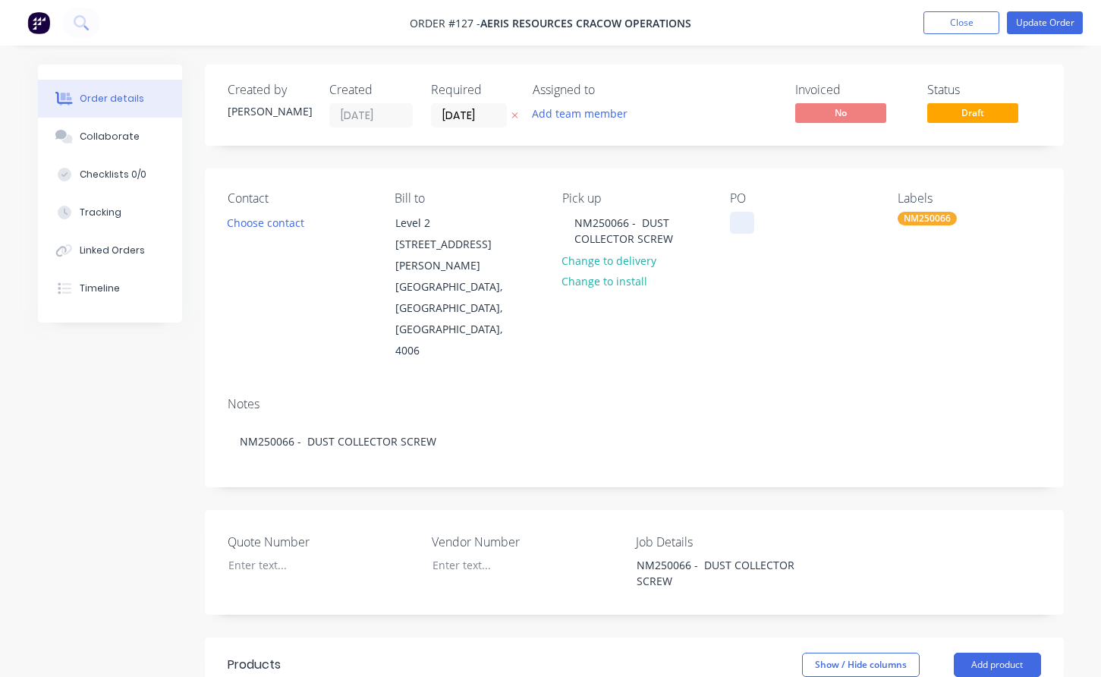
click at [742, 223] on div at bounding box center [742, 223] width 24 height 22
click at [280, 554] on div at bounding box center [311, 565] width 190 height 22
drag, startPoint x: 241, startPoint y: 522, endPoint x: 240, endPoint y: 545, distance: 22.8
click at [241, 554] on div "Ar25-38" at bounding box center [311, 565] width 190 height 22
click at [277, 554] on div "AR25-38" at bounding box center [311, 565] width 190 height 22
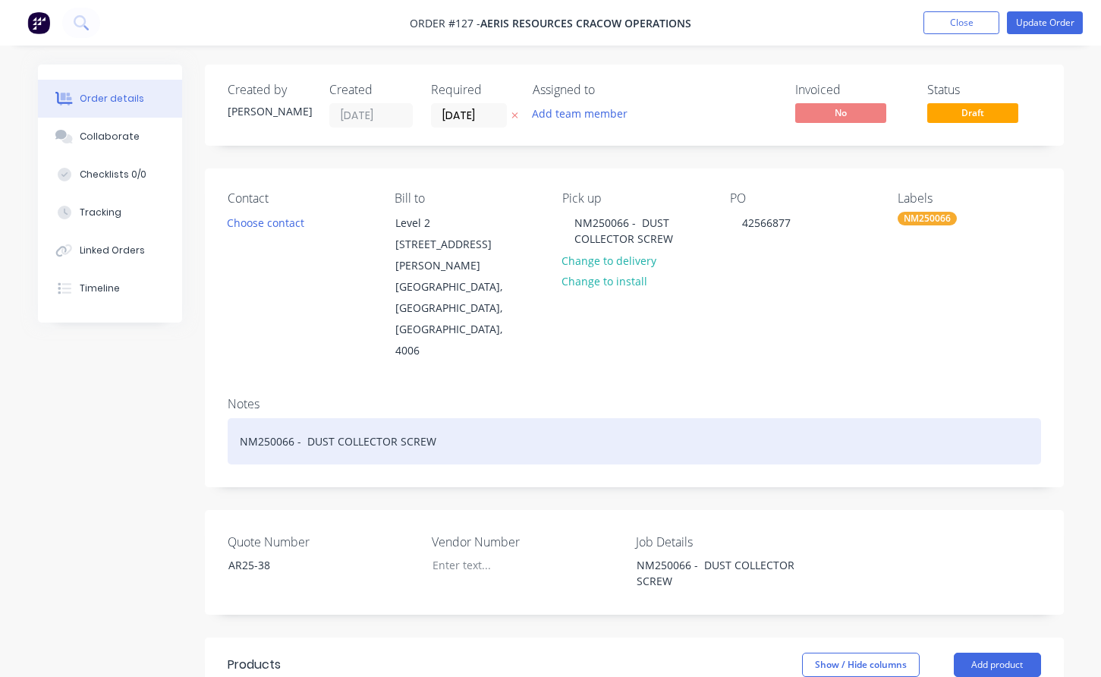
click at [436, 418] on div "NM250066 - DUST COLLECTOR SCREW" at bounding box center [634, 441] width 813 height 46
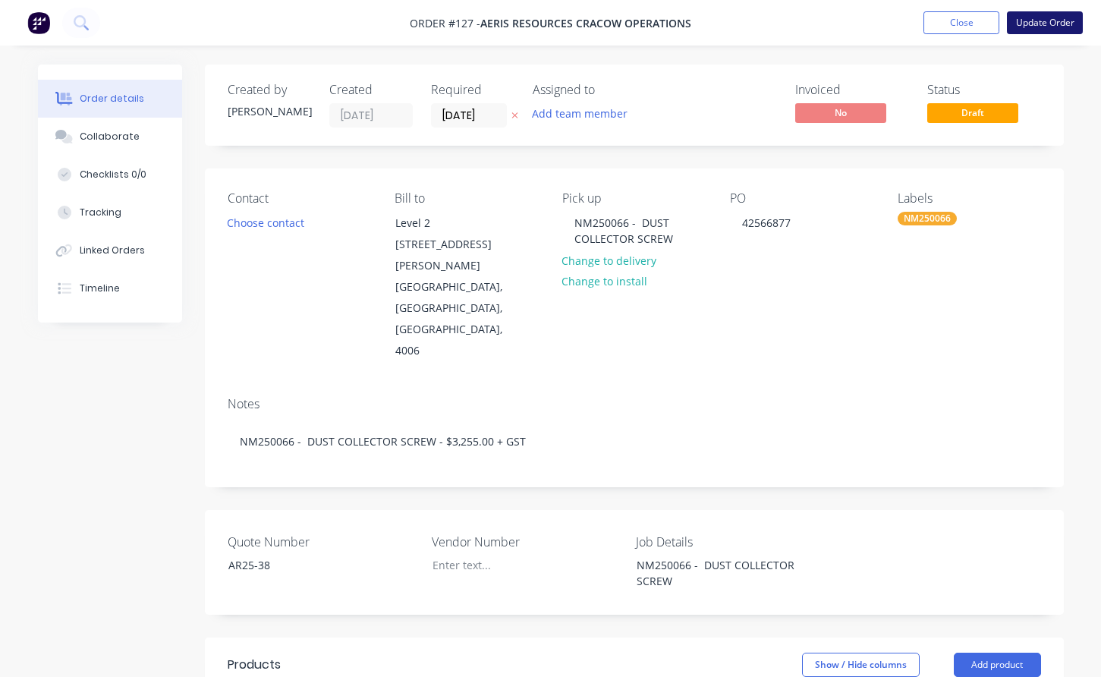
click at [1048, 20] on button "Update Order" at bounding box center [1045, 22] width 76 height 23
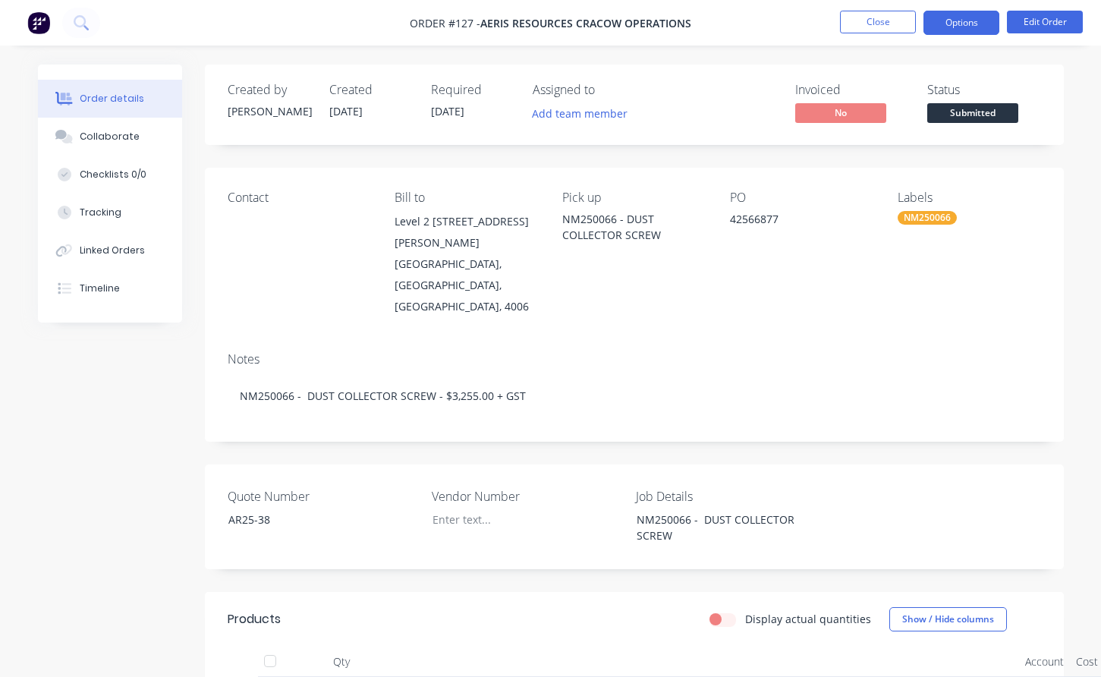
click at [951, 15] on button "Options" at bounding box center [961, 23] width 76 height 24
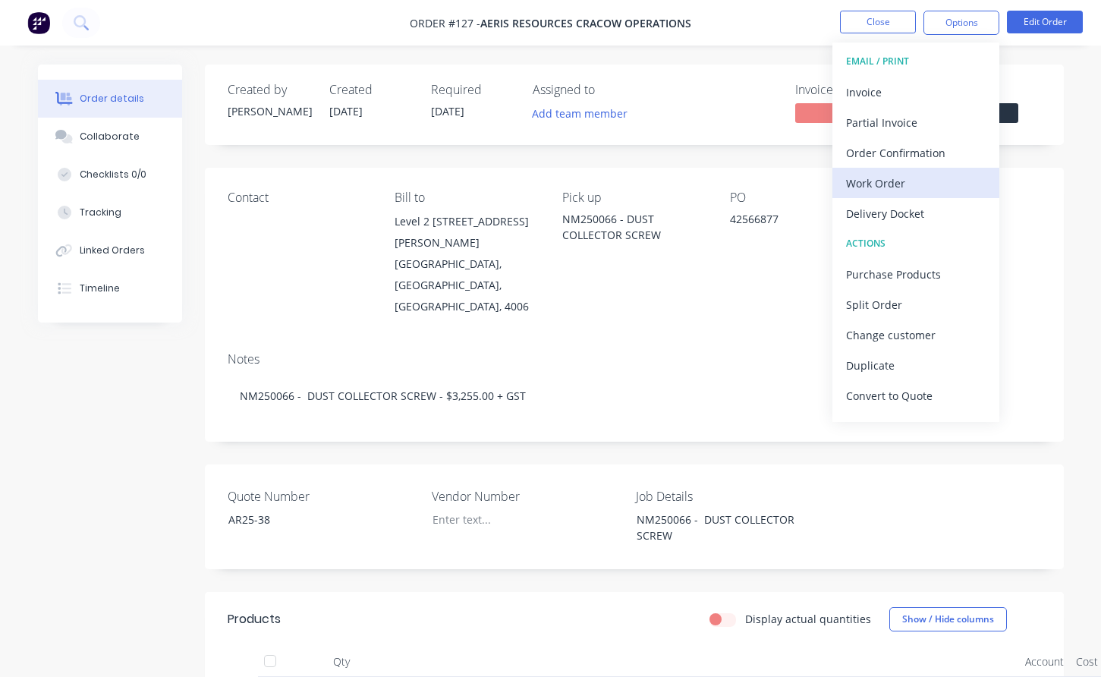
click at [885, 179] on div "Work Order" at bounding box center [916, 183] width 140 height 22
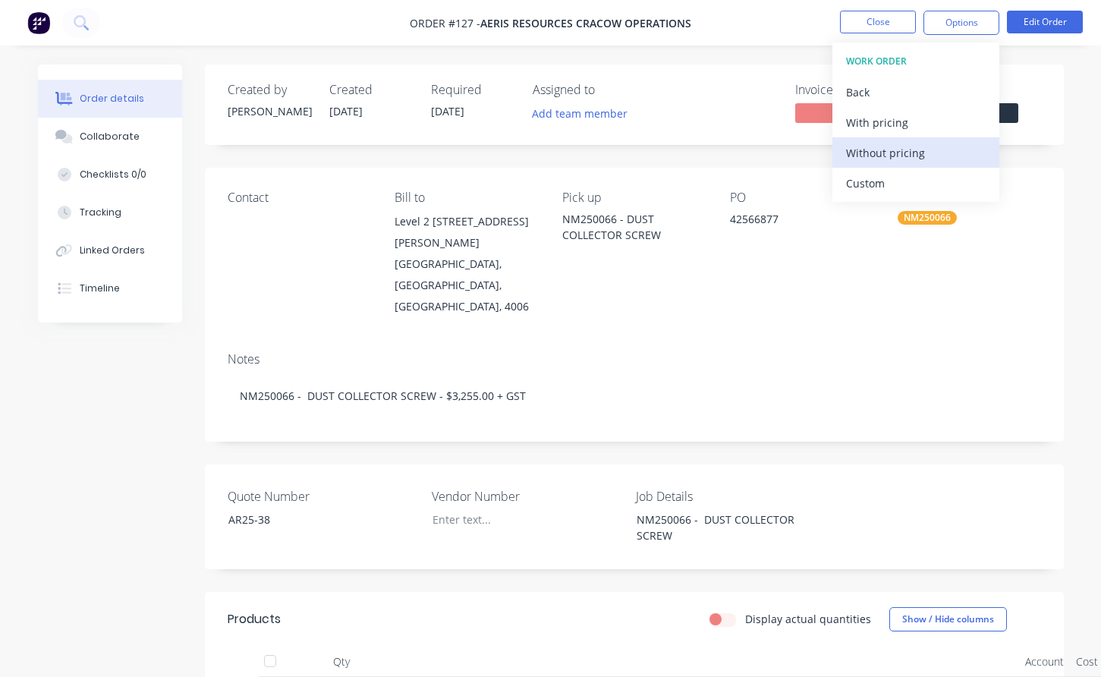
click at [880, 148] on div "Without pricing" at bounding box center [916, 153] width 140 height 22
